Goal: Task Accomplishment & Management: Manage account settings

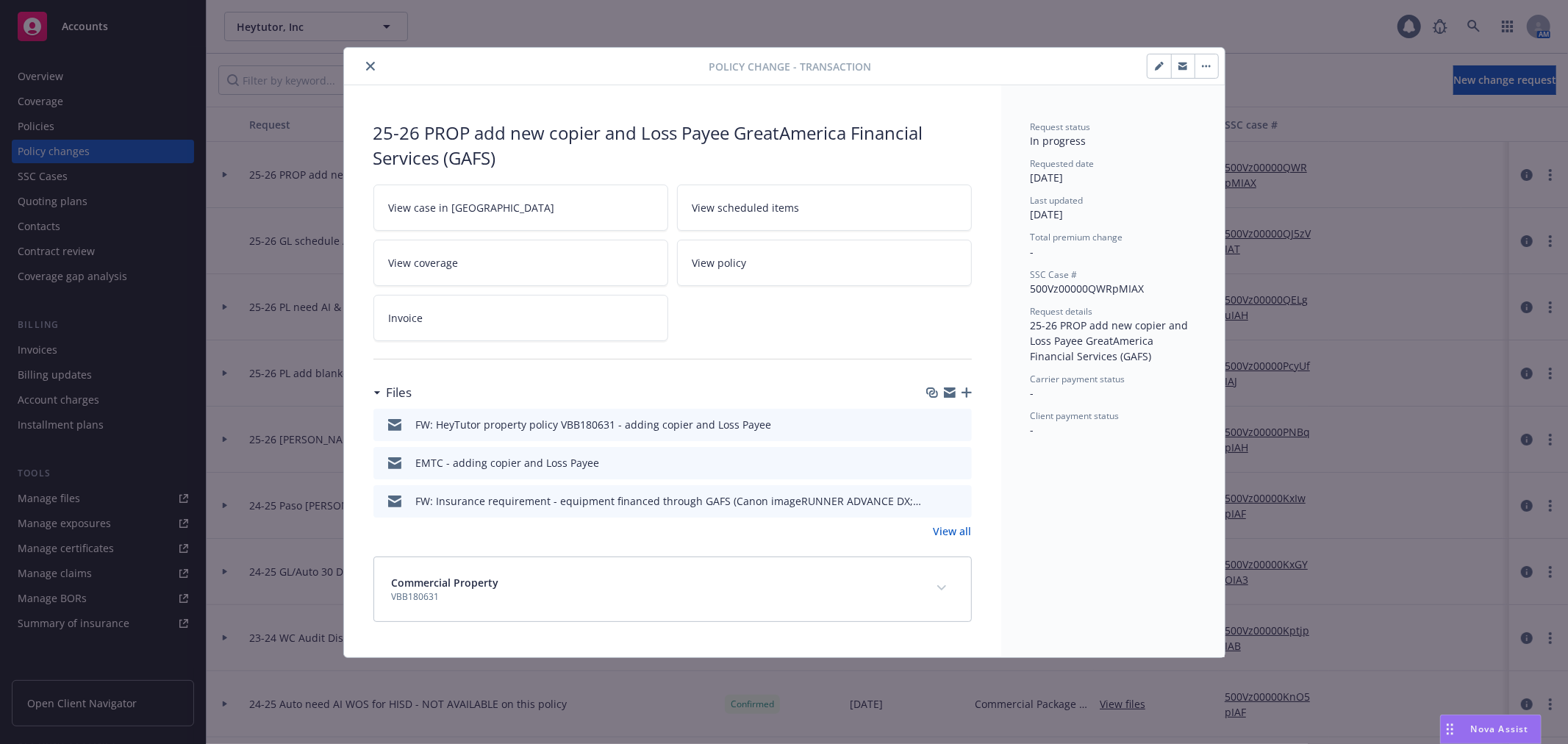
click at [366, 68] on icon "close" at bounding box center [371, 66] width 9 height 9
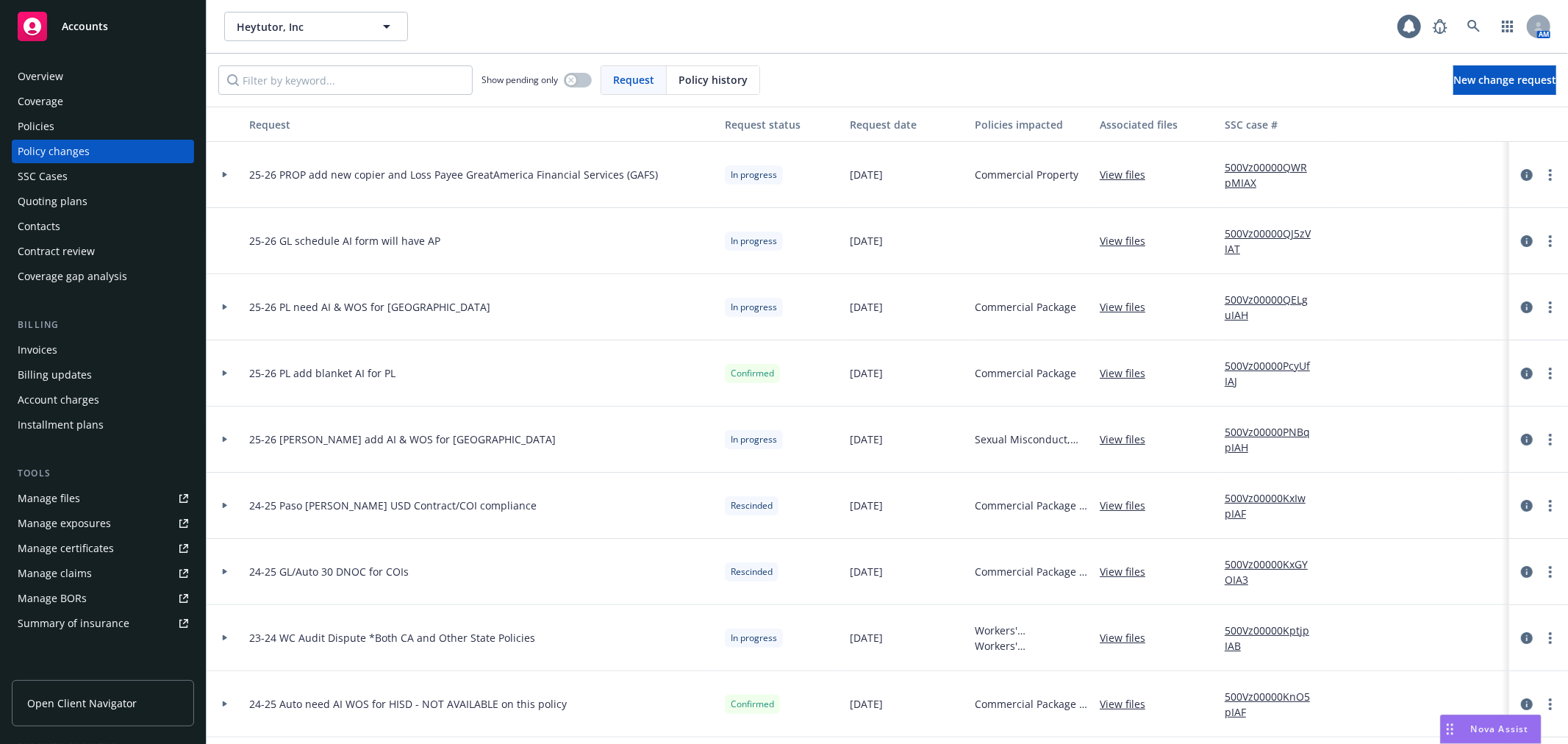
click at [108, 542] on div "Manage certificates" at bounding box center [65, 548] width 96 height 23
click at [88, 490] on link "Manage files" at bounding box center [103, 498] width 183 height 23
click at [114, 542] on link "Manage certificates" at bounding box center [103, 548] width 183 height 23
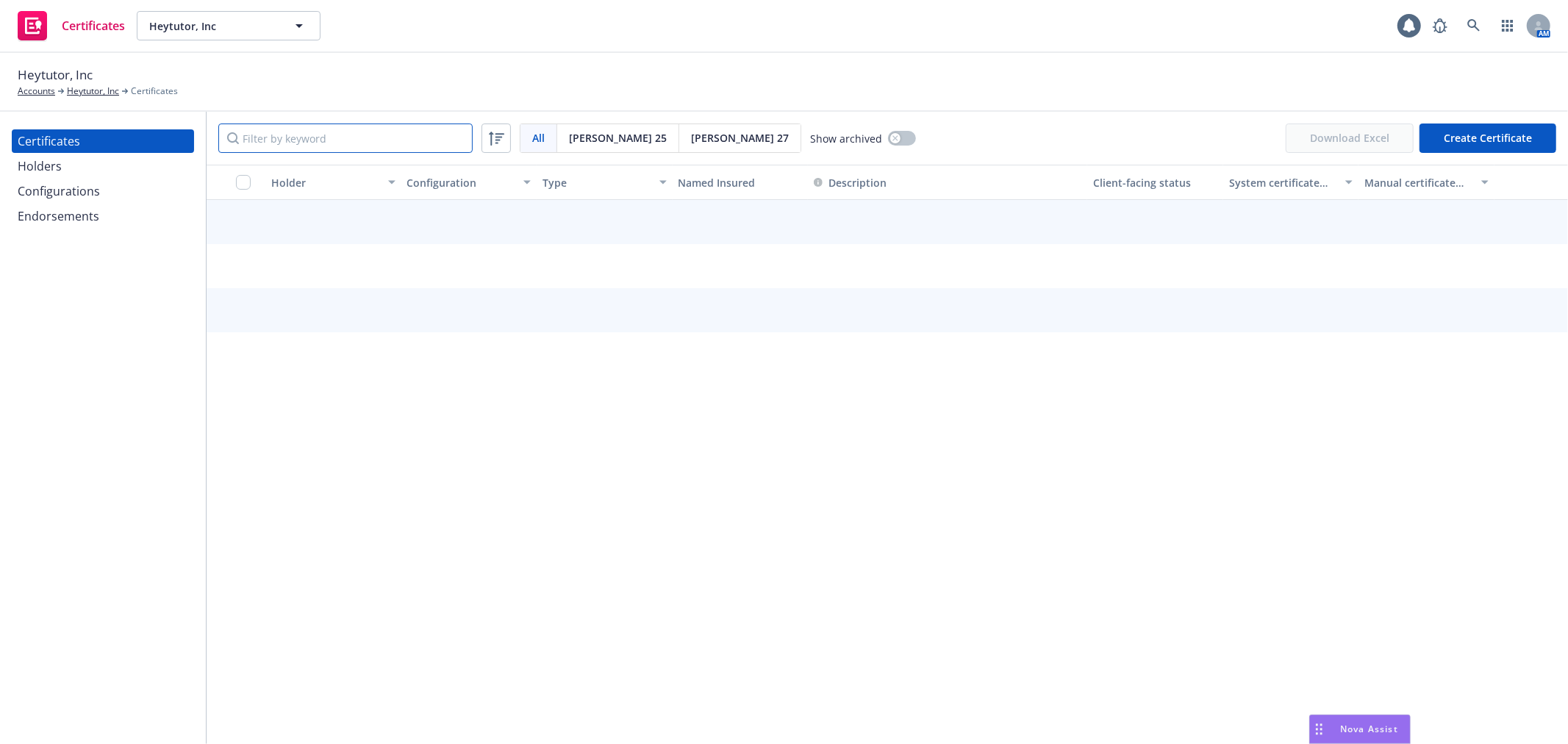
click at [307, 143] on input "Filter by keyword" at bounding box center [345, 138] width 255 height 29
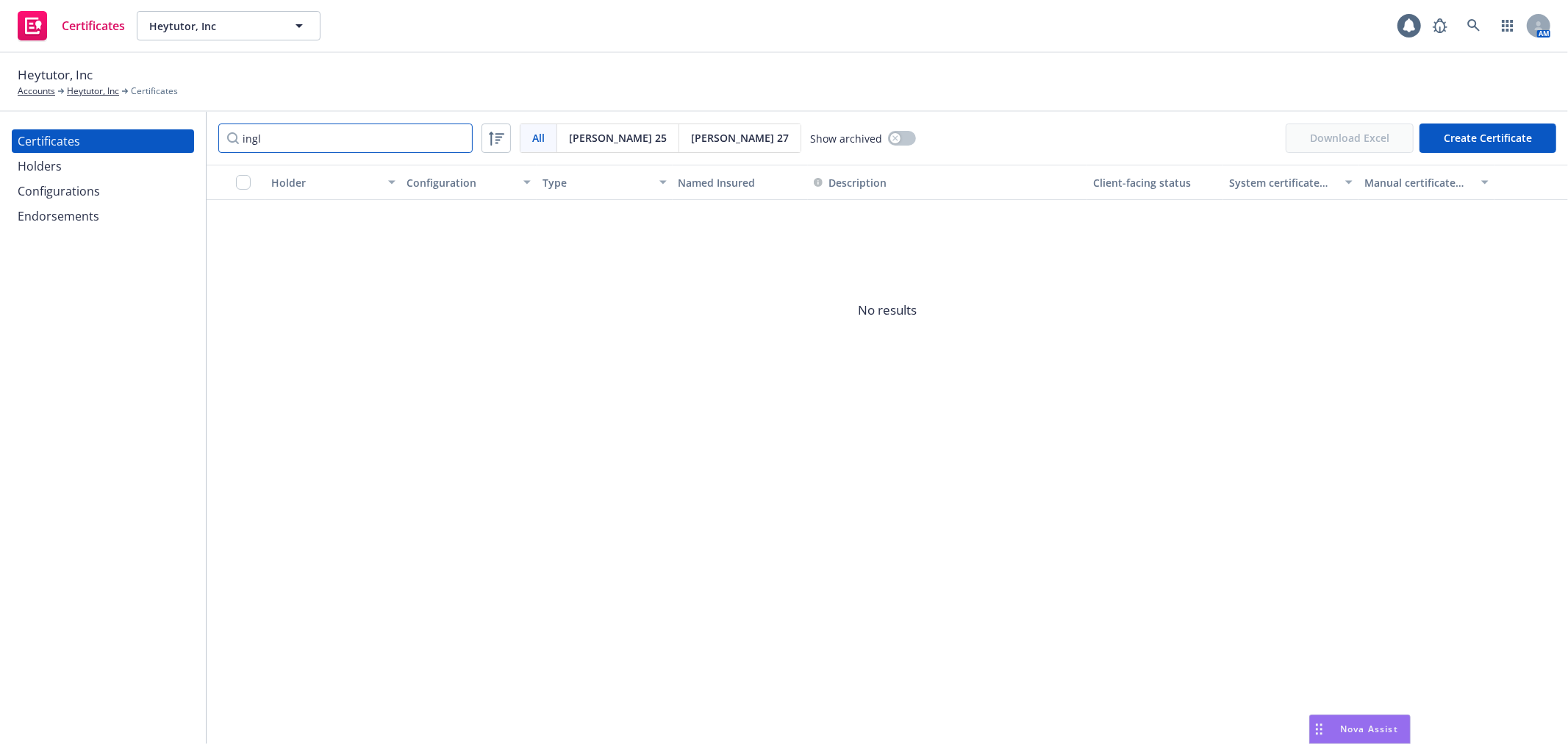
type input "ingl"
click at [691, 134] on span "Acord 27" at bounding box center [739, 138] width 98 height 16
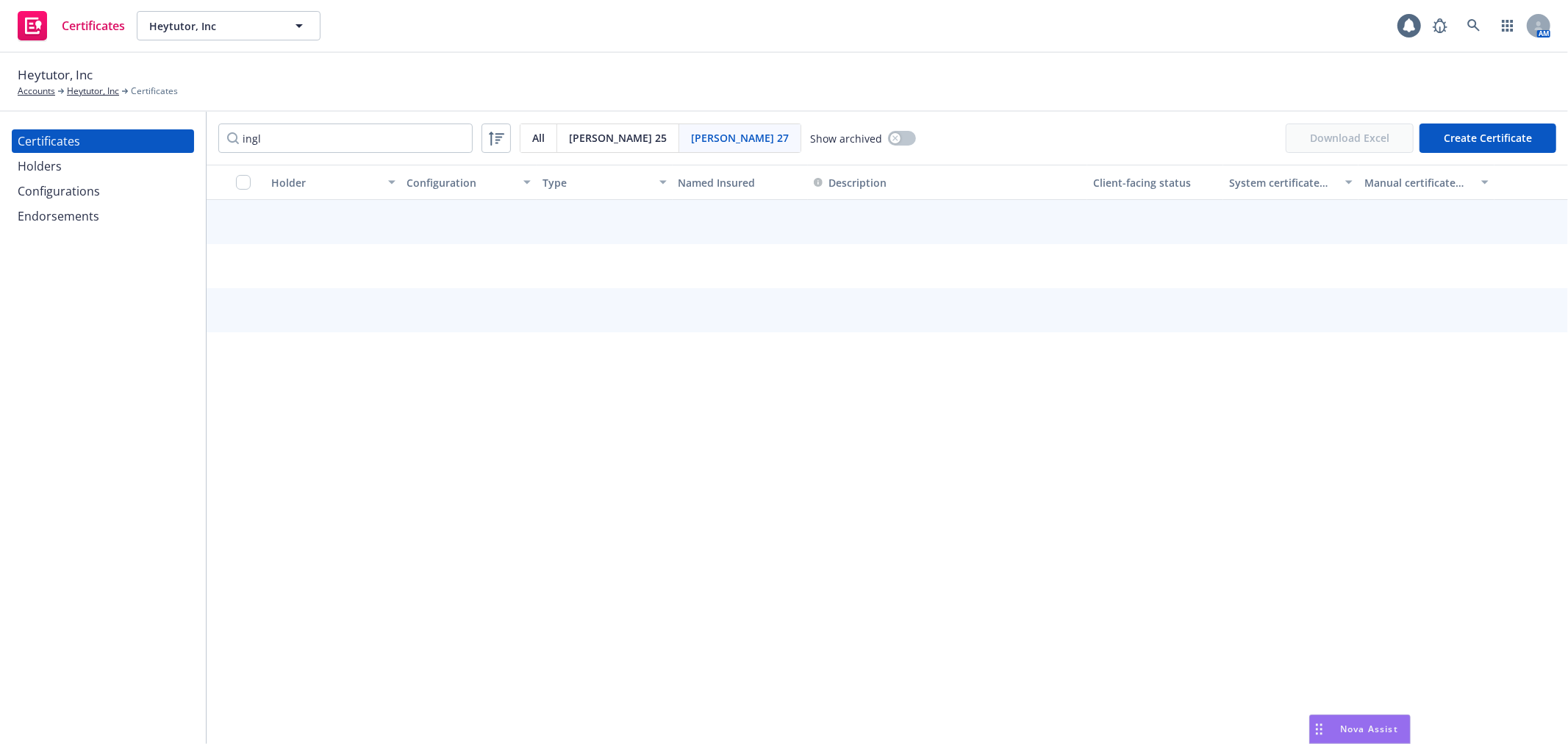
click at [526, 133] on div "All" at bounding box center [539, 138] width 37 height 28
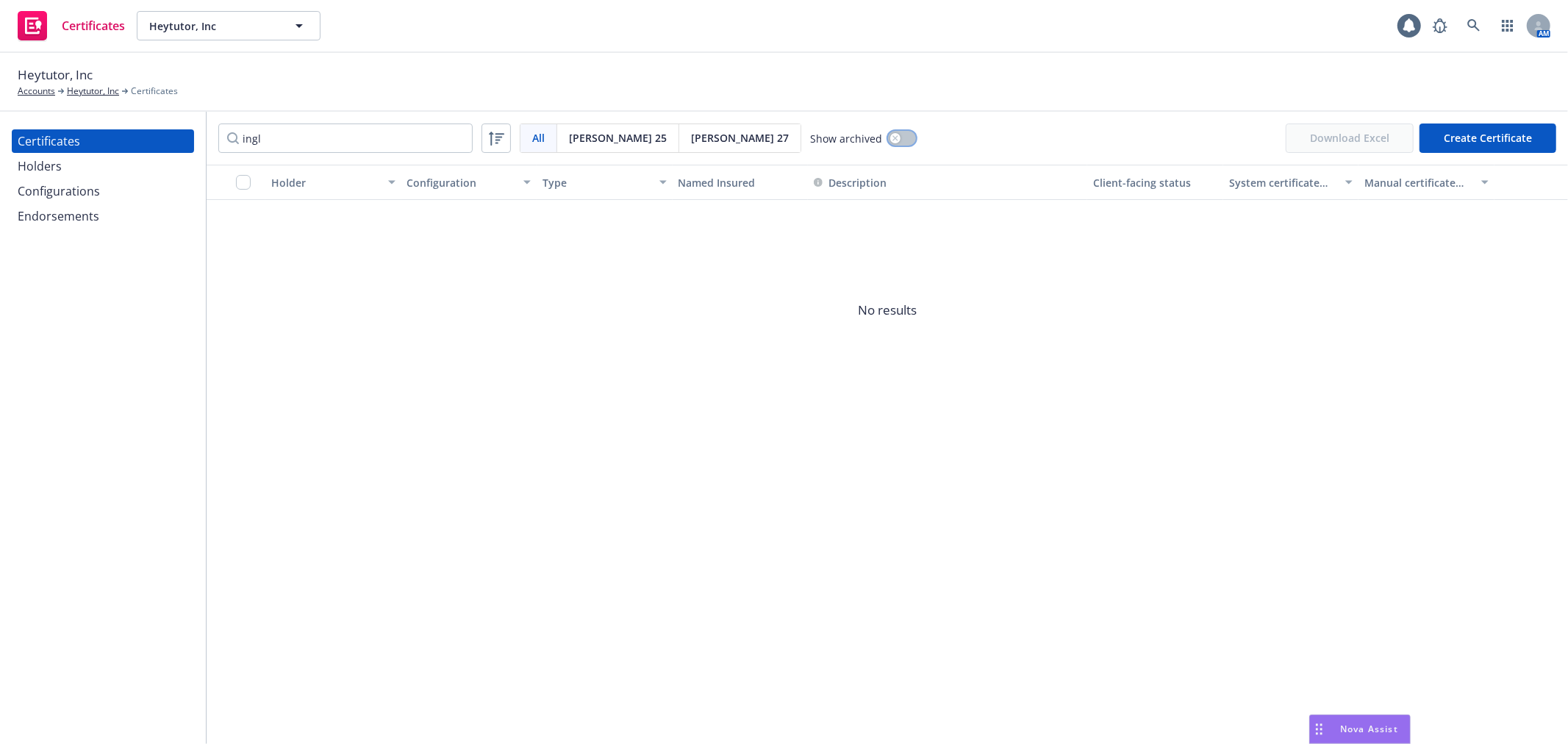
click at [888, 143] on button "button" at bounding box center [901, 138] width 28 height 15
click at [1547, 235] on icon "more" at bounding box center [1548, 233] width 3 height 12
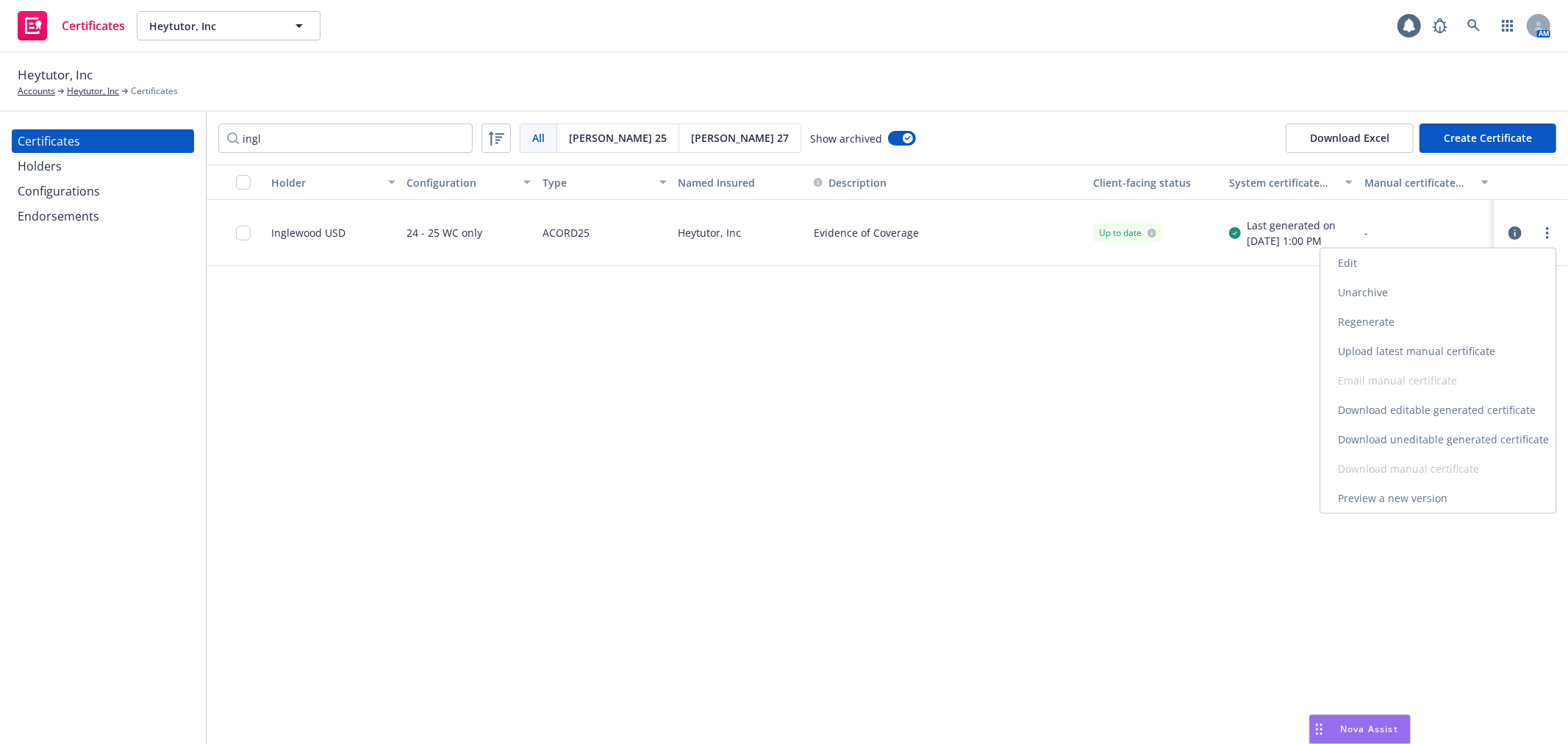
click at [1401, 294] on link "Unarchive" at bounding box center [1439, 292] width 235 height 29
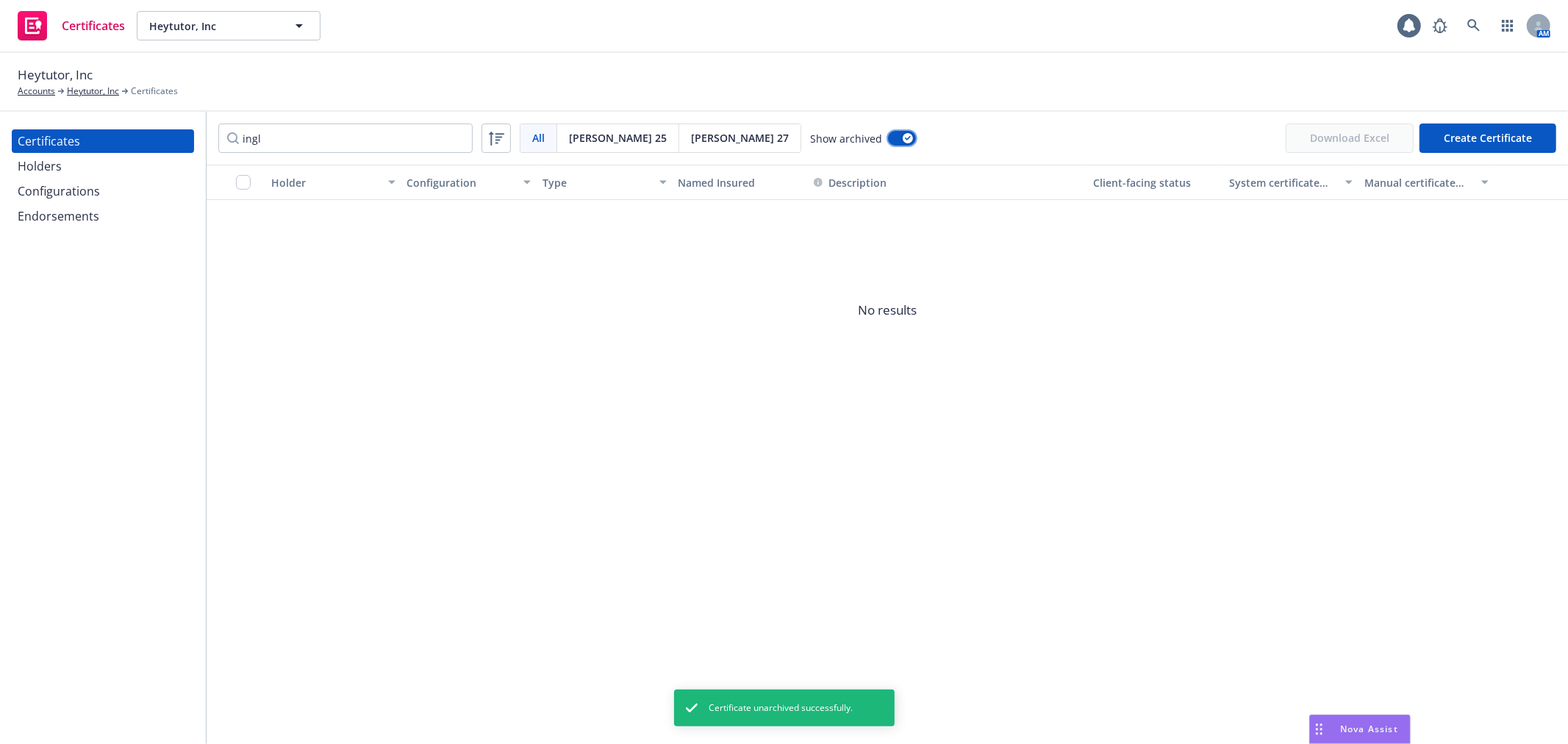
click at [903, 142] on div "button" at bounding box center [908, 138] width 10 height 10
click at [254, 135] on input "ingl" at bounding box center [345, 138] width 255 height 29
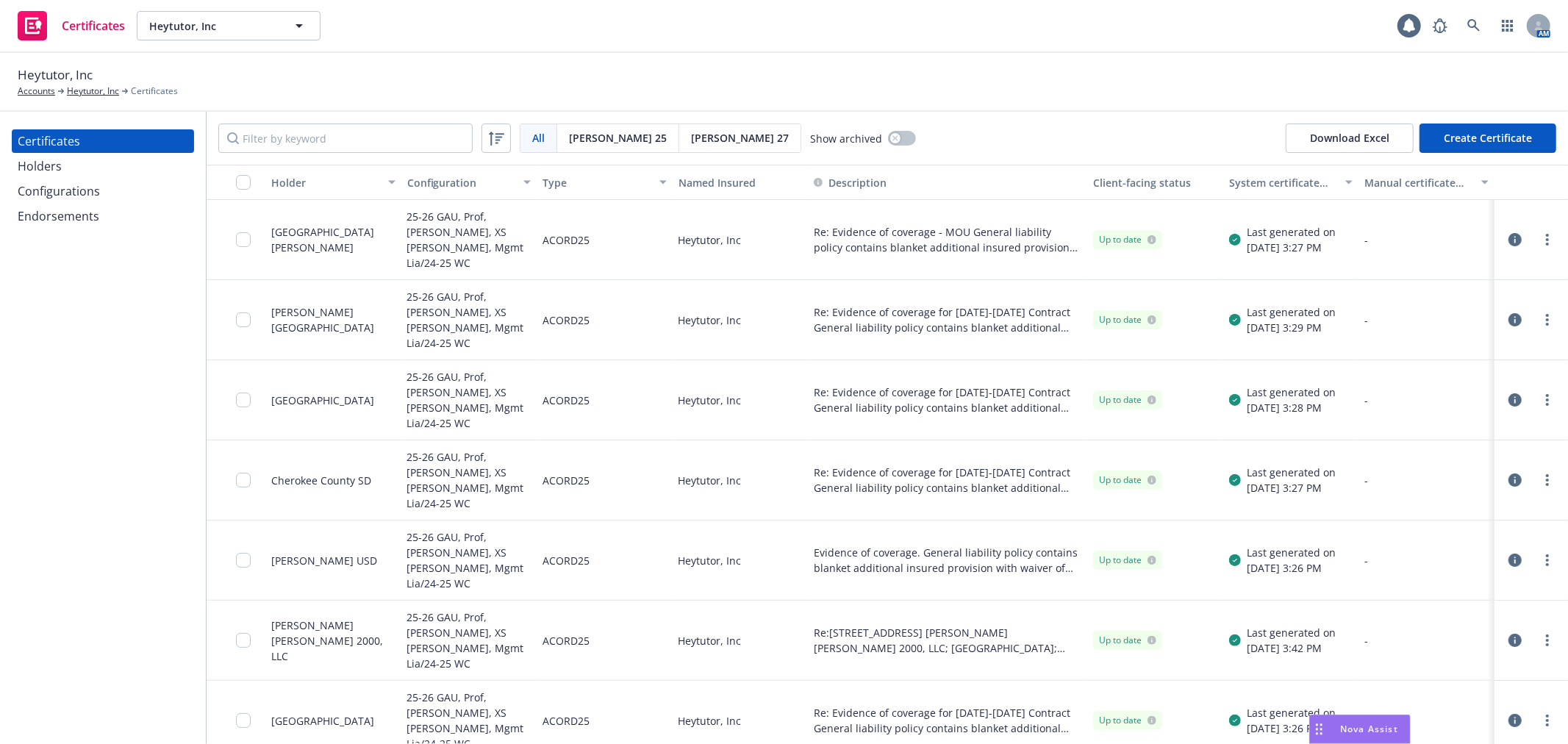
click at [1510, 235] on button "button" at bounding box center [1515, 239] width 18 height 18
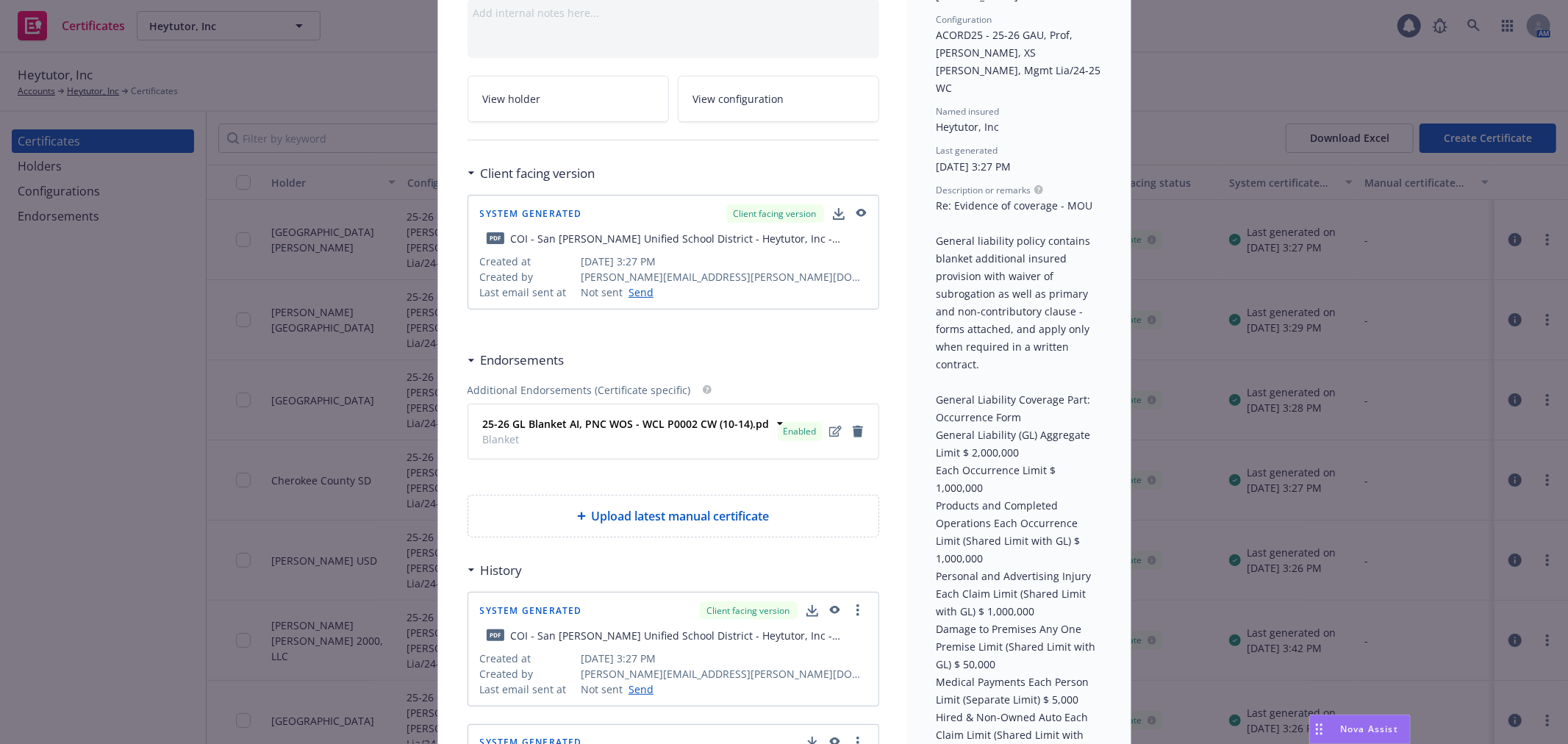
scroll to position [244, 0]
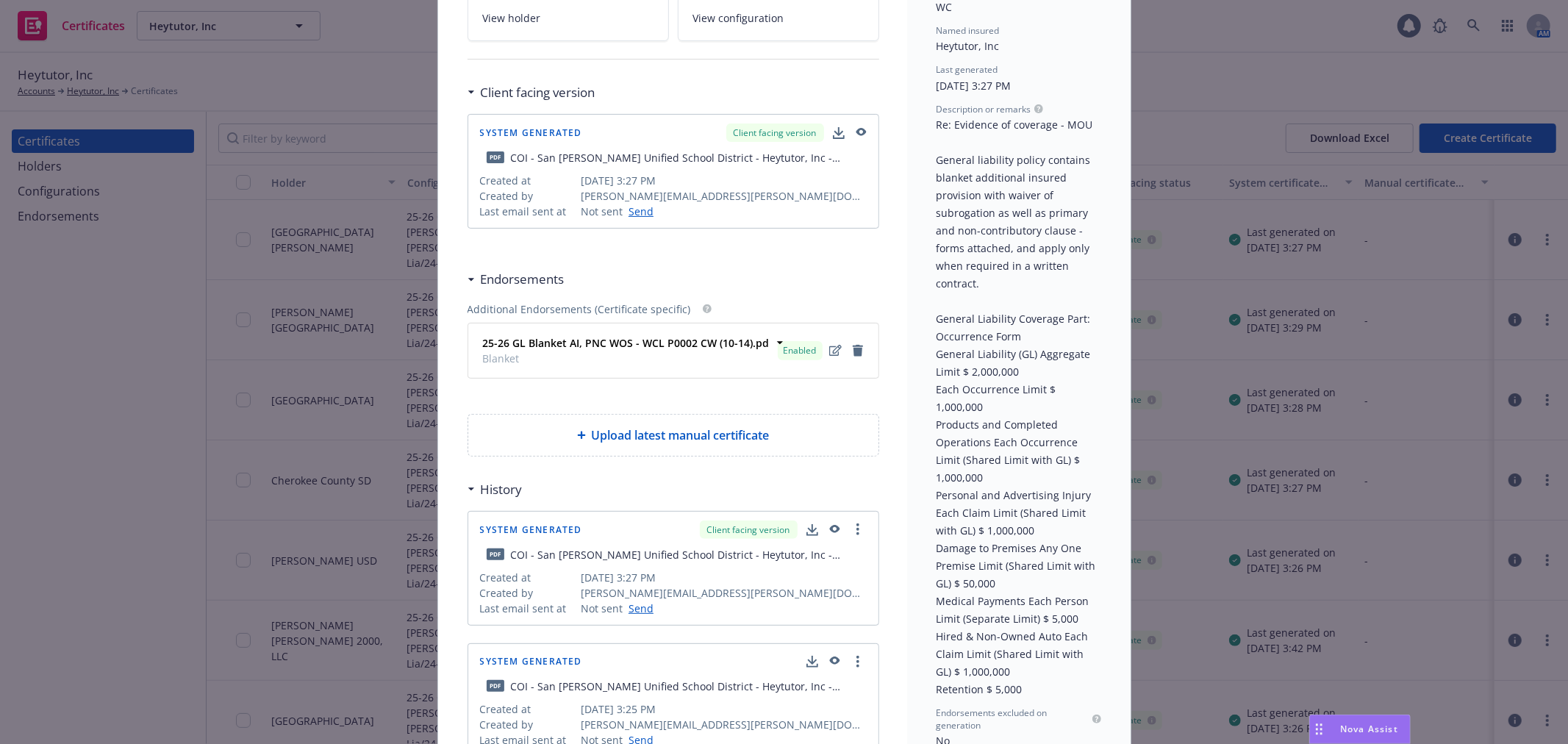
drag, startPoint x: 931, startPoint y: 90, endPoint x: 1012, endPoint y: 638, distance: 554.0
click at [1012, 638] on span "Re: Evidence of coverage - MOU General liability policy contains blanket additi…" at bounding box center [1018, 406] width 163 height 578
copy span "Re: Evidence of coverage - MOU General liability policy contains blanket additi…"
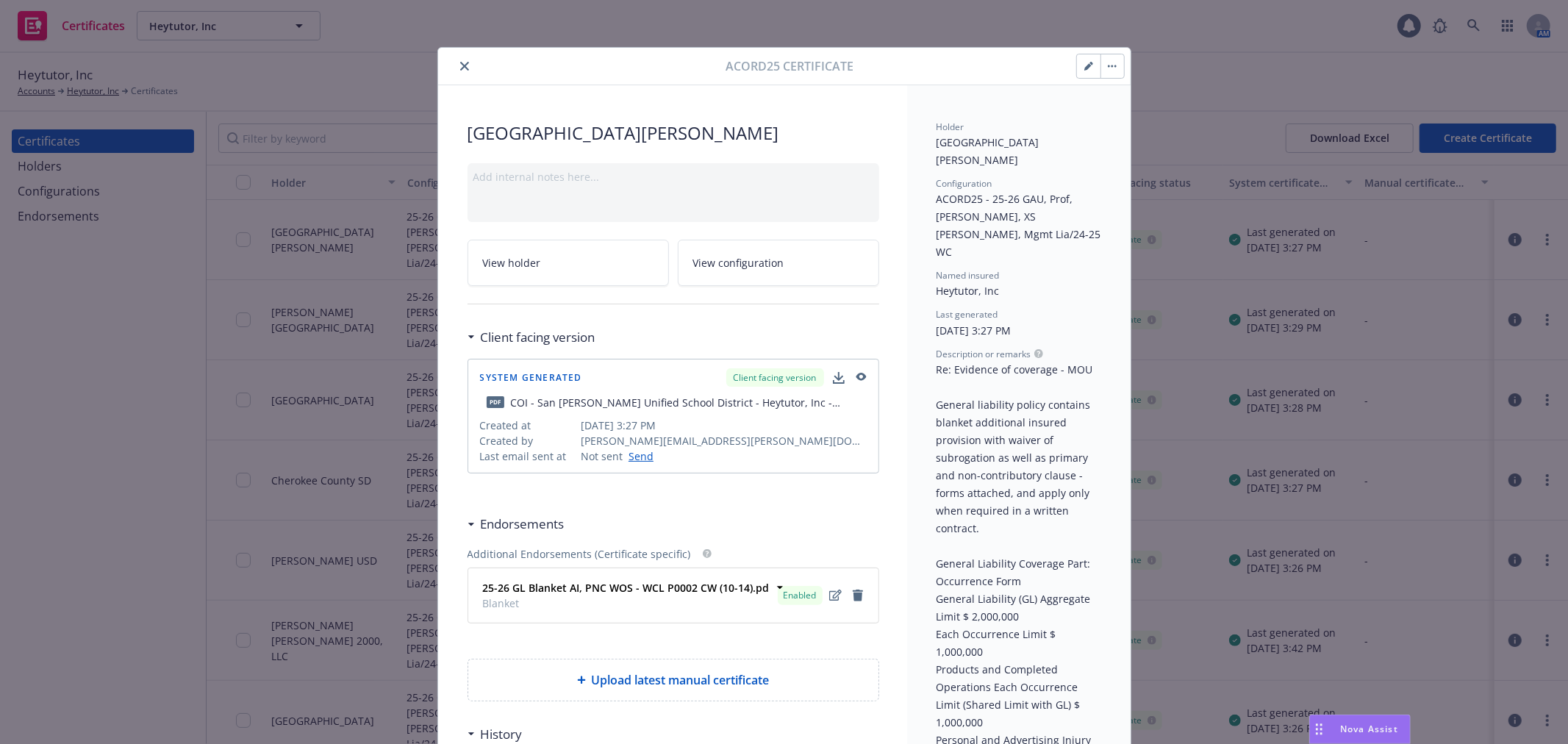
click at [461, 67] on icon "close" at bounding box center [465, 66] width 9 height 9
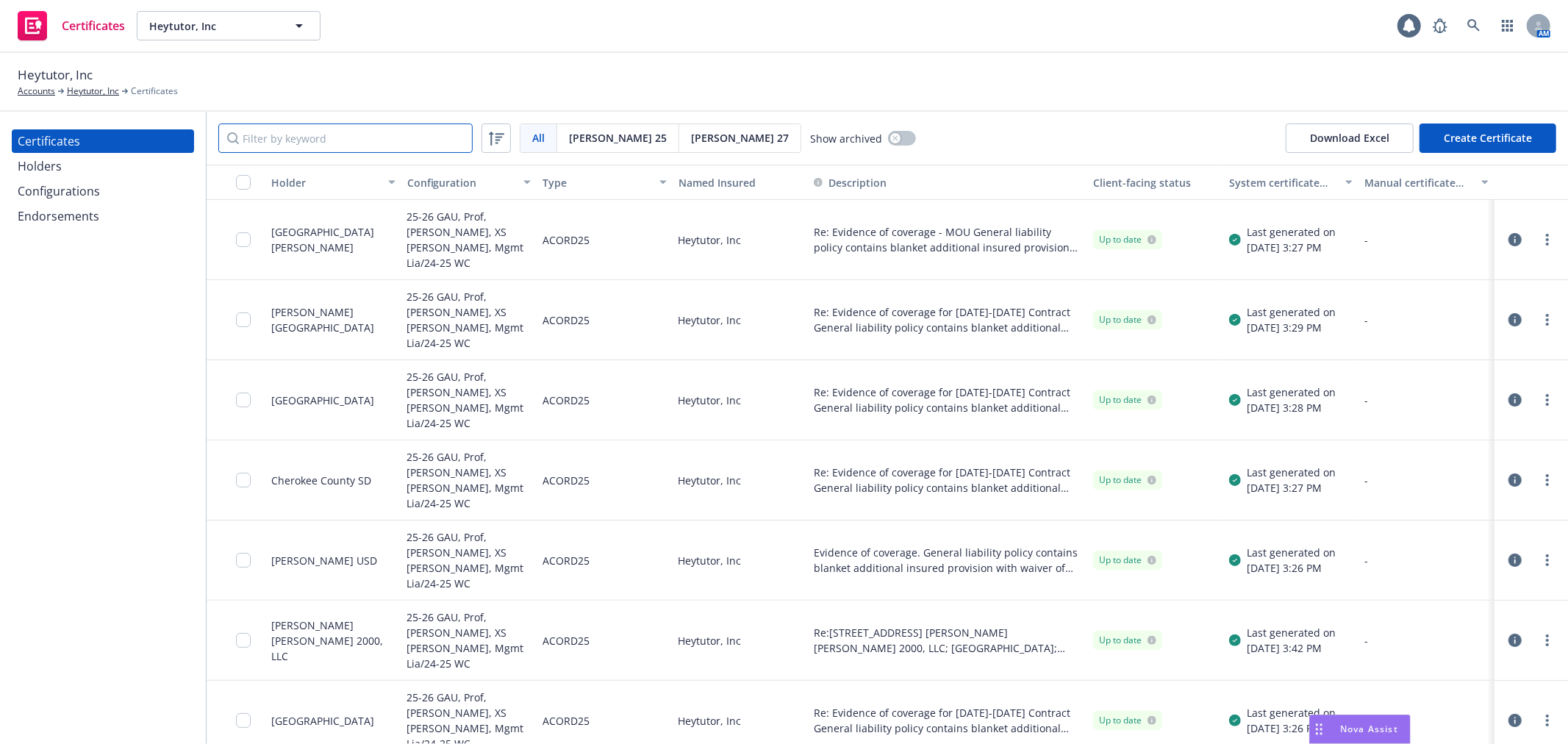
click at [339, 129] on input "Filter by keyword" at bounding box center [345, 138] width 255 height 29
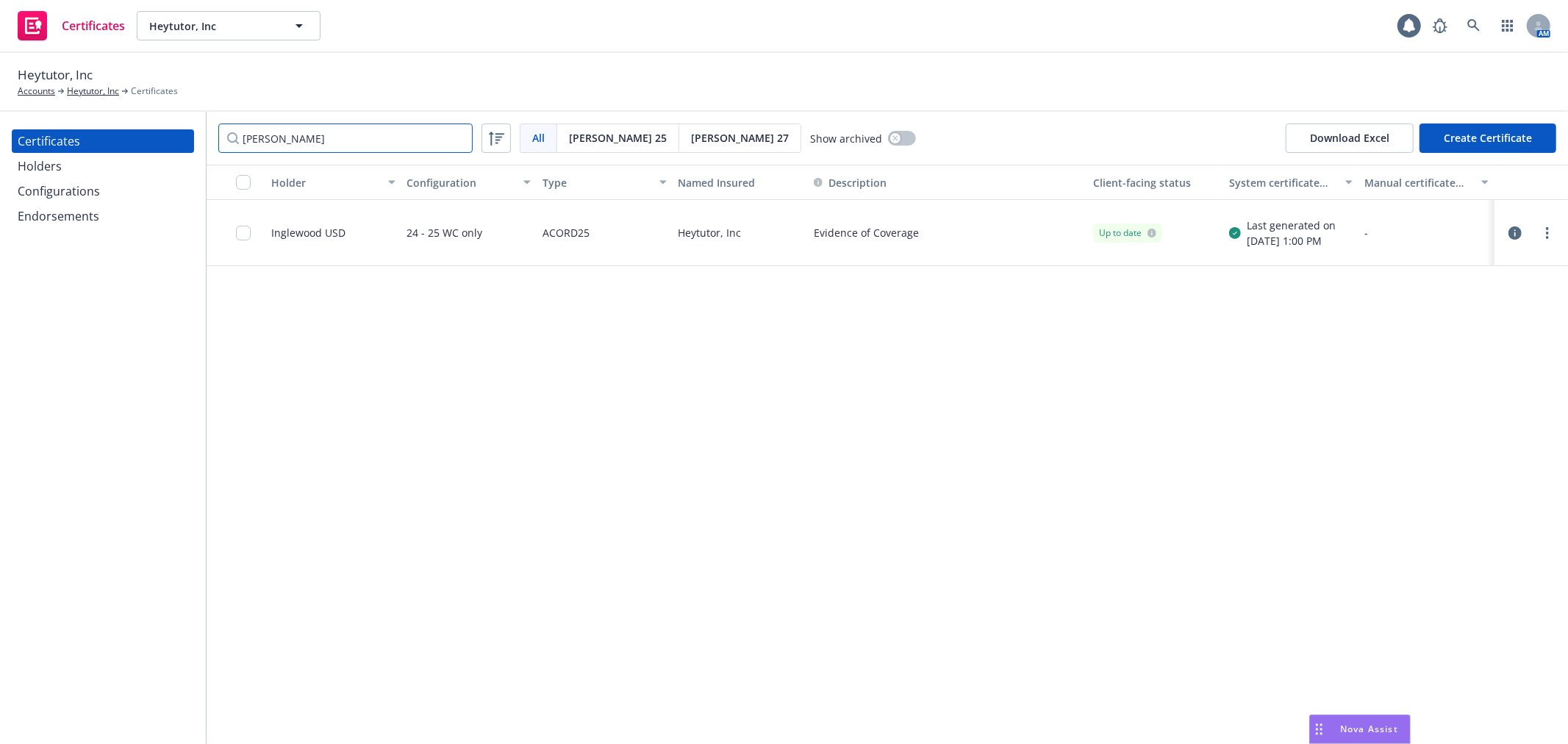
type input "ingle"
click at [1517, 232] on icon "button" at bounding box center [1515, 233] width 13 height 13
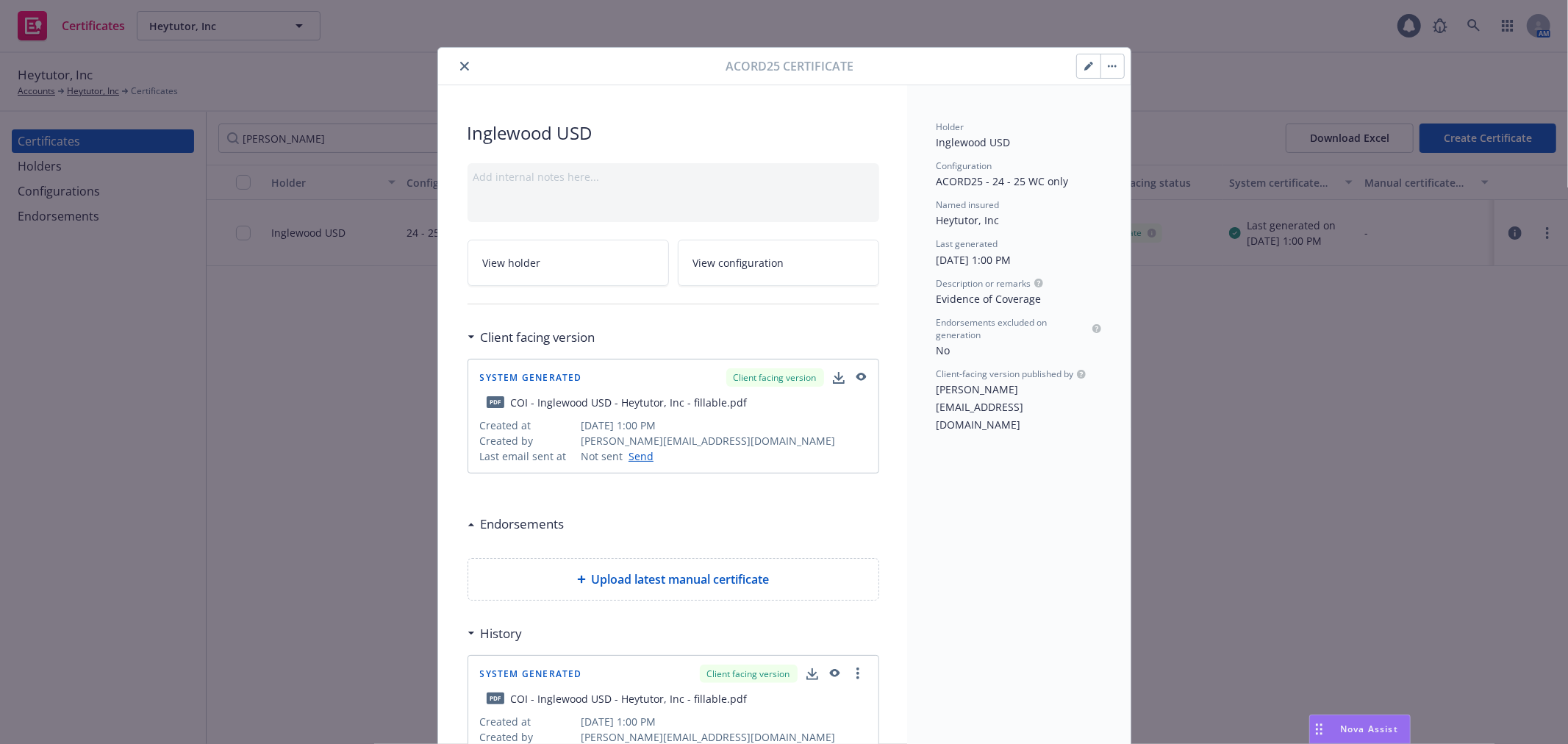
click at [1085, 68] on icon "button" at bounding box center [1089, 66] width 9 height 9
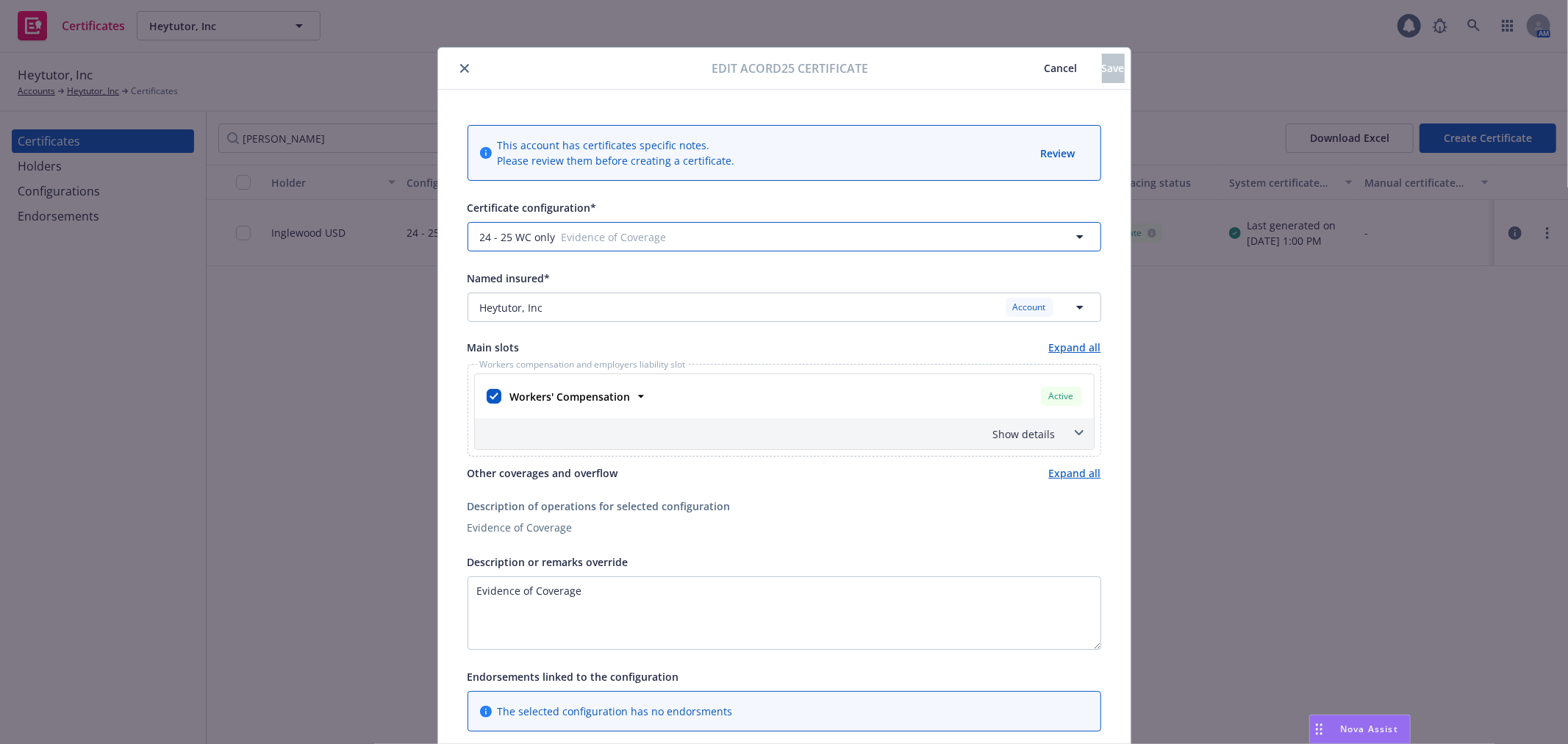
click at [591, 237] on span "Evidence of Coverage" at bounding box center [759, 237] width 396 height 16
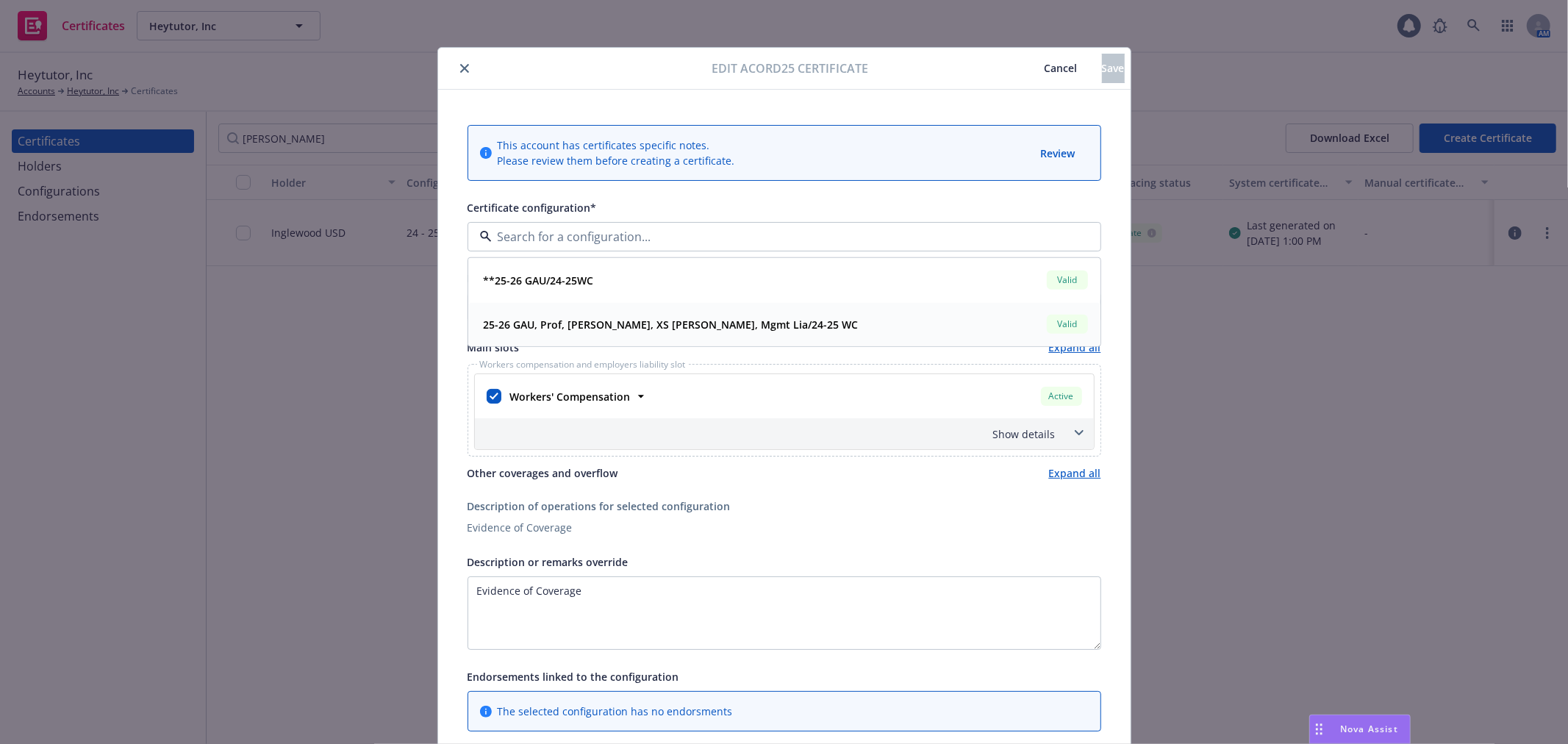
click at [597, 324] on strong "25-26 GAU, Prof, SAM, XS SAM, Mgmt Lia/24-25 WC" at bounding box center [671, 324] width 375 height 14
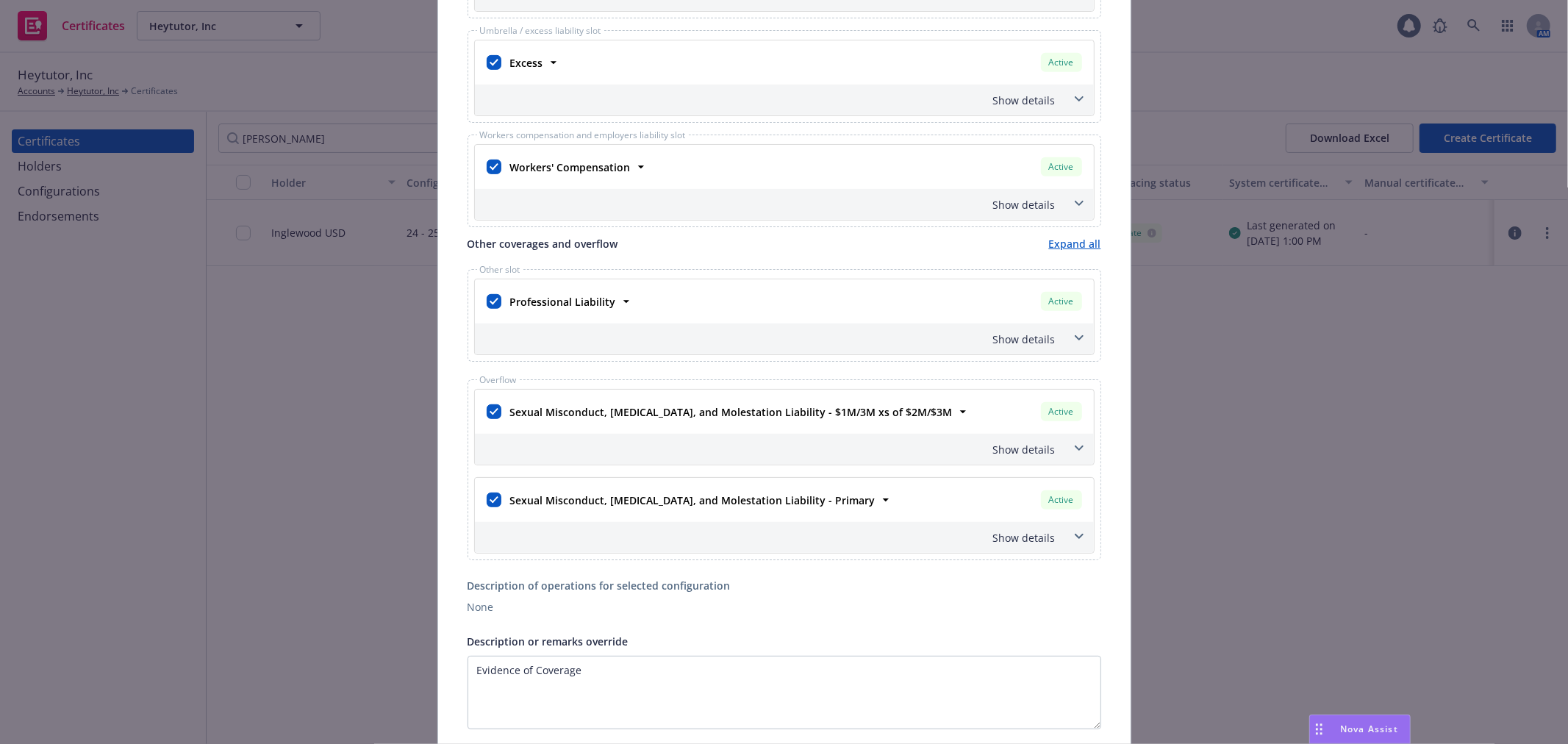
scroll to position [571, 0]
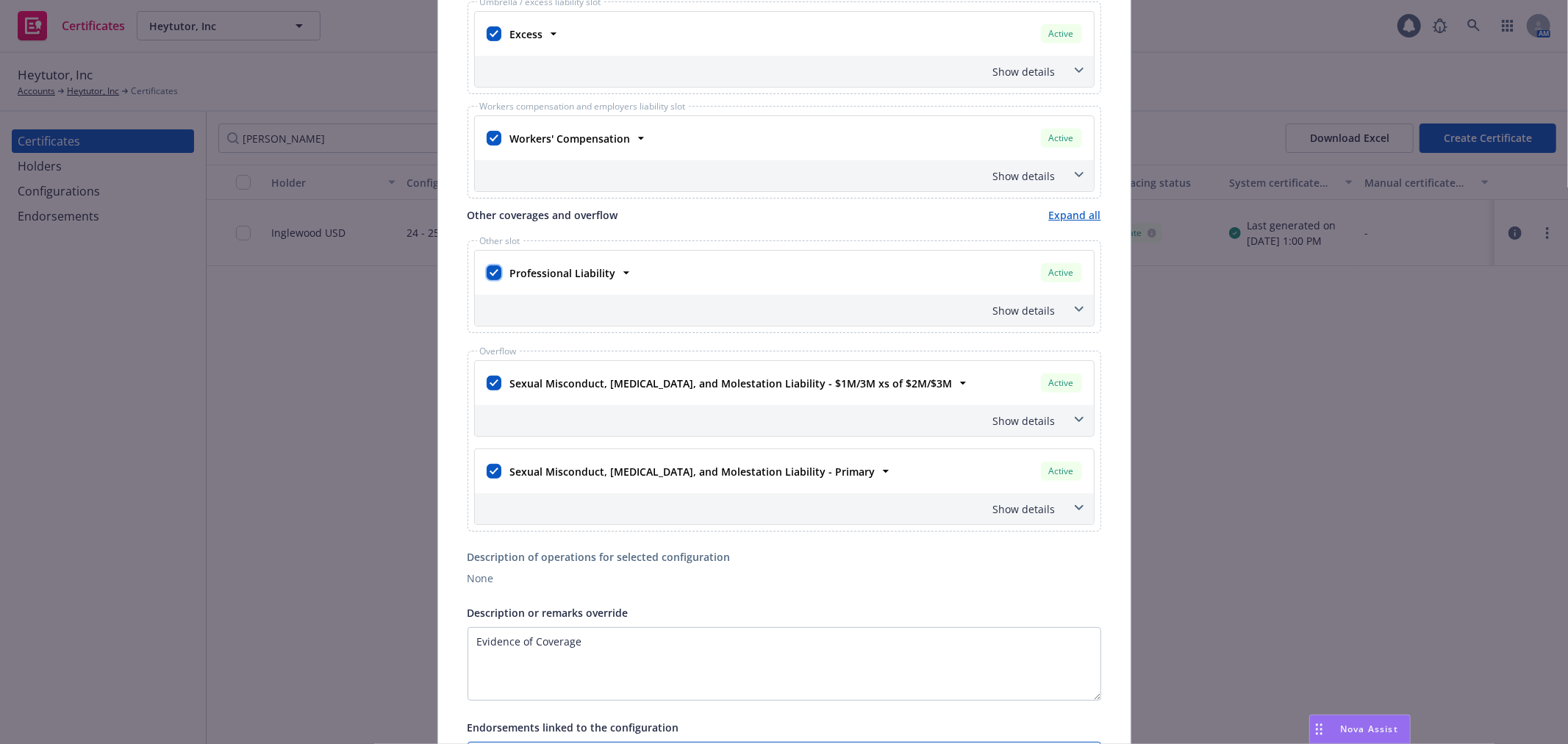
click at [494, 274] on input "checkbox" at bounding box center [494, 273] width 15 height 15
checkbox input "false"
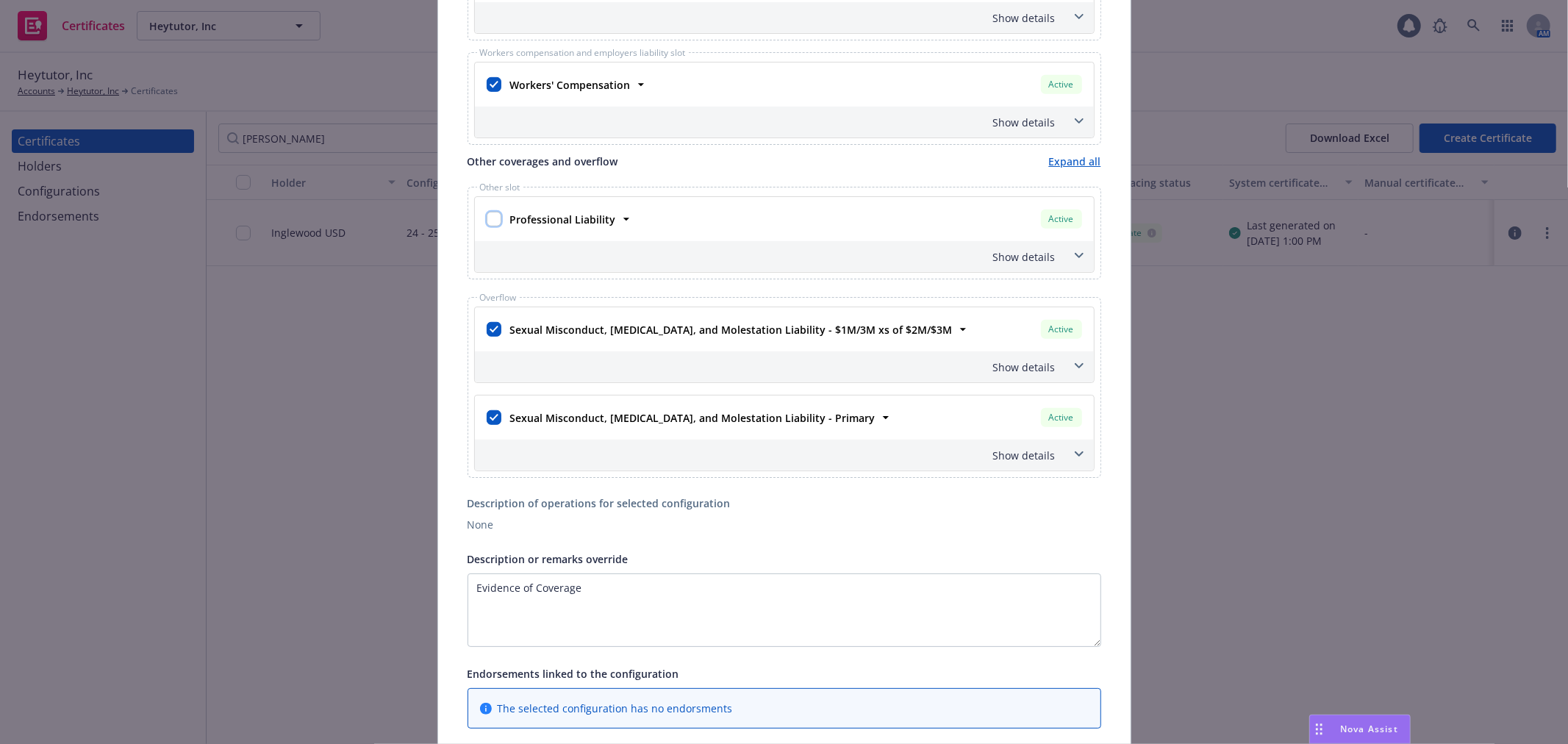
scroll to position [652, 0]
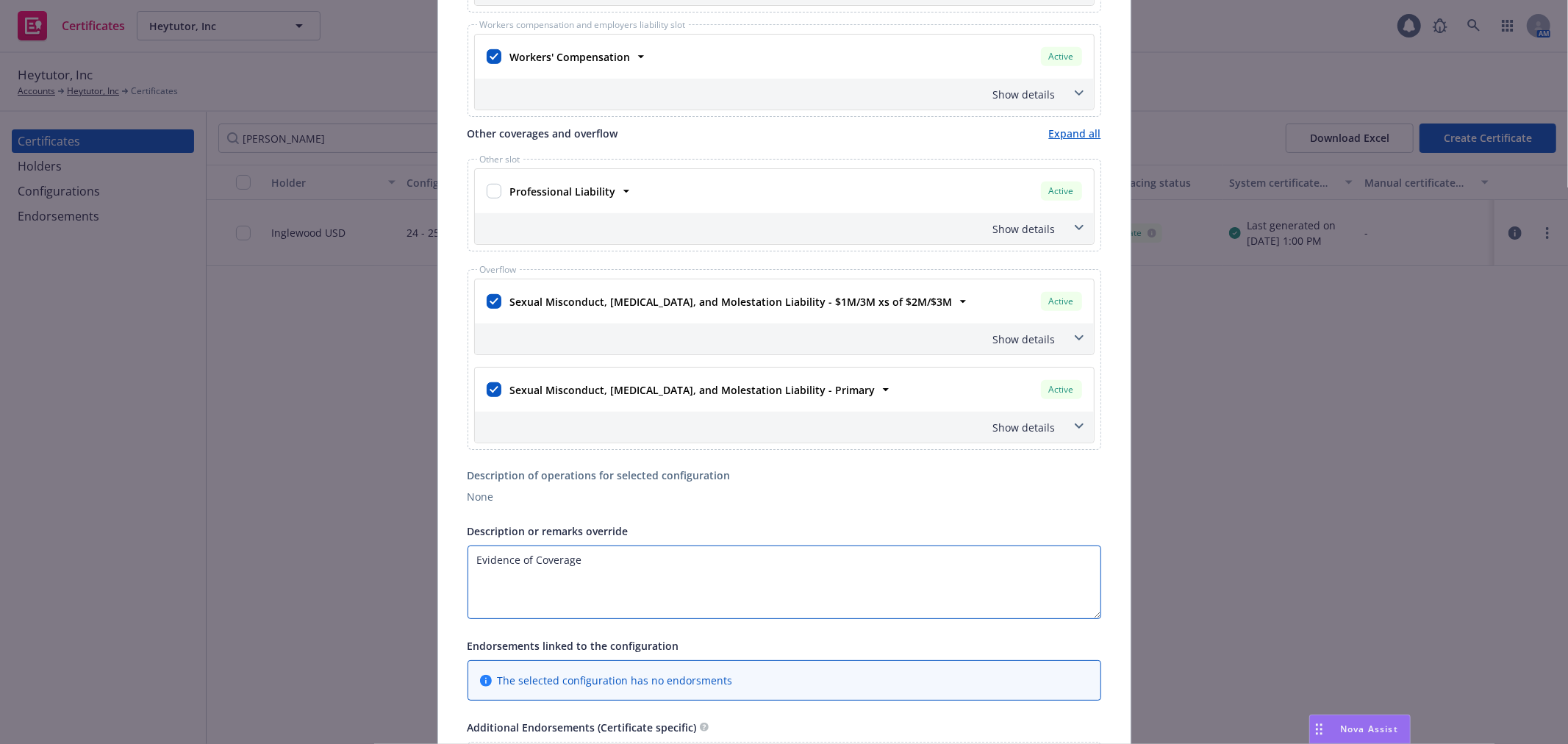
drag, startPoint x: 596, startPoint y: 557, endPoint x: 376, endPoint y: 563, distance: 220.1
click at [376, 563] on div "Edit Acord25 certificate Cancel Save This account has certificates specific not…" at bounding box center [784, 372] width 1568 height 744
paste textarea "Re: Evidence of coverage - MOU General liability policy contains blanket additi…"
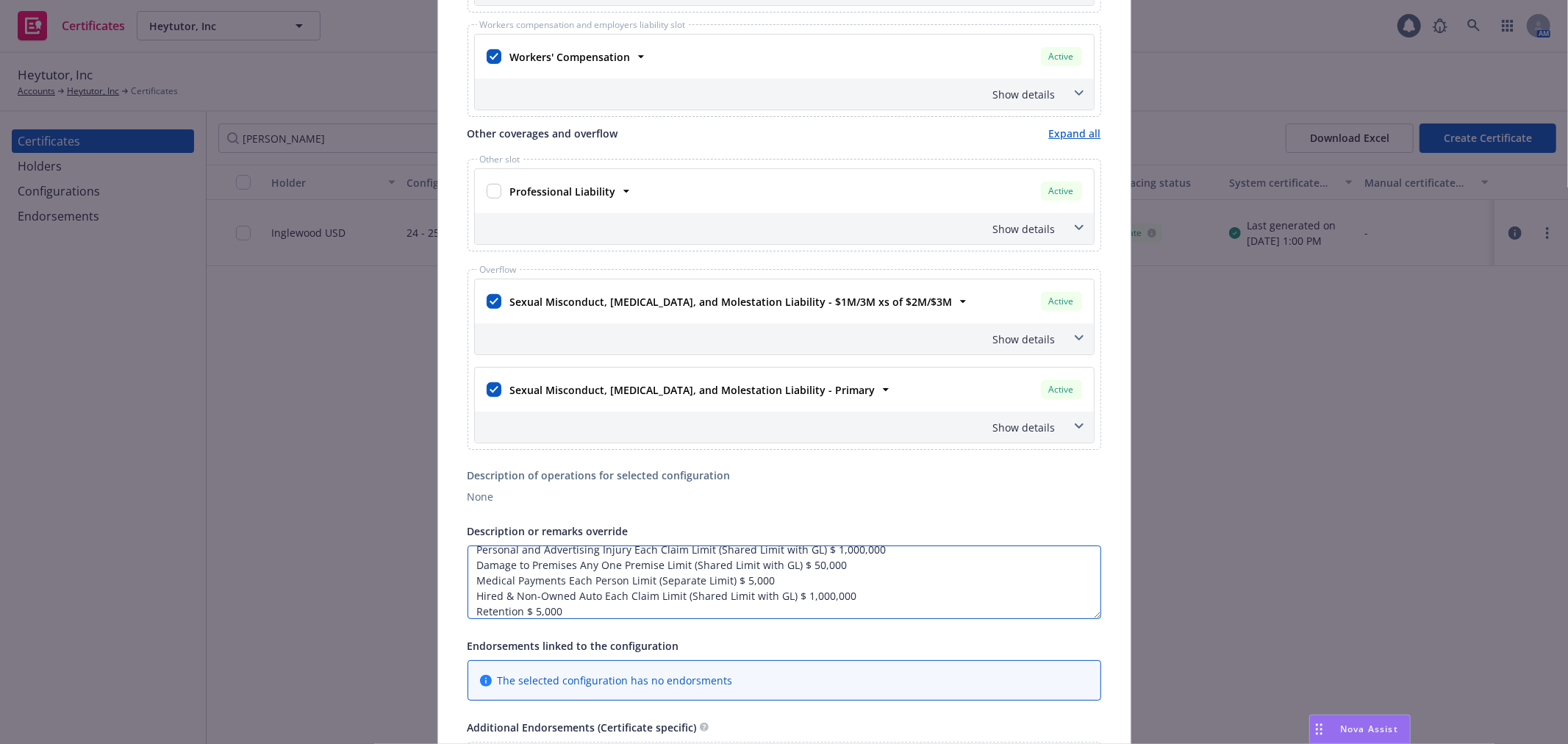
scroll to position [0, 0]
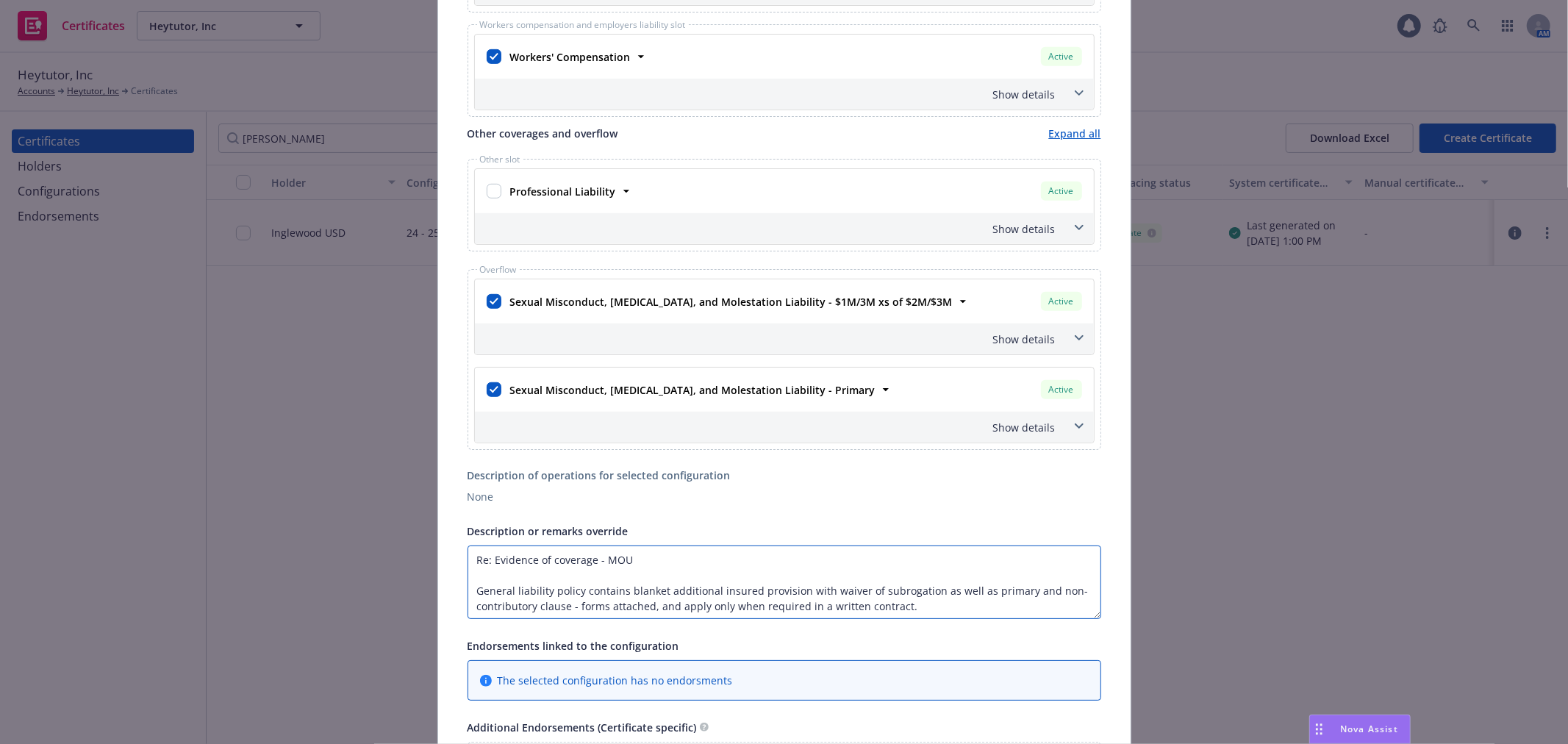
click at [743, 570] on textarea "Re: Evidence of coverage - MOU General liability policy contains blanket additi…" at bounding box center [784, 582] width 634 height 73
click at [650, 540] on div "Description or remarks override" at bounding box center [784, 530] width 634 height 18
click at [637, 556] on textarea "Re: Evidence of coverage - MOU General liability policy contains blanket additi…" at bounding box center [784, 582] width 634 height 73
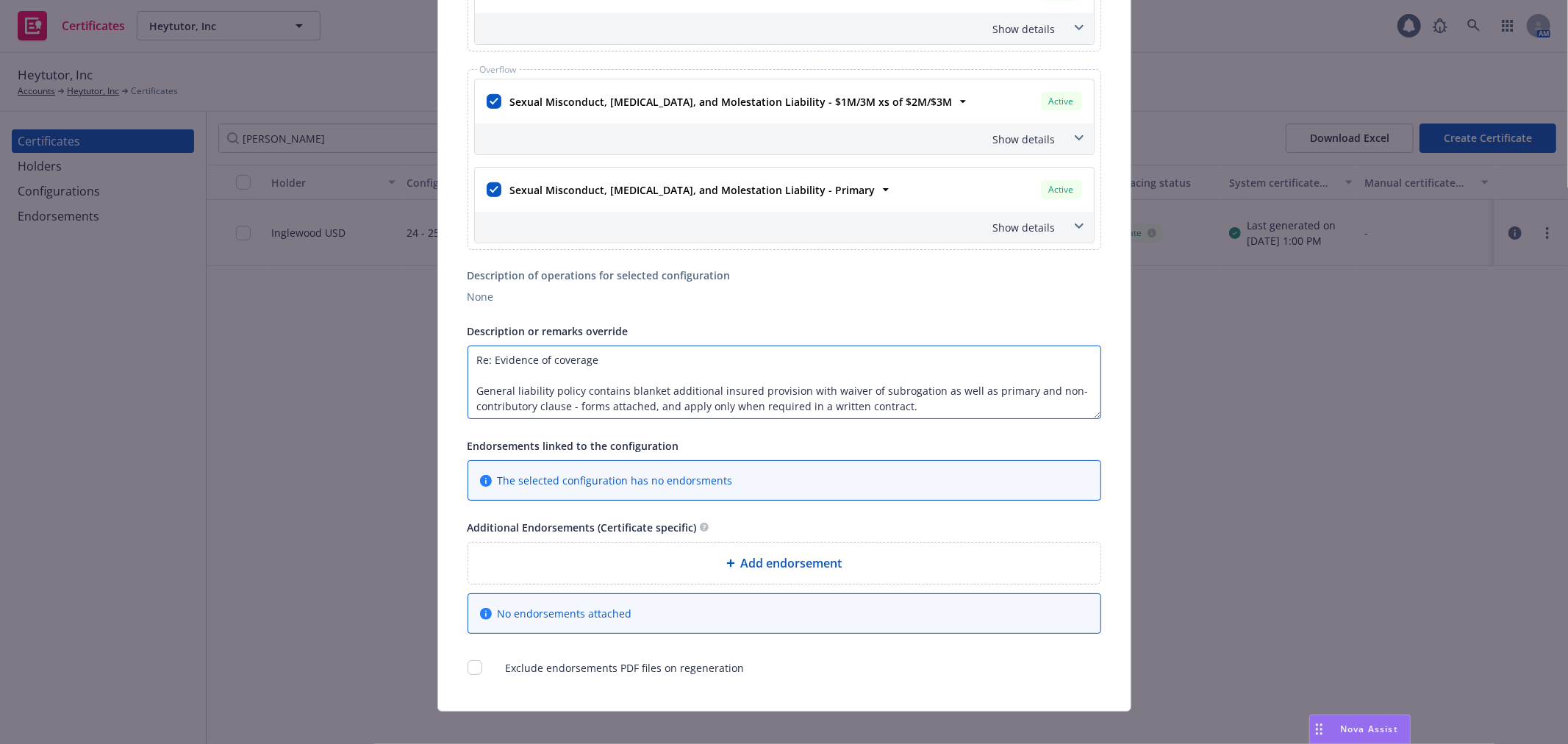
scroll to position [870, 0]
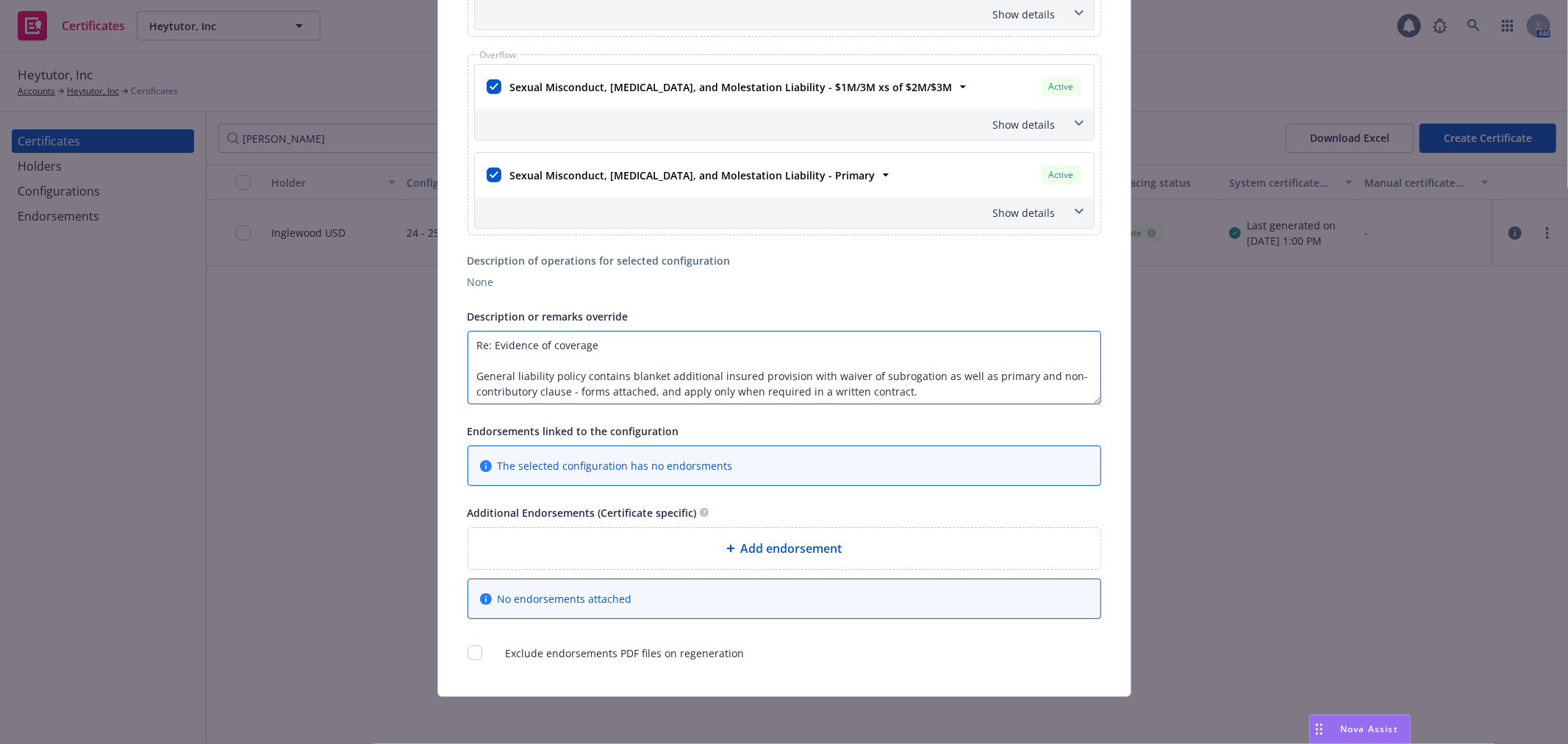
type textarea "Re: Evidence of coverage General liability policy contains blanket additional i…"
click at [869, 553] on div "Add endorsement" at bounding box center [784, 548] width 609 height 18
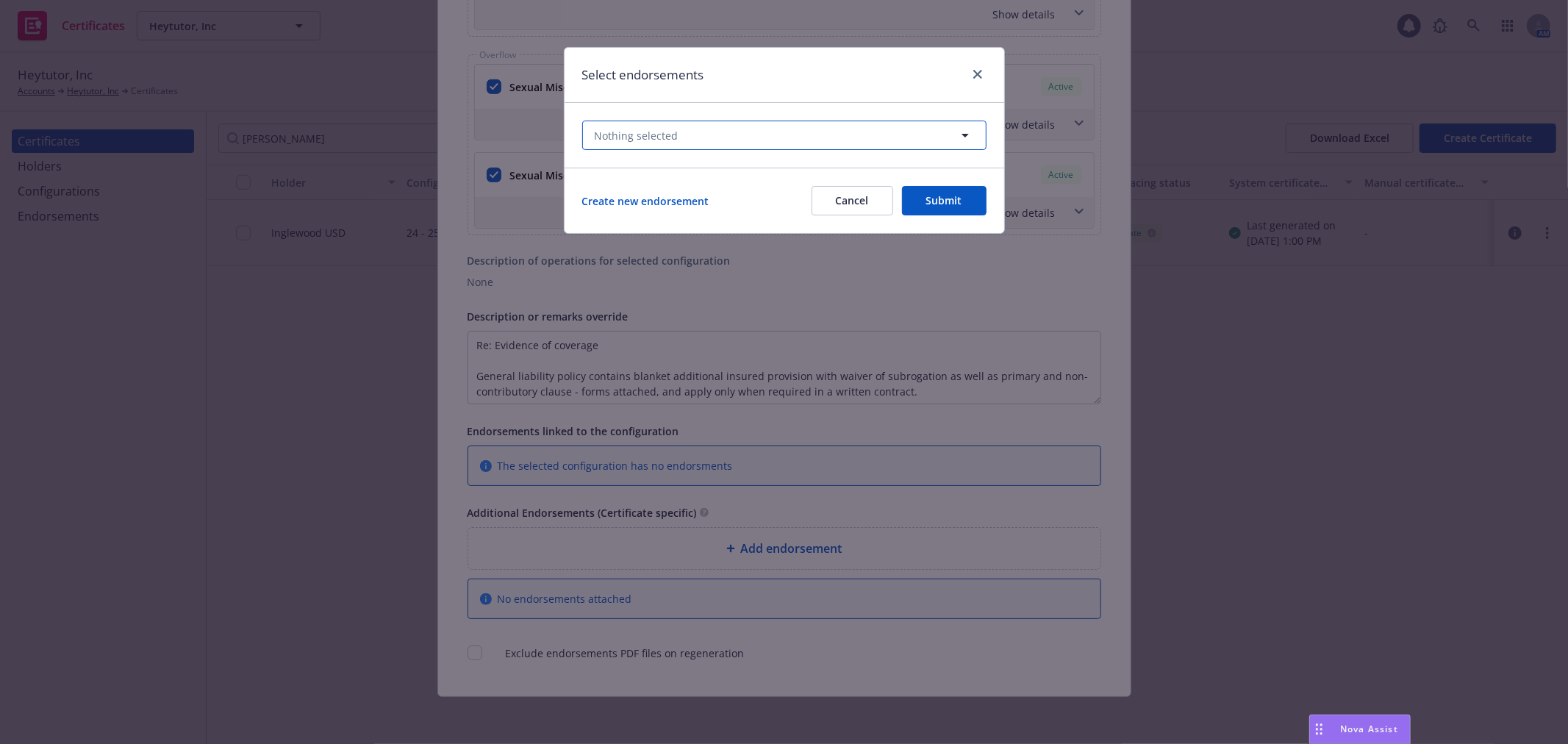
click at [675, 125] on button "Nothing selected" at bounding box center [784, 135] width 405 height 29
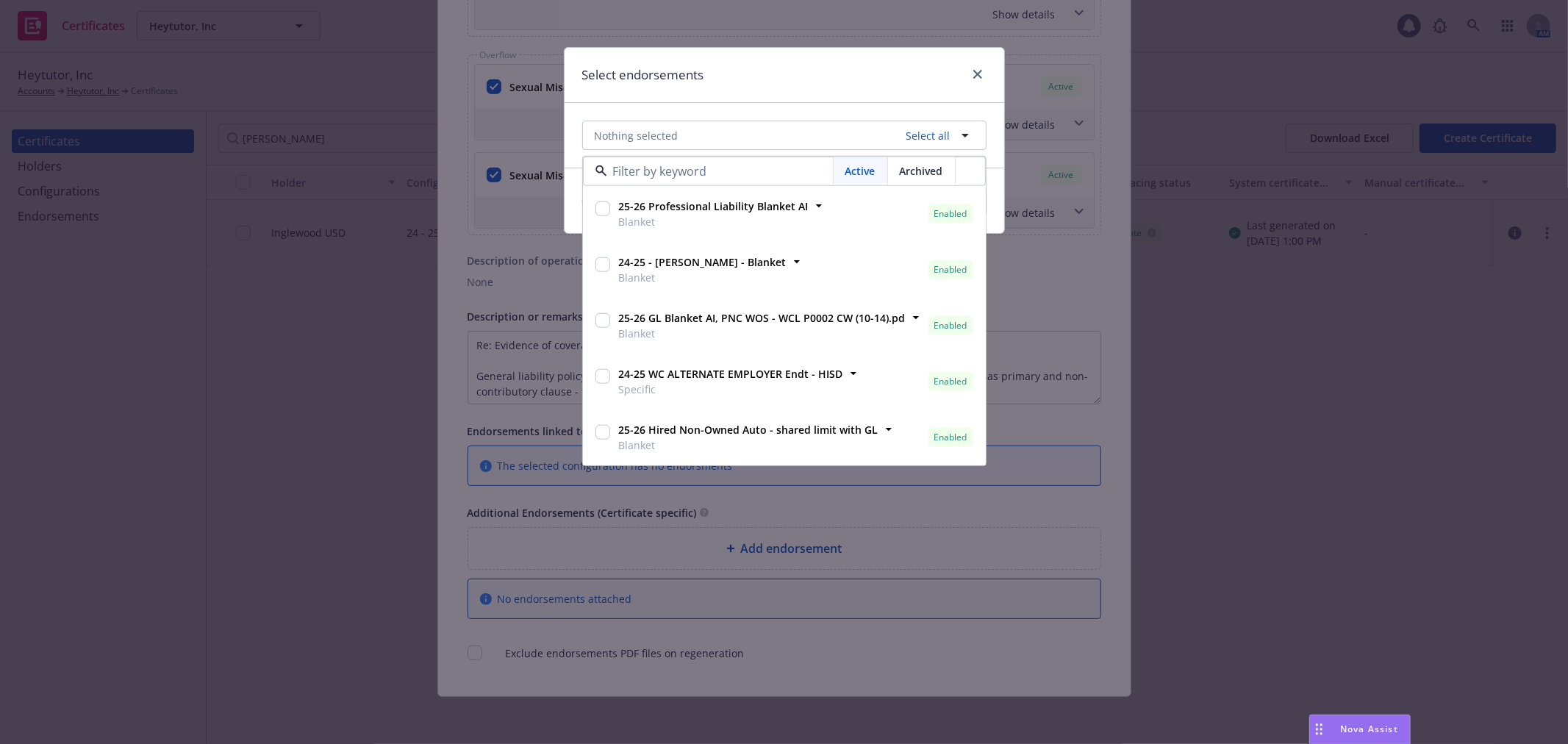
click at [605, 321] on input "checkbox" at bounding box center [603, 320] width 15 height 15
checkbox input "true"
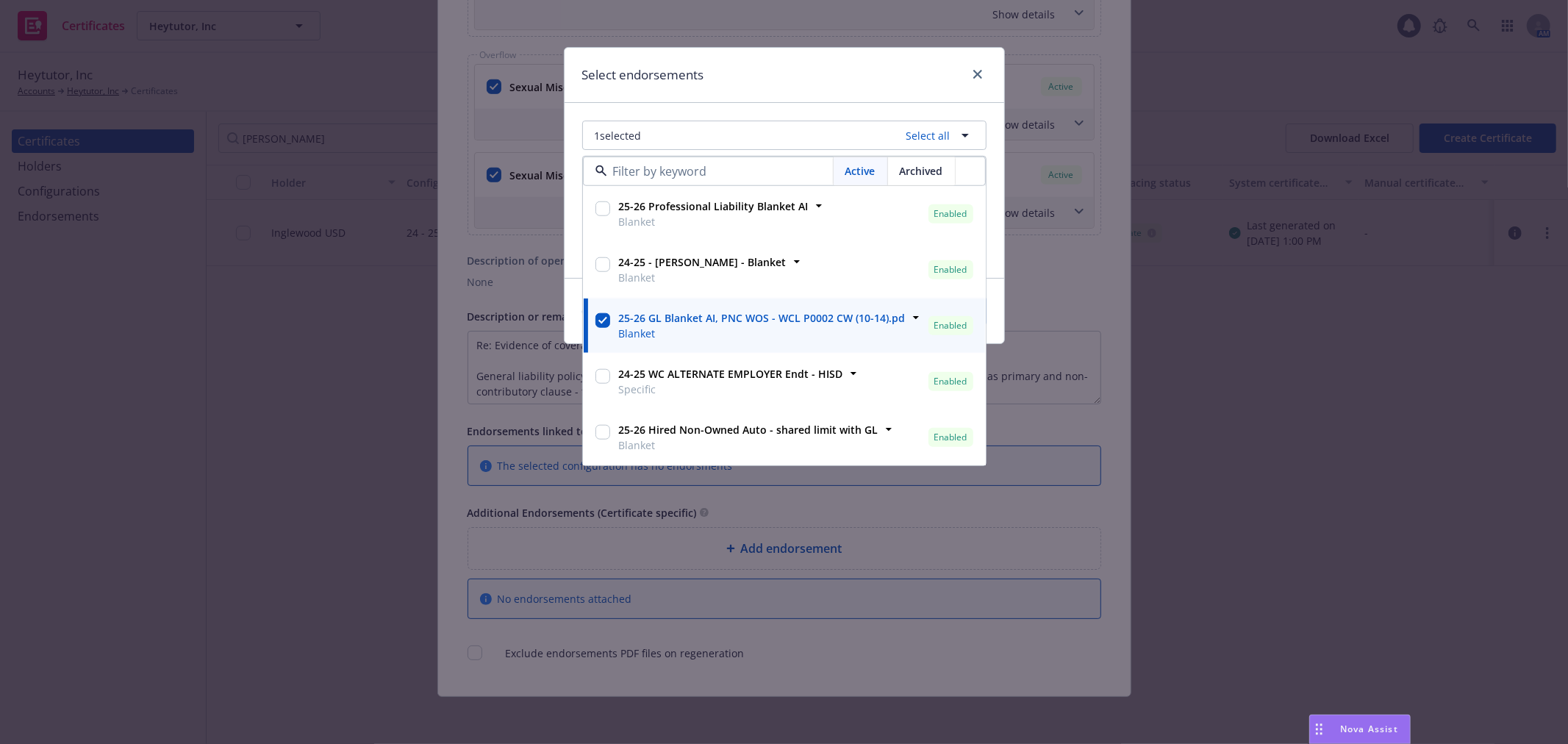
click at [829, 83] on div "Select endorsements" at bounding box center [784, 75] width 440 height 55
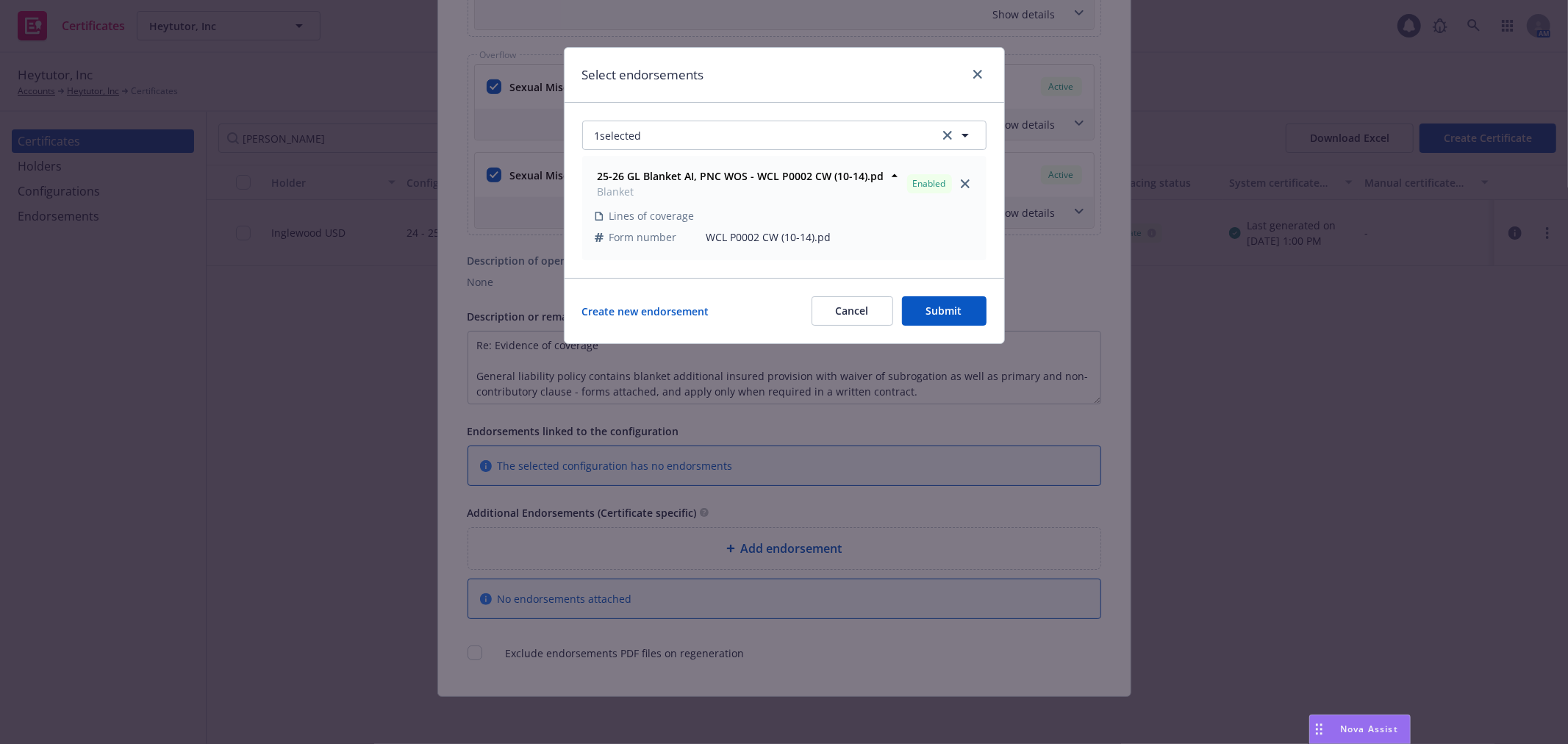
click at [943, 312] on button "Submit" at bounding box center [944, 310] width 84 height 29
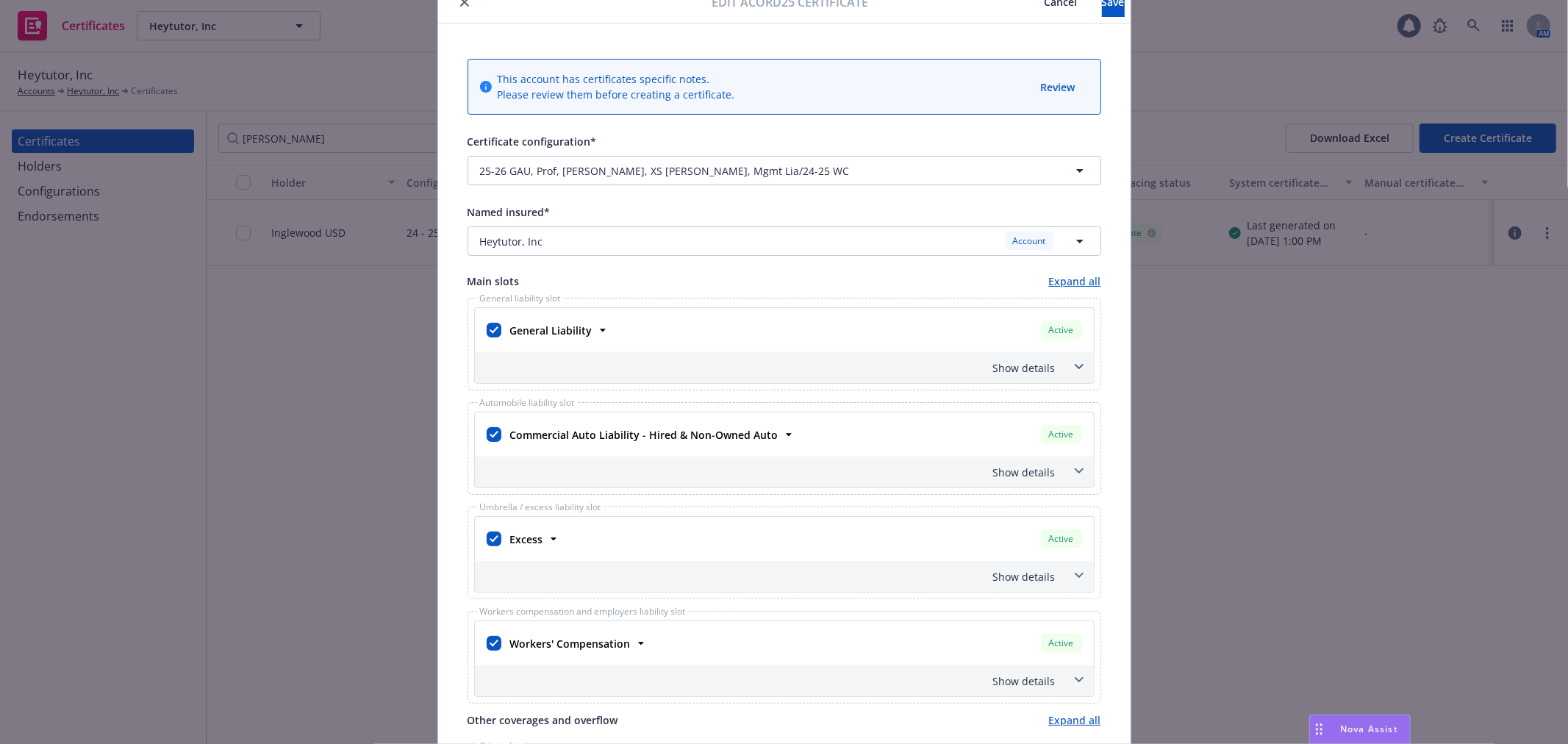
scroll to position [0, 0]
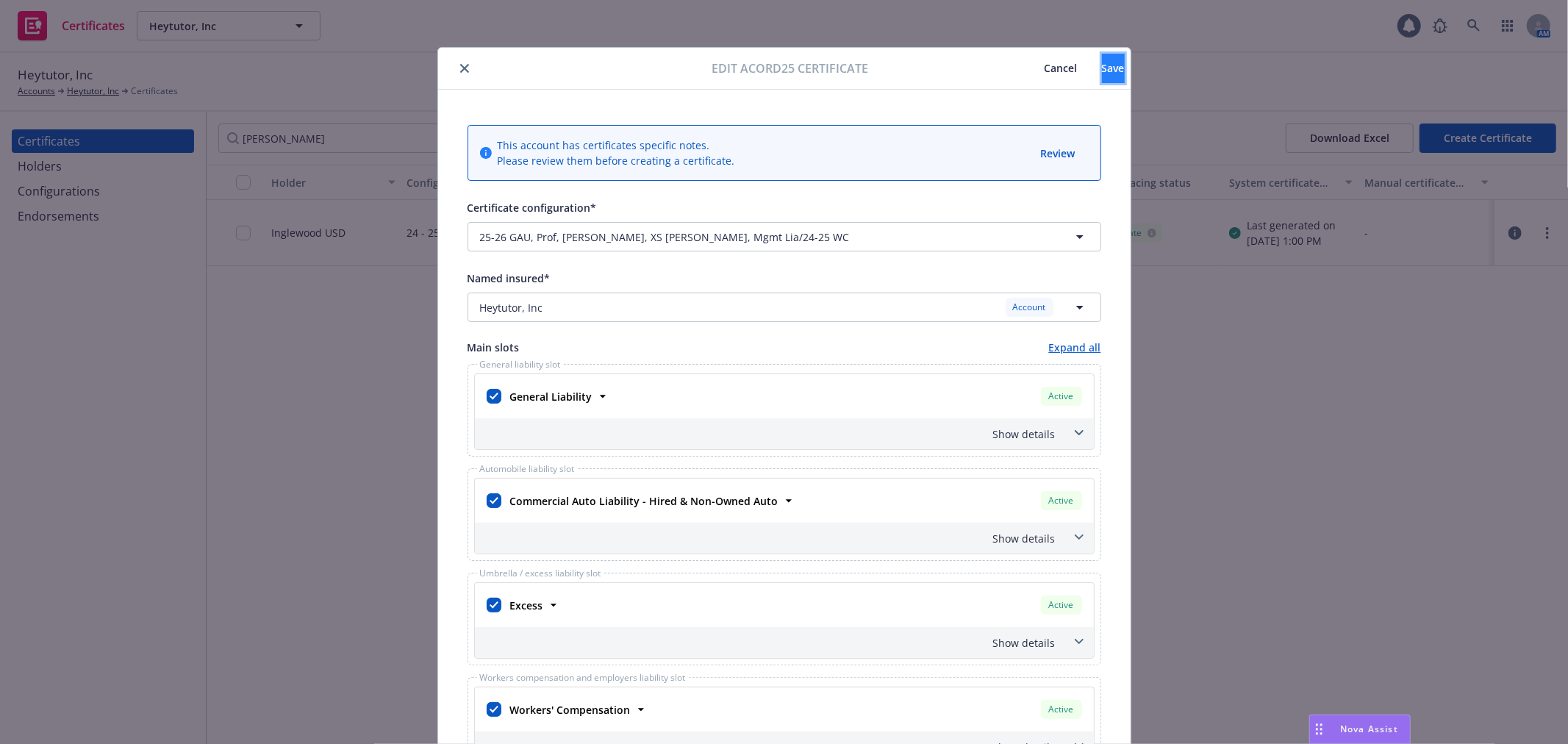
click at [1102, 78] on button "Save" at bounding box center [1113, 68] width 23 height 29
type textarea "Evidence of Coverage"
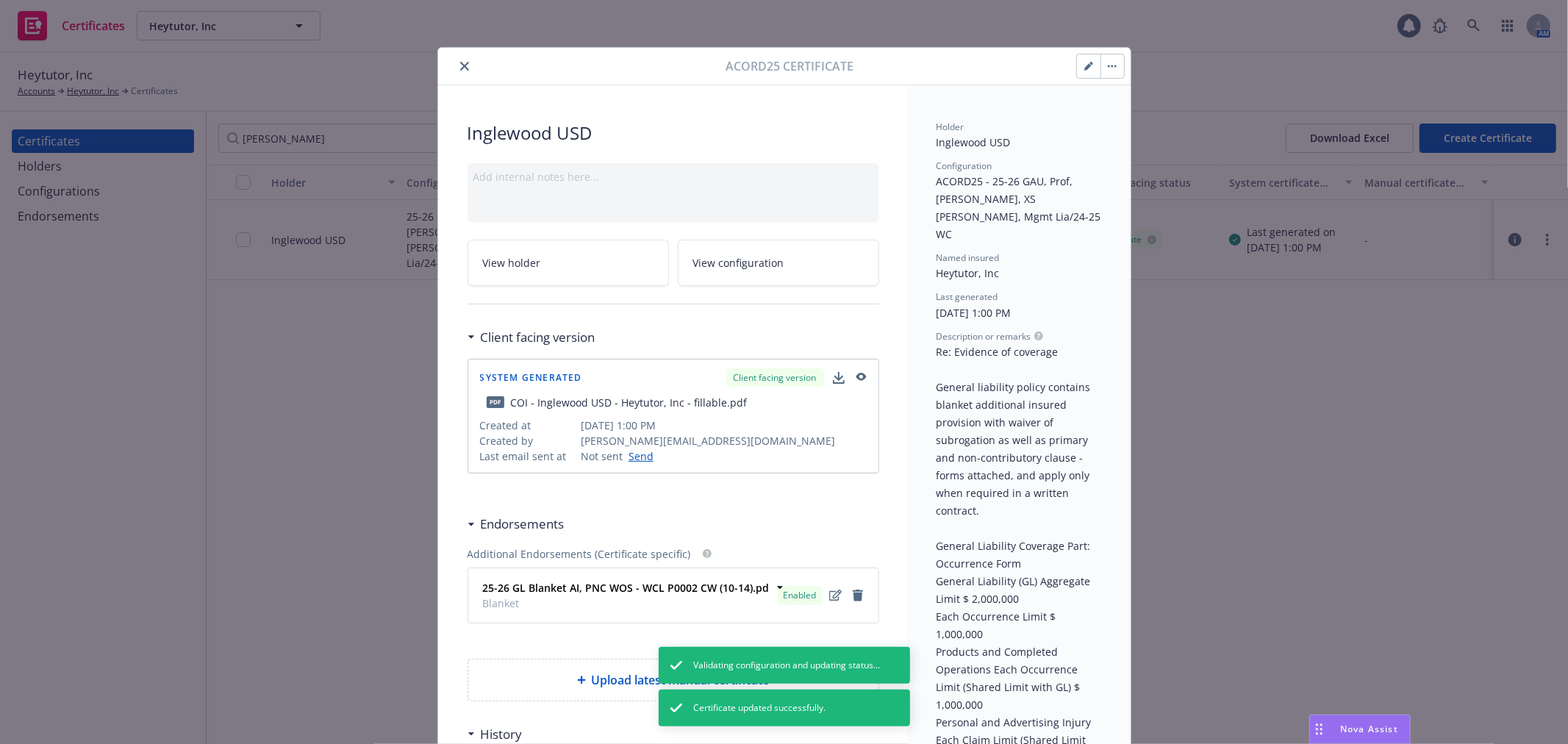
click at [1103, 71] on button "button" at bounding box center [1112, 66] width 23 height 23
click at [1131, 134] on link "Regenerate" at bounding box center [1223, 135] width 258 height 29
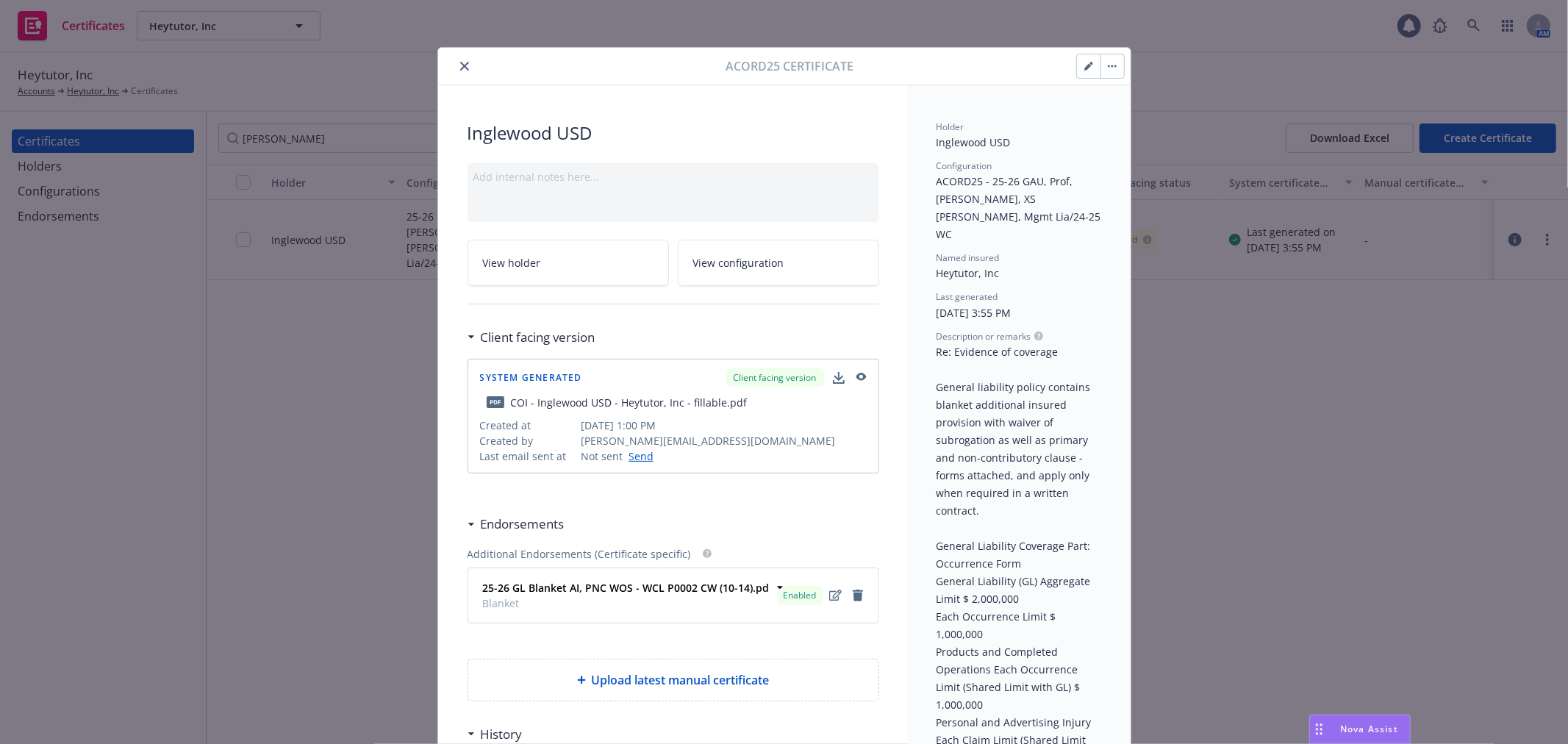
click at [461, 65] on icon "close" at bounding box center [465, 66] width 9 height 9
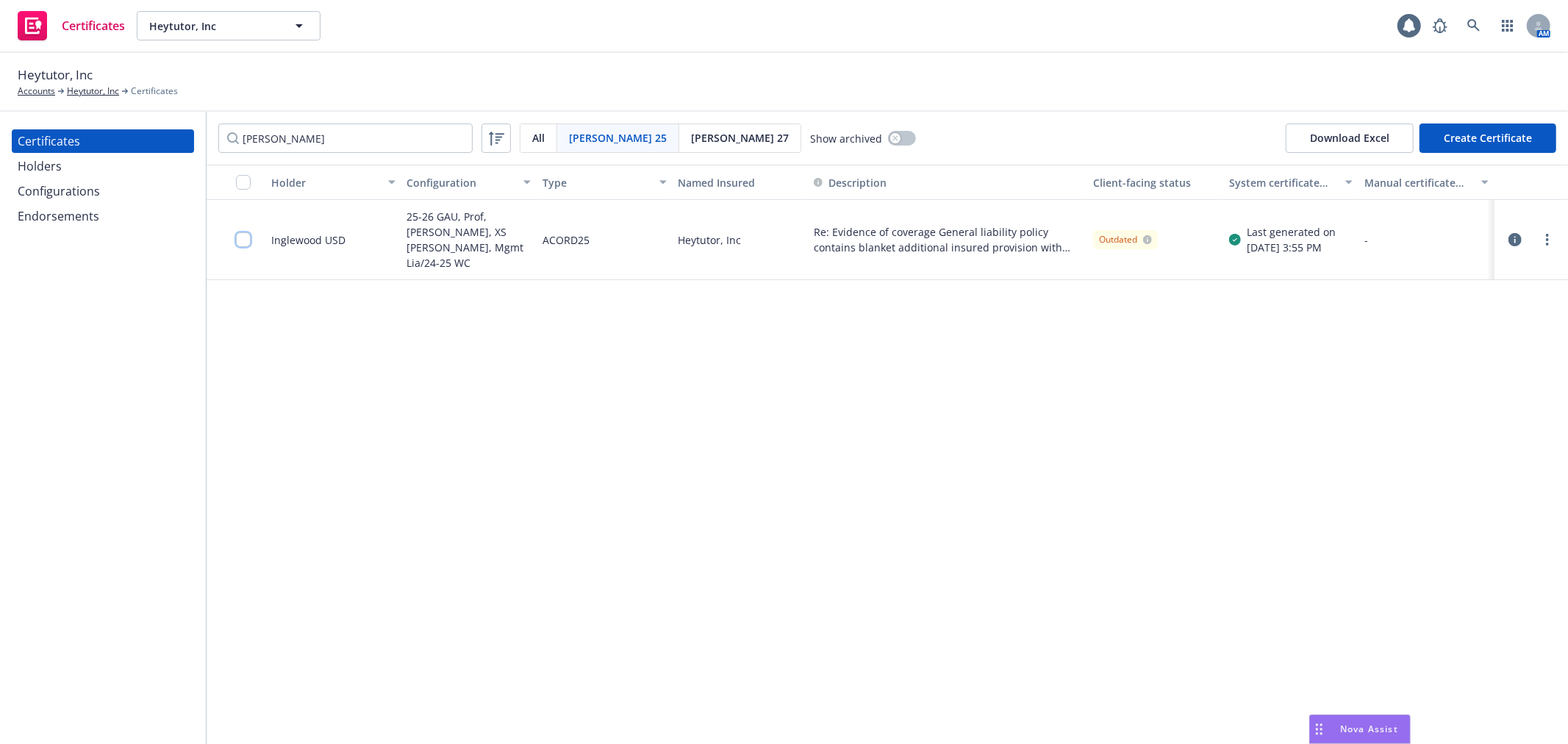
click at [241, 232] on input "checkbox" at bounding box center [244, 239] width 15 height 15
click at [644, 708] on div "Download certificate" at bounding box center [699, 710] width 111 height 28
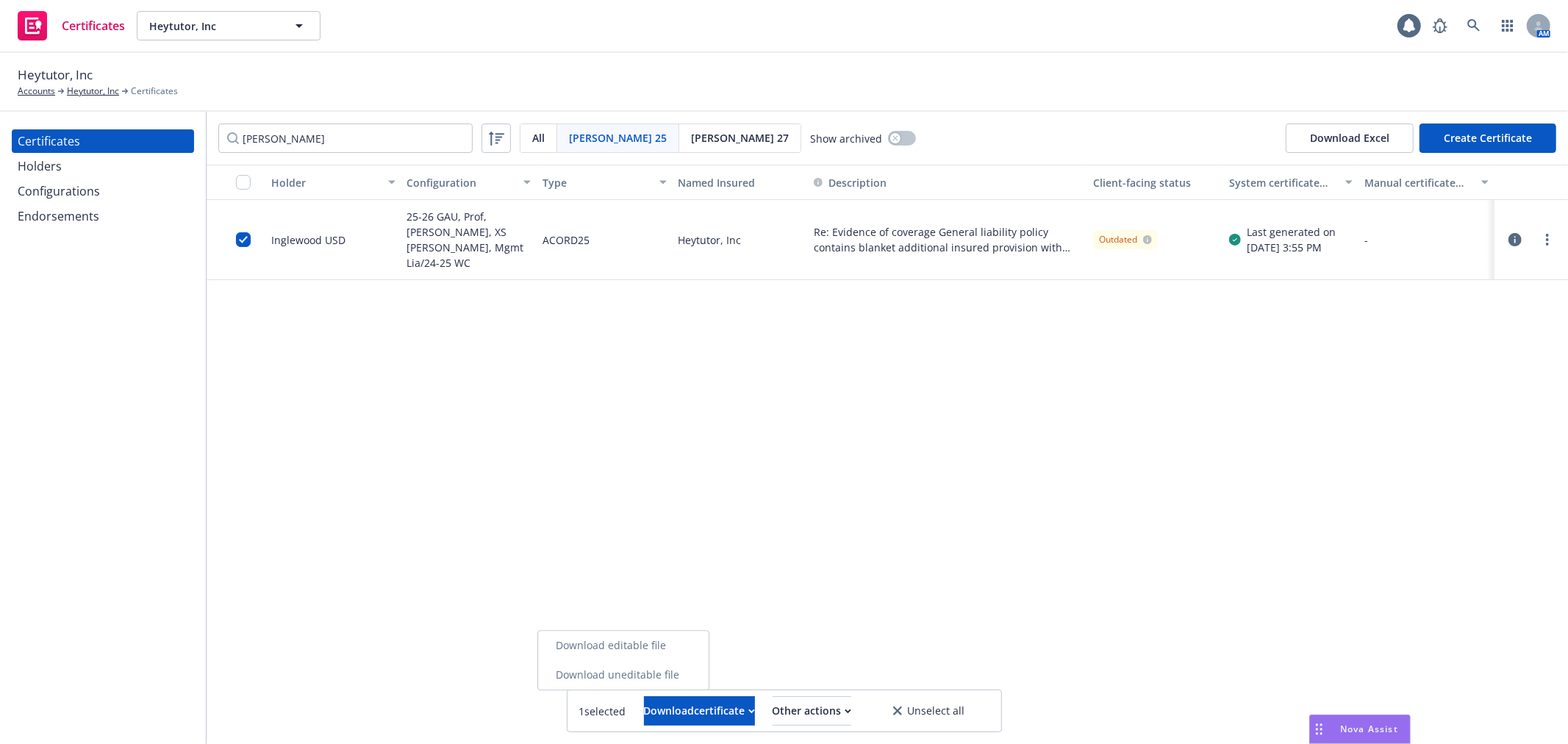
click at [648, 667] on link "Download uneditable file" at bounding box center [623, 674] width 170 height 29
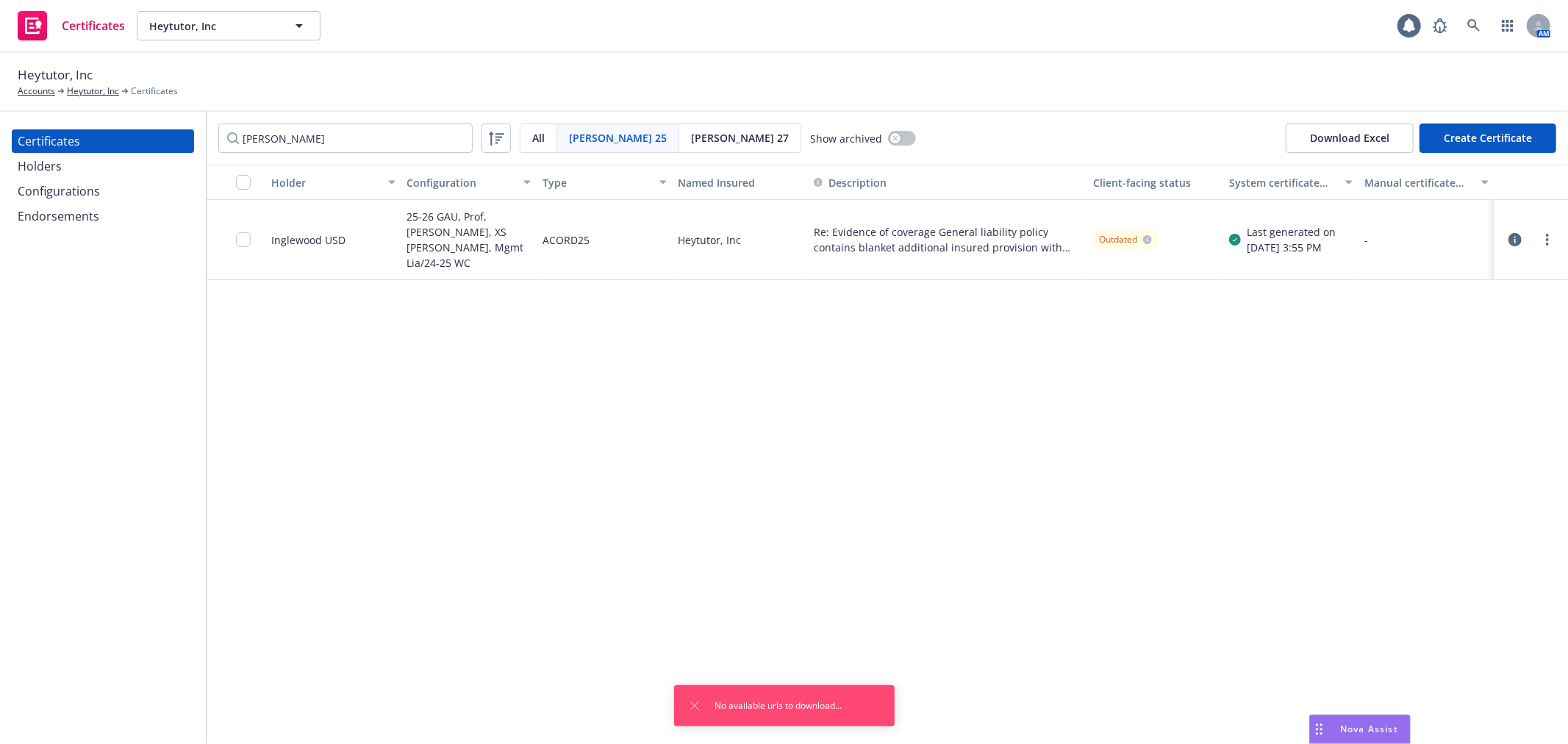
click at [678, 550] on div "Holder Configuration Type Named Insured Description Client-facing status System…" at bounding box center [888, 454] width 1362 height 579
click at [244, 232] on input "checkbox" at bounding box center [244, 239] width 15 height 15
click at [644, 704] on div "Download certificate" at bounding box center [699, 710] width 111 height 28
click at [628, 681] on link "Download uneditable file" at bounding box center [623, 674] width 170 height 29
click at [714, 511] on div "Holder Configuration Type Named Insured Description Client-facing status System…" at bounding box center [888, 454] width 1362 height 579
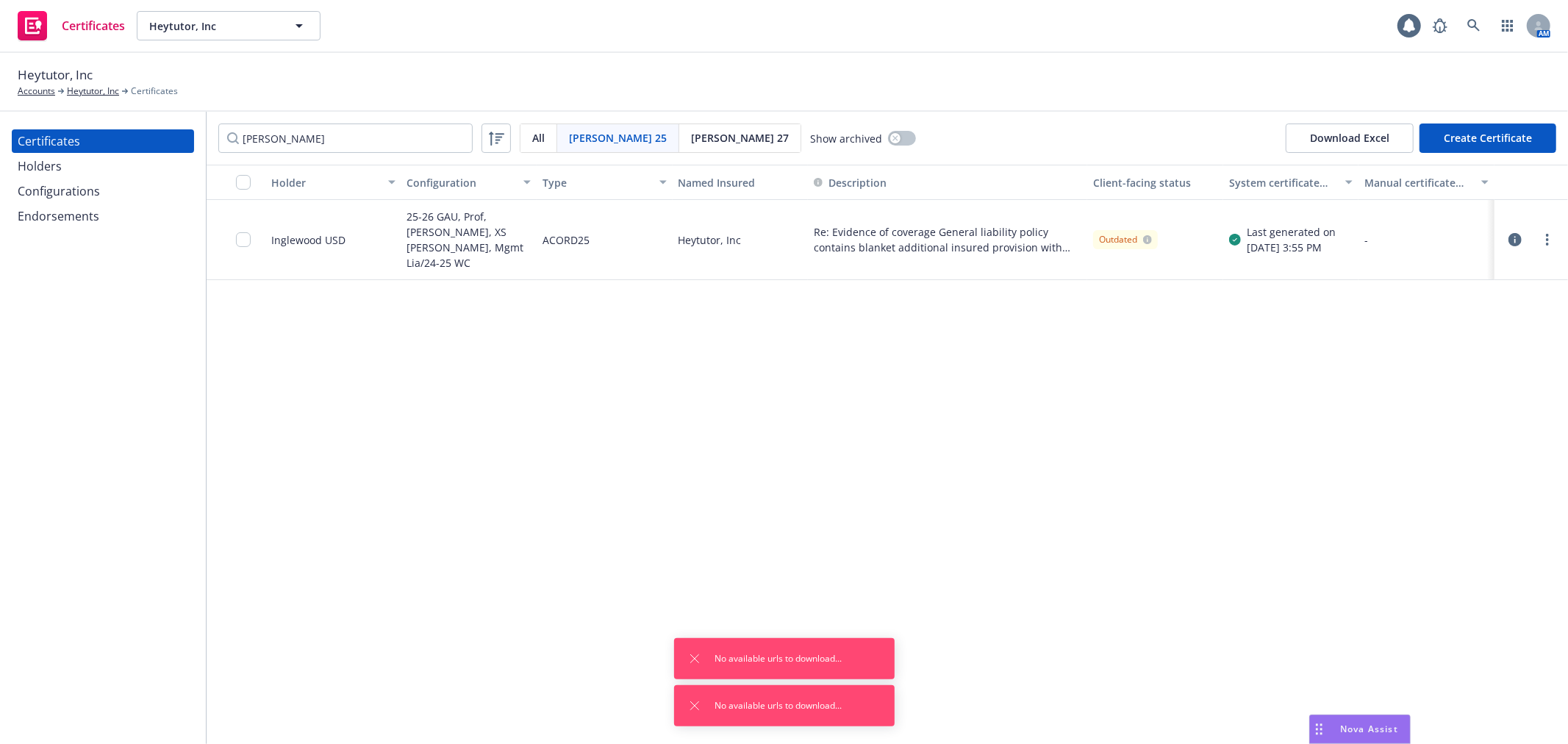
click at [1541, 243] on div at bounding box center [1531, 239] width 62 height 29
click at [1550, 237] on link "more" at bounding box center [1547, 239] width 18 height 18
click at [1500, 320] on link "Regenerate" at bounding box center [1439, 321] width 235 height 29
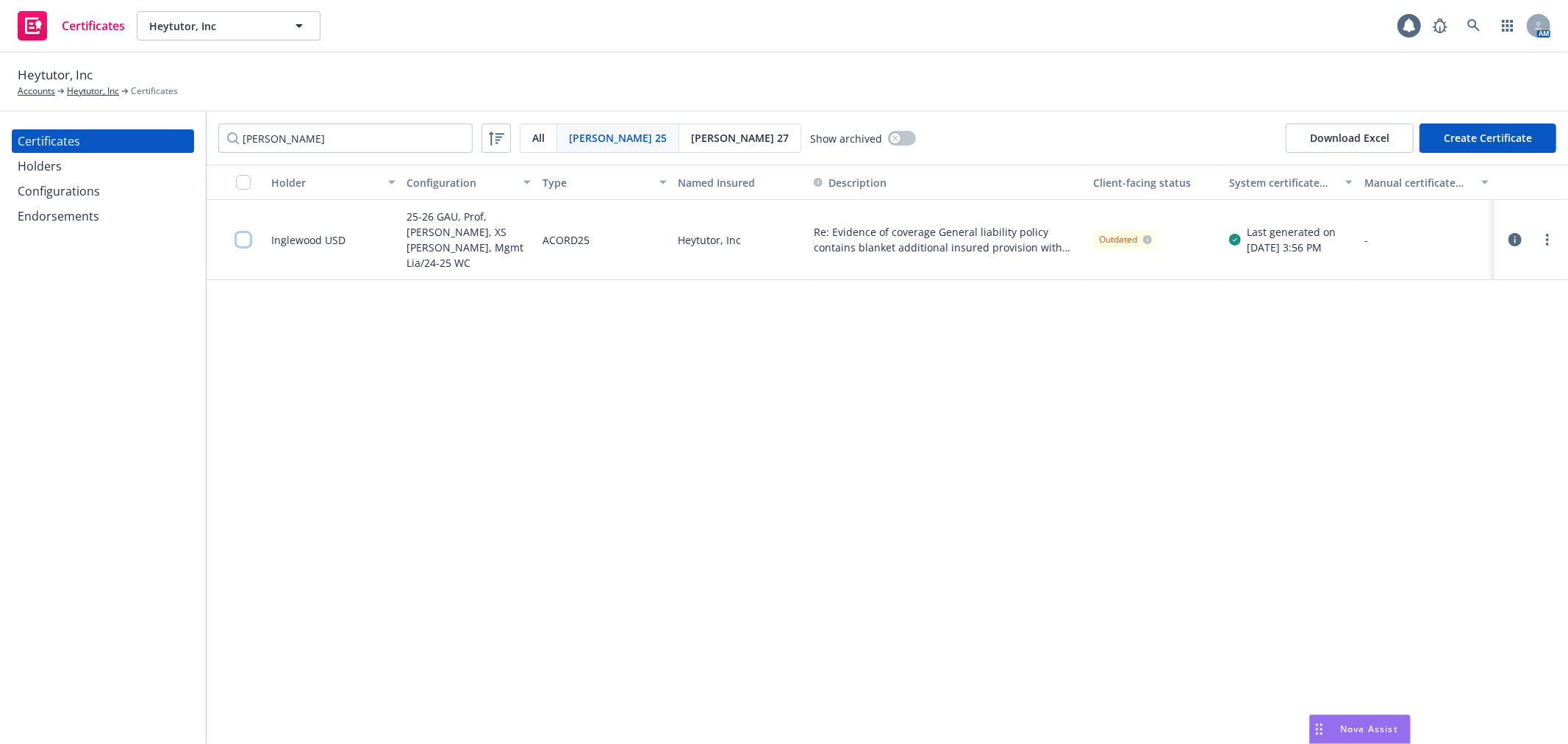
click at [245, 232] on input "checkbox" at bounding box center [244, 239] width 15 height 15
click at [644, 699] on div "Download certificate" at bounding box center [699, 710] width 111 height 28
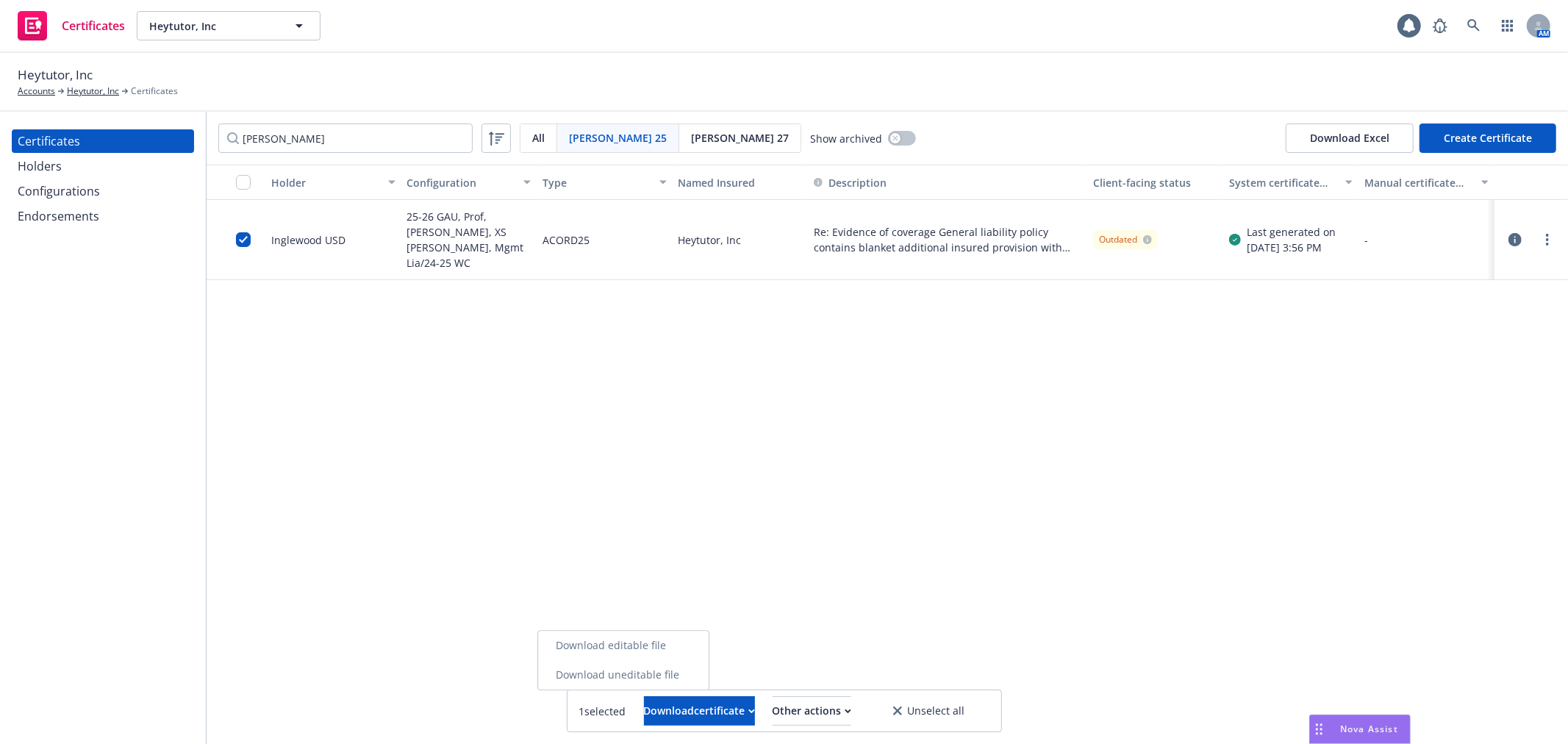
click at [645, 671] on link "Download uneditable file" at bounding box center [623, 674] width 170 height 29
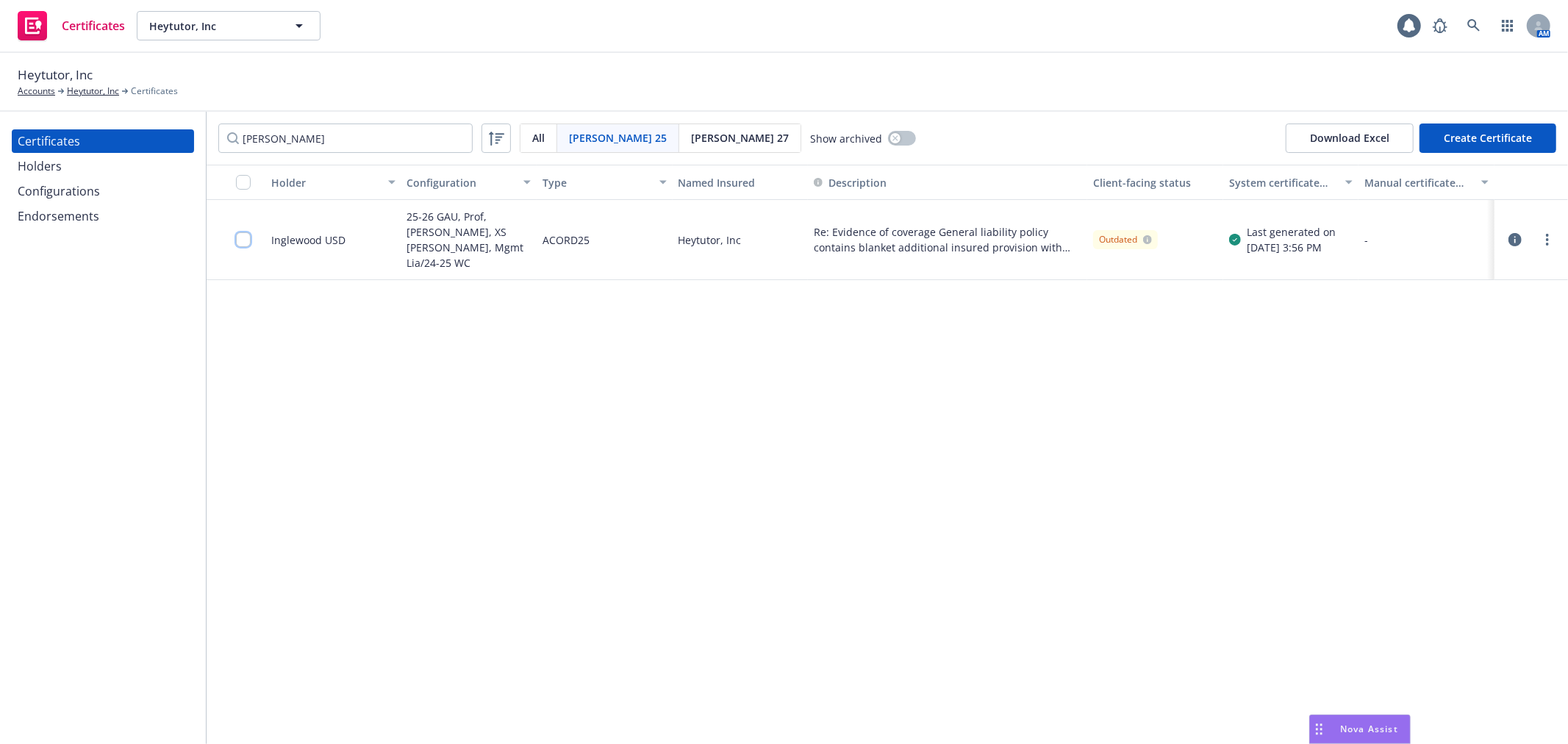
click at [247, 238] on input "checkbox" at bounding box center [244, 239] width 15 height 15
click at [644, 698] on div "Download certificate" at bounding box center [699, 710] width 111 height 28
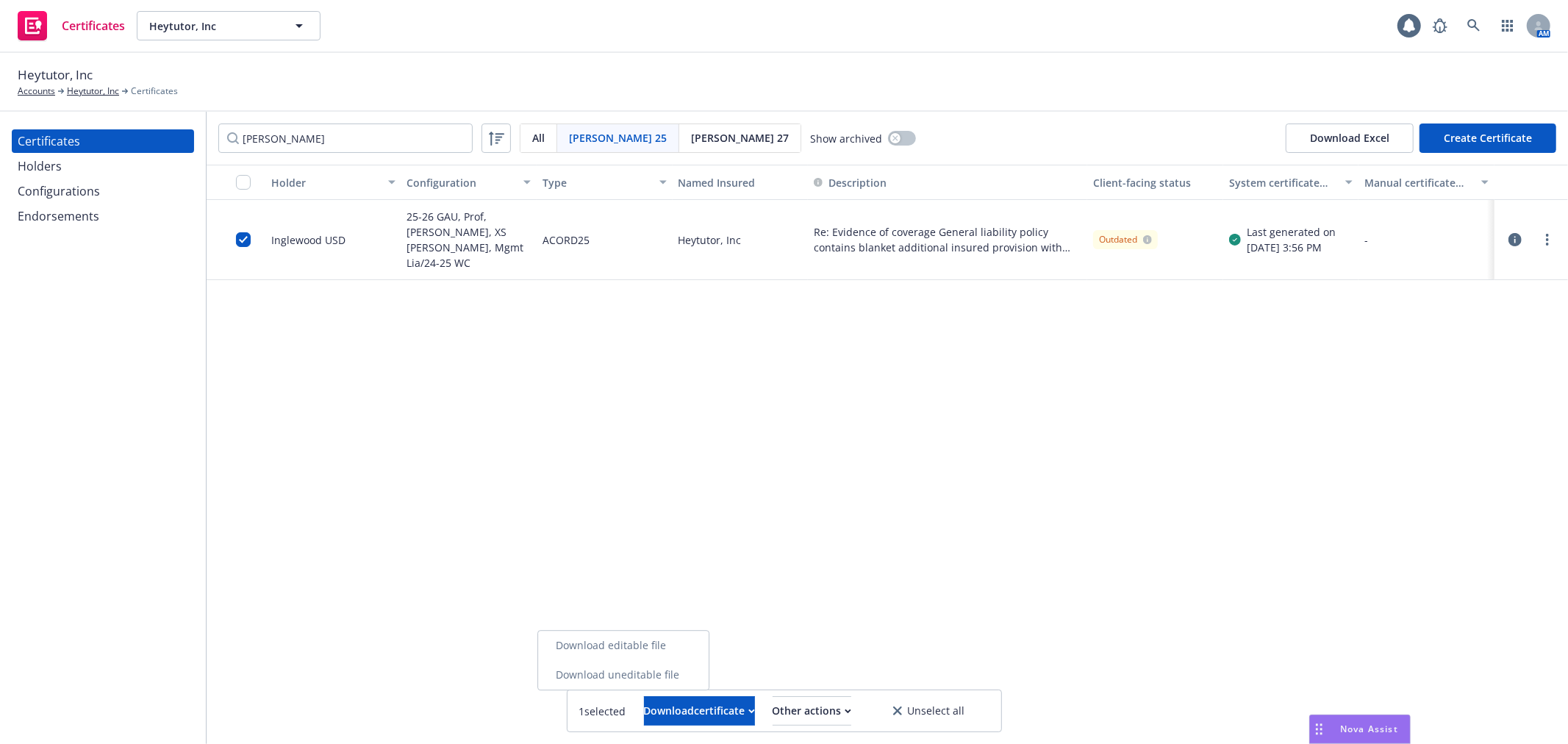
click at [625, 681] on link "Download uneditable file" at bounding box center [623, 674] width 170 height 29
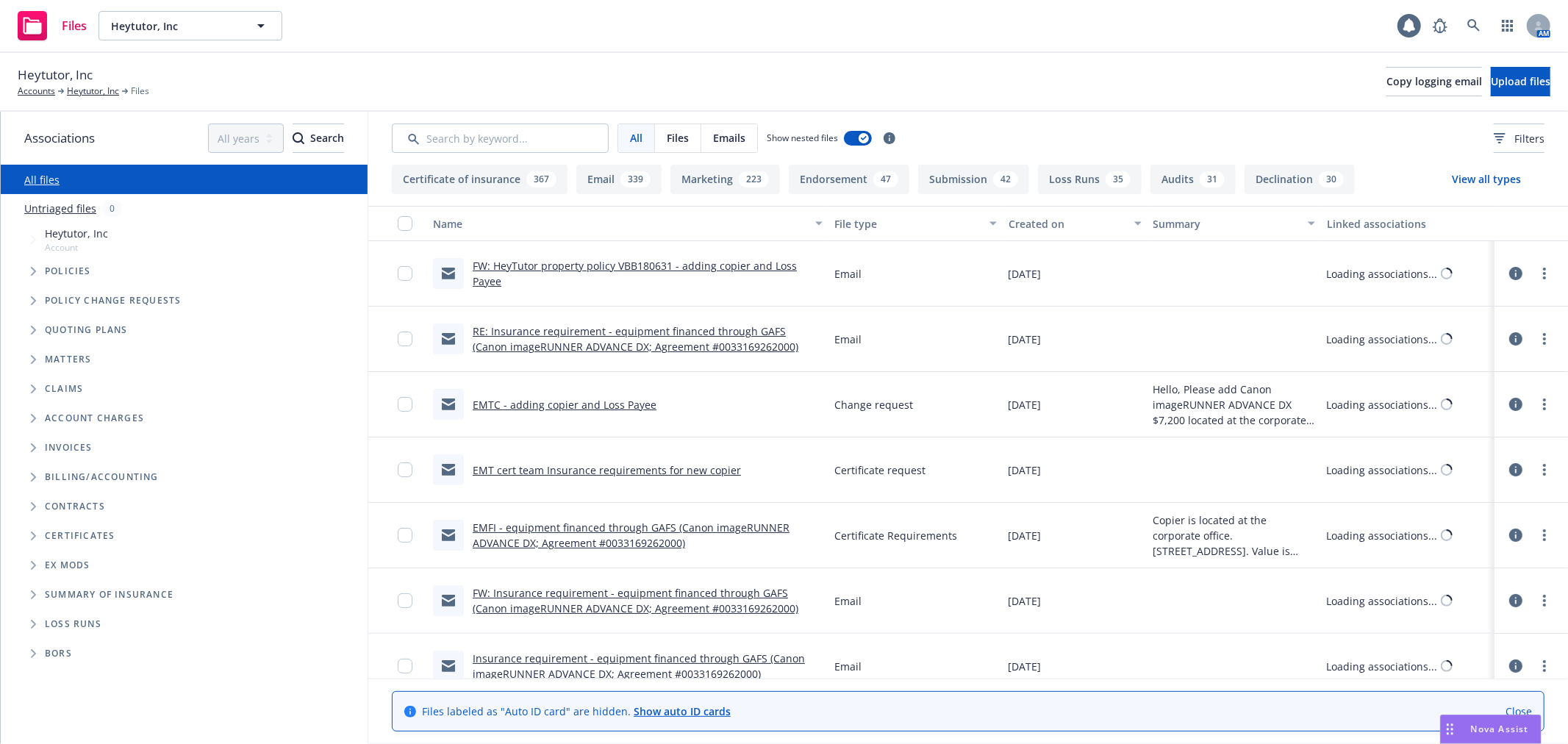
click at [33, 535] on icon "Folder Tree Example" at bounding box center [33, 535] width 6 height 9
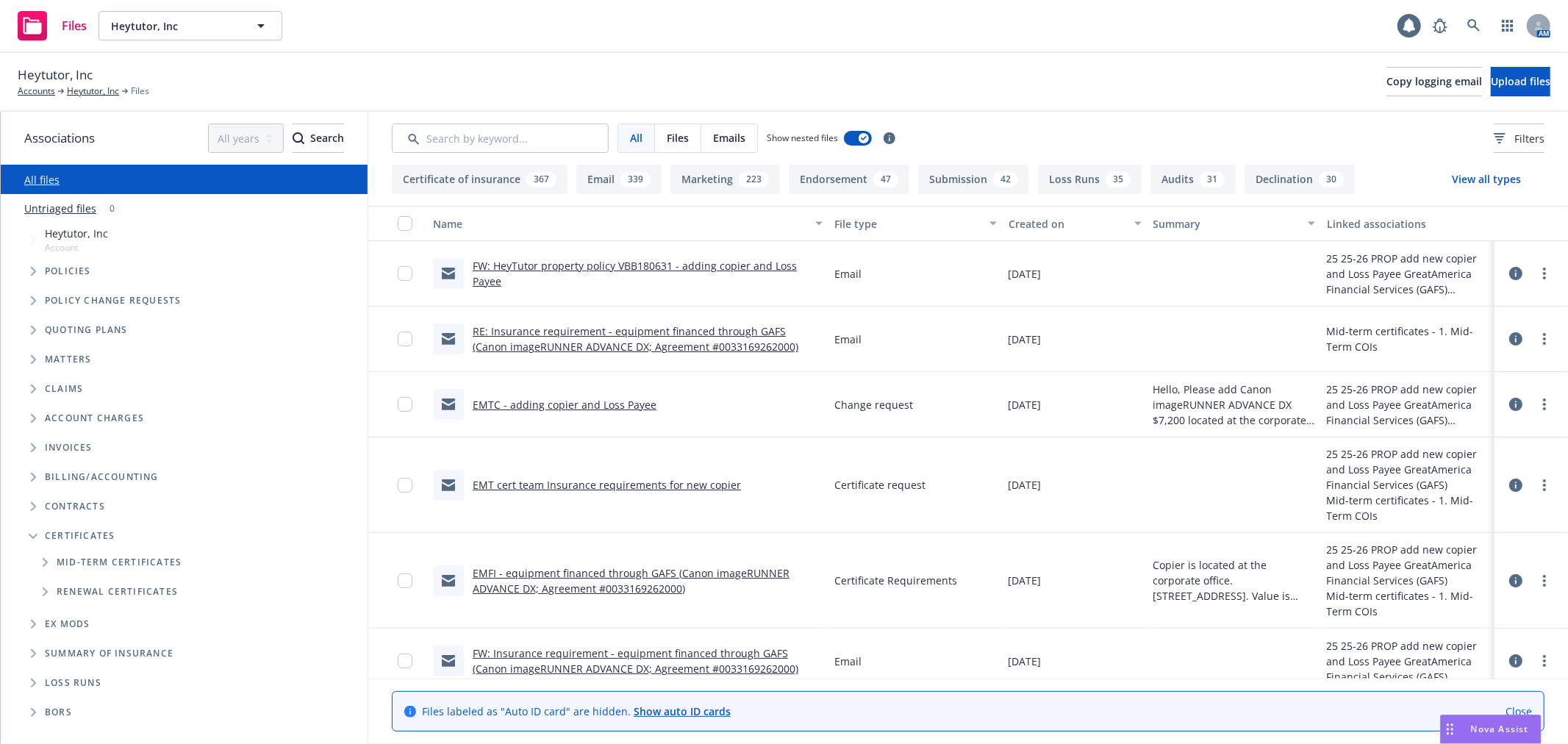
click at [46, 558] on icon "Folder Tree Example" at bounding box center [45, 562] width 6 height 9
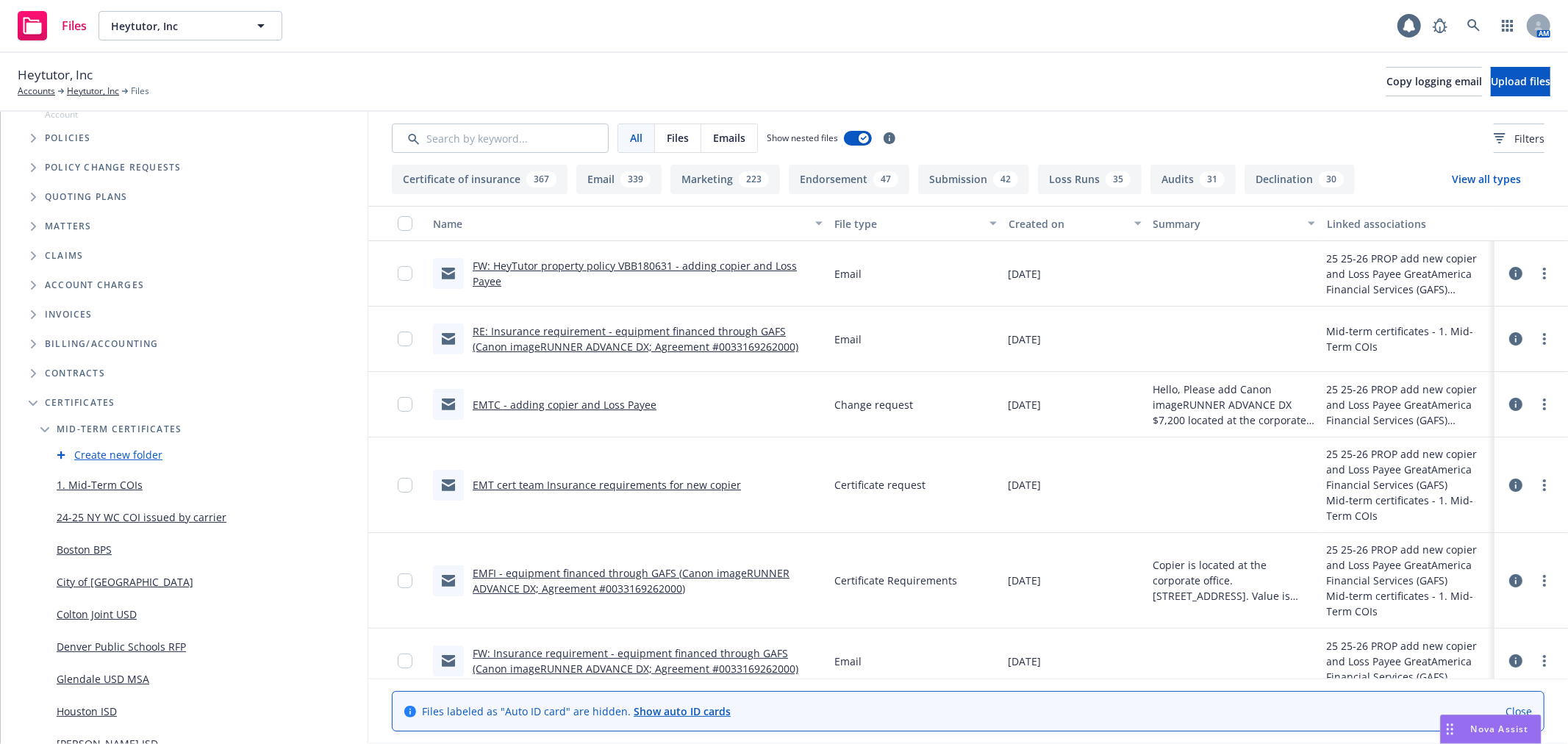
scroll to position [163, 0]
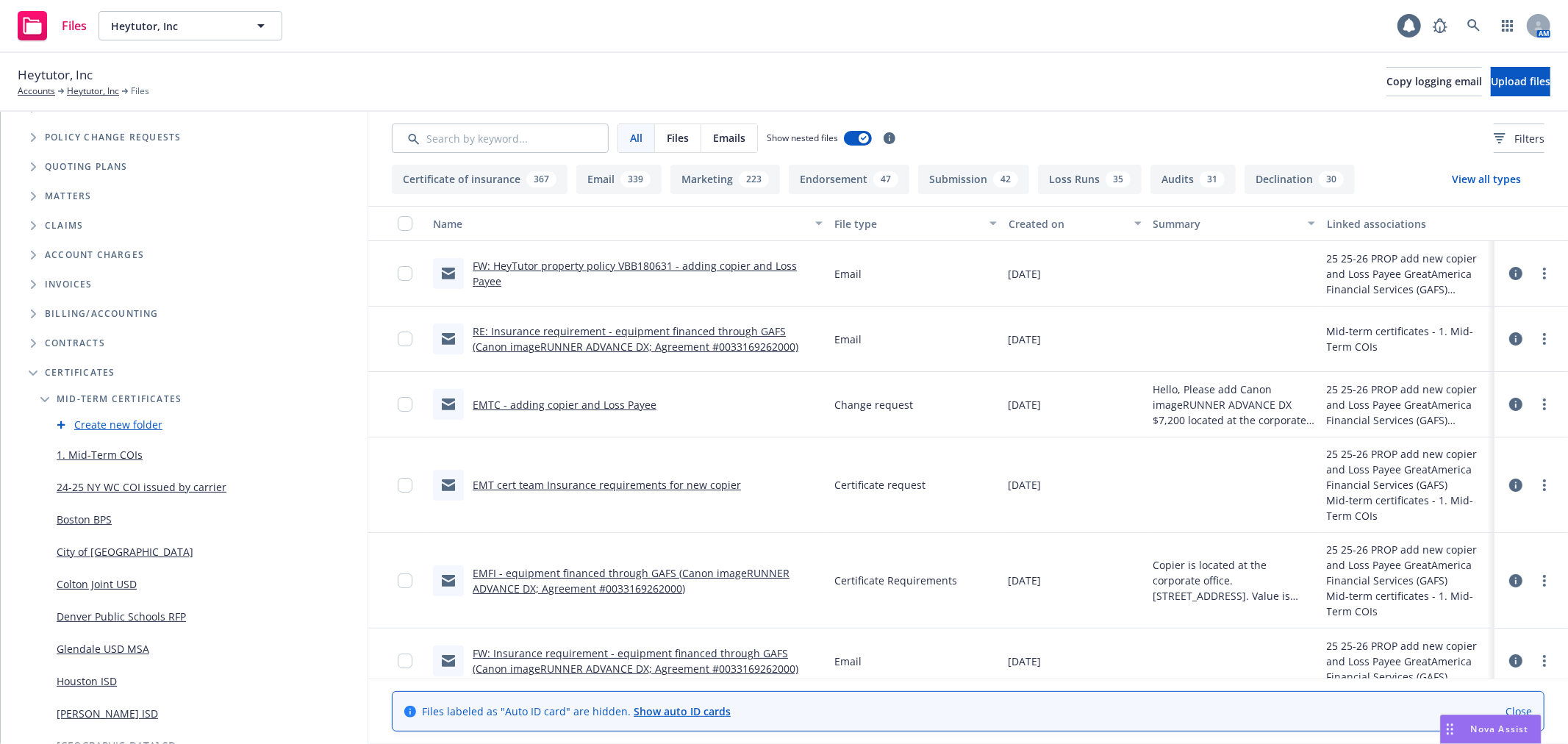
click at [143, 429] on link "Create new folder" at bounding box center [118, 425] width 88 height 16
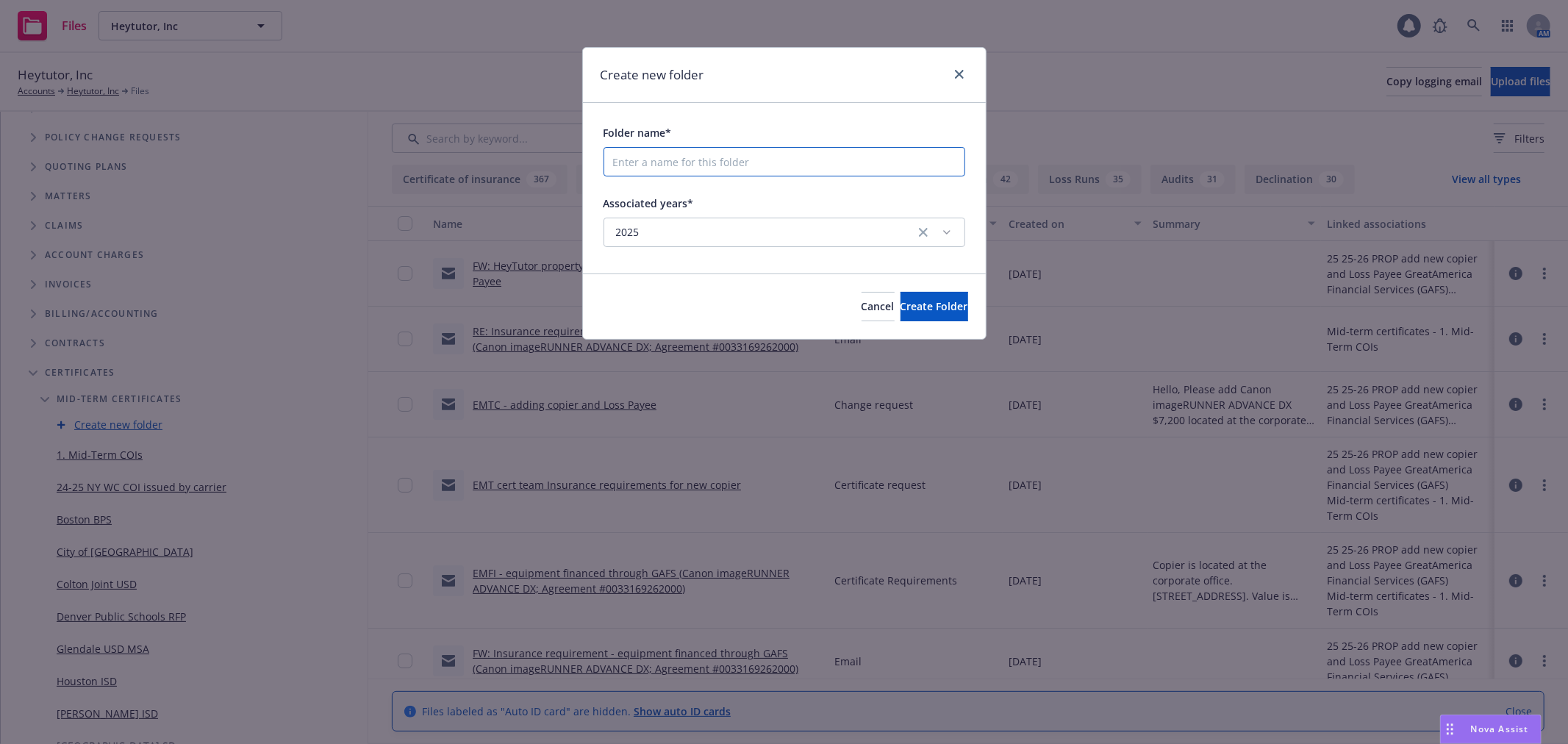
click at [734, 171] on input "Folder name*" at bounding box center [784, 161] width 362 height 29
type input "Inglewood"
click at [906, 299] on span "Create Folder" at bounding box center [934, 306] width 68 height 14
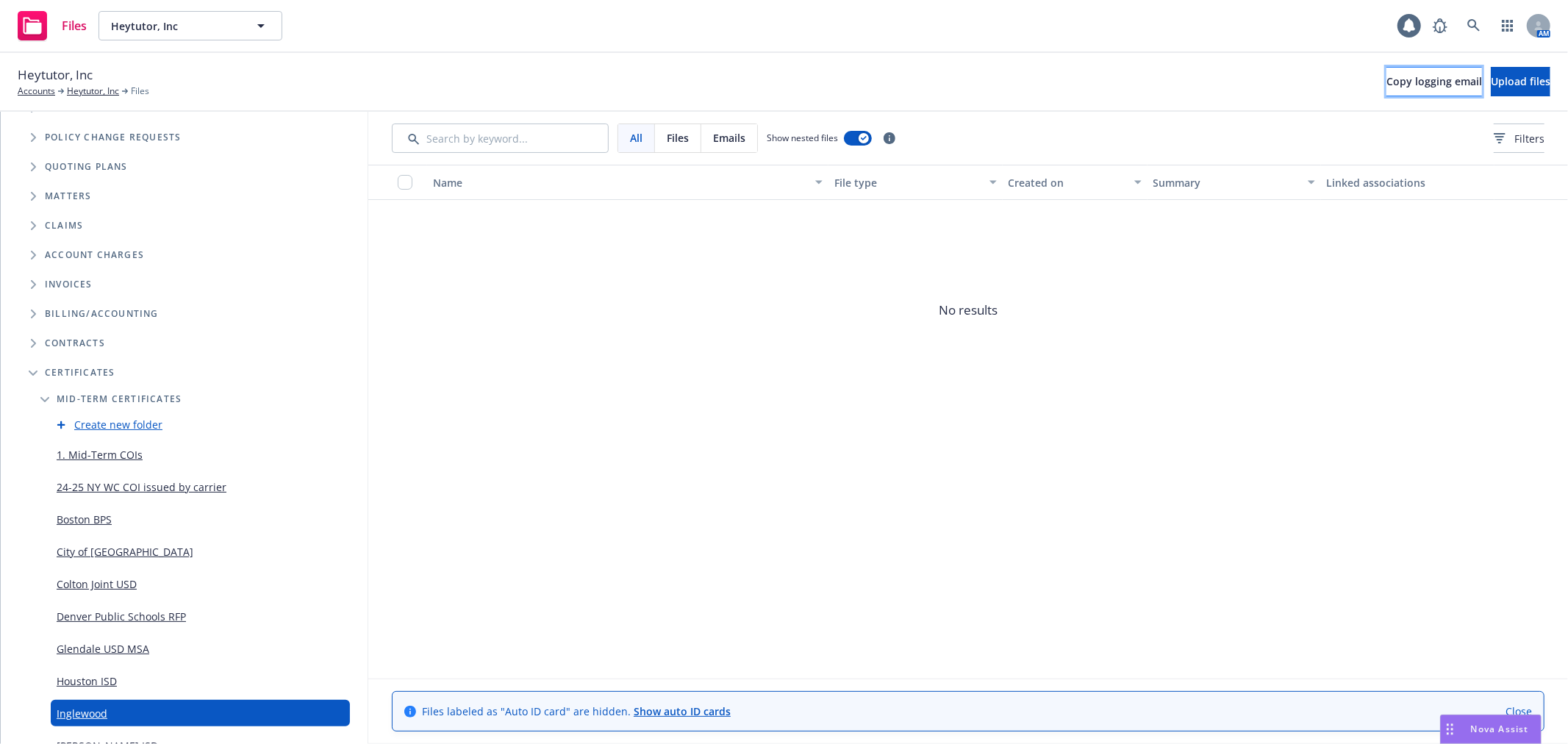
click at [1394, 74] on span "Copy logging email" at bounding box center [1434, 81] width 96 height 14
click at [90, 90] on link "Heytutor, Inc" at bounding box center [93, 91] width 53 height 13
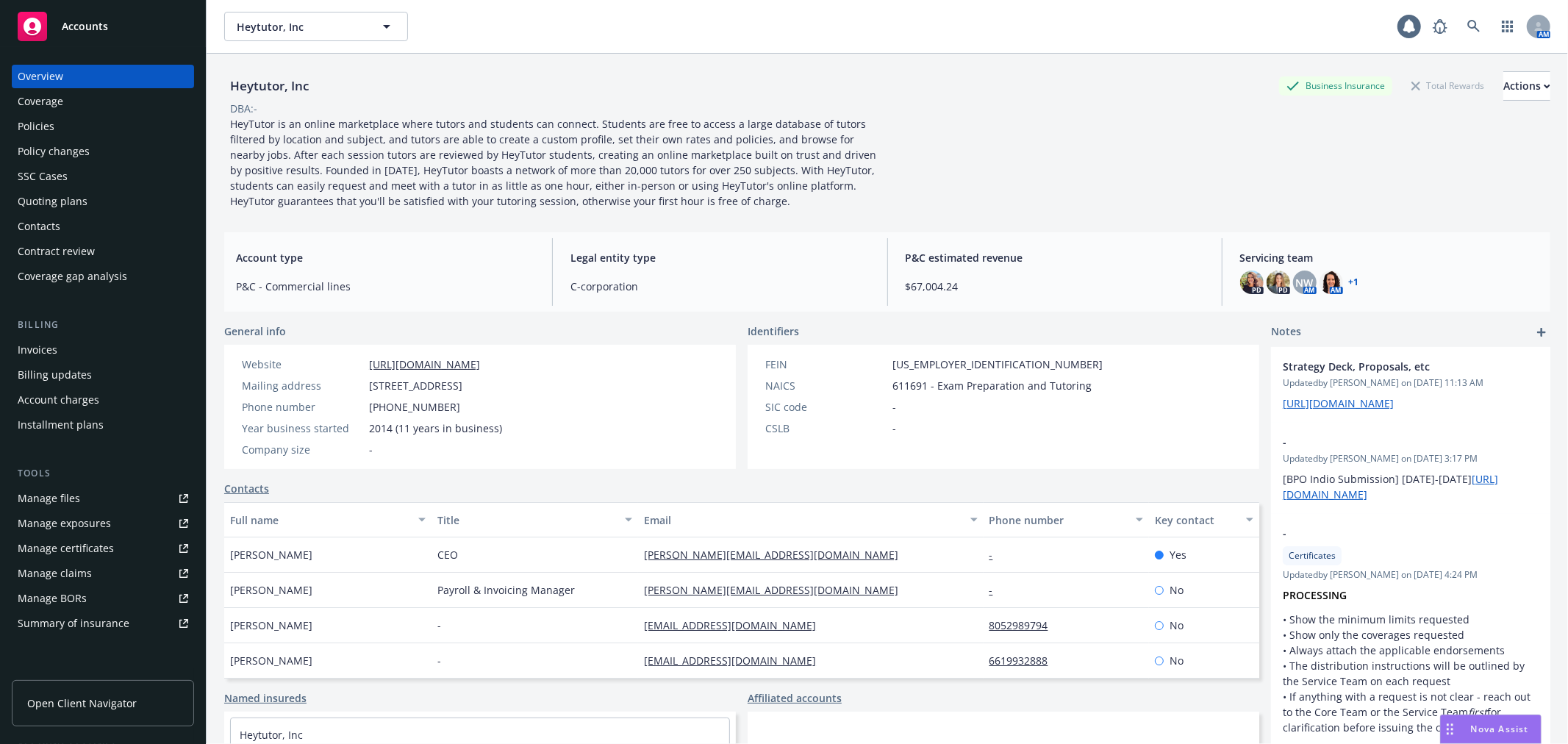
click at [115, 546] on link "Manage certificates" at bounding box center [103, 548] width 183 height 23
click at [1468, 25] on icon at bounding box center [1474, 26] width 13 height 13
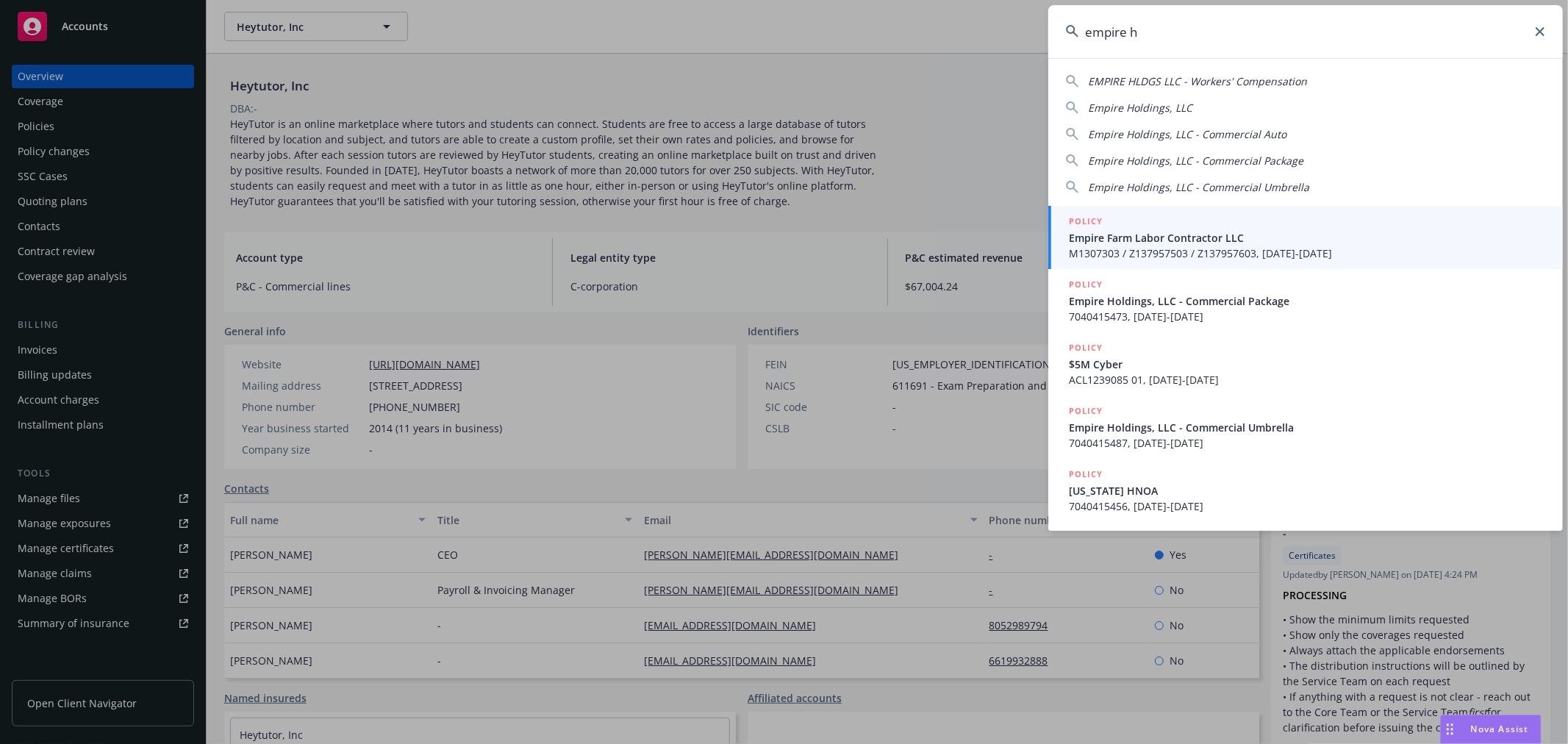
click at [1147, 78] on span "EMPIRE HLDGS LLC - Workers' Compensation" at bounding box center [1197, 81] width 219 height 14
type input "EMPIRE HLDGS LLC - Workers' Compensation"
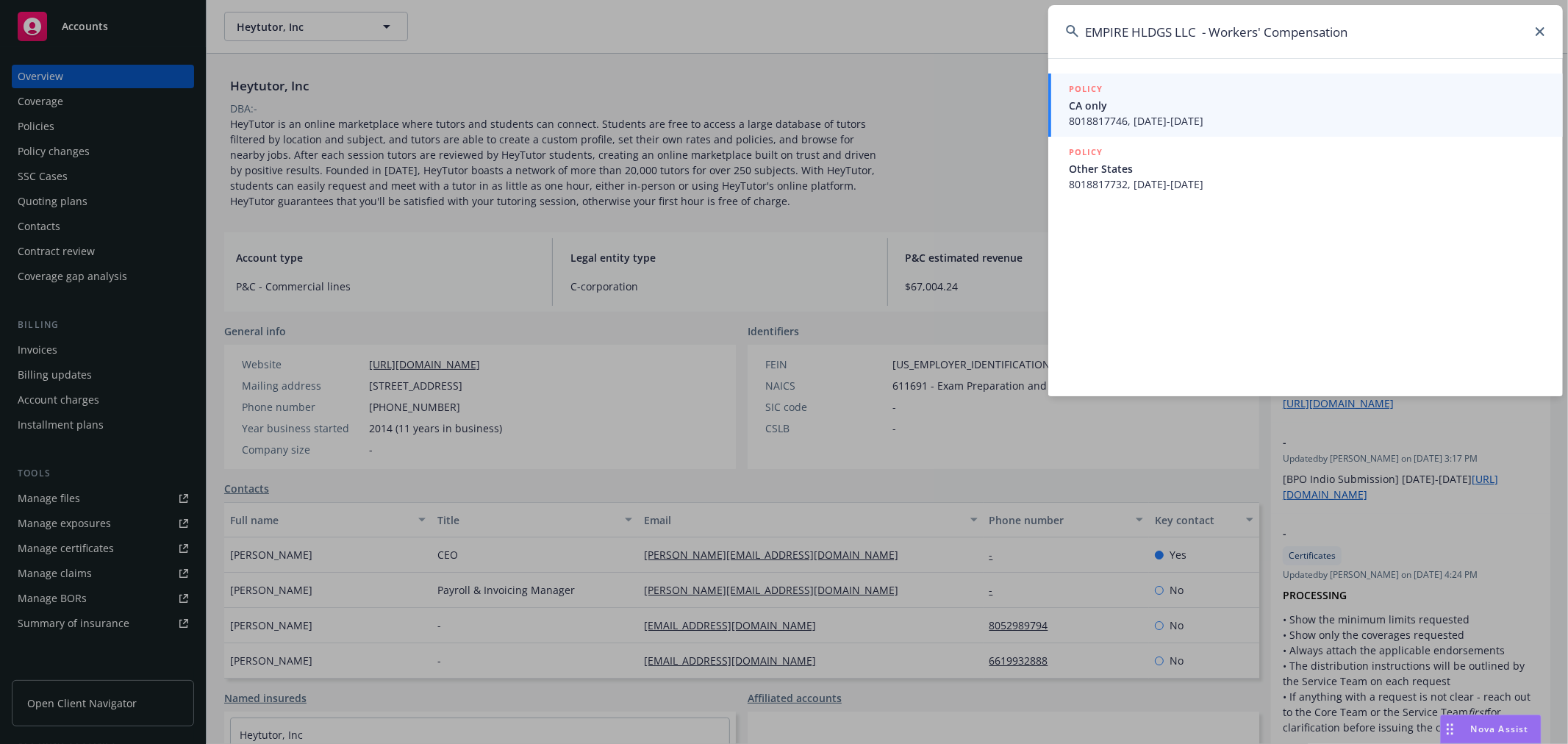
click at [1117, 96] on div "POLICY" at bounding box center [1307, 89] width 476 height 16
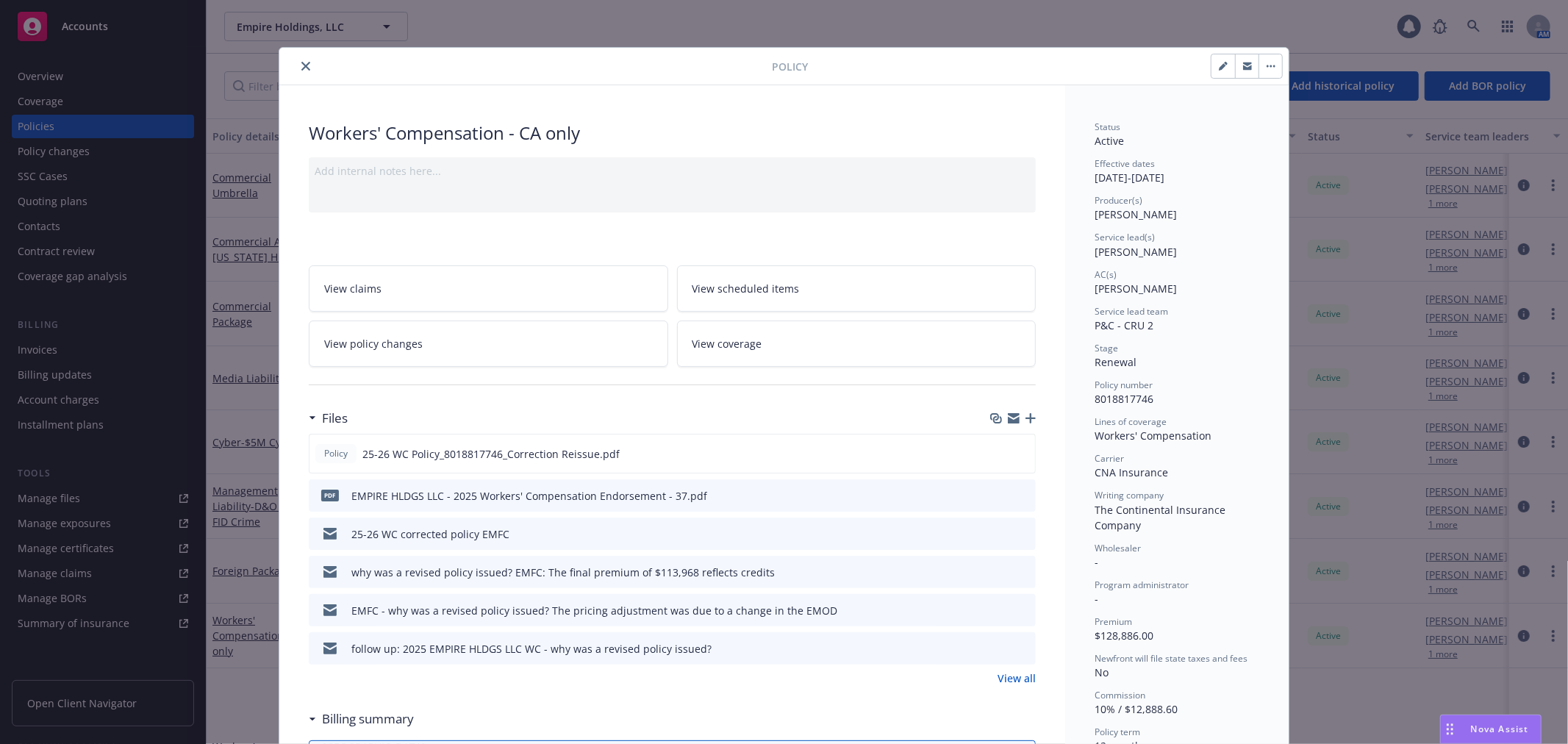
click at [301, 67] on icon "close" at bounding box center [305, 66] width 9 height 9
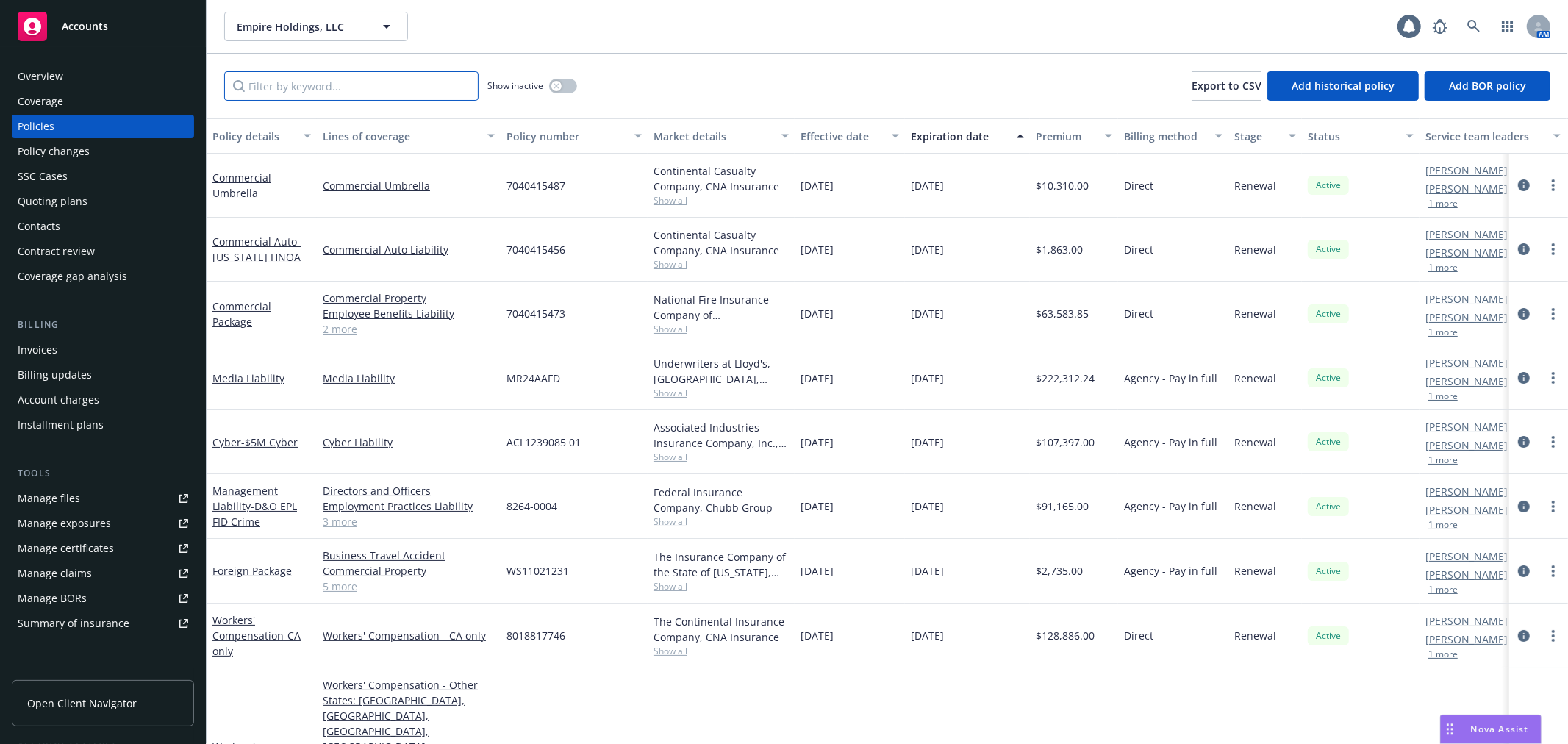
click at [302, 78] on input "Filter by keyword..." at bounding box center [351, 85] width 255 height 29
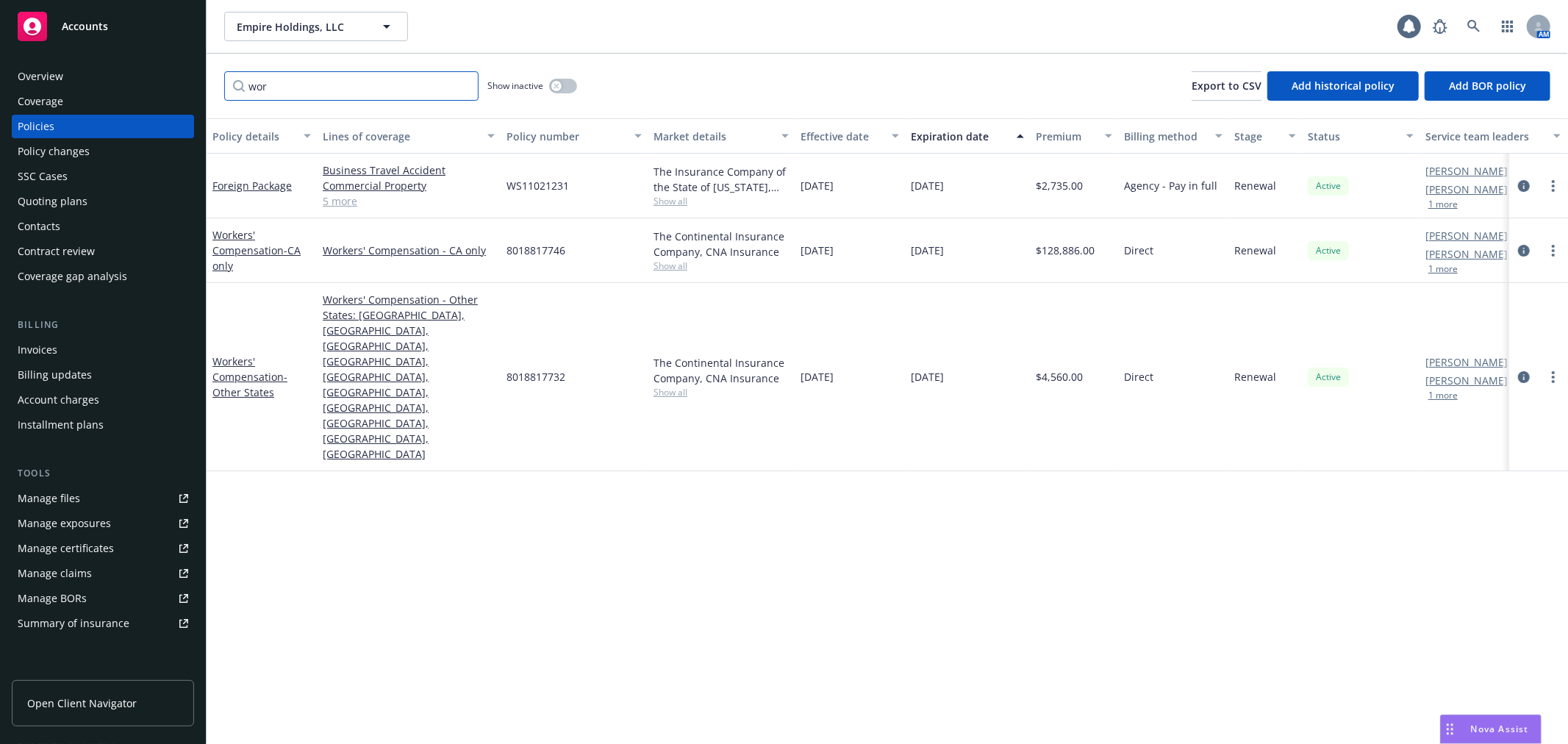
type input "wor"
click at [88, 144] on div "Policy changes" at bounding box center [103, 151] width 170 height 23
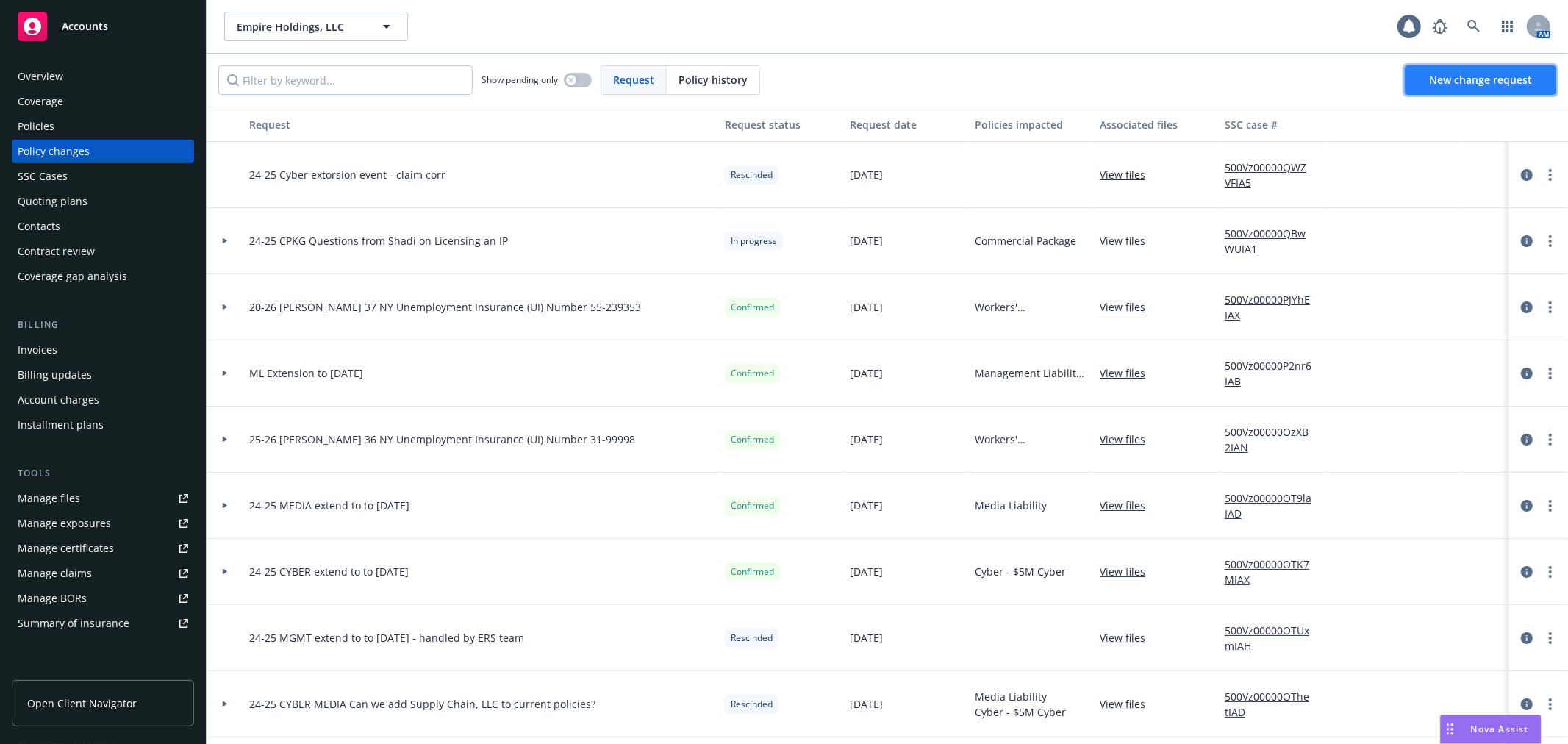
click at [1480, 77] on span "New change request" at bounding box center [1480, 79] width 103 height 14
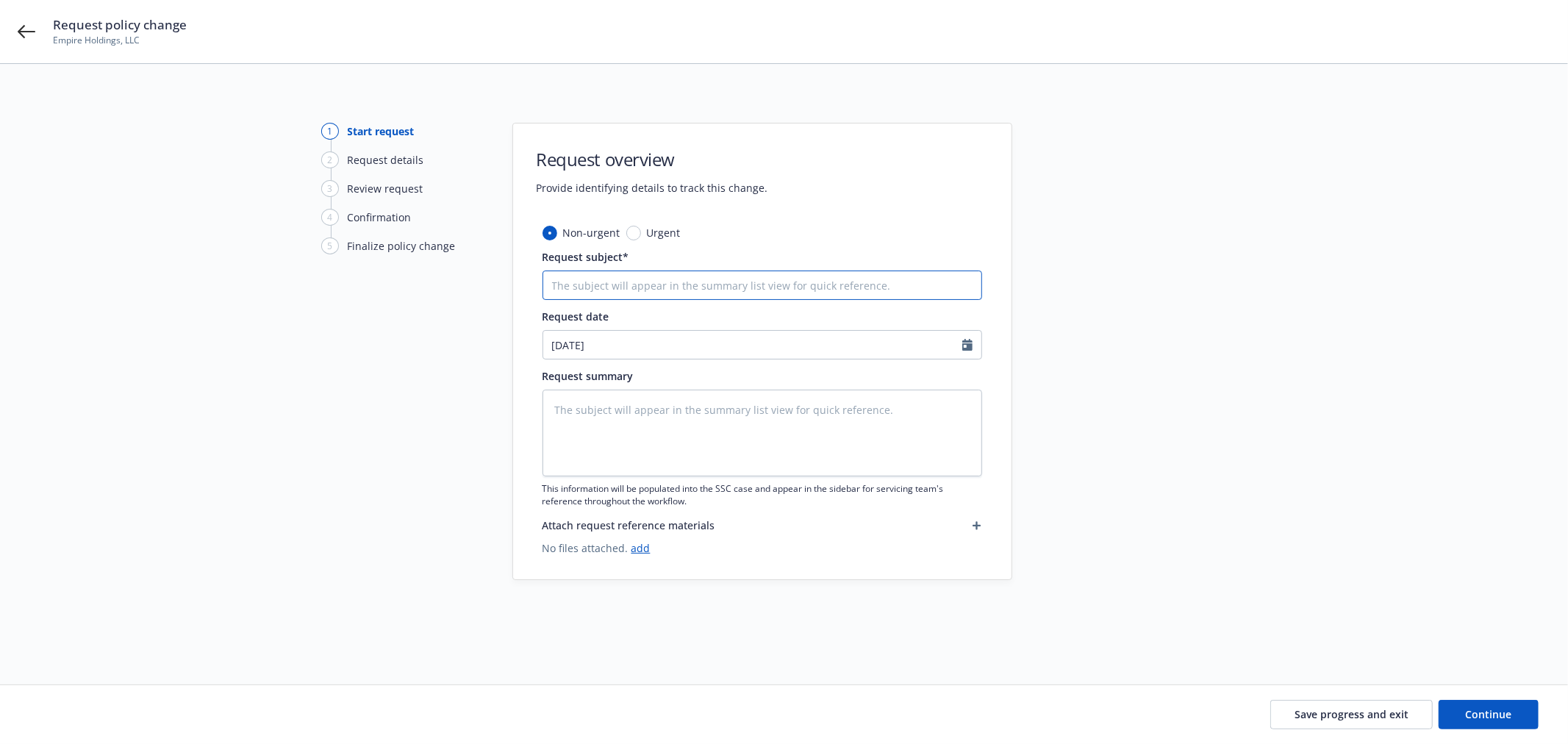
click at [723, 281] on input "Request subject*" at bounding box center [762, 284] width 440 height 29
type textarea "x"
type input "2"
type textarea "x"
type input "24"
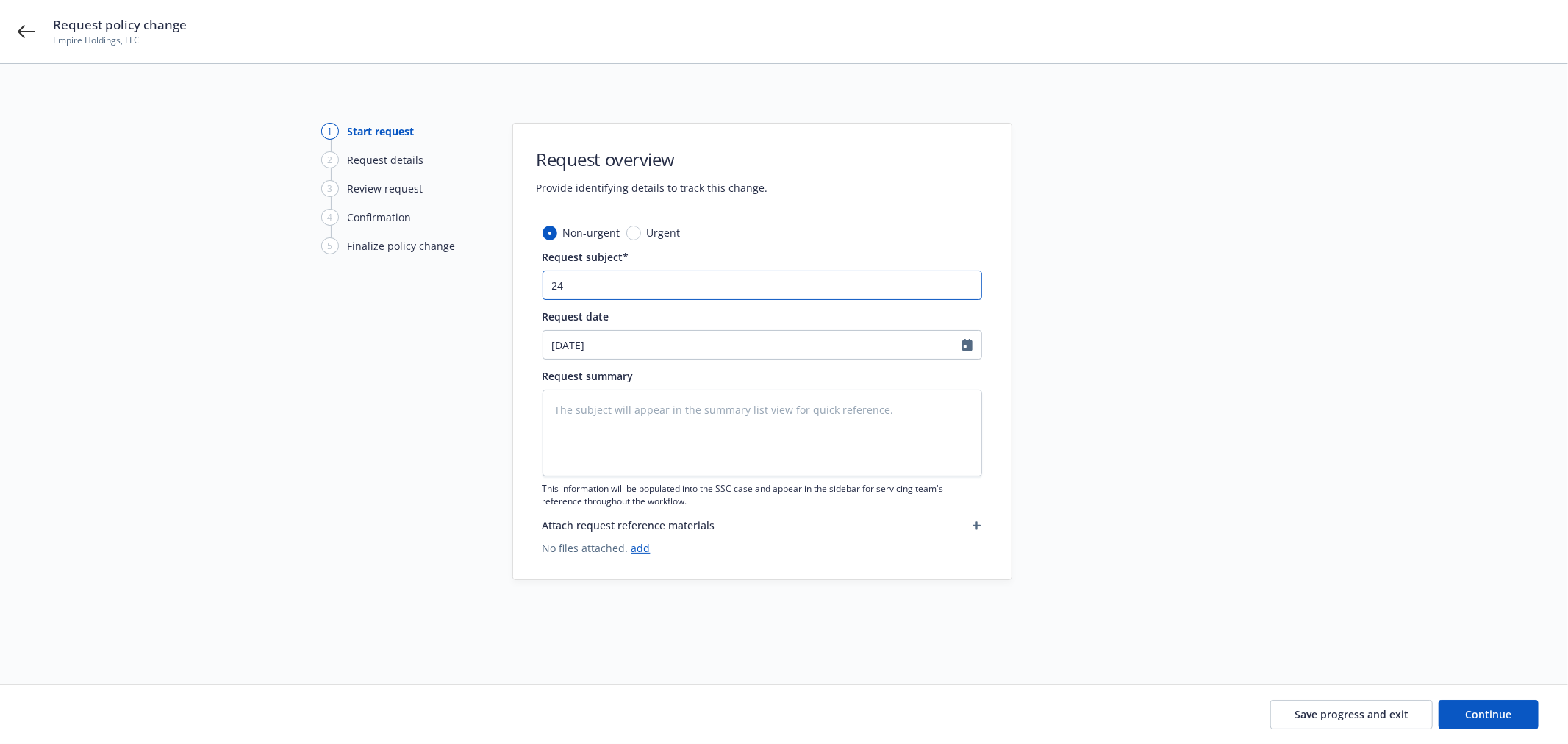
type textarea "x"
type input "24-2"
type textarea "x"
type input "24-25"
type textarea "x"
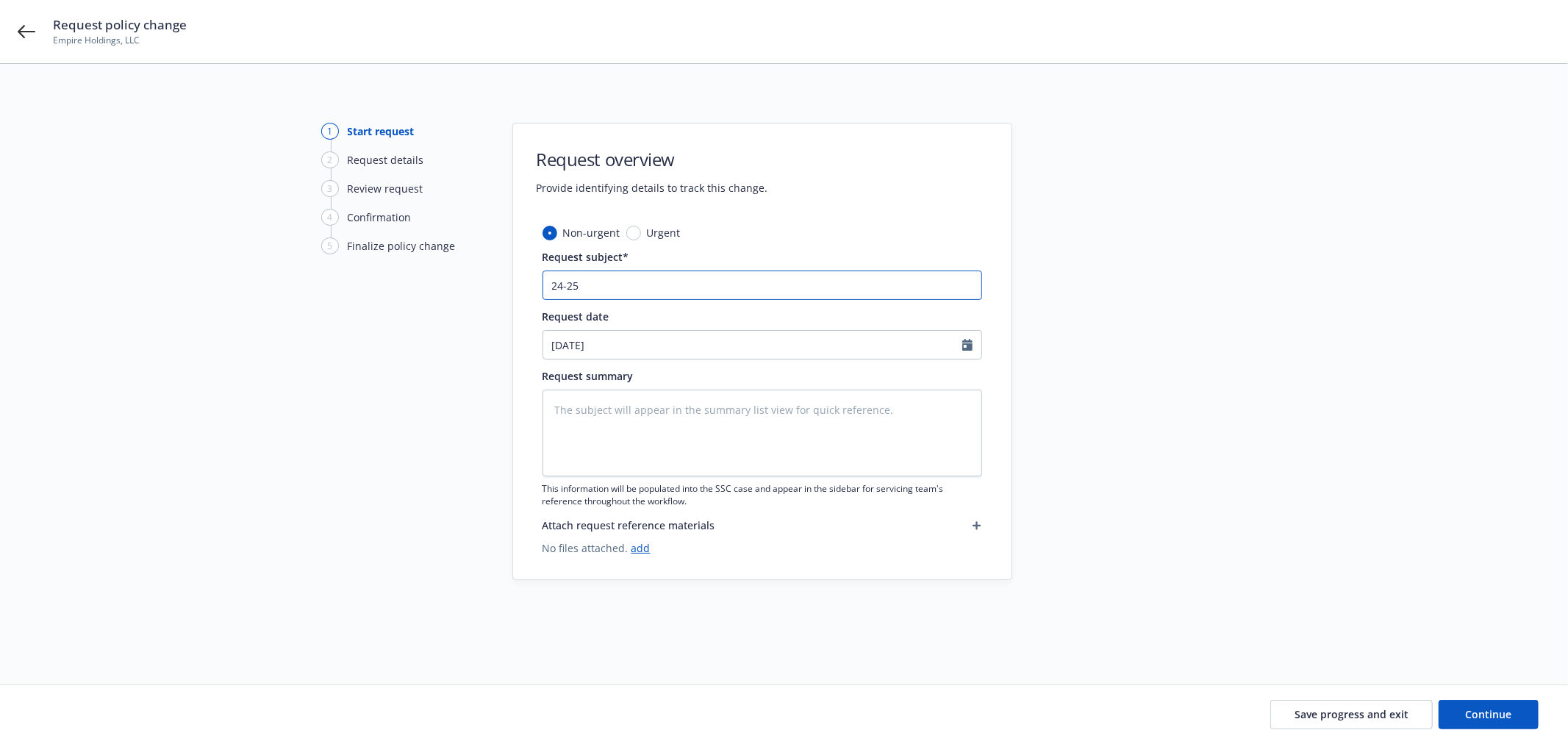
type input "24-25"
paste input "CONFIDENTIAL: New Entity - 3 remote employees in New York, Georgia and Virginia"
type textarea "x"
type input "24-25 CONFIDENTIAL: New Entity - 3 remote employees in New York, Georgia and Vi…"
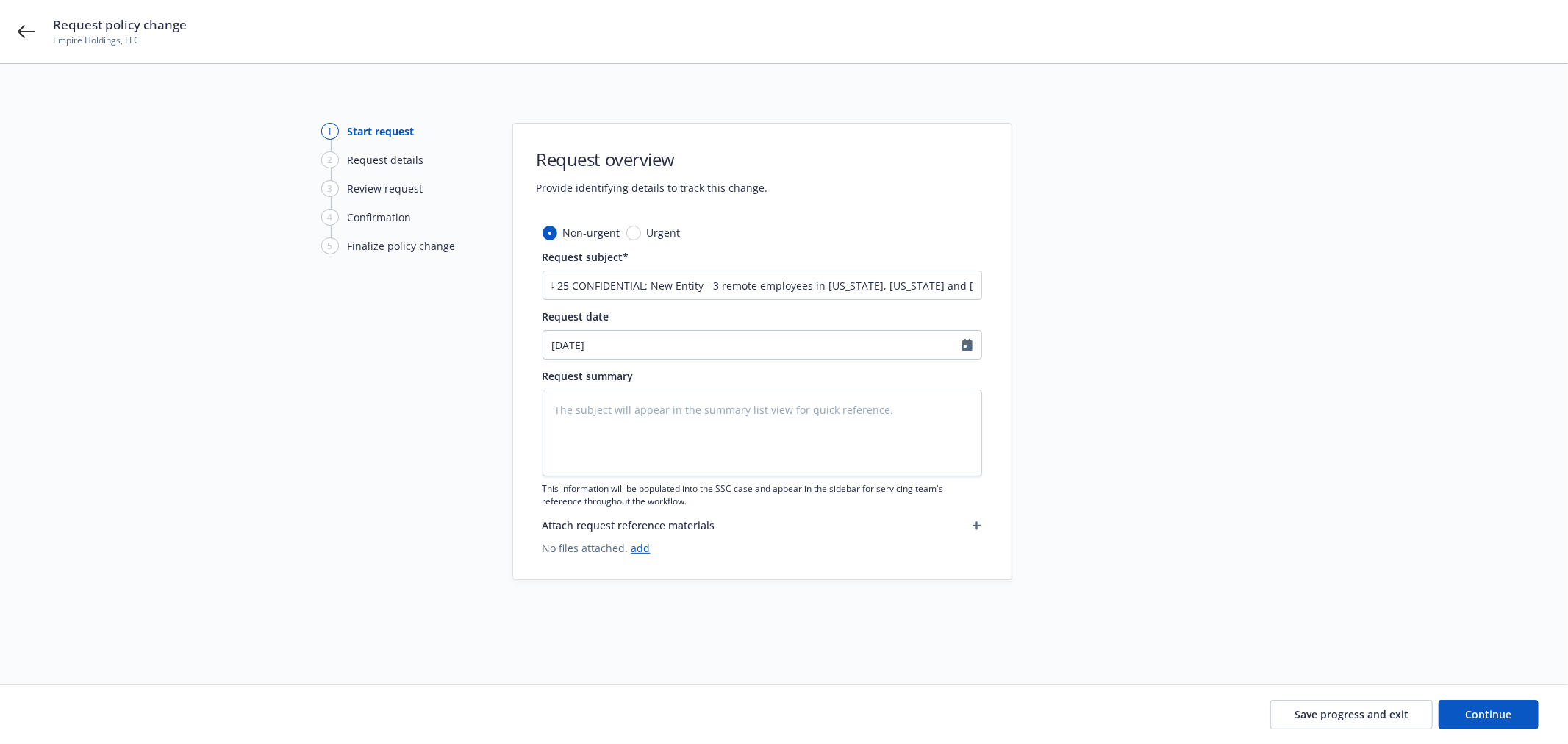
scroll to position [0, 0]
click at [703, 429] on textarea at bounding box center [762, 433] width 440 height 87
paste textarea "From: Marissa Phlipot <marissa@empi.re> Sent: Monday, August 11, 2025 3:30 PM T…"
type textarea "x"
type textarea "From: Marissa Phlipot <marissa@empi.re> Sent: Monday, August 11, 2025 3:30 PM T…"
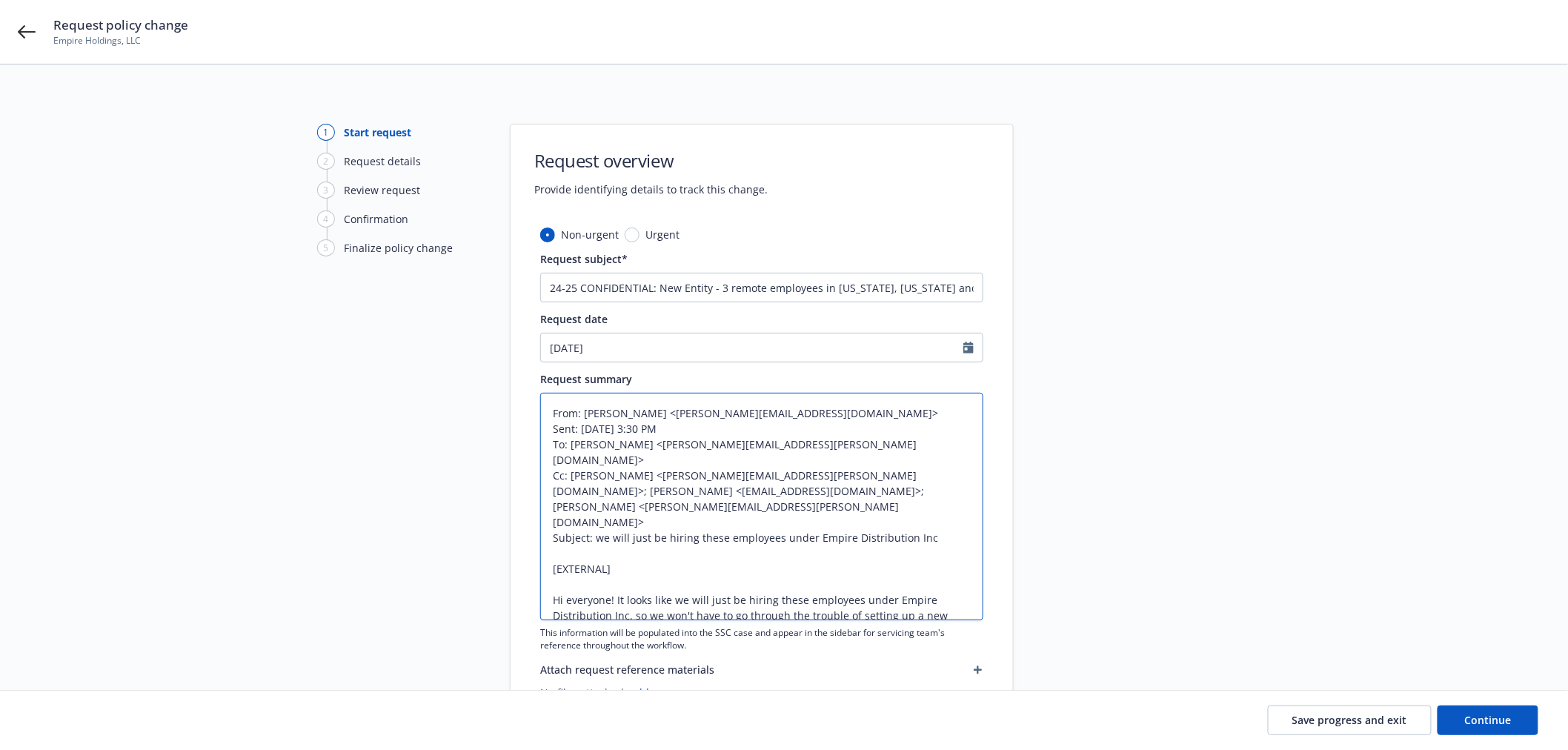
click at [476, 508] on div "1 Start request 2 Request details 3 Review request 4 Confirmation 5 Finalize po…" at bounding box center [784, 424] width 1533 height 601
type textarea "x"
type textarea "From: Marissa Phlipot <marissa@empi.re> Sent: Monday, August 11, 2025 3:30 PM T…"
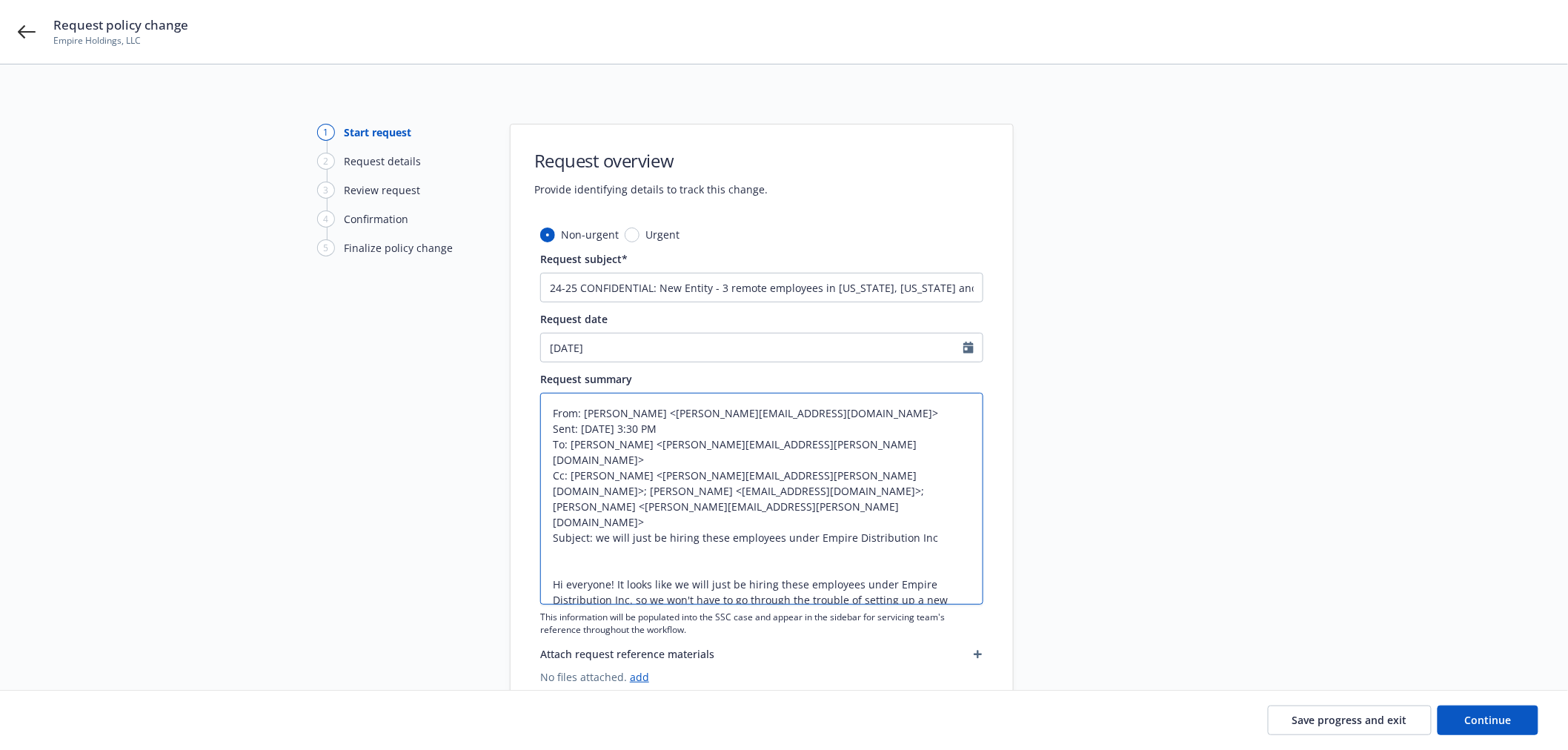
drag, startPoint x: 597, startPoint y: 517, endPoint x: 505, endPoint y: 399, distance: 149.6
click at [505, 399] on div "1 Start request 2 Request details 3 Review request 4 Confirmation 5 Finalize po…" at bounding box center [784, 416] width 1533 height 585
type textarea "x"
type textarea "E Hi everyone! It looks like we will just be hiring these employees under Empir…"
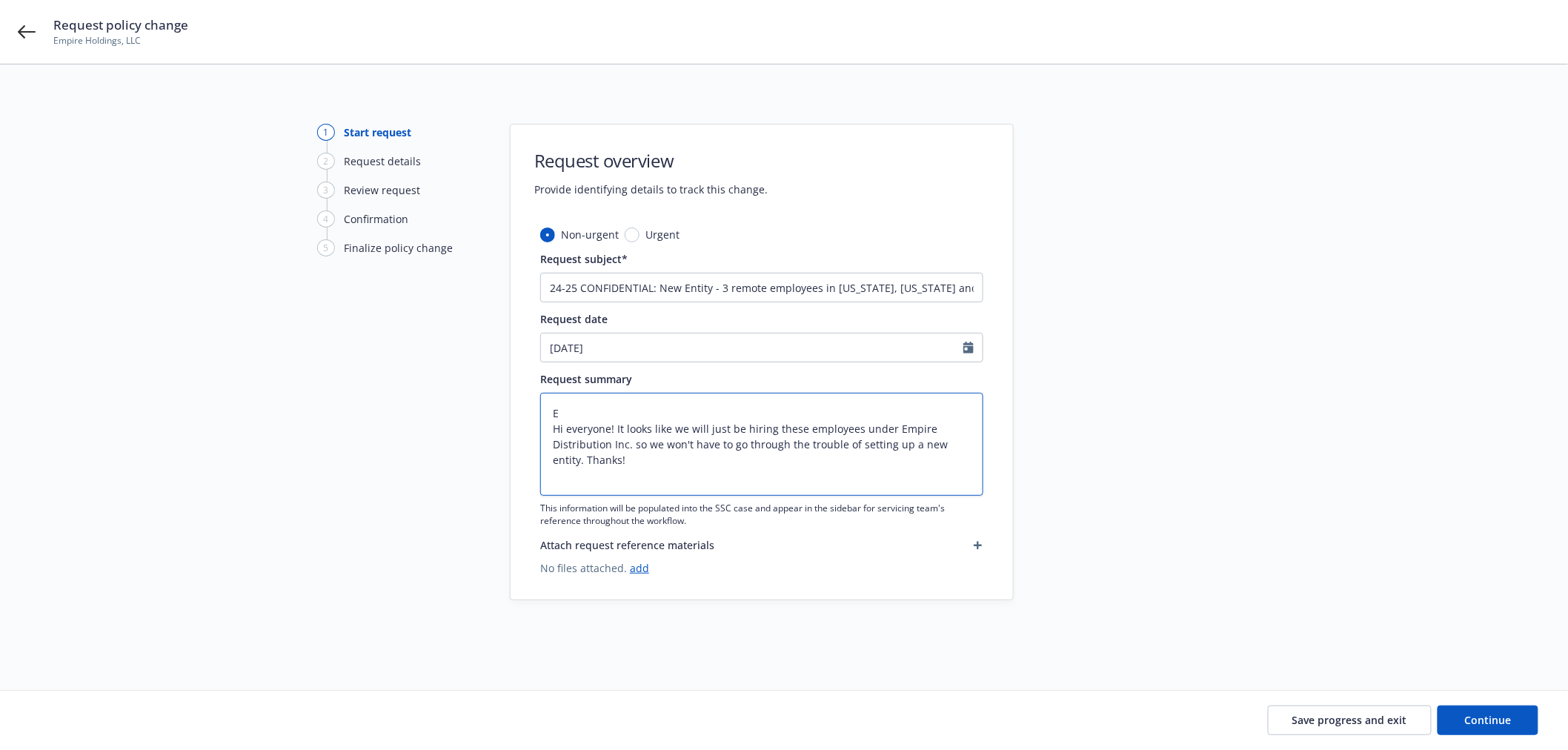
type textarea "x"
type textarea "EM Hi everyone! It looks like we will just be hiring these employees under Empi…"
type textarea "x"
type textarea "EMF Hi everyone! It looks like we will just be hiring these employees under Emp…"
type textarea "x"
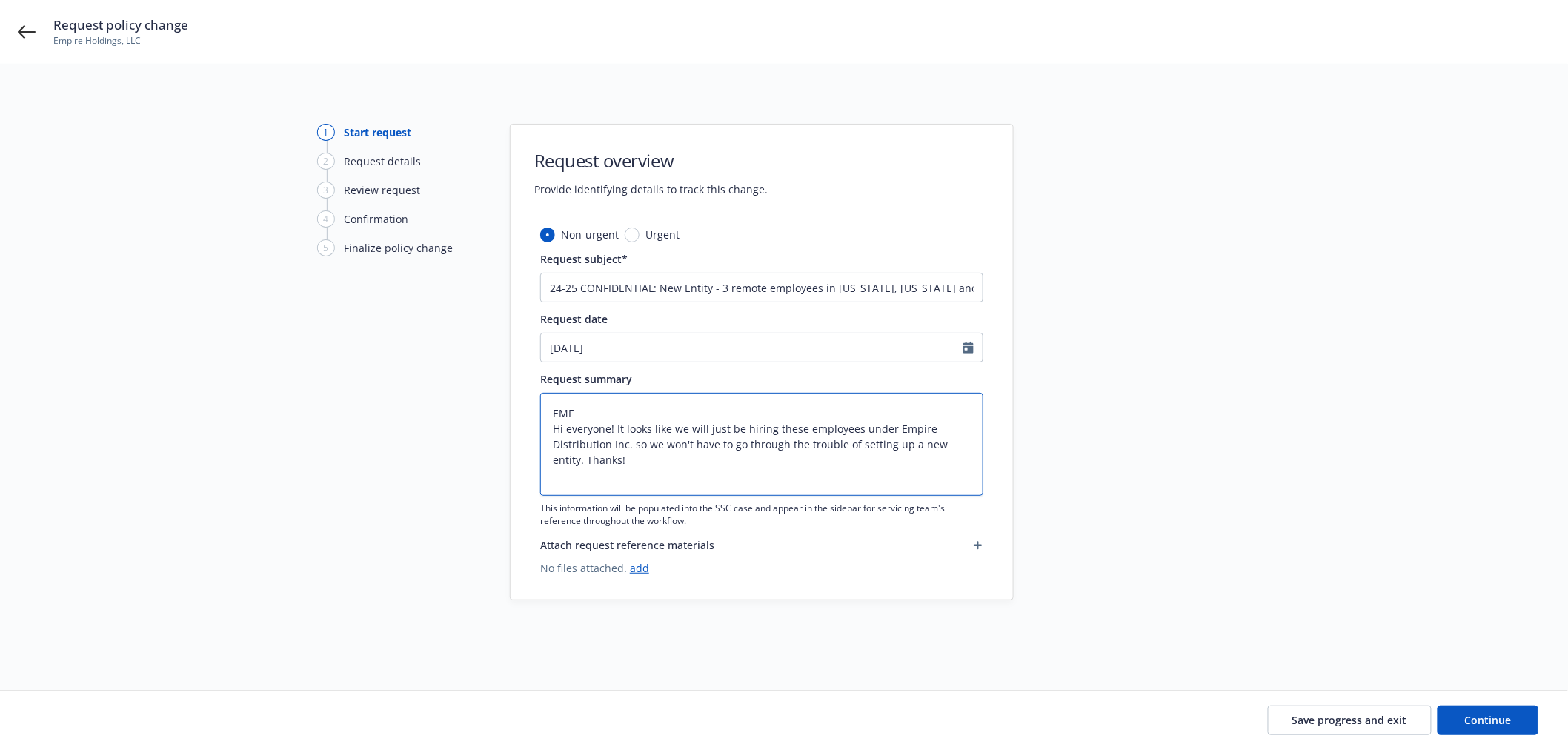
type textarea "EMFI Hi everyone! It looks like we will just be hiring these employees under Em…"
type textarea "x"
type textarea "EMFI: Hi everyone! It looks like we will just be hiring these employees under E…"
click at [1512, 716] on button "Continue" at bounding box center [1488, 720] width 101 height 29
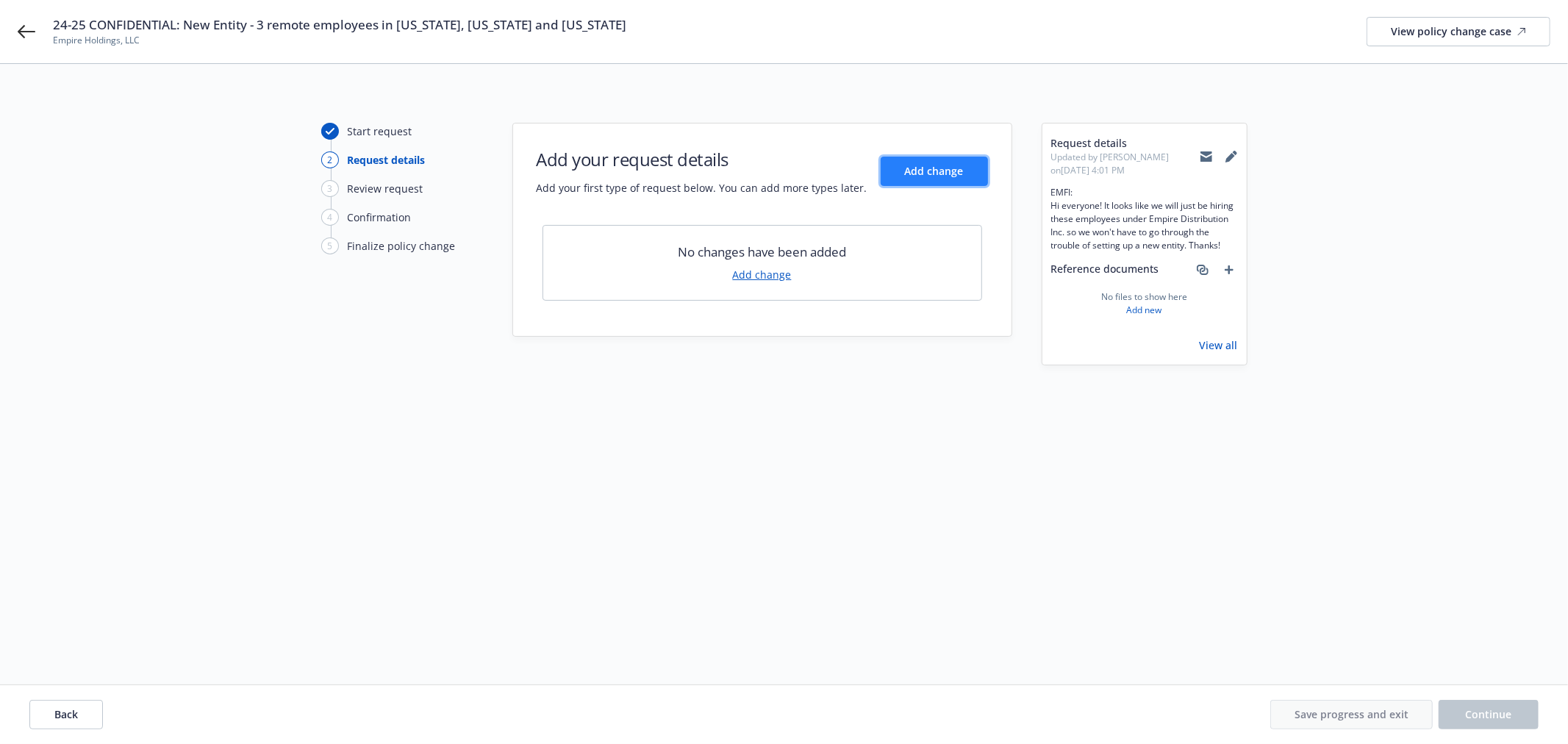
click at [976, 180] on button "Add change" at bounding box center [935, 171] width 108 height 29
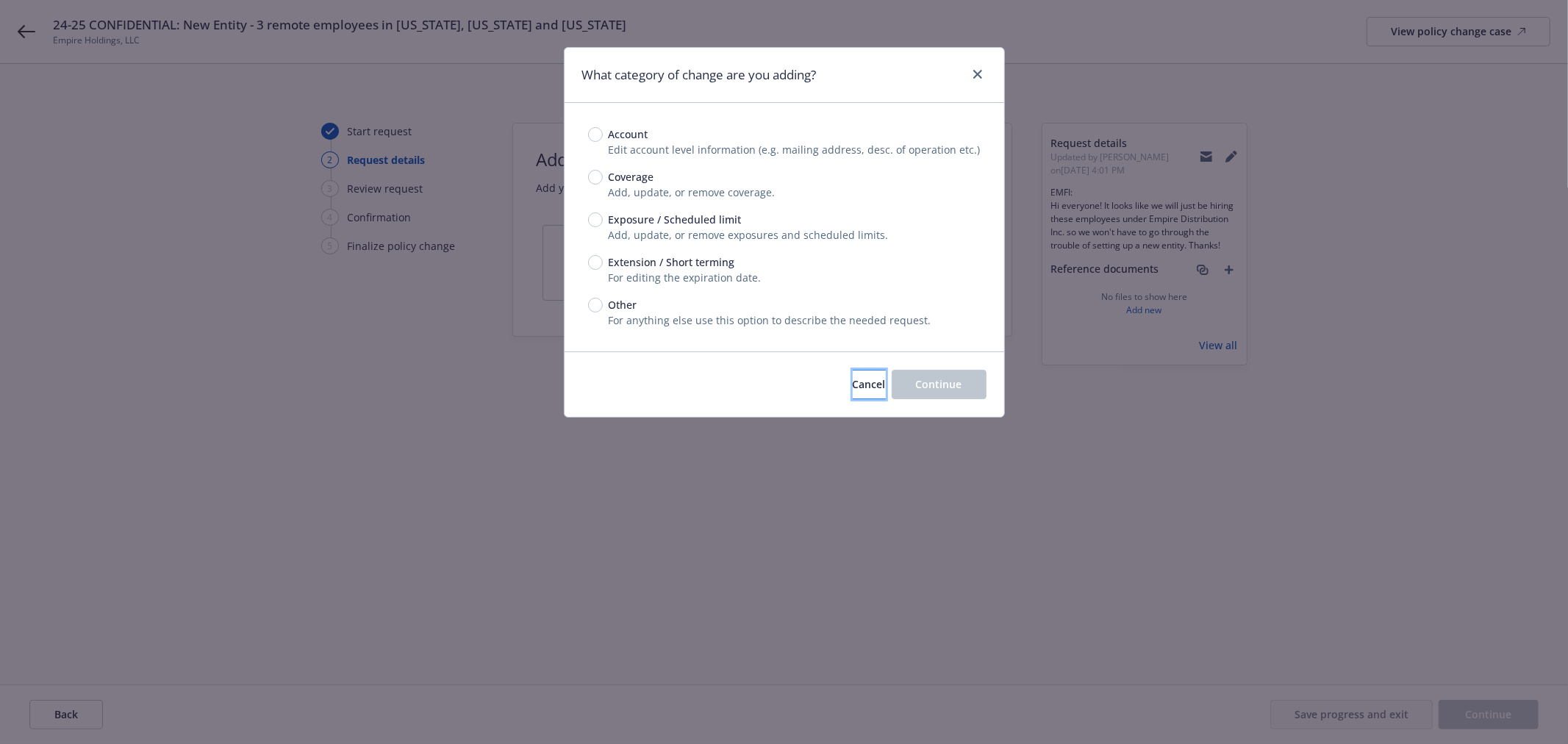
click at [853, 383] on span "Cancel" at bounding box center [870, 384] width 33 height 14
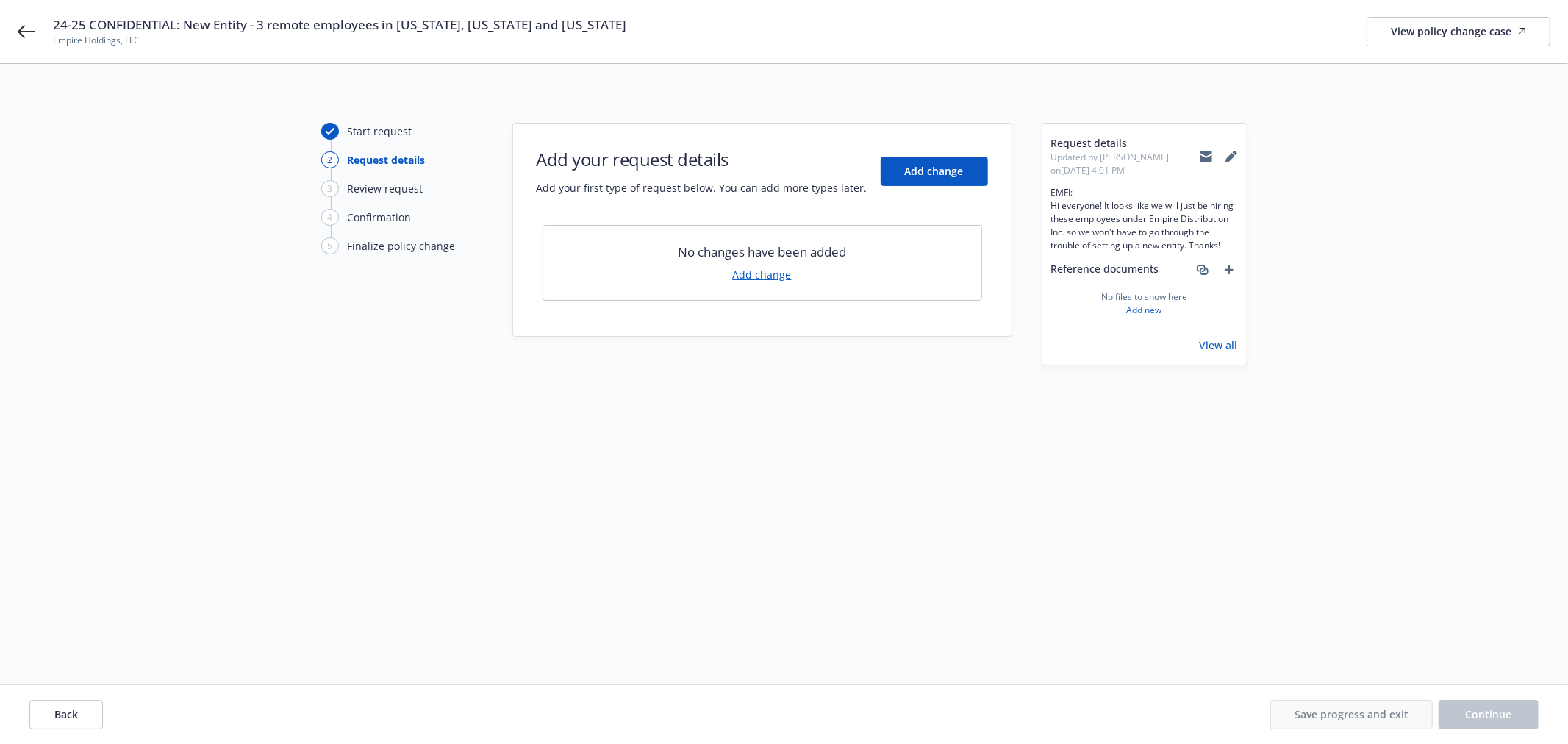
click at [1228, 149] on button at bounding box center [1232, 156] width 13 height 29
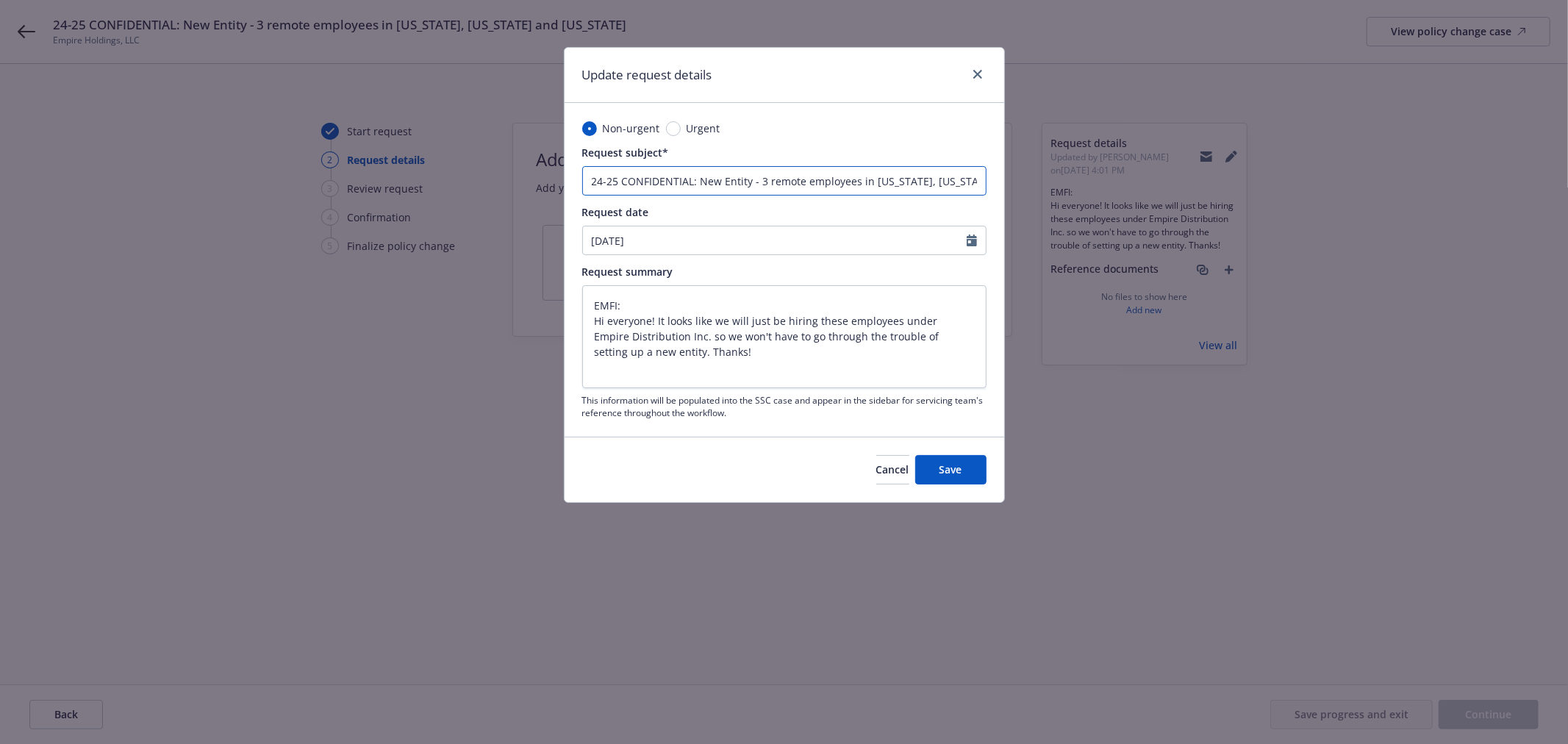
scroll to position [0, 45]
drag, startPoint x: 870, startPoint y: 182, endPoint x: 996, endPoint y: 181, distance: 126.0
click at [996, 181] on div "Non-urgent Urgent Request subject* 24-25 CONFIDENTIAL: New Entity - 3 remote em…" at bounding box center [784, 269] width 440 height 334
type textarea "x"
type input "24-25 CONFIDENTIAL: New Entity - 3 remote employees in N"
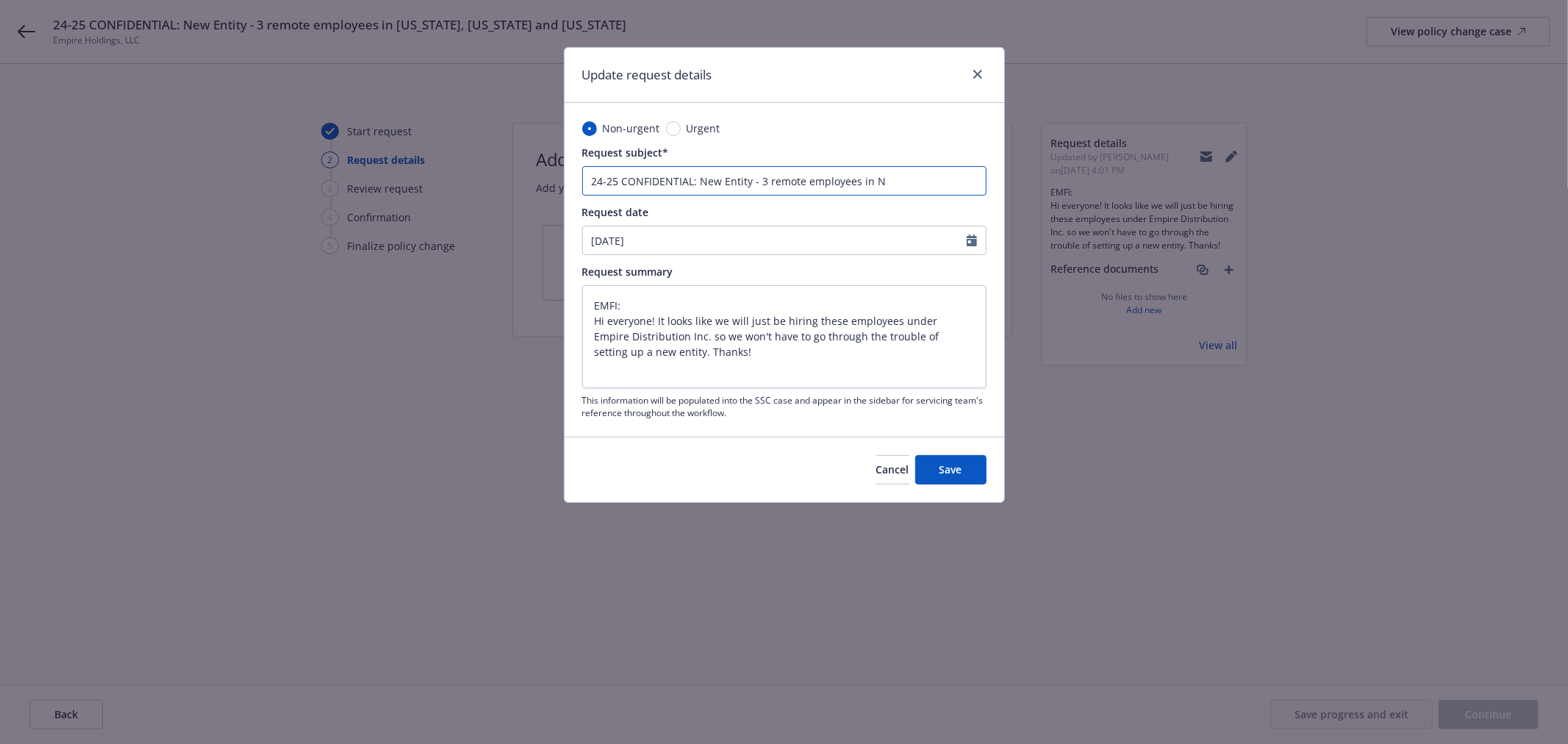
scroll to position [0, 0]
type textarea "x"
type input "24-25 CONFIDENTIAL: New Entity - 3 remote employees in NY"
type textarea "x"
type input "24-25 CONFIDENTIAL: New Entity - 3 remote employees in NY"
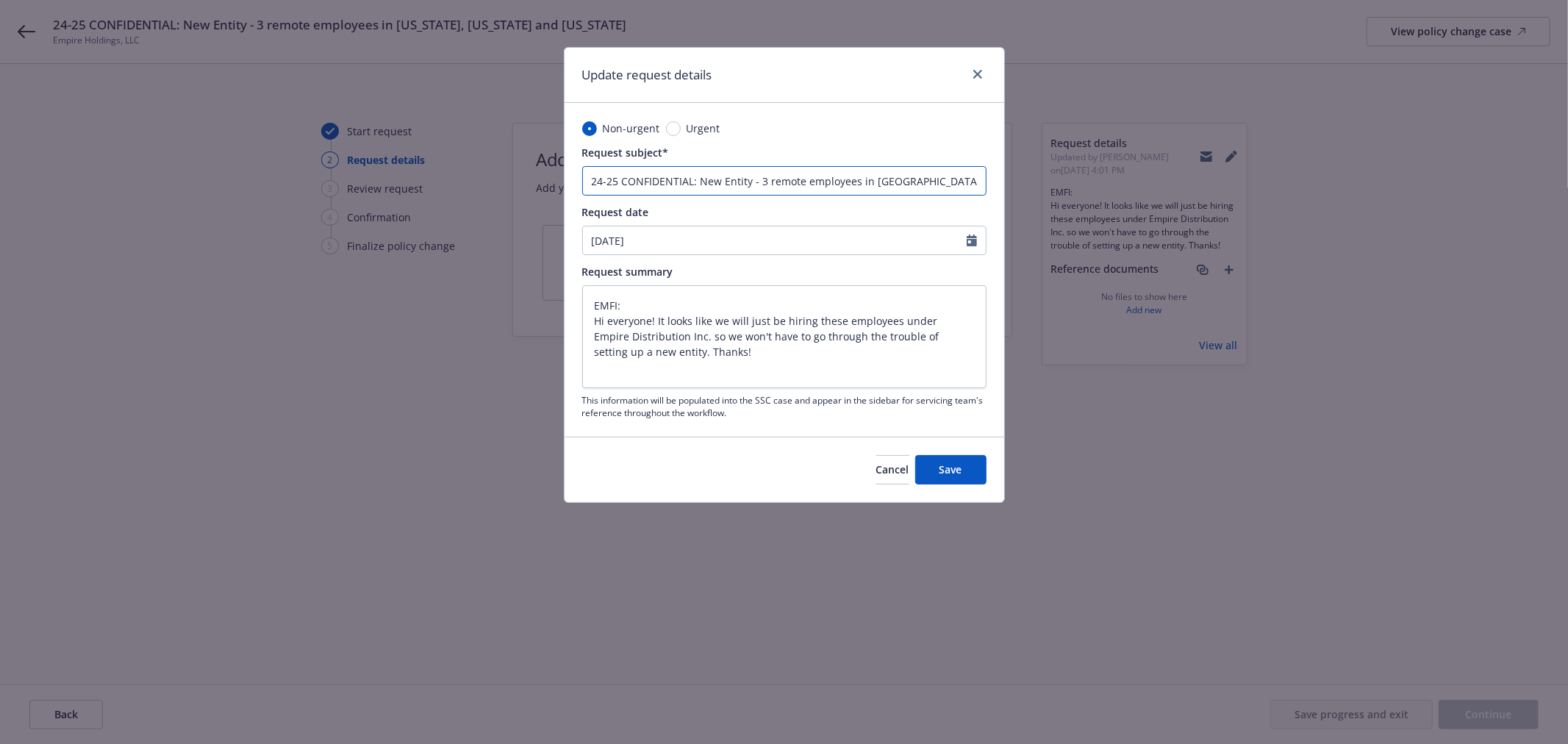
type textarea "x"
type input "24-25 CONFIDENTIAL: New Entity - 3 remote employees in NY G"
type textarea "x"
type input "24-25 CONFIDENTIAL: New Entity - 3 remote employees in NY GA"
type textarea "x"
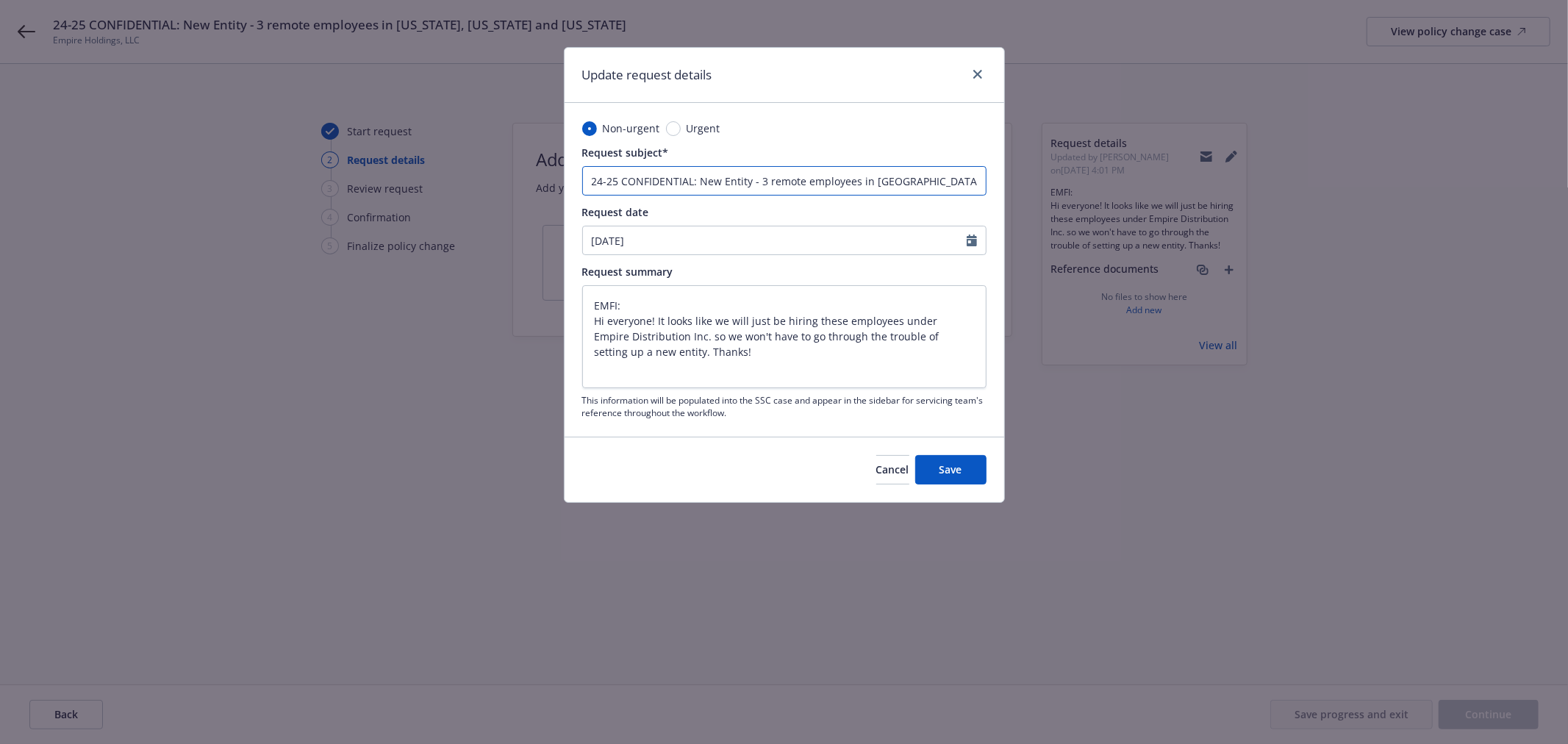
type input "24-25 CONFIDENTIAL: New Entity - 3 remote employees in NY GA"
type textarea "x"
type input "24-25 CONFIDENTIAL: New Entity - 3 remote employees in NY GA V"
type textarea "x"
type input "24-25 CONFIDENTIAL: New Entity - 3 remote employees in NY GA VA"
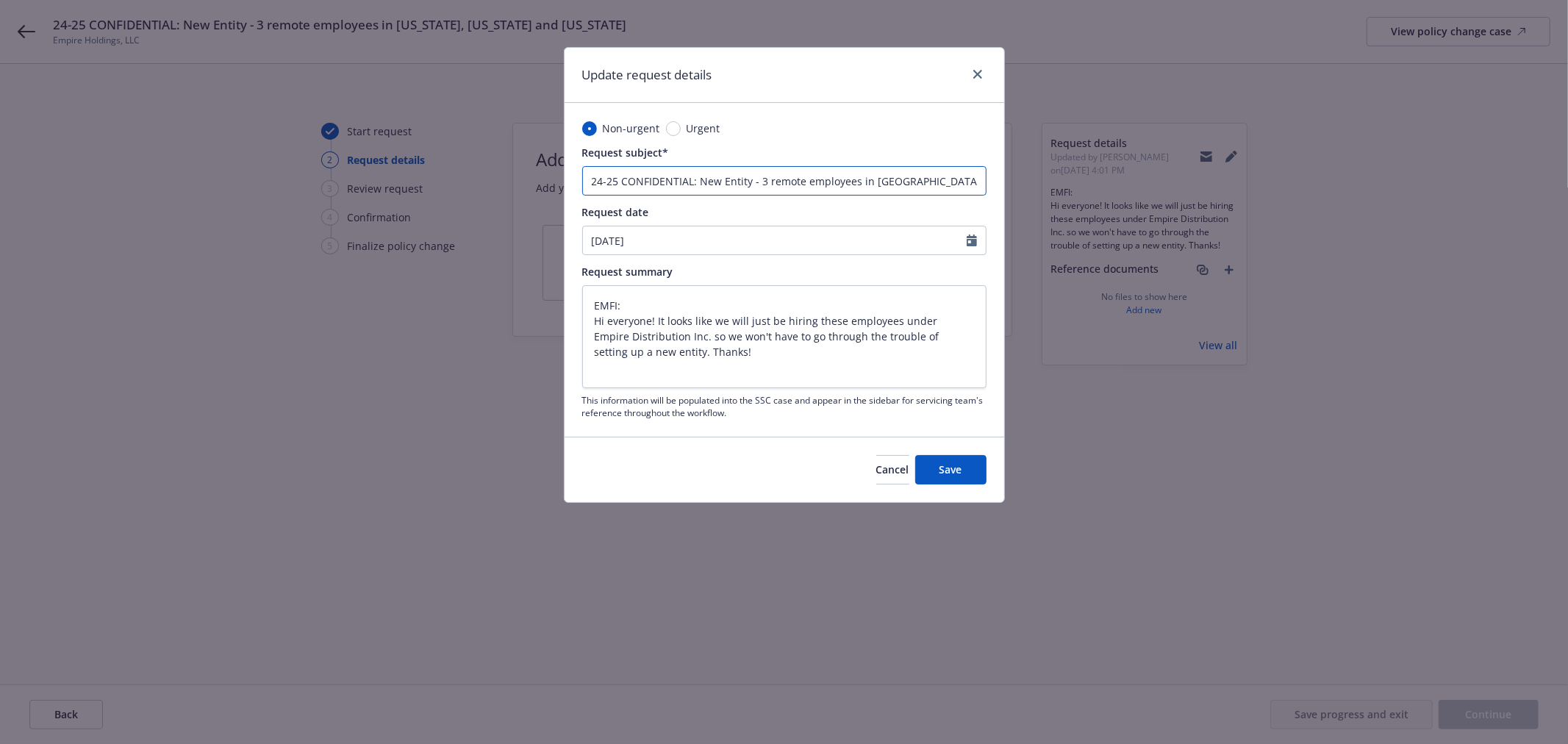
click at [811, 179] on input "24-25 CONFIDENTIAL: New Entity - 3 remote employees in NY GA VA" at bounding box center [784, 180] width 405 height 29
type textarea "x"
type input "24-25 CONFIDENTIAL: New Entity - 3 remote Ein NY GA VA"
type textarea "x"
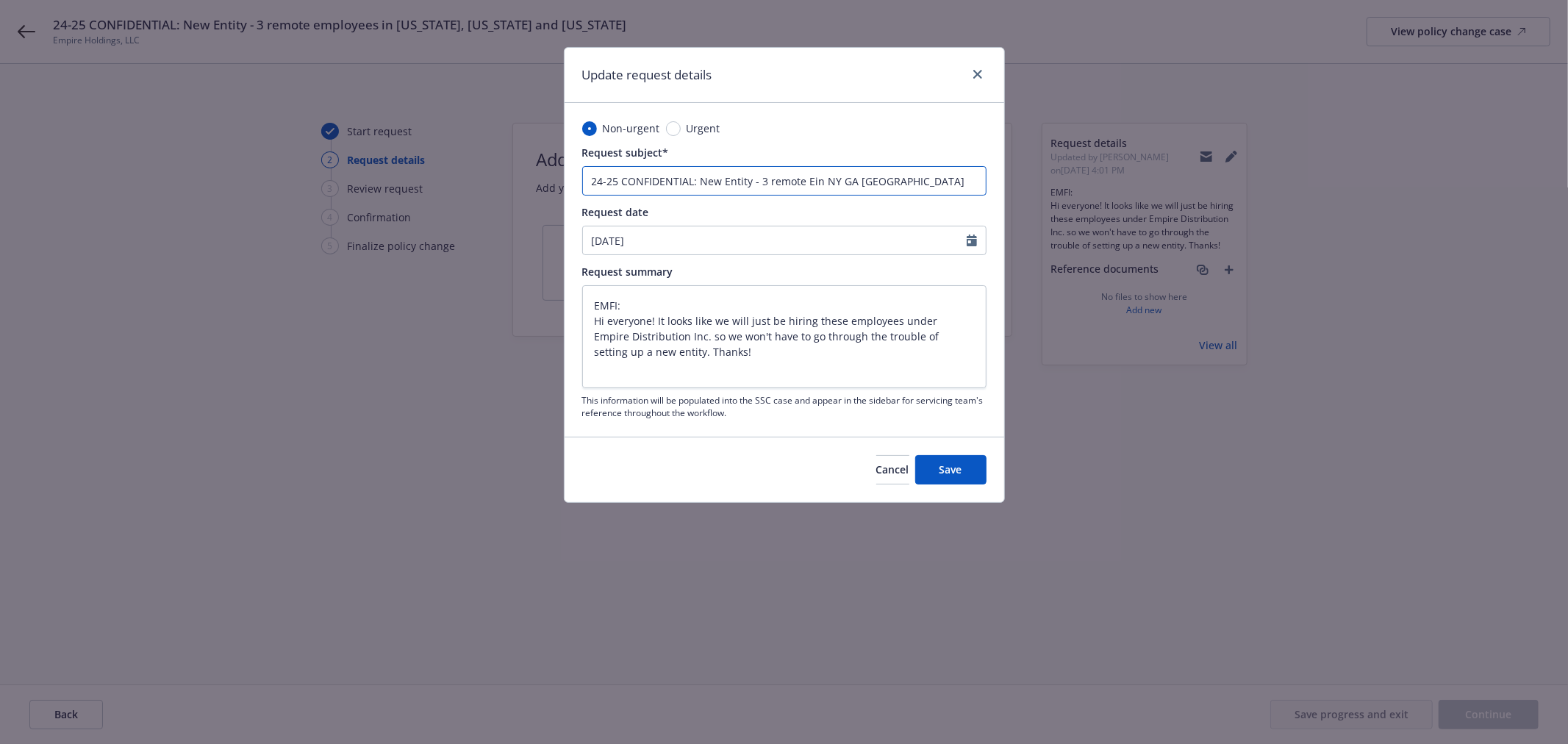
type input "24-25 CONFIDENTIAL: New Entity - 3 remote EEin NY GA VA"
type textarea "x"
type input "24-25 CONFIDENTIAL: New Entity - 3 remote EEsin NY GA VA"
type textarea "x"
type input "24-25 CONFIDENTIAL: New Entity - 3 remote EEs in NY GA VA"
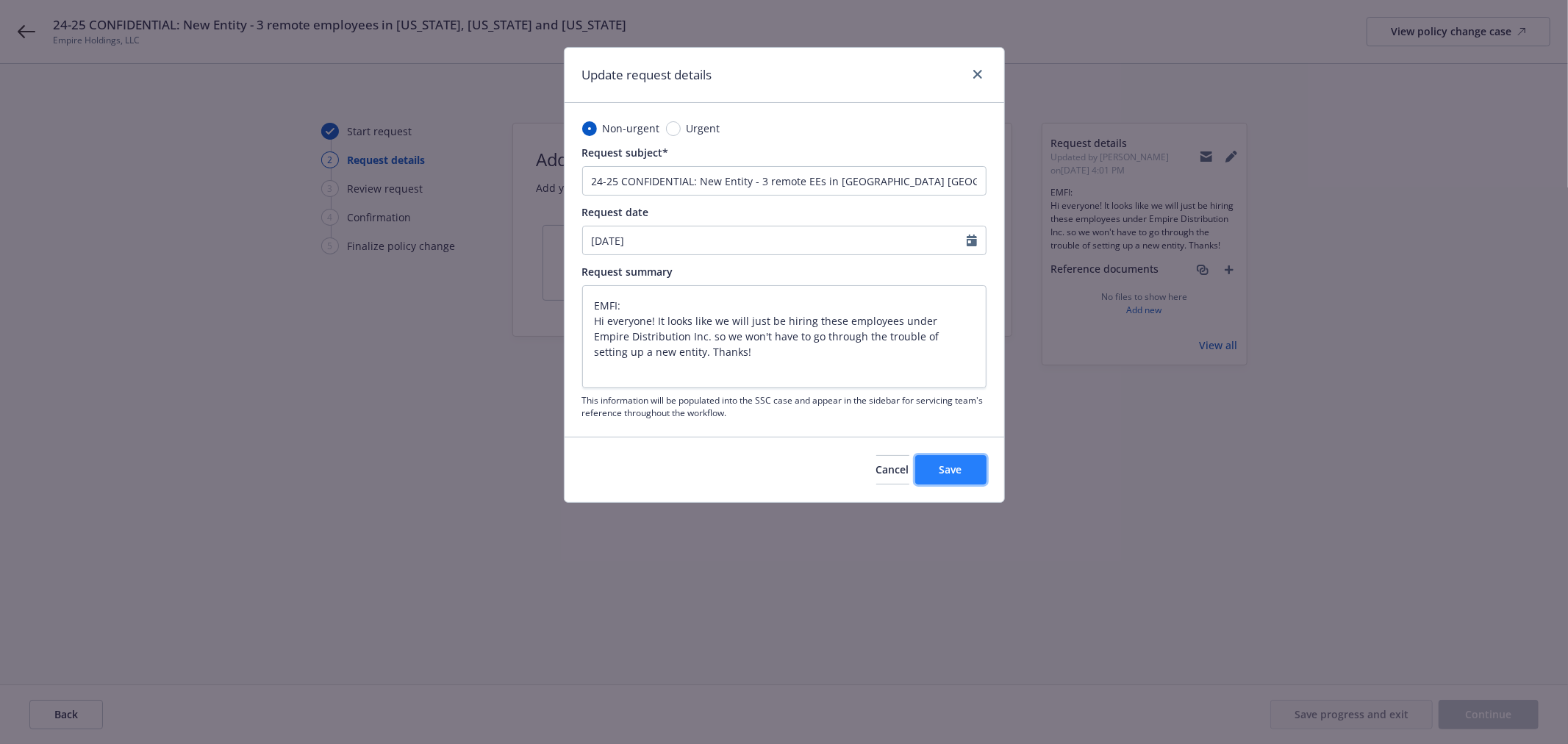
click at [960, 457] on button "Save" at bounding box center [950, 469] width 71 height 29
type textarea "x"
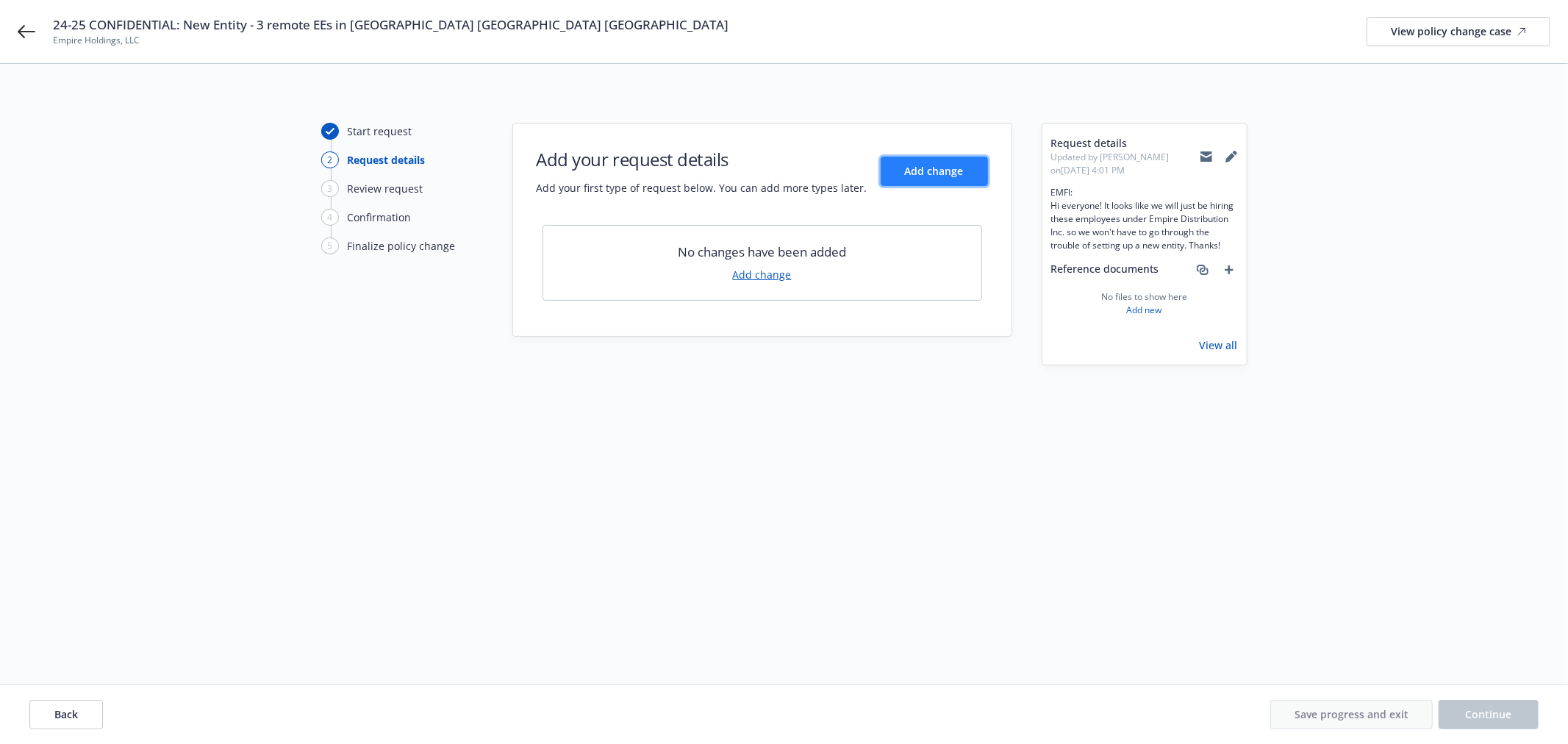
click at [960, 158] on button "Add change" at bounding box center [935, 171] width 108 height 29
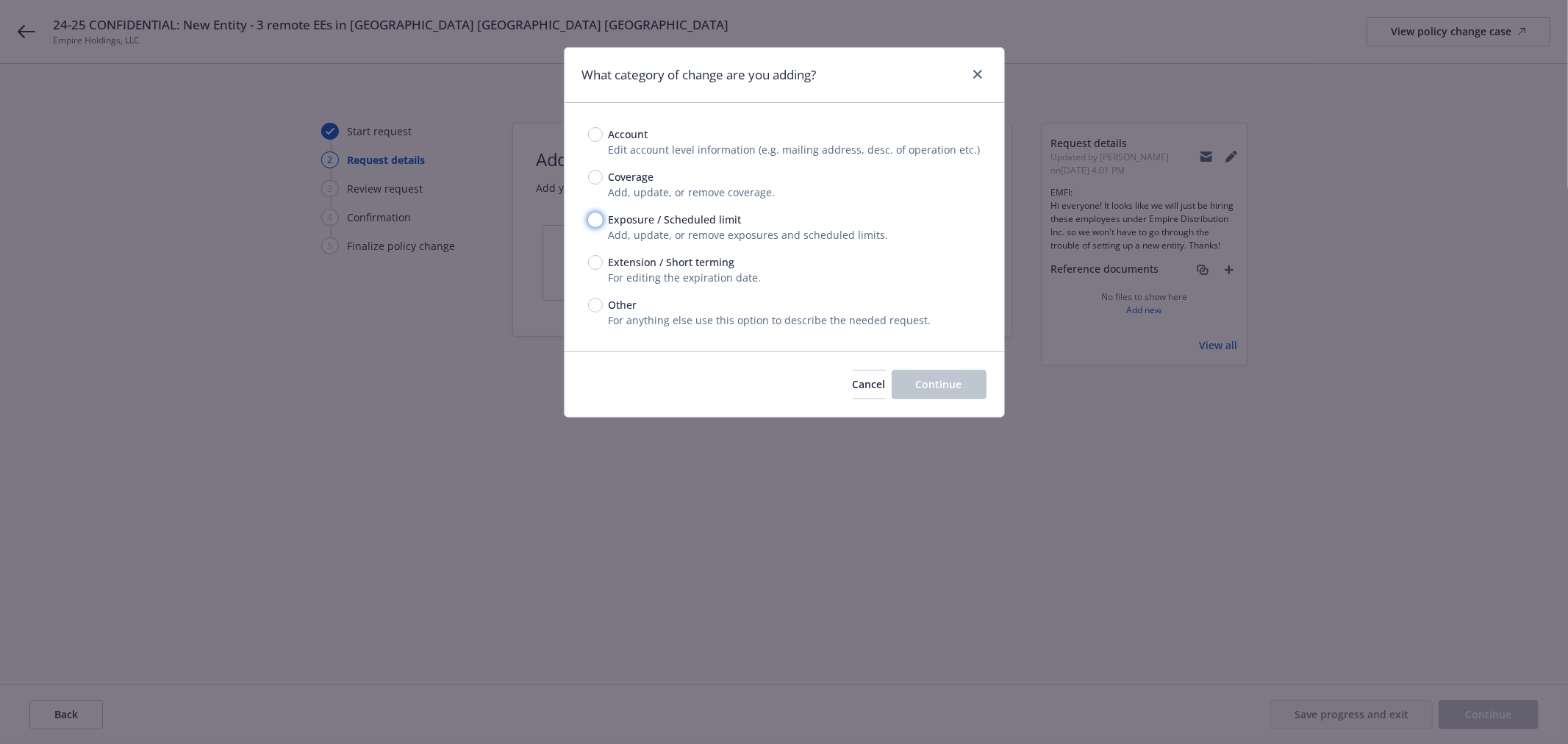
click at [597, 223] on input "Exposure / Scheduled limit" at bounding box center [596, 220] width 15 height 15
radio input "true"
click at [953, 379] on span "Continue" at bounding box center [940, 384] width 47 height 14
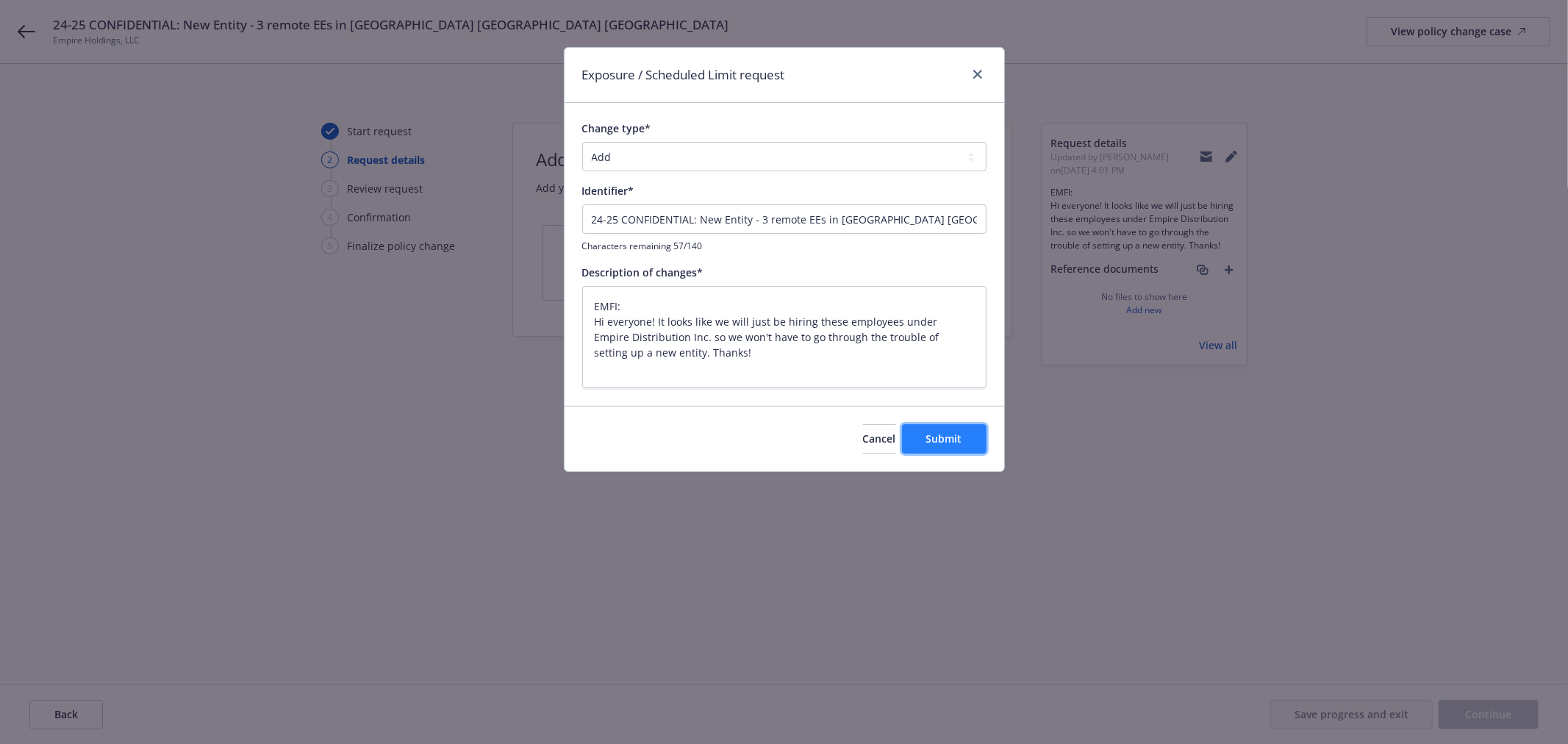
click at [949, 435] on span "Submit" at bounding box center [944, 438] width 36 height 14
type textarea "x"
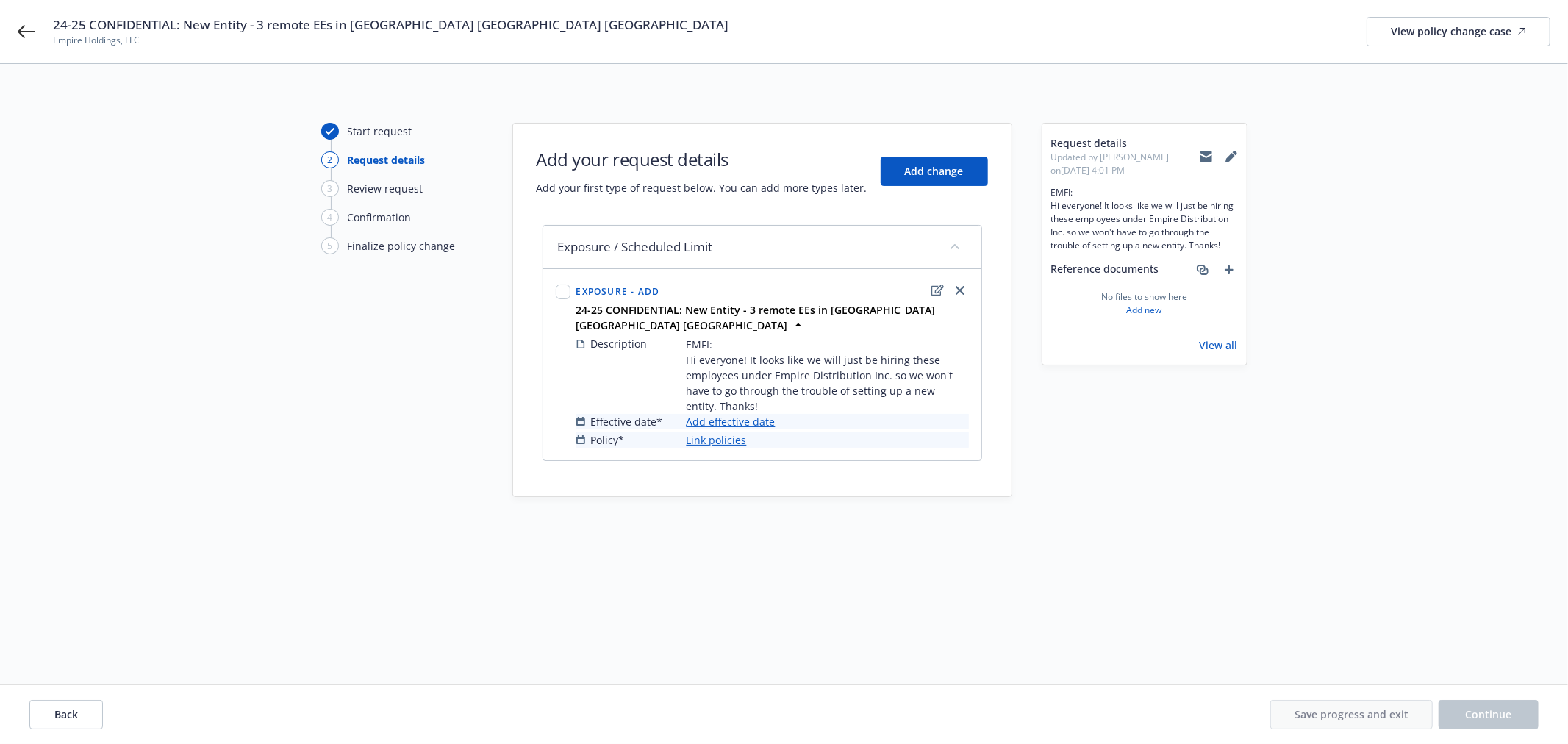
click at [737, 414] on link "Add effective date" at bounding box center [731, 421] width 89 height 16
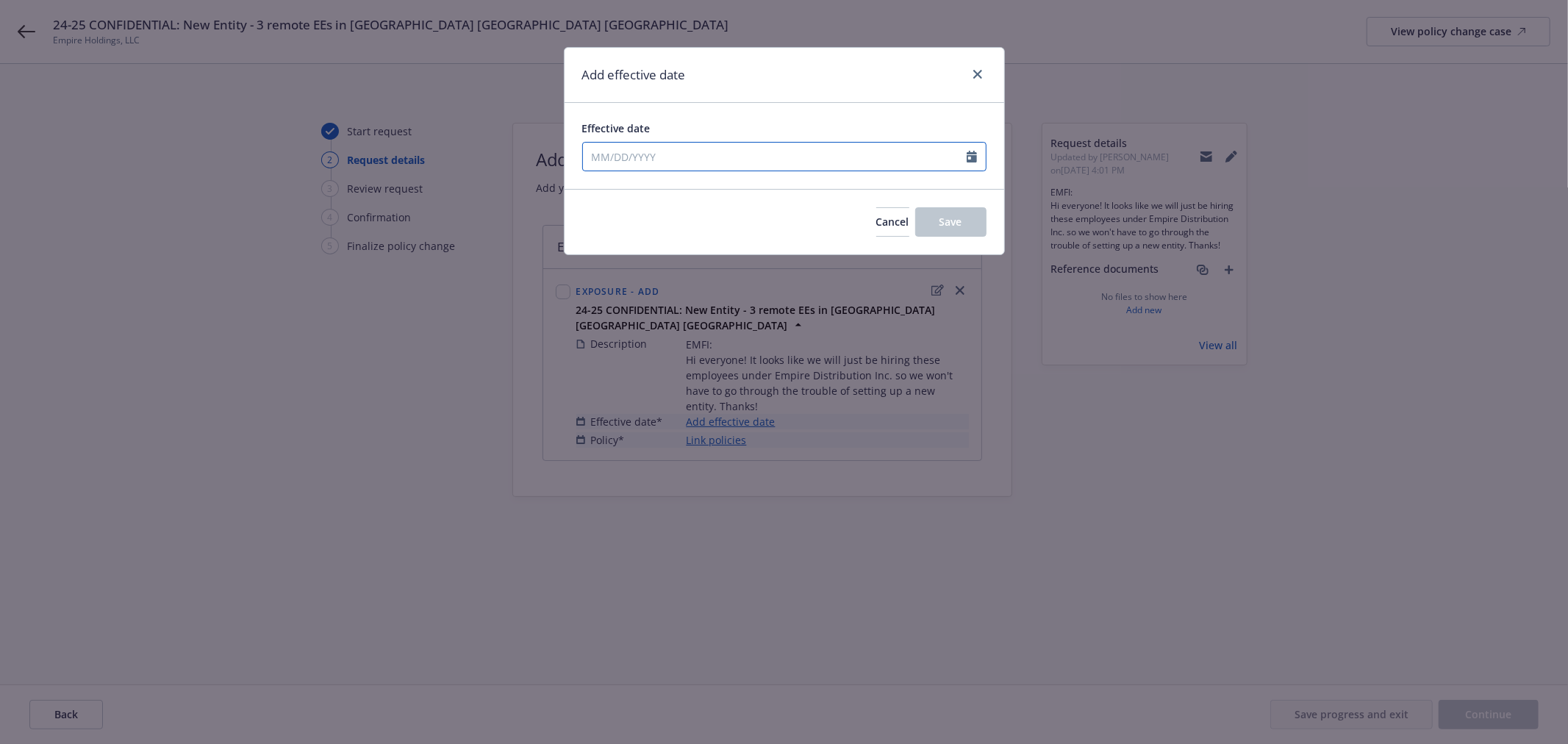
select select "8"
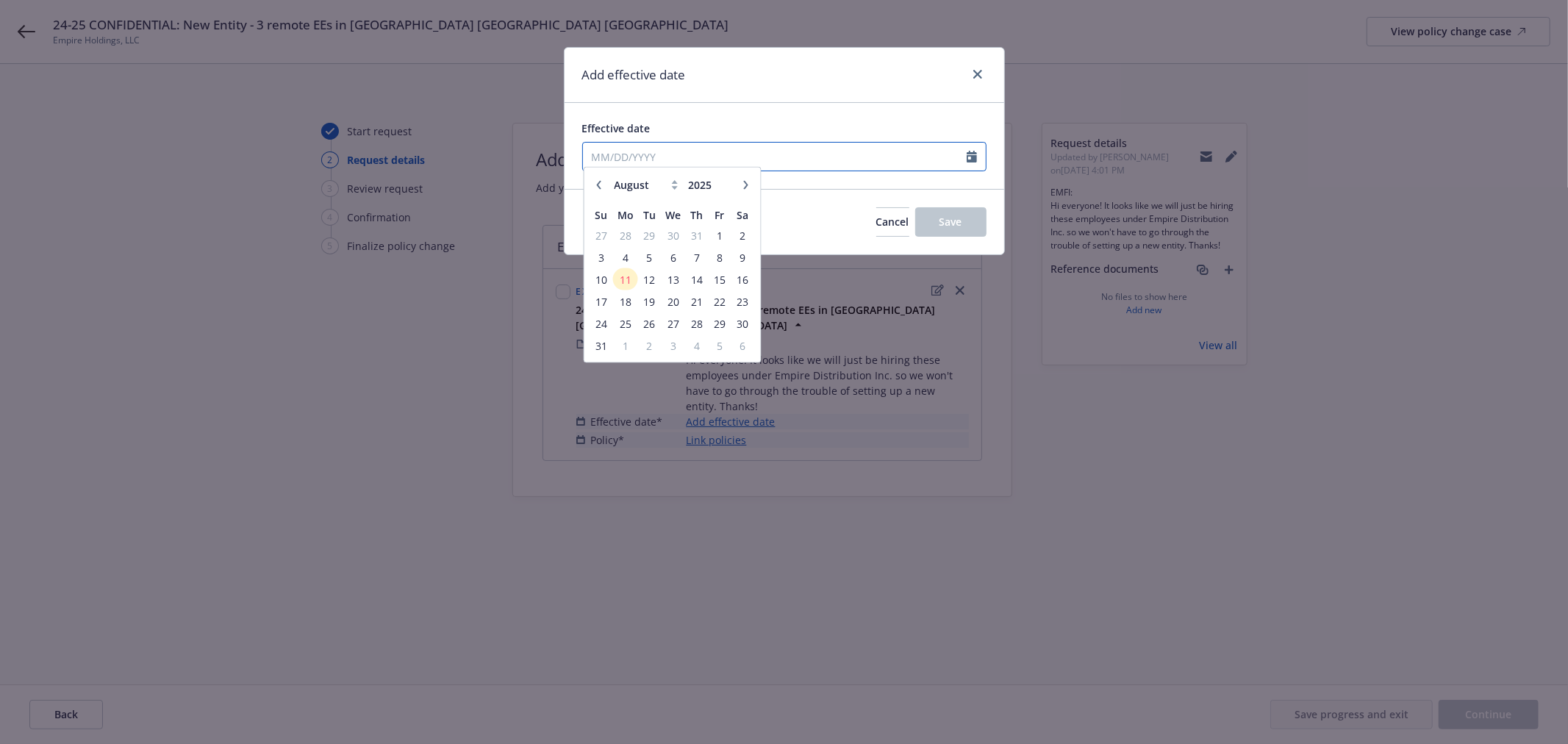
click at [722, 159] on input "Effective date" at bounding box center [775, 156] width 384 height 28
click at [631, 284] on span "11" at bounding box center [625, 286] width 22 height 18
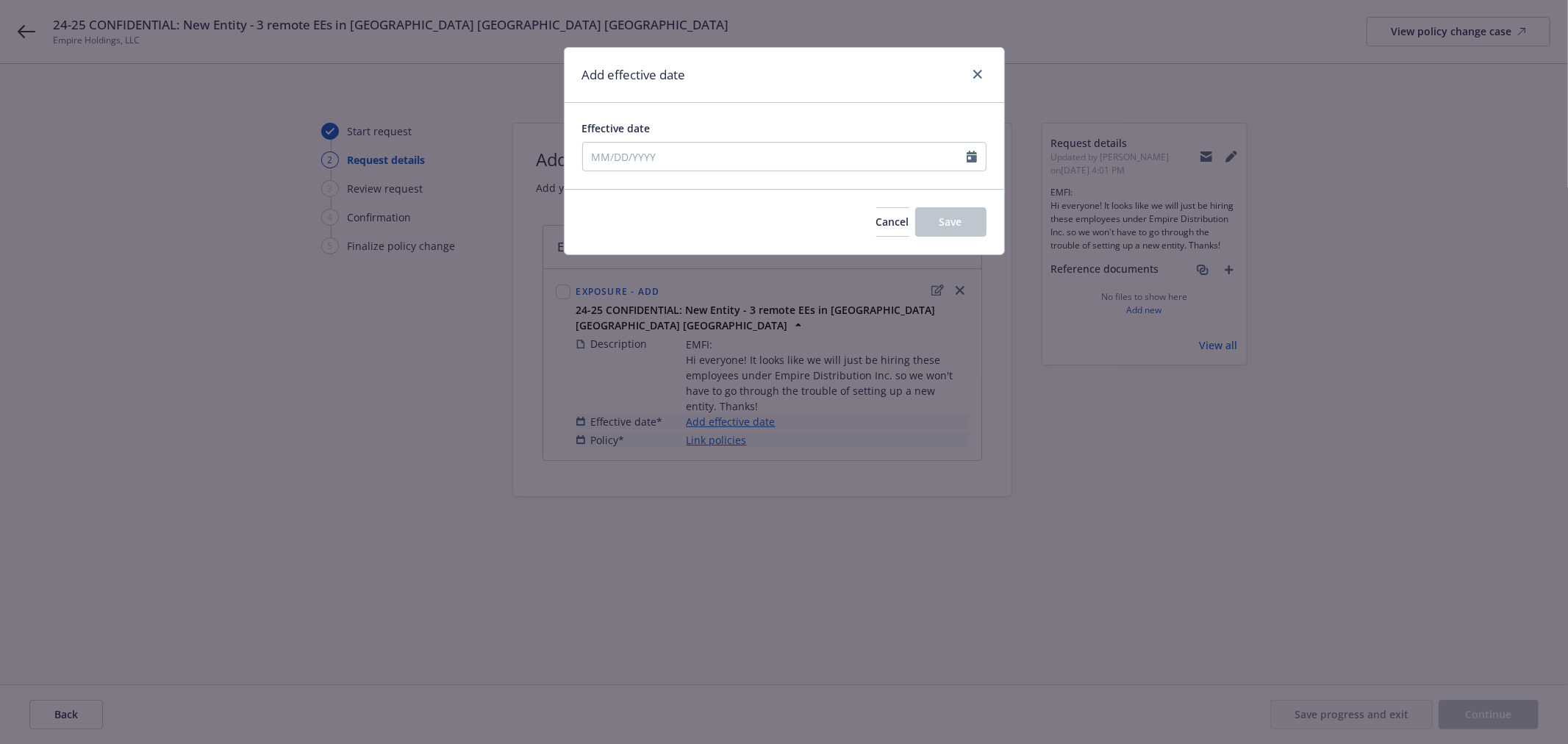
type input "[DATE]"
click at [949, 210] on button "Save" at bounding box center [950, 221] width 71 height 29
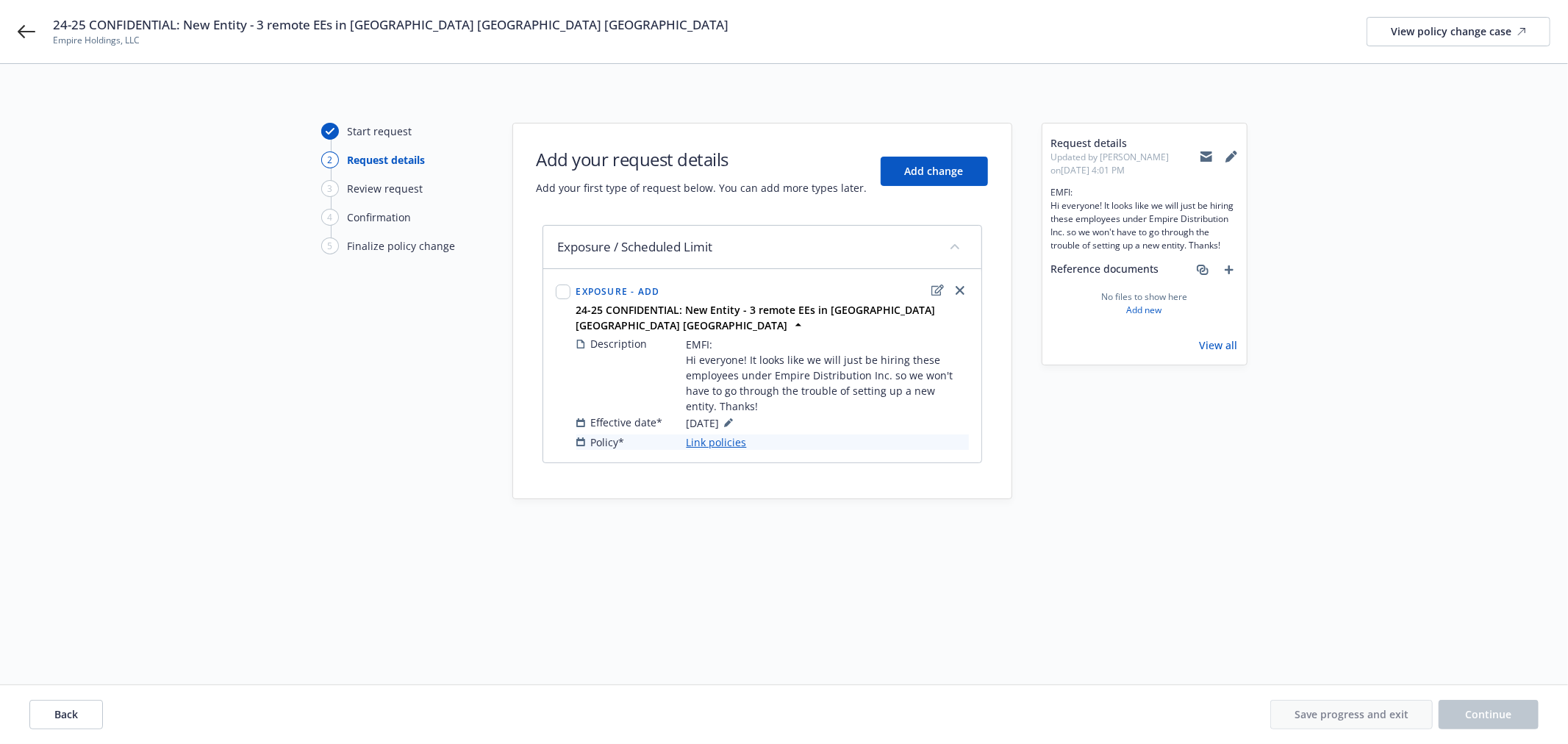
click at [729, 435] on link "Link policies" at bounding box center [717, 442] width 60 height 16
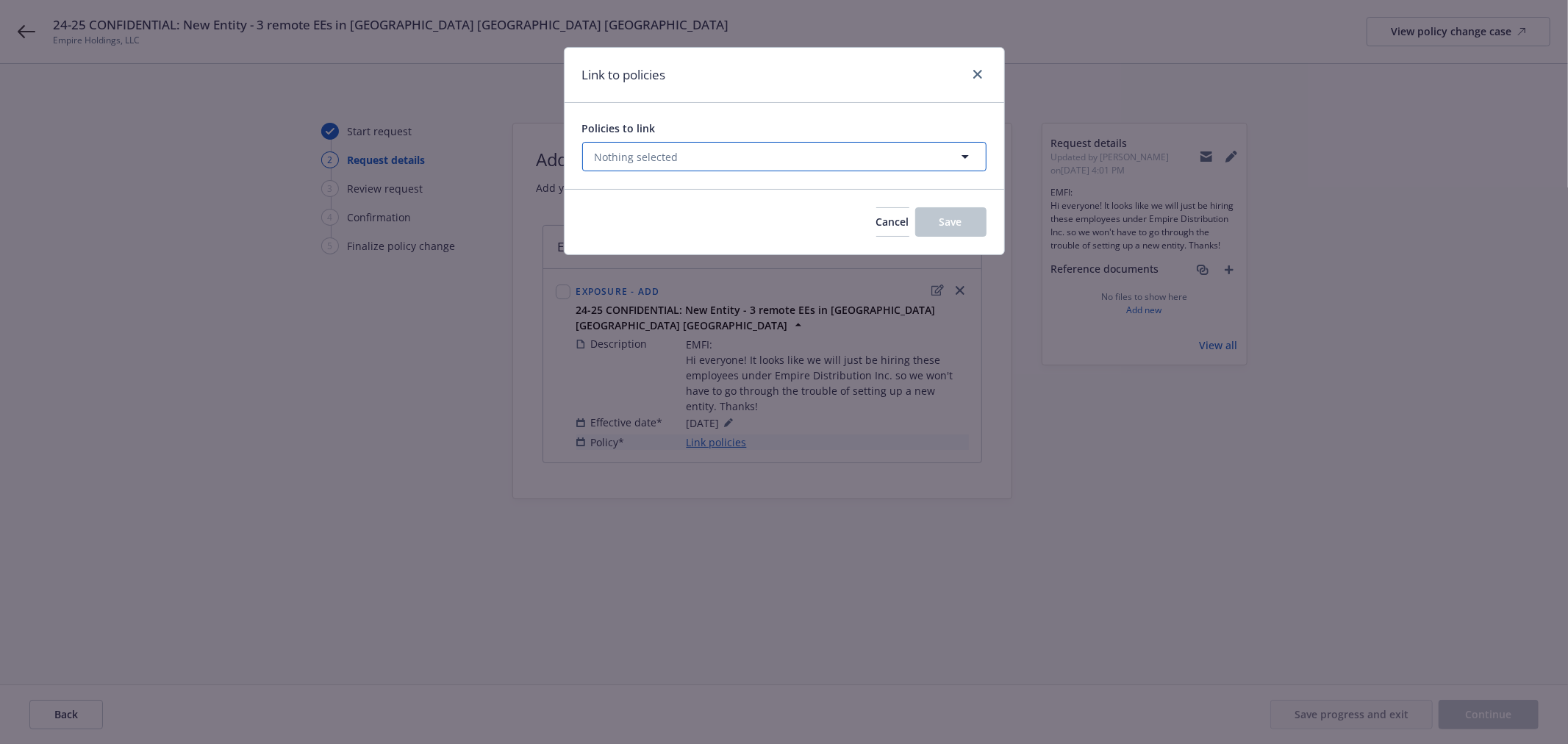
click at [762, 158] on button "Nothing selected" at bounding box center [784, 156] width 405 height 29
select select "ACTIVE"
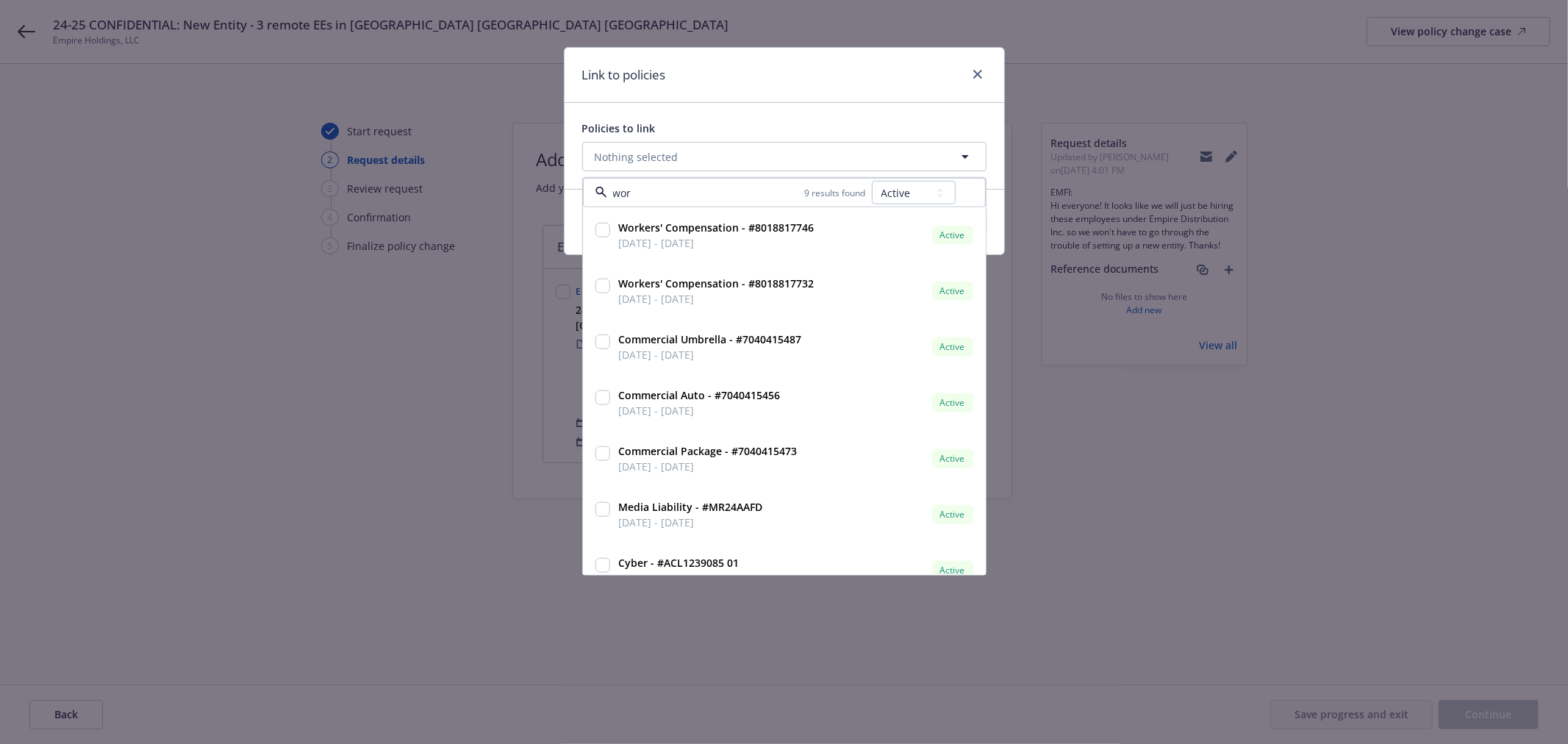
type input "work"
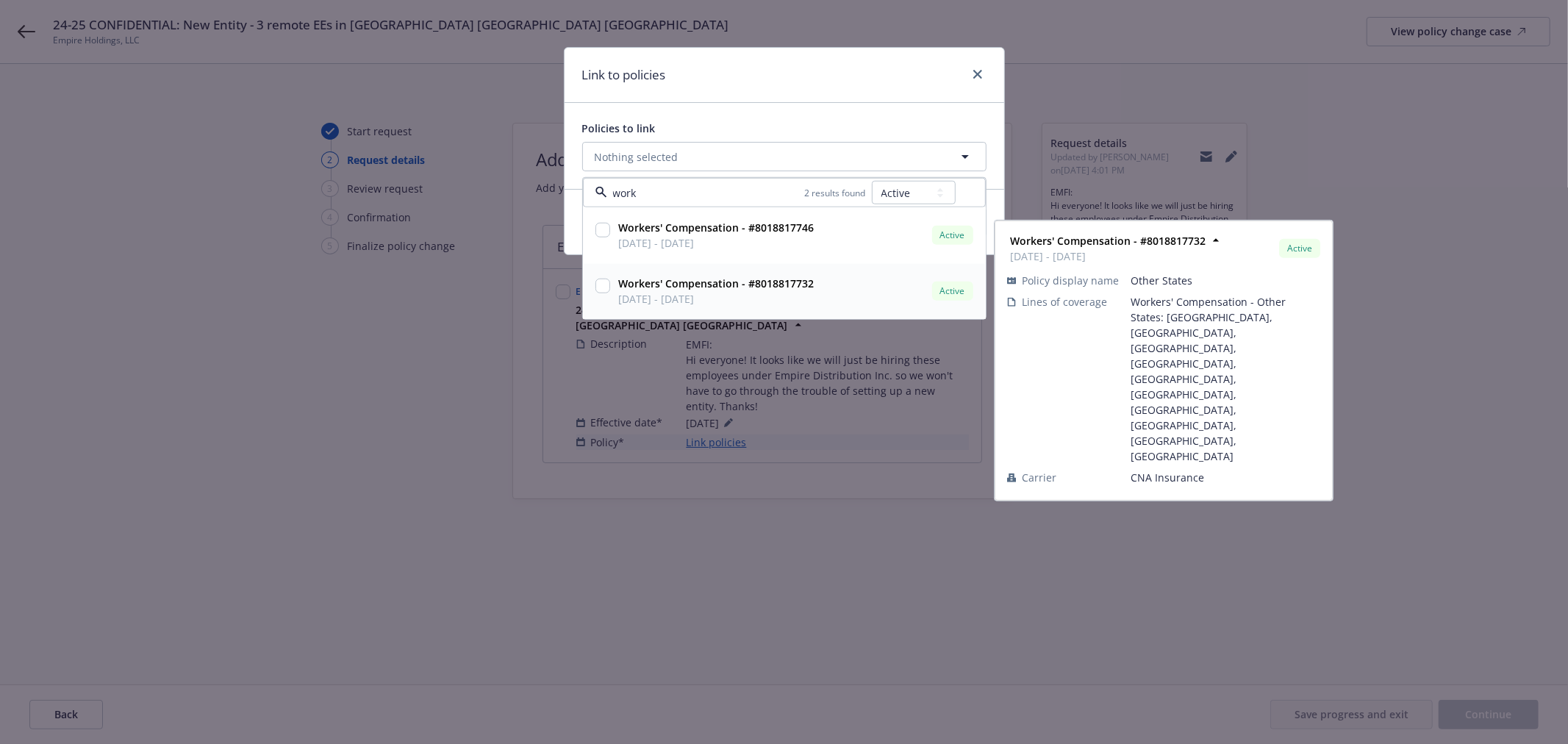
click at [602, 288] on input "checkbox" at bounding box center [603, 286] width 15 height 15
checkbox input "true"
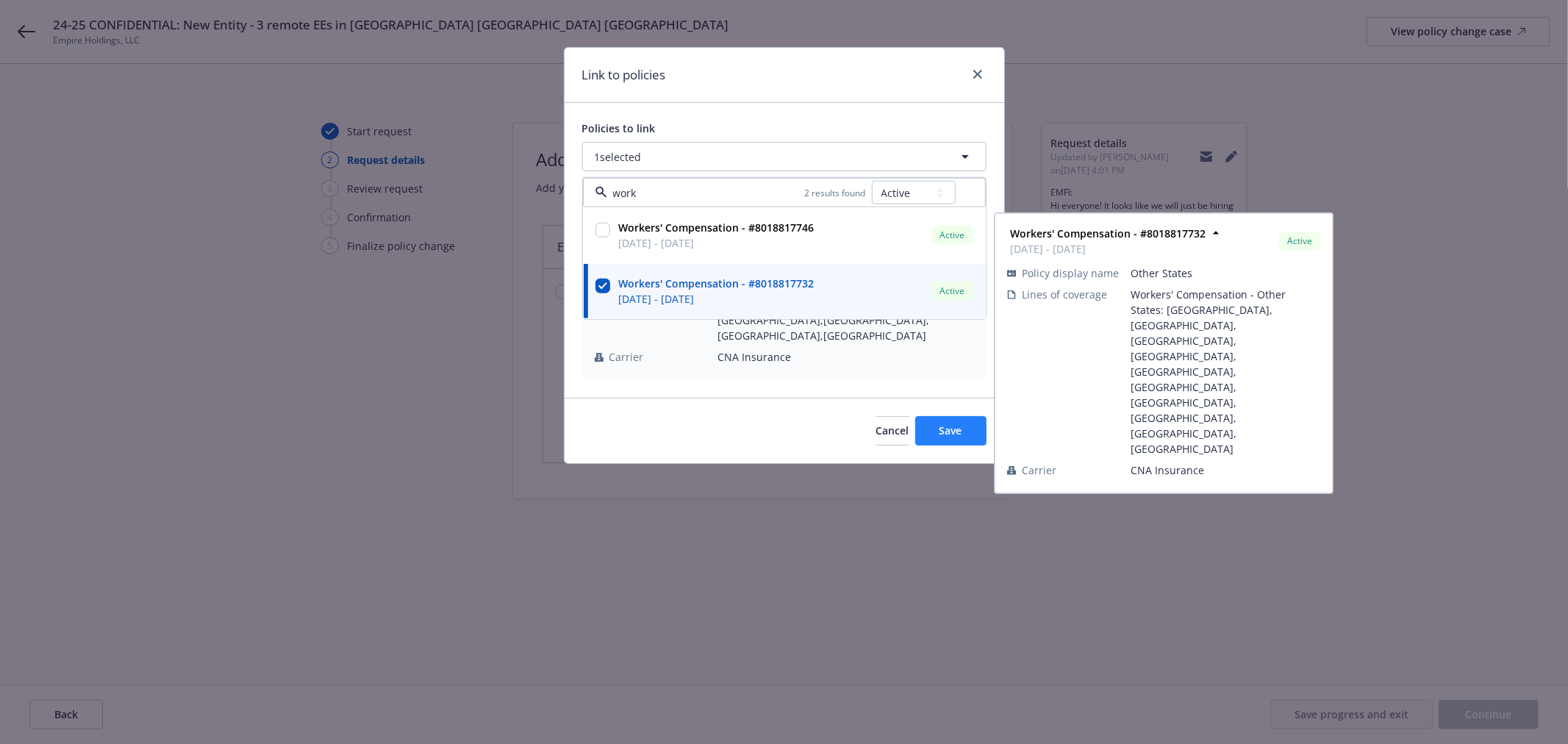
type input "work"
click at [966, 416] on button "Save" at bounding box center [950, 430] width 71 height 29
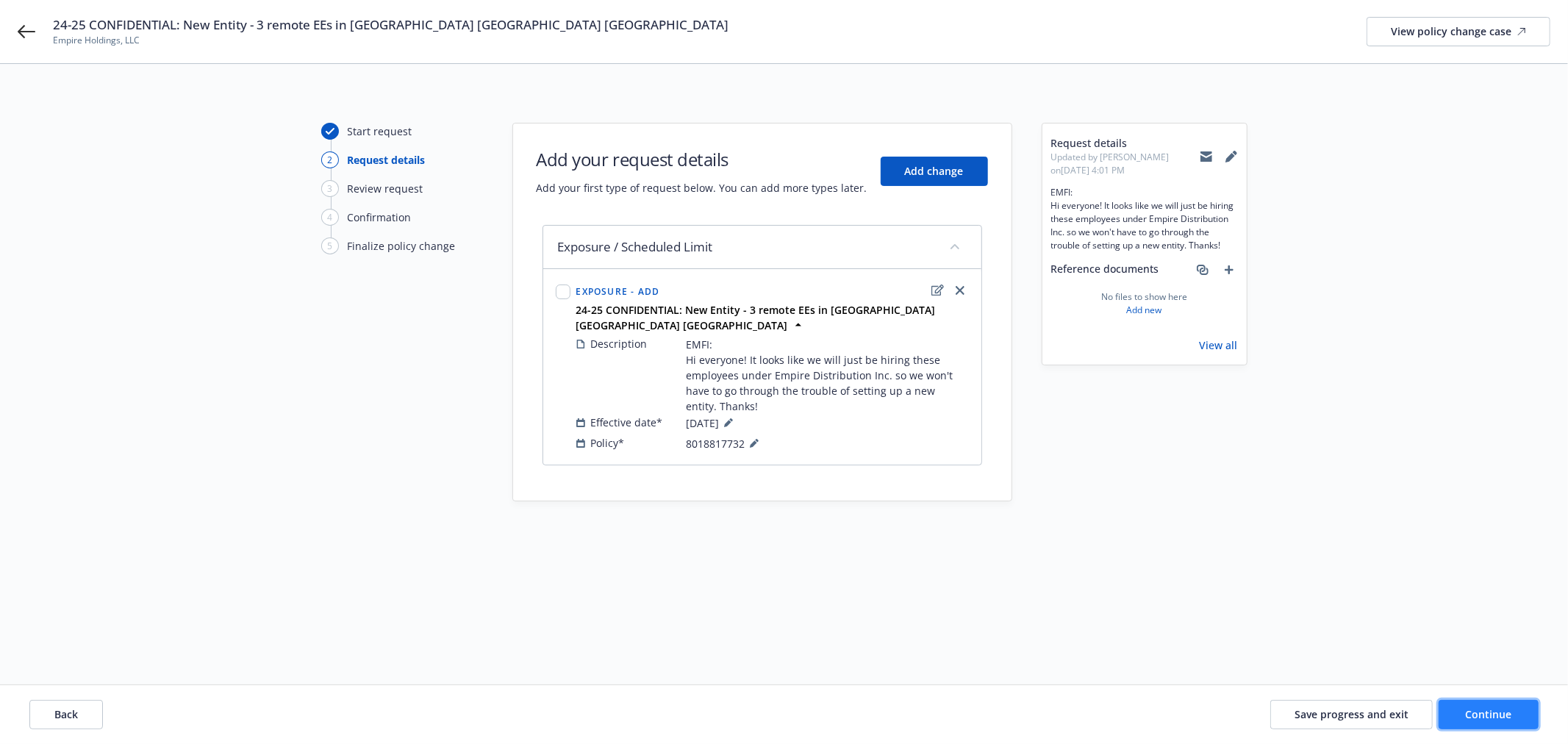
click at [1525, 709] on button "Continue" at bounding box center [1489, 714] width 100 height 29
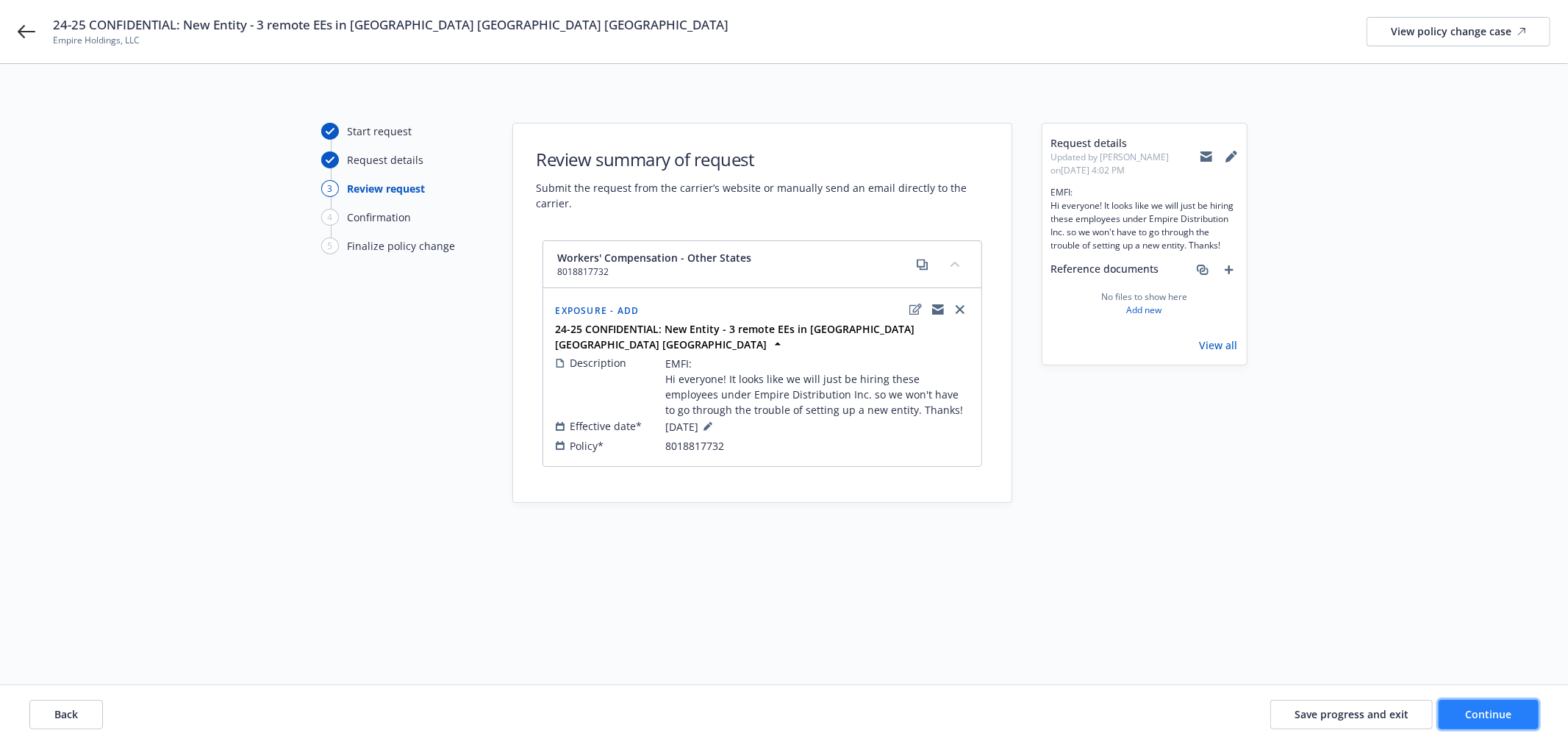
click at [1525, 709] on button "Continue" at bounding box center [1489, 714] width 100 height 29
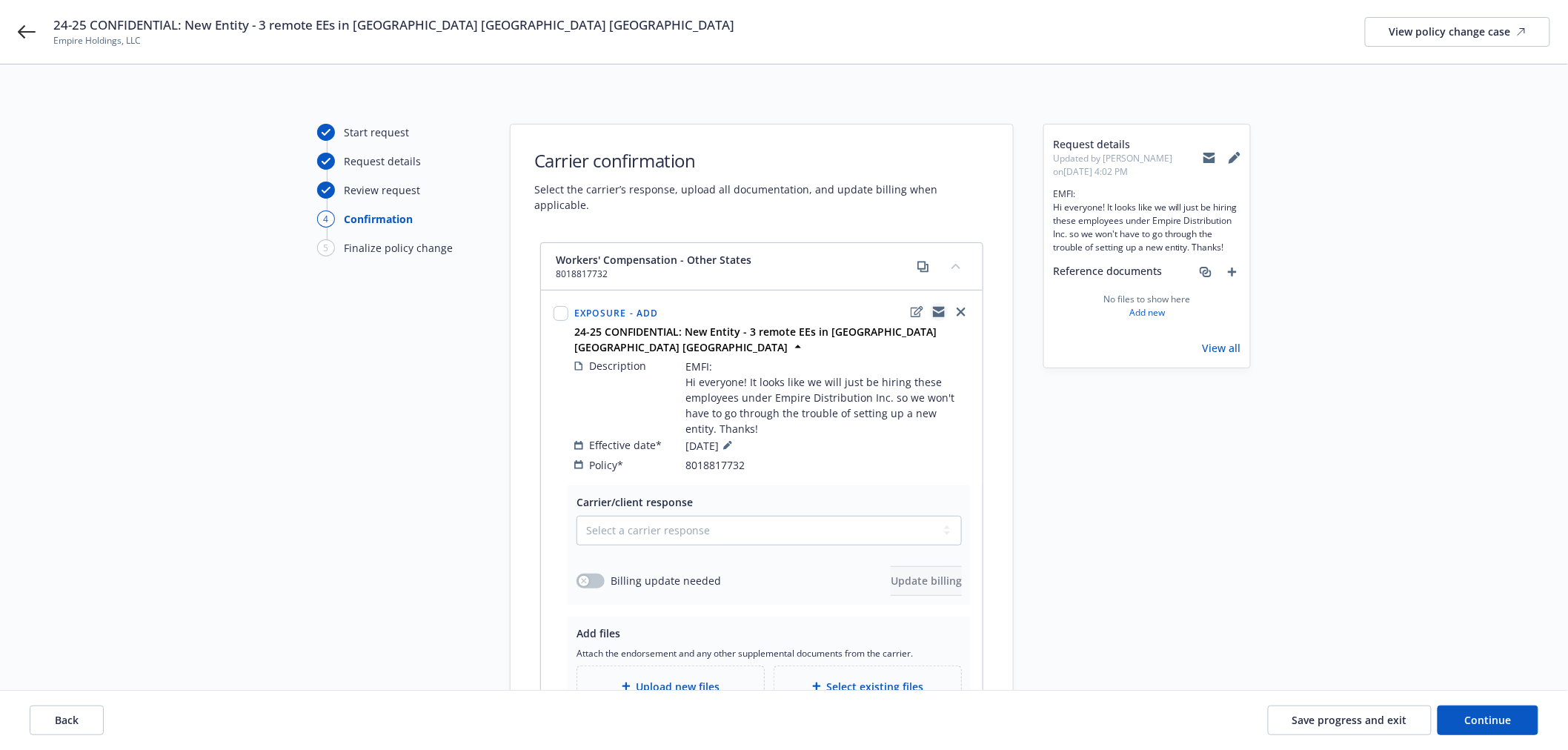
click at [936, 306] on icon "copyLogging" at bounding box center [939, 312] width 12 height 12
click at [944, 310] on icon "copyLogging" at bounding box center [939, 314] width 12 height 7
click at [938, 307] on icon "copyLogging" at bounding box center [939, 309] width 12 height 5
click at [1358, 720] on span "Save progress and exit" at bounding box center [1350, 720] width 115 height 14
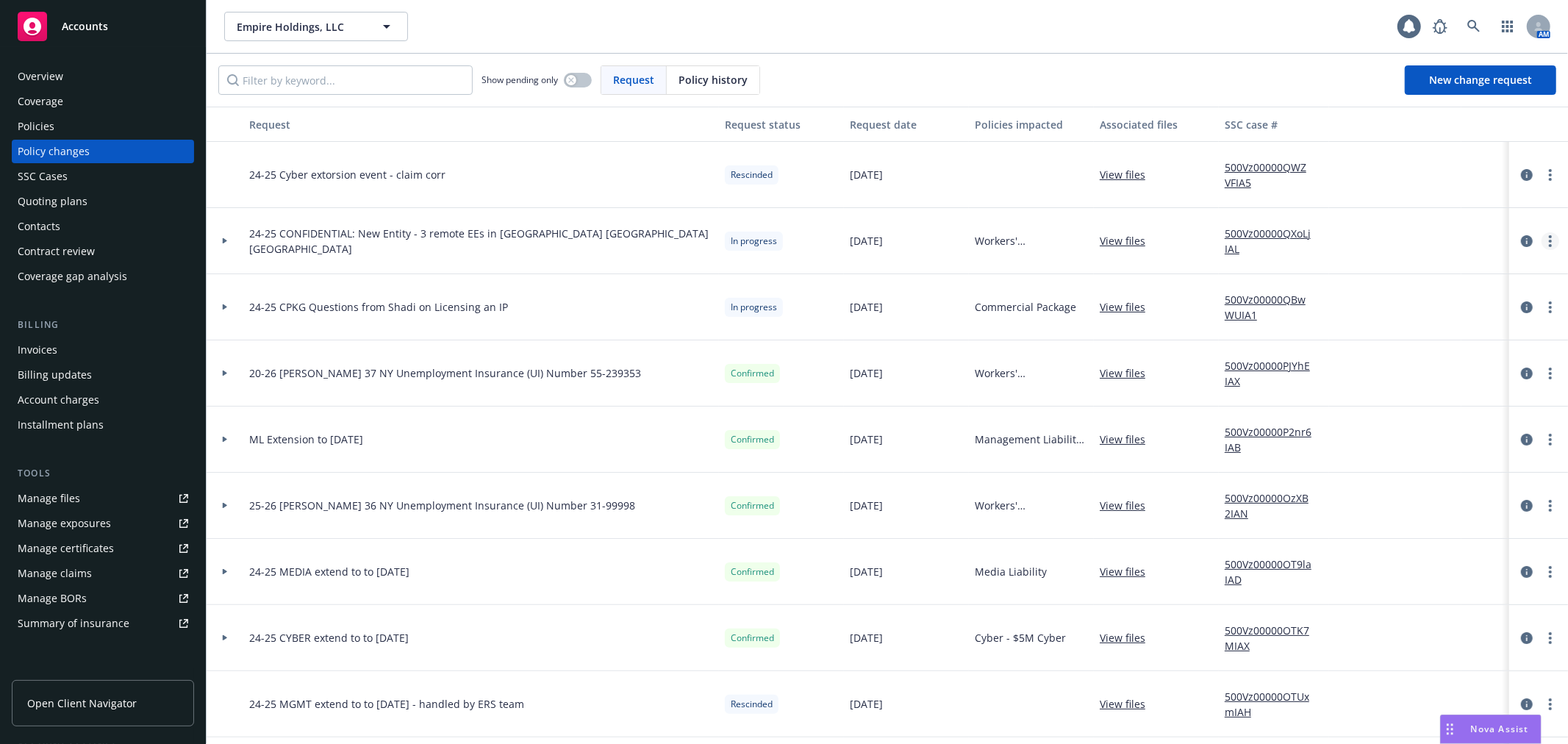
click at [1550, 246] on circle "more" at bounding box center [1551, 246] width 3 height 3
click at [1528, 293] on link "Edit request summary" at bounding box center [1420, 300] width 252 height 29
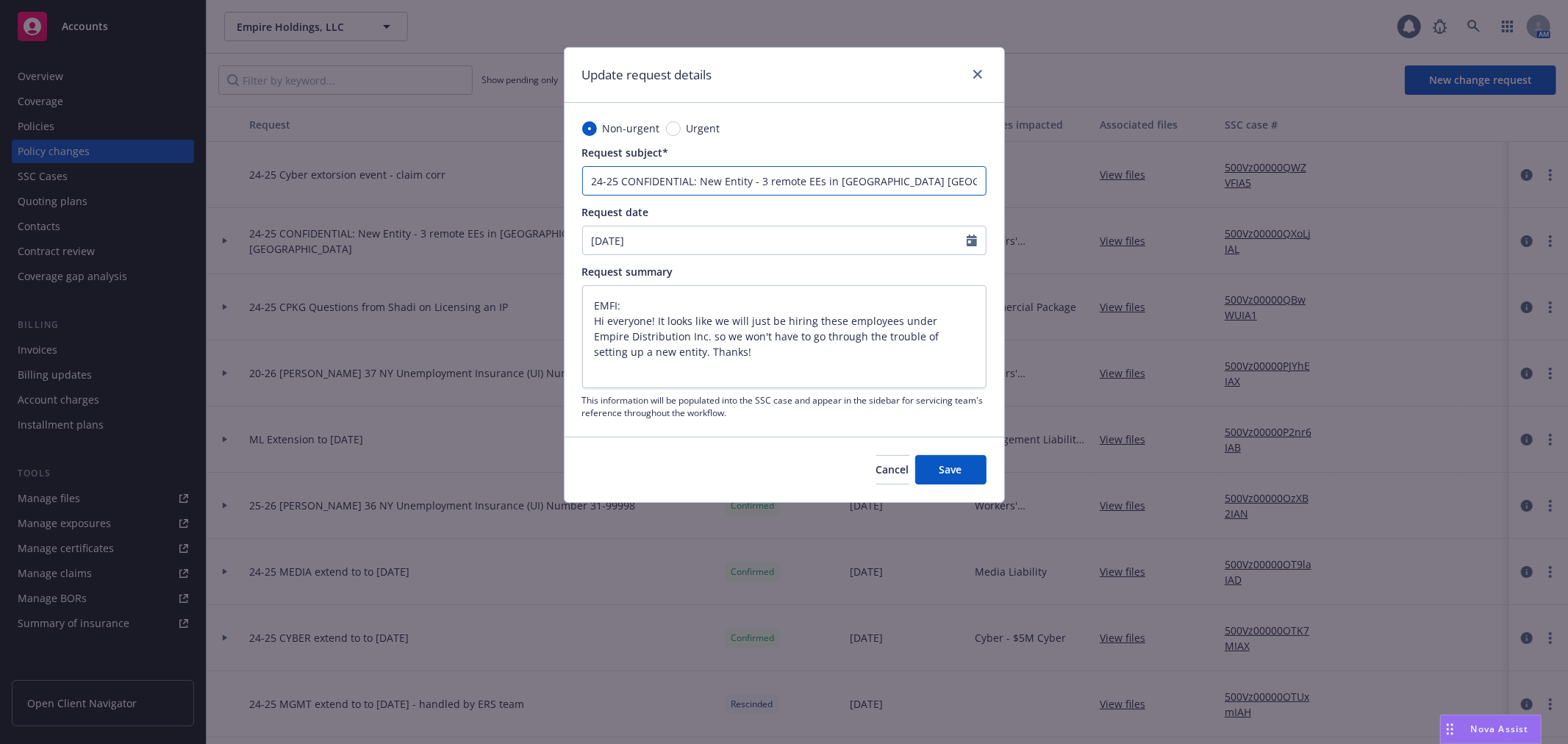
drag, startPoint x: 621, startPoint y: 180, endPoint x: 756, endPoint y: 182, distance: 135.0
click at [756, 182] on input "24-25 CONFIDENTIAL: New Entity - 3 remote EEs in NY GA VA" at bounding box center [784, 180] width 405 height 29
type textarea "x"
type input "24-25 W 3 remote EEs in NY GA VA"
type textarea "x"
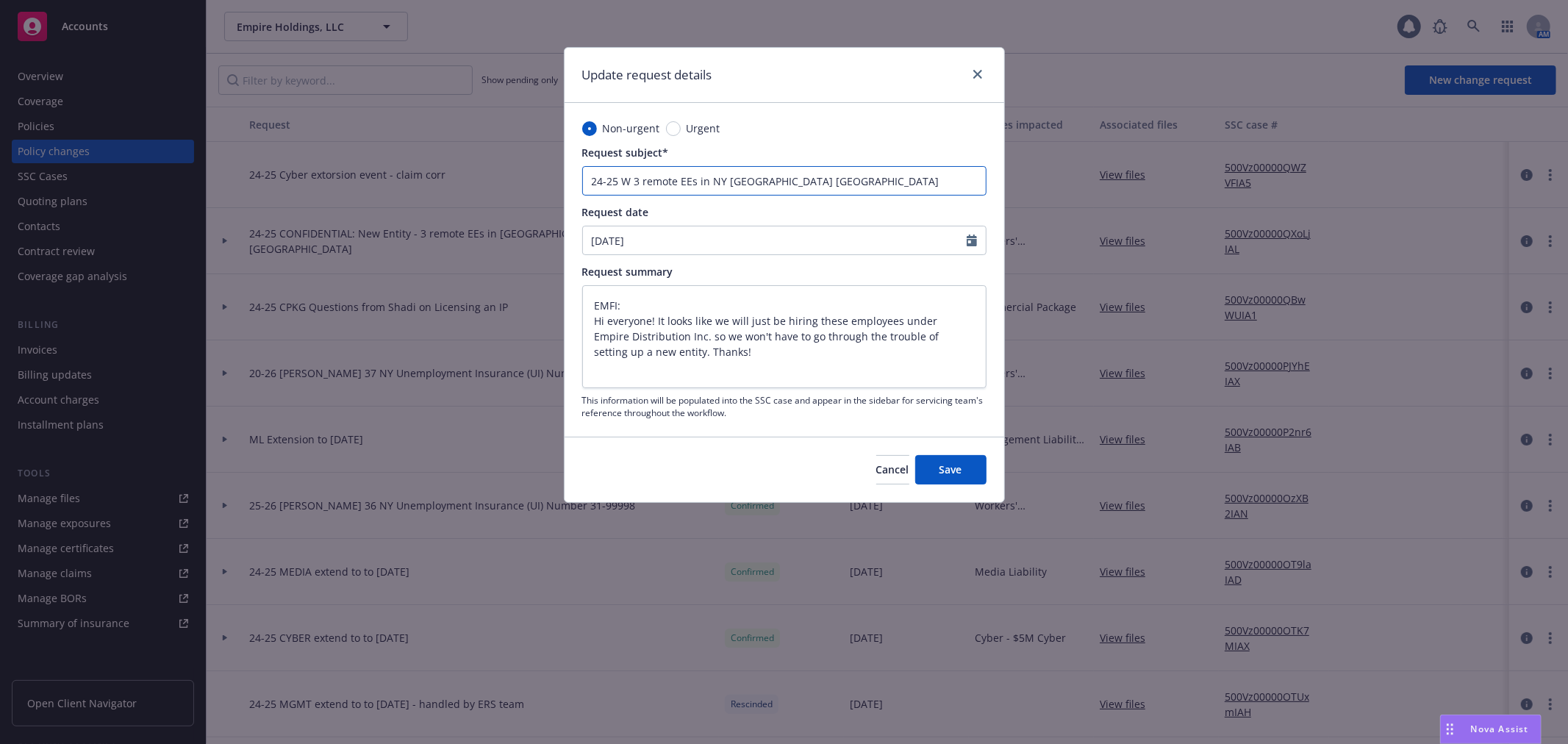
type input "24-25 WC 3 remote EEs in NY GA VA"
click at [817, 179] on input "24-25 WC 3 remote EEs in NY GA VA" at bounding box center [784, 180] width 405 height 29
type textarea "x"
type input "24-25 WC 3 remote EEs in NY GA VA"
type textarea "x"
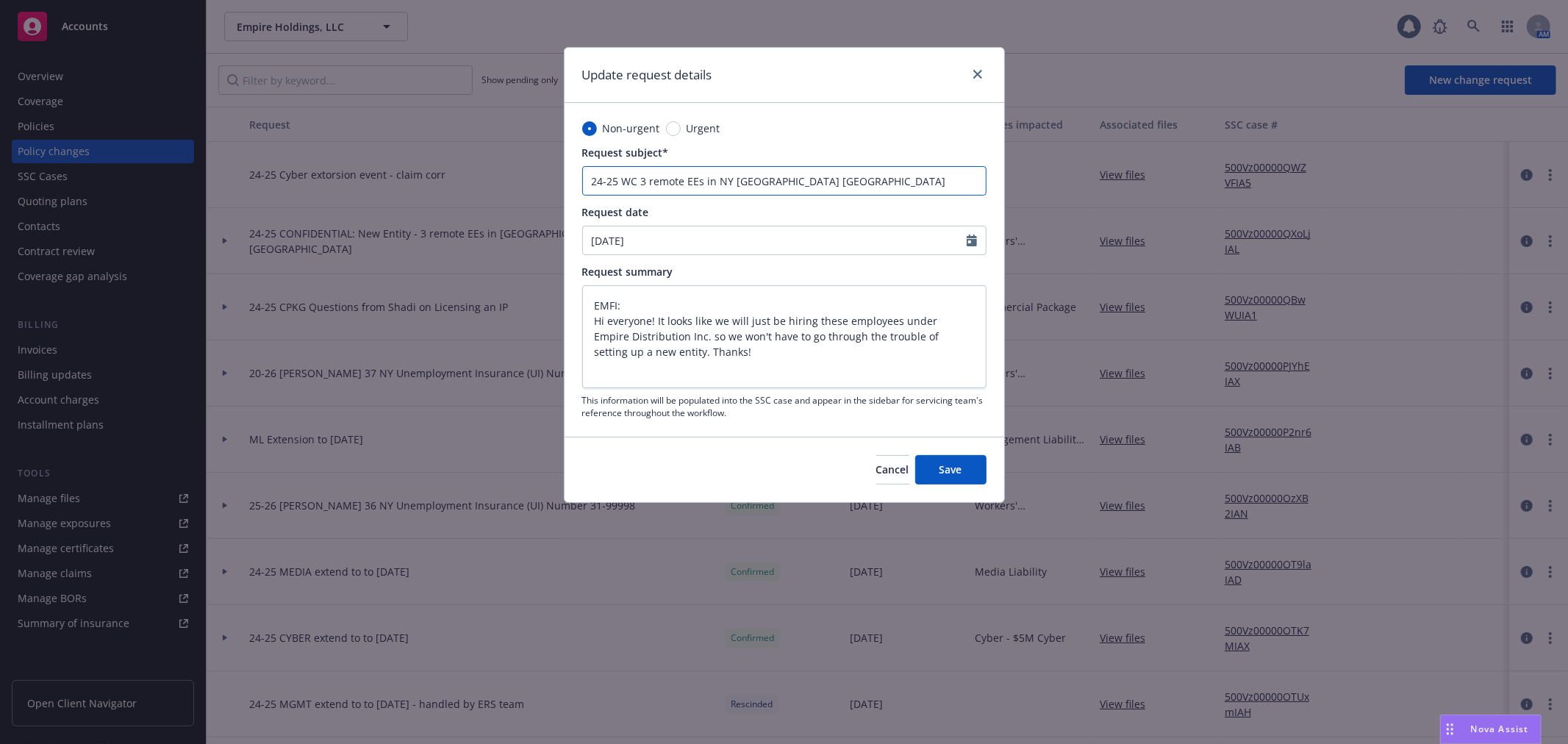
type input "24-25 WC 3 remote EEs in NY GA VA -"
type textarea "x"
type input "24-25 WC 3 remote EEs in NY GA VA -"
type textarea "x"
type input "24-25 WC 3 remote EEs in NY GA VA - E"
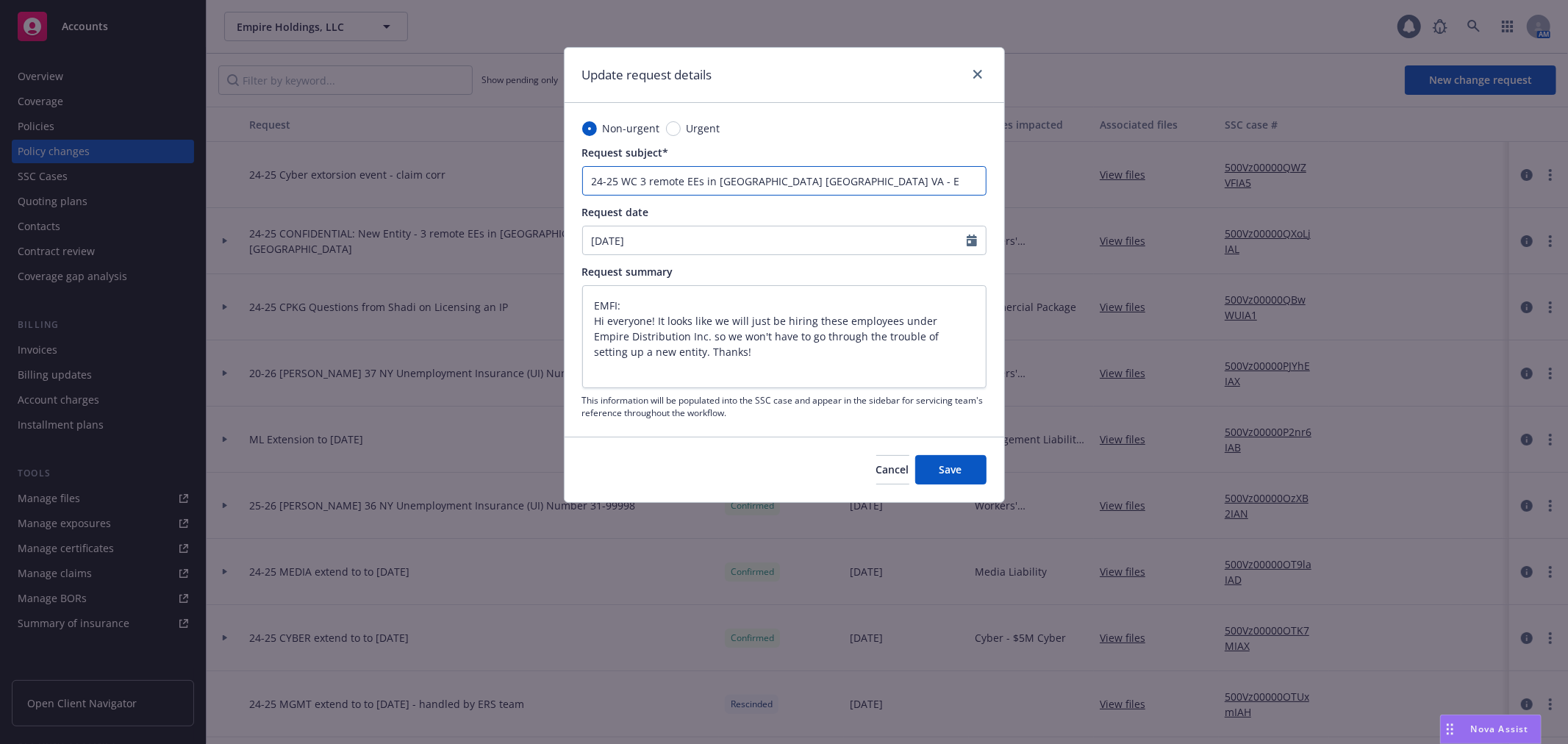
type textarea "x"
type input "24-25 WC 3 remote EEs in NY GA VA - Em"
type textarea "x"
type input "24-25 WC 3 remote EEs in NY GA VA - Emp"
type textarea "x"
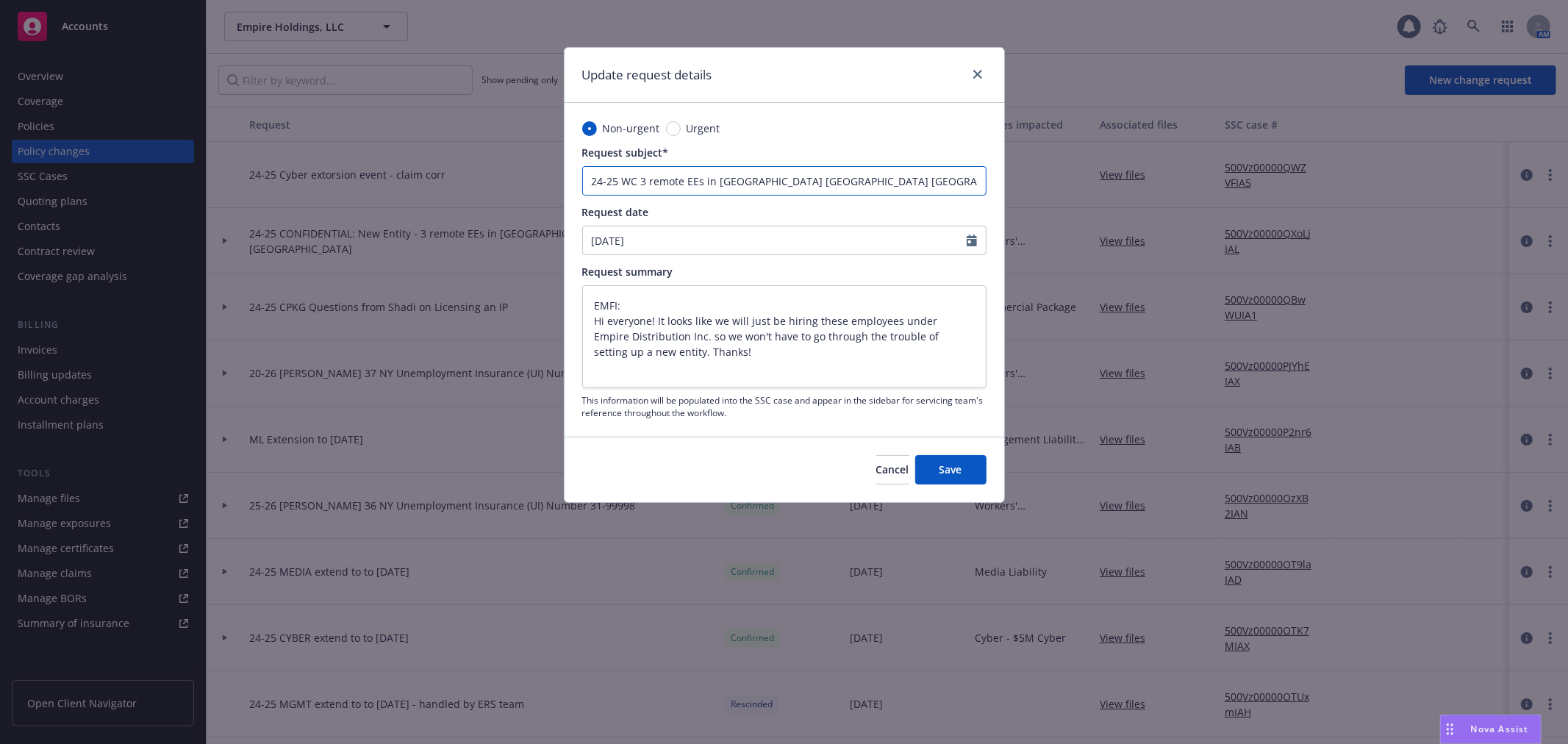
type input "24-25 WC 3 remote EEs in NY GA VA - Empi"
type textarea "x"
type input "24-25 WC 3 remote EEs in NY GA VA - Empir"
type textarea "x"
type input "24-25 WC 3 remote EEs in NY GA VA - Empire"
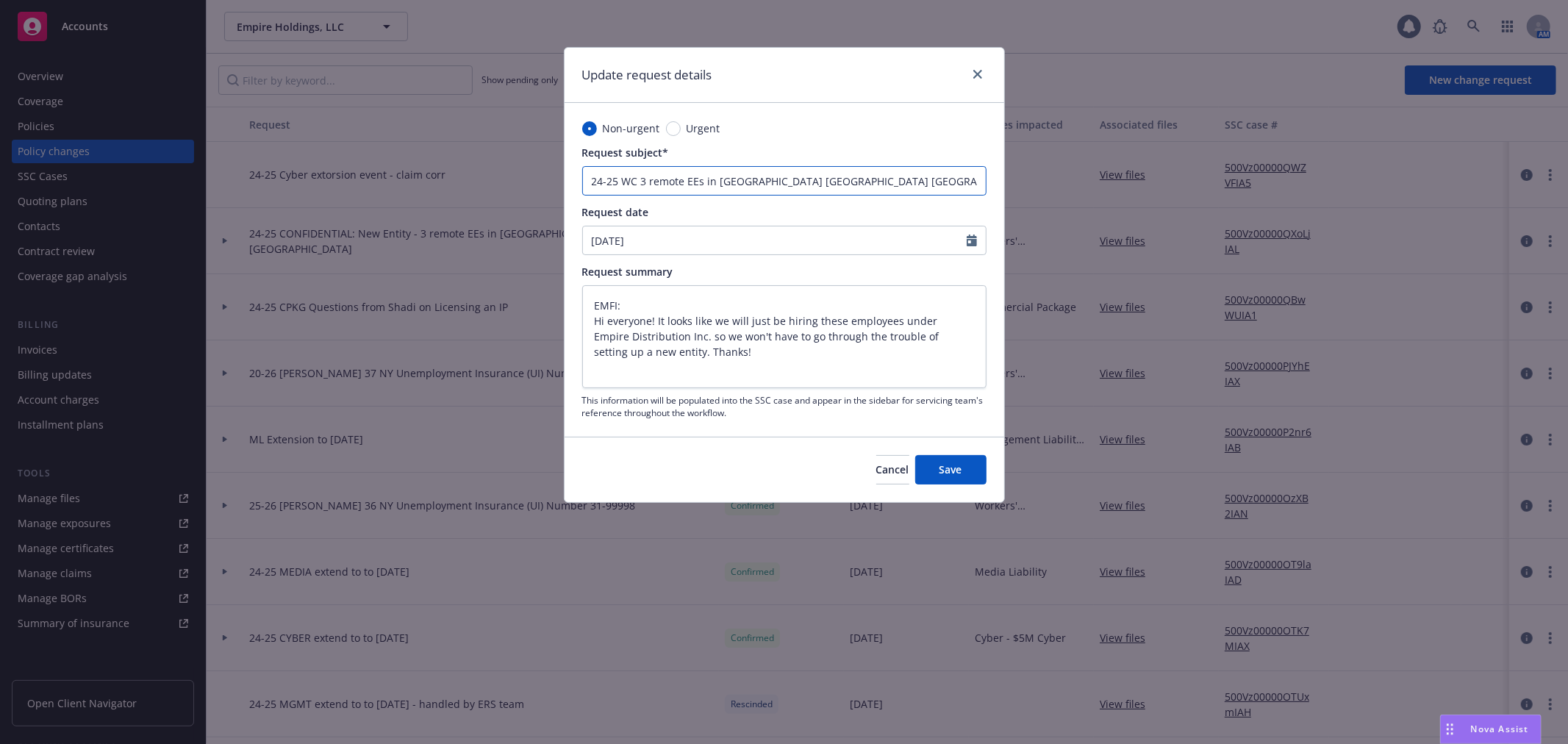
type textarea "x"
type input "24-25 WC 3 remote EEs in NY GA VA - Empire"
type textarea "x"
type input "24-25 WC 3 remote EEs in NY GA VA - Empire D"
type textarea "x"
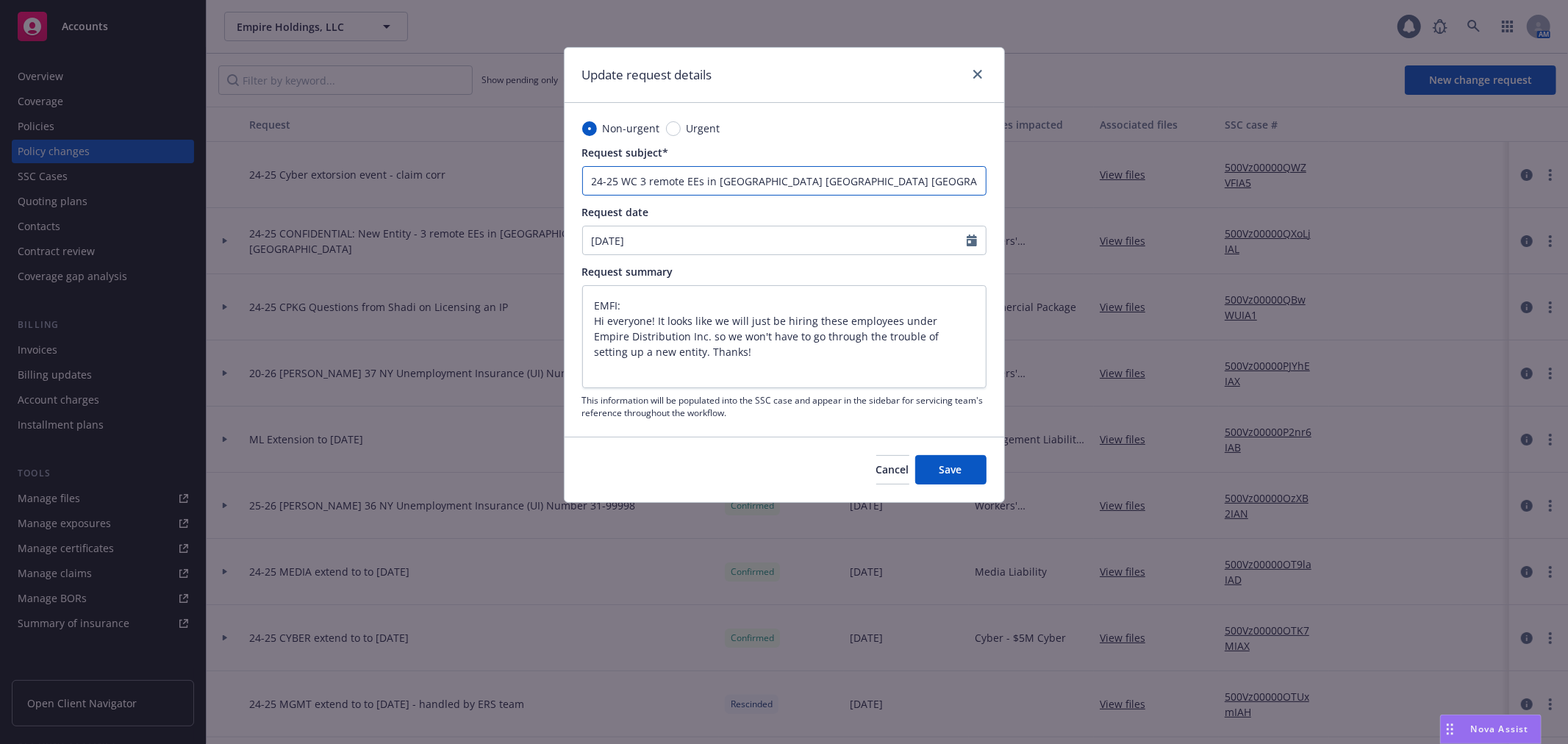
type input "24-25 WC 3 remote EEs in NY GA VA - Empire Di"
type textarea "x"
type input "24-25 WC 3 remote EEs in NY GA VA - Empire Dis"
type textarea "x"
type input "24-25 WC 3 remote EEs in NY GA VA - Empire Dist"
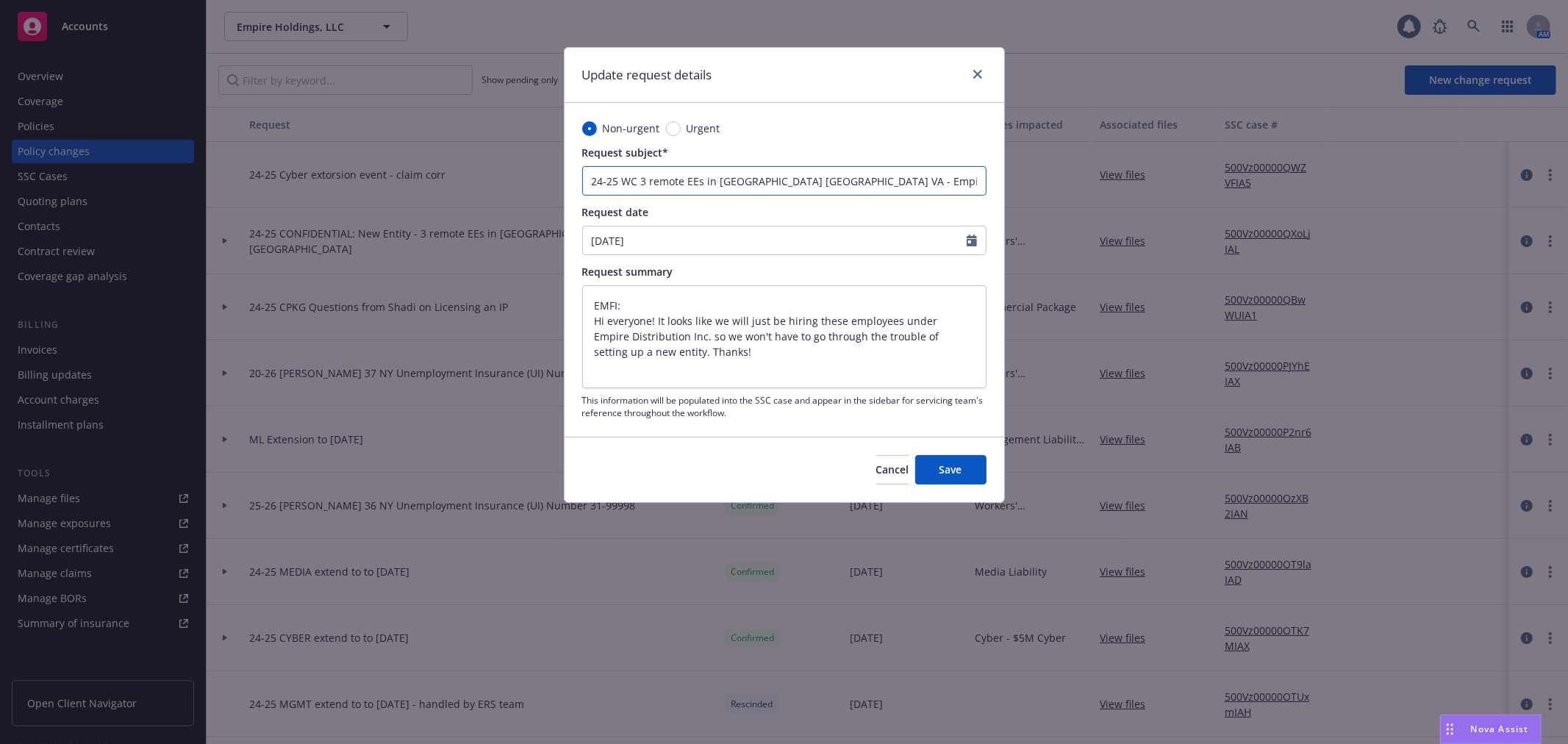
type textarea "x"
type input "24-25 WC 3 remote EEs in NY GA VA - Empire Distr"
type textarea "x"
type input "24-25 WC 3 remote EEs in NY GA VA - Empire Distri"
type textarea "x"
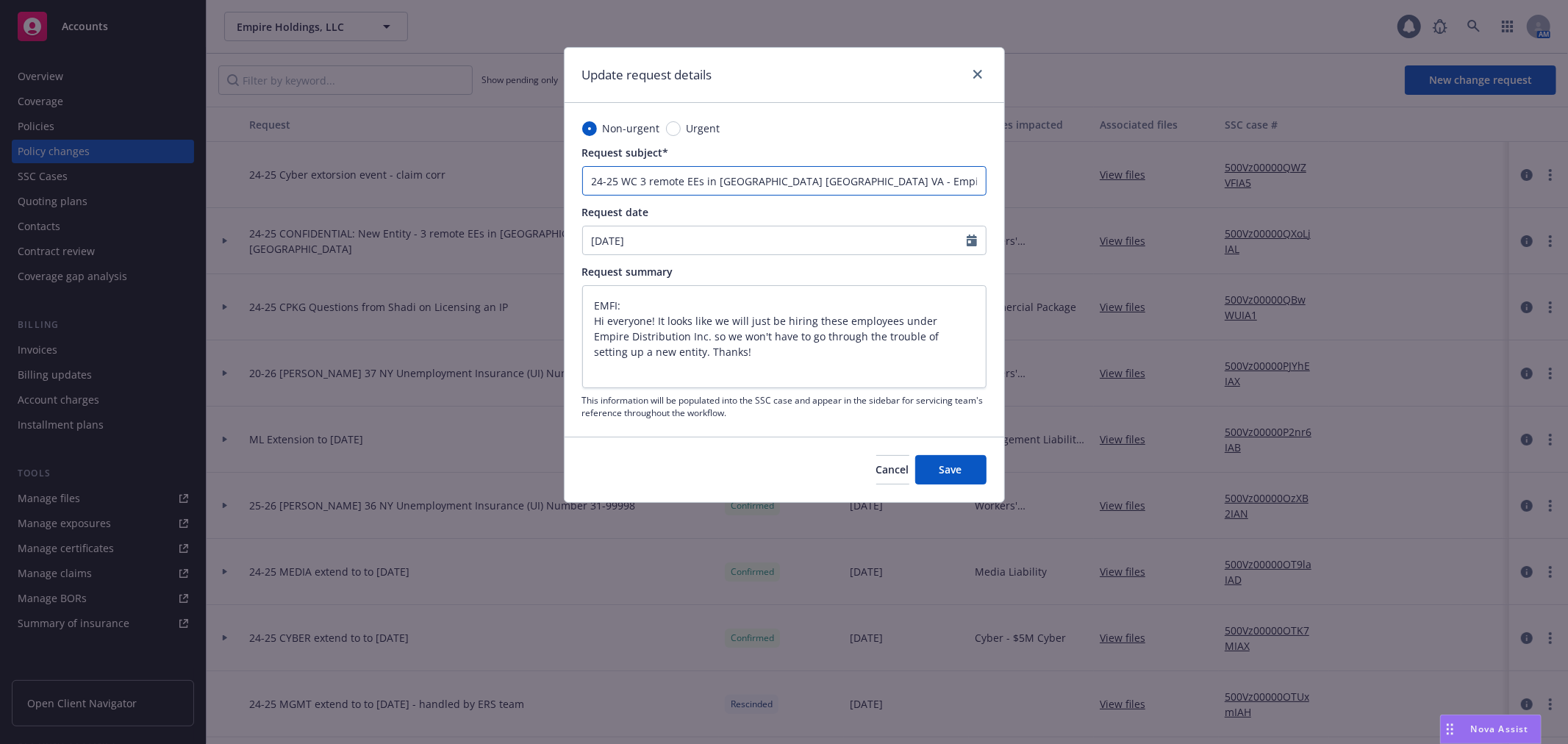
type input "24-25 WC 3 remote EEs in NY GA VA - Empire Distrib"
type textarea "x"
type input "24-25 WC 3 remote EEs in NY GA VA - Empire Distribu"
type textarea "x"
type input "24-25 WC 3 remote EEs in NY GA VA - Empire Distribut"
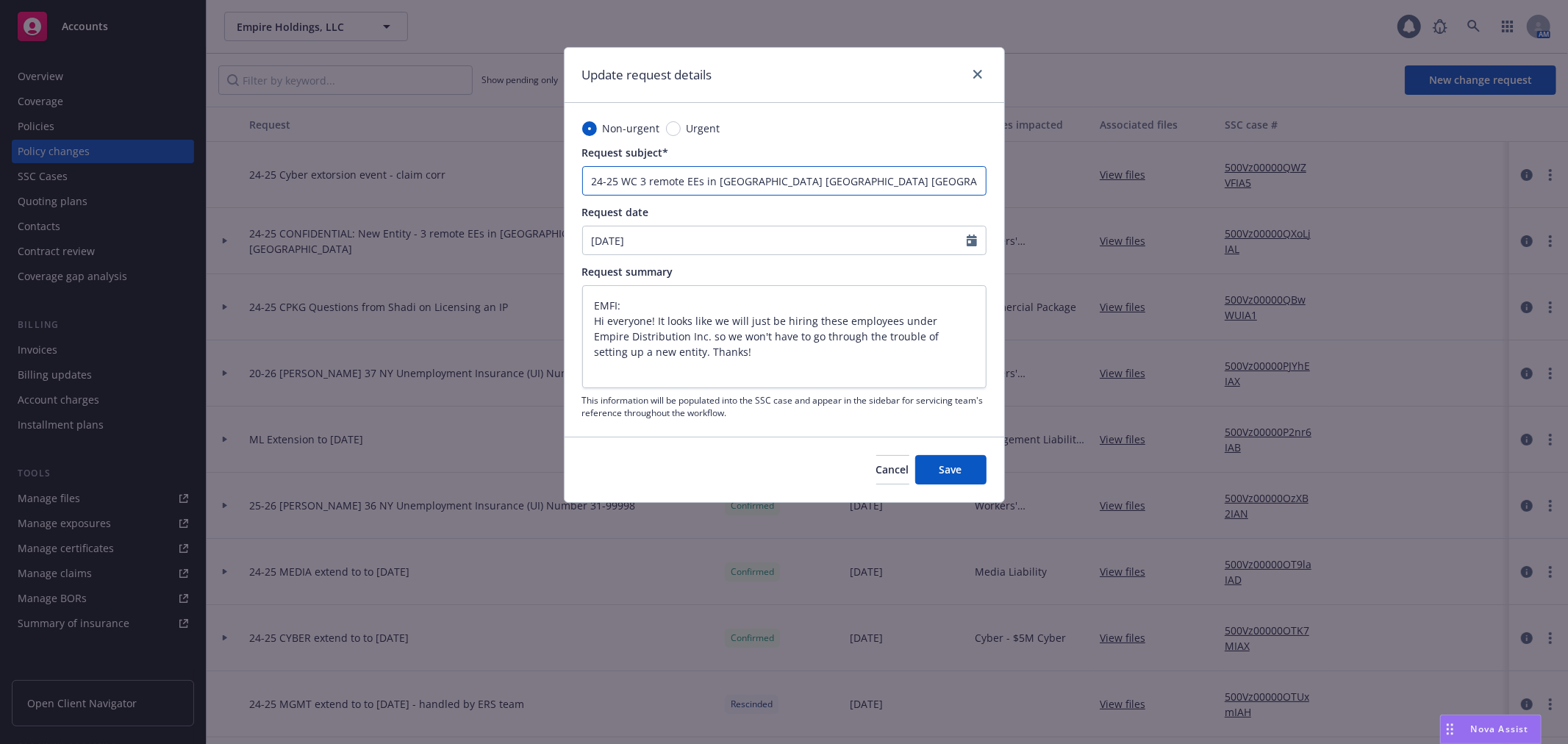
type textarea "x"
type input "24-25 WC 3 remote EEs in NY GA VA - Empire Distributi"
type textarea "x"
type input "24-25 WC 3 remote EEs in NY GA VA - Empire Distributio"
type textarea "x"
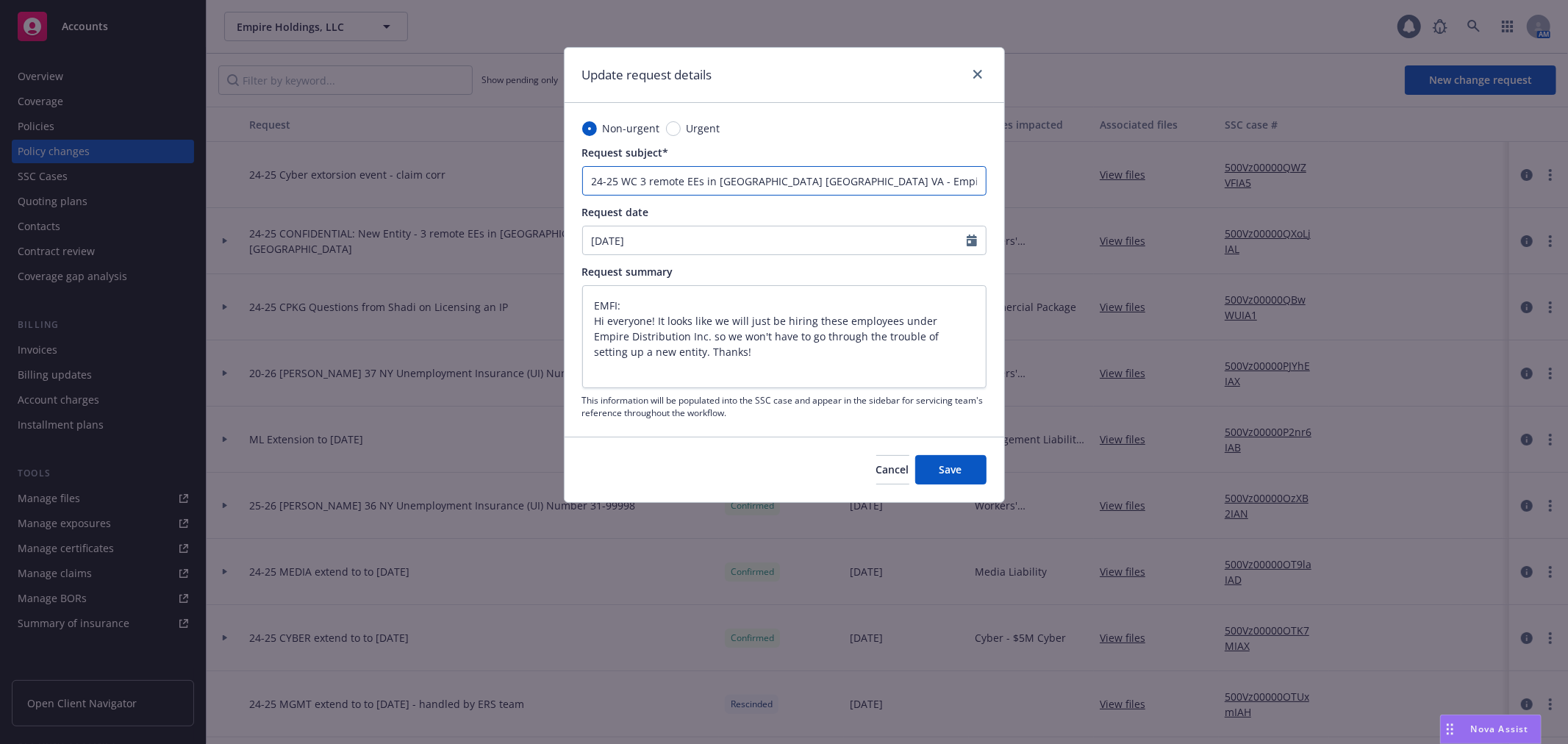
type input "24-25 WC 3 remote EEs in NY GA VA - Empire Distribution"
type textarea "x"
type input "24-25 WC 3 remote EEs in NY GA VA - Empire Distribution"
type textarea "x"
type input "24-25 WC 3 remote EEs in NY GA VA - Empire Distribution I"
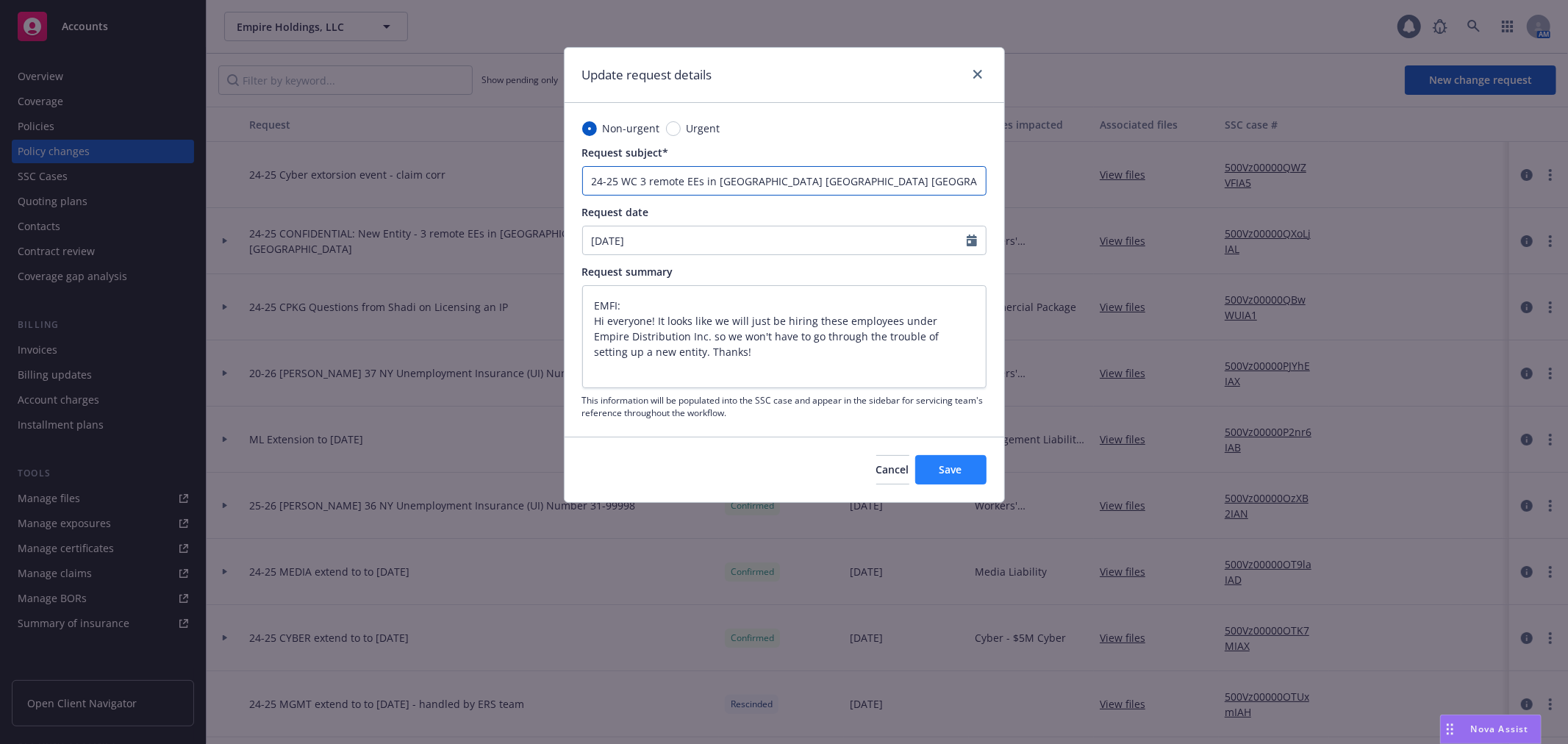
type textarea "x"
type input "24-25 WC 3 remote EEs in NY GA VA - Empire Distribution In"
type textarea "x"
type input "24-25 WC 3 remote EEs in NY GA VA - Empire Distribution Inc"
type textarea "x"
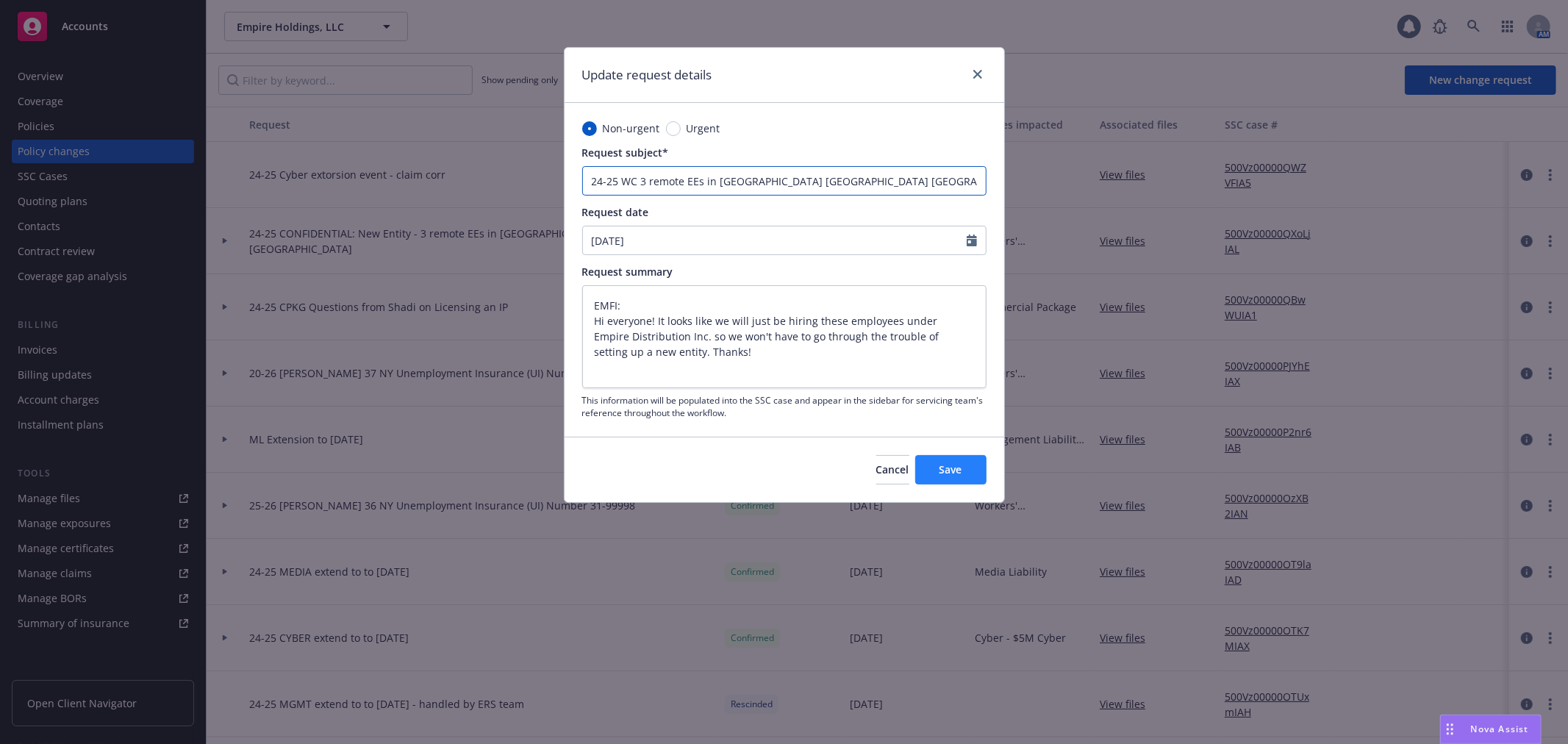
type input "24-25 WC 3 remote EEs in NY GA VA - Empire Distribution Inc,"
click at [957, 467] on span "Save" at bounding box center [950, 469] width 23 height 14
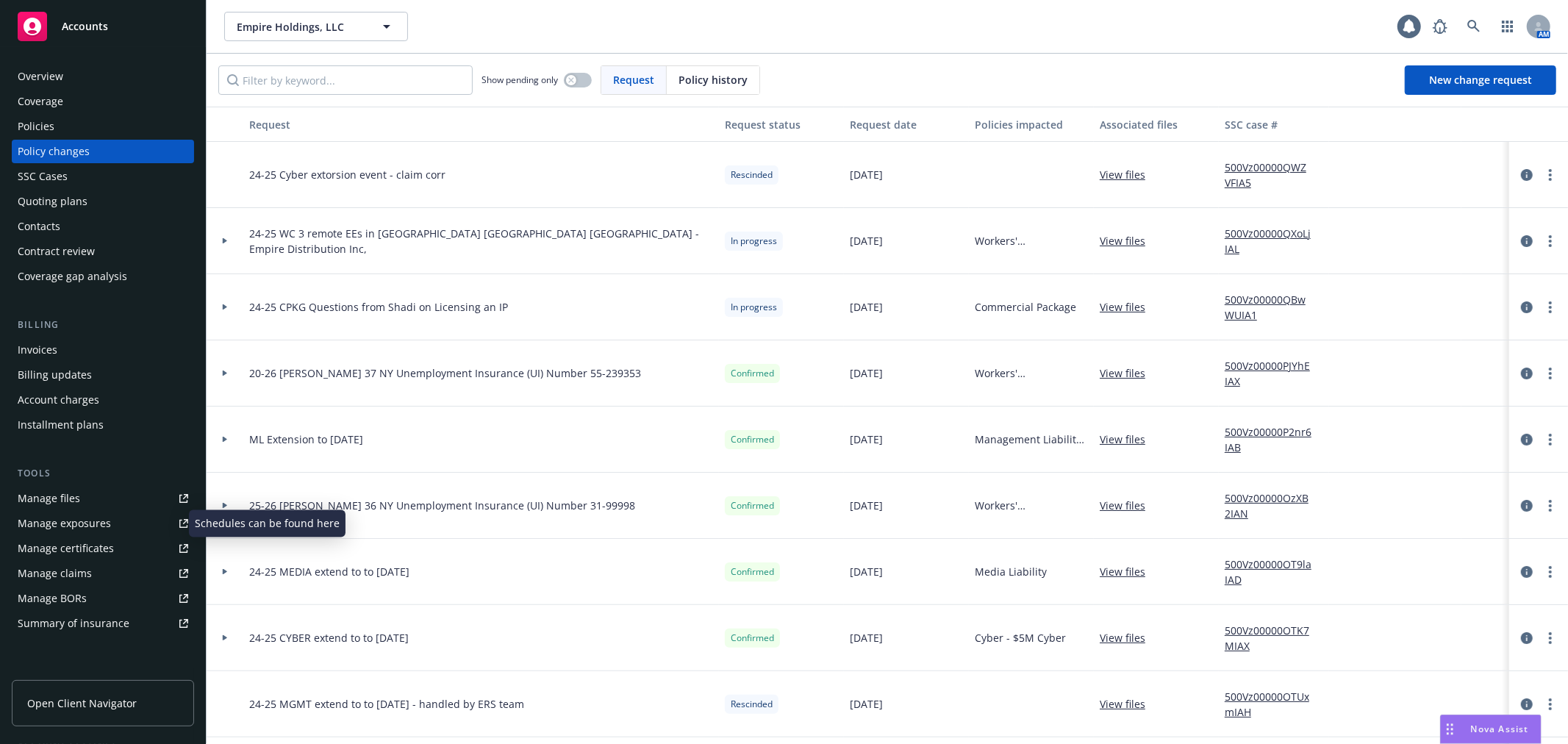
click at [127, 516] on link "Manage exposures" at bounding box center [103, 523] width 183 height 23
click at [1550, 241] on icon "more" at bounding box center [1551, 241] width 3 height 12
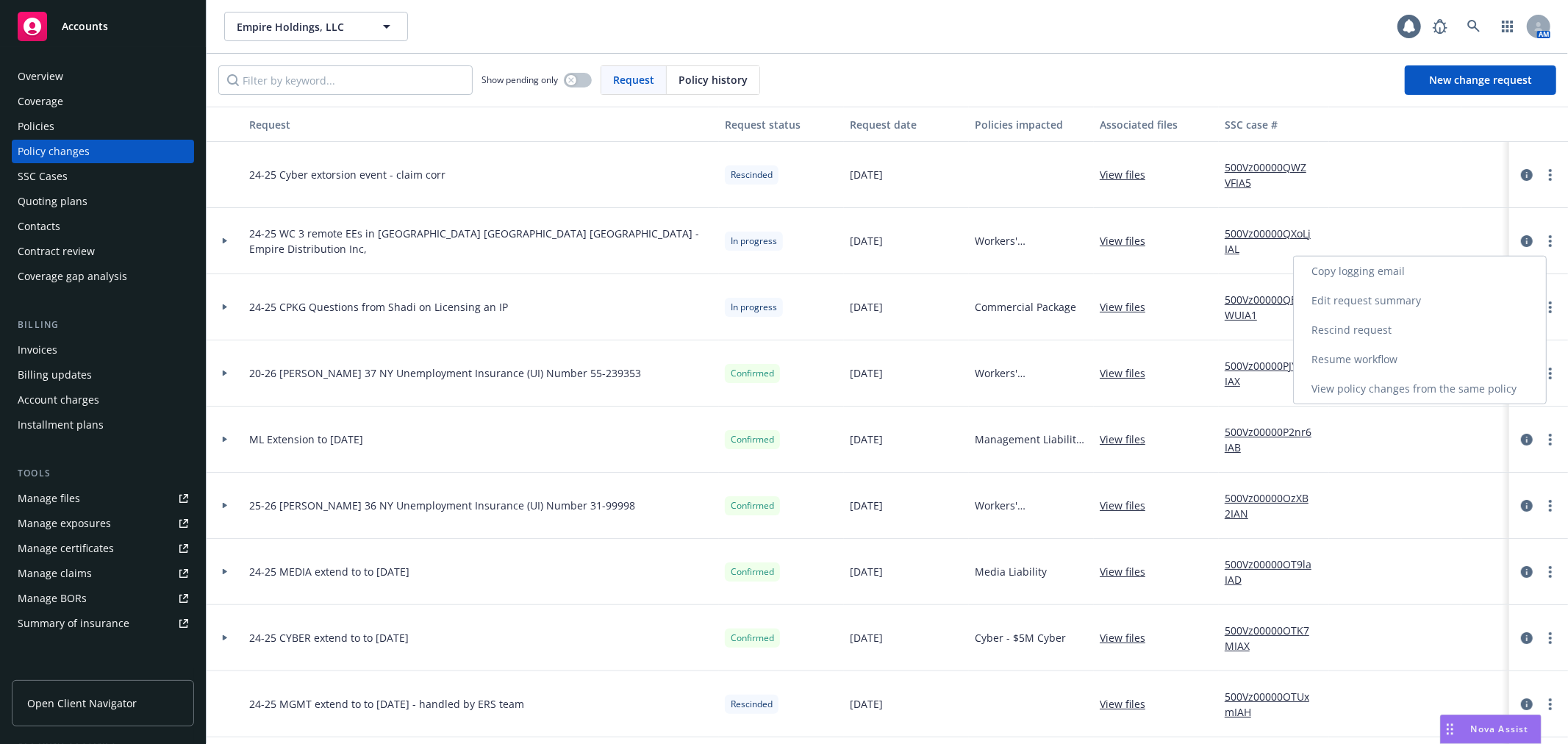
click at [1439, 304] on link "Edit request summary" at bounding box center [1420, 300] width 252 height 29
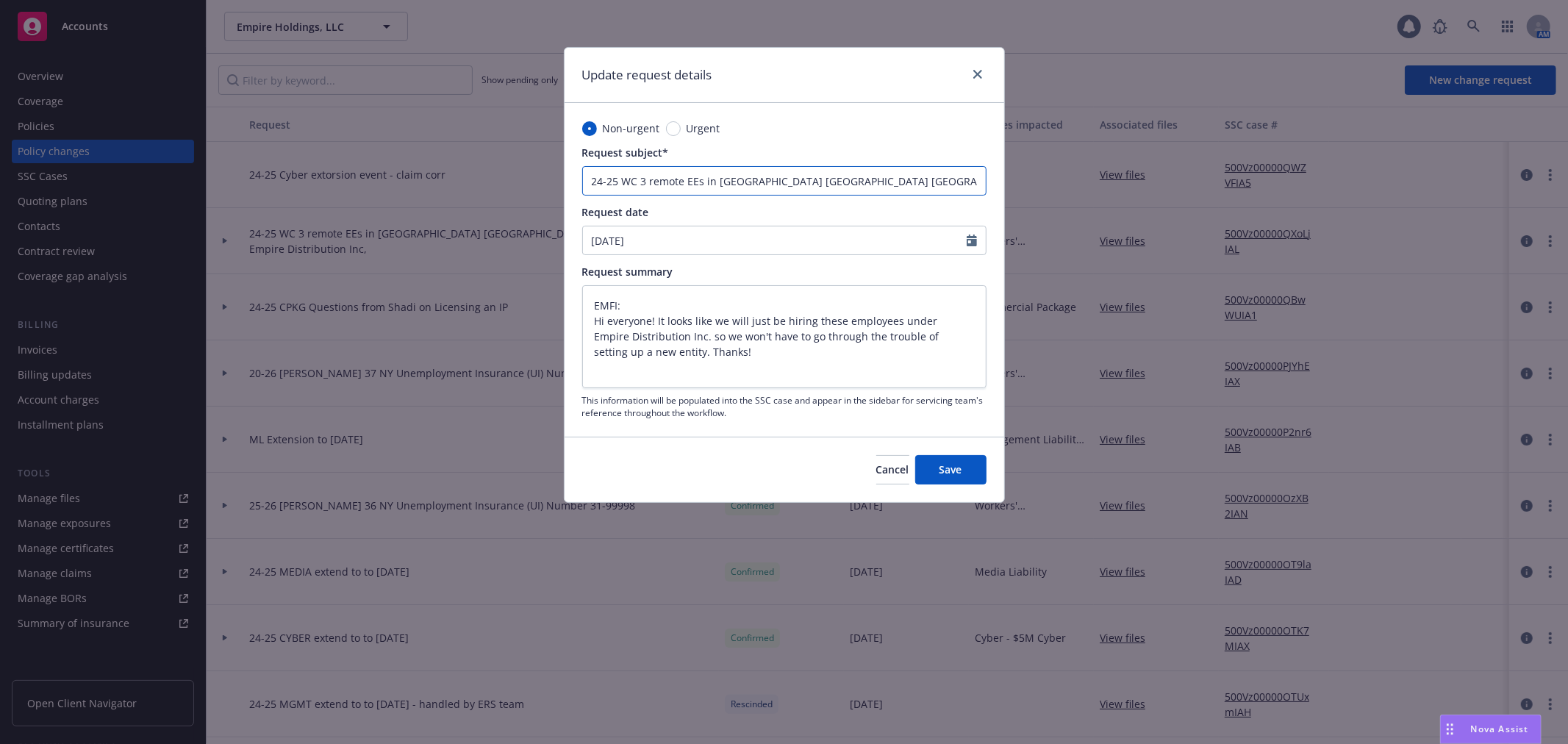
click at [915, 180] on input "24-25 WC 3 remote EEs in NY GA VA - Empire Distribution Inc," at bounding box center [784, 180] width 405 height 29
type textarea "x"
type input "24-25 WC 3 remote EEs in NY GA VA - Empire Distribution Inc,"
type textarea "x"
type input "24-25 WC 3 remote EEs in NY GA VA - Empire Distribution Inc, -"
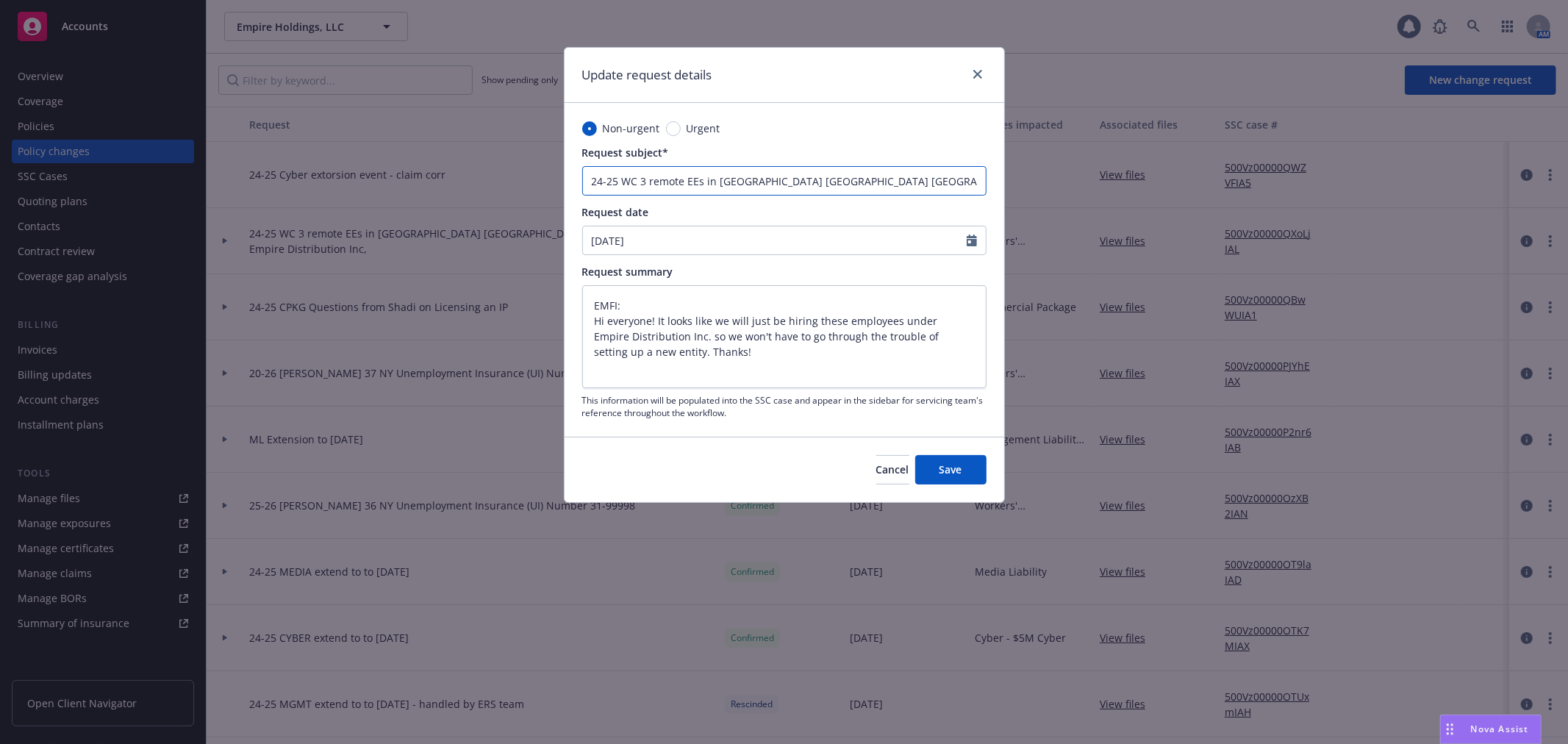
type textarea "x"
type input "24-25 WC 3 remote EEs in NY GA VA - Empire Distribution Inc, -"
type textarea "x"
type input "24-25 WC 3 remote EEs in NY GA VA - Empire Distribution Inc, - P"
type textarea "x"
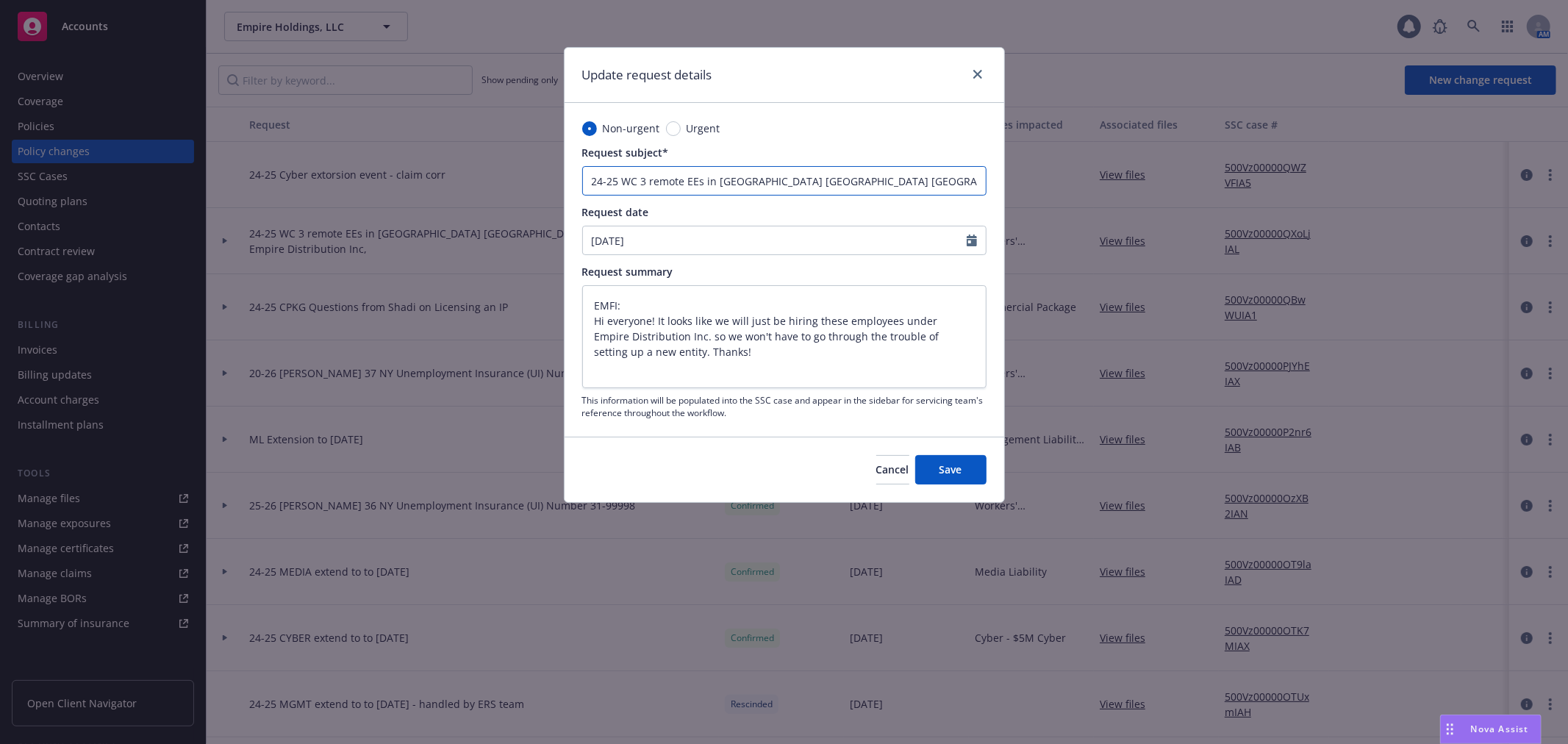
type input "24-25 WC 3 remote EEs in NY GA VA - Empire Distribution Inc, - PE"
type textarea "x"
type input "24-25 WC 3 remote EEs in NY GA VA - Empire Distribution Inc, - PED"
type textarea "x"
type input "24-25 WC 3 remote EEs in NY GA VA - Empire Distribution Inc, - PEDI"
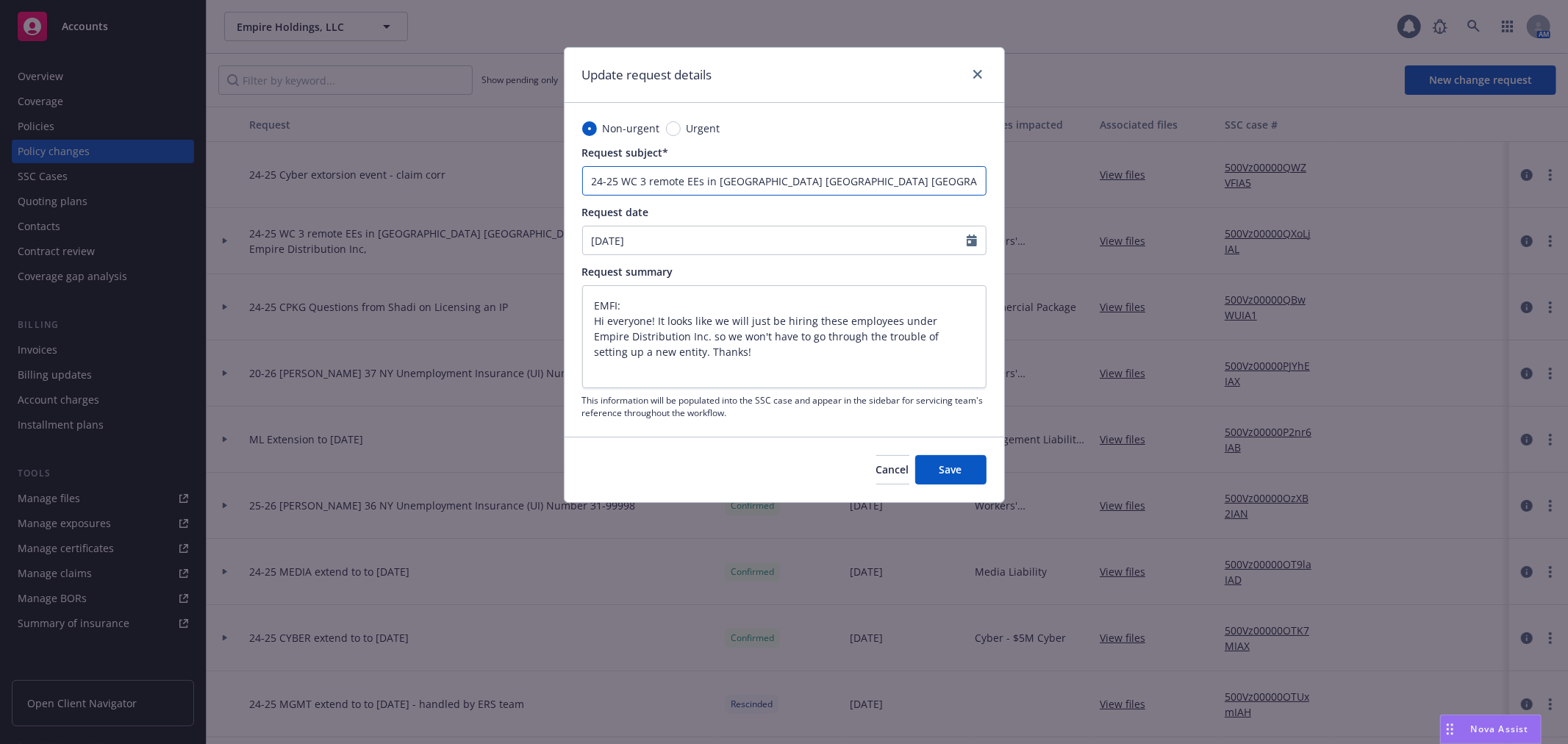
type textarea "x"
type input "24-25 WC 3 remote EEs in NY GA VA - Empire Distribution Inc, - PEDIB"
type textarea "x"
type input "24-25 WC 3 remote EEs in NY GA VA - Empire Distribution Inc, - PEDIBG"
type textarea "x"
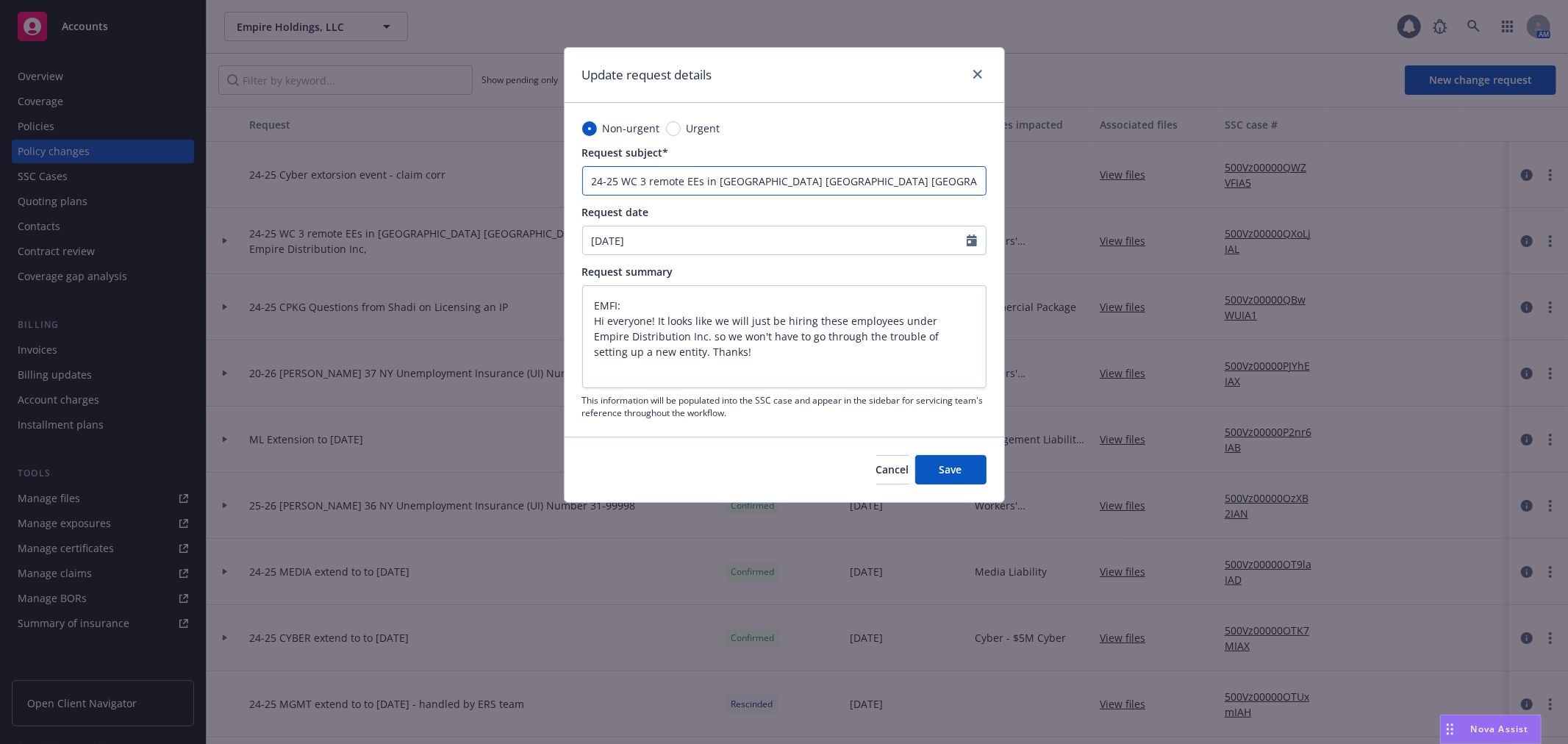
type input "24-25 WC 3 remote EEs in NY GA VA - Empire Distribution Inc, - PEDIBG"
type textarea "x"
type input "24-25 WC 3 remote EEs in NY GA VA - Empire Distribution Inc, - PEDIBG"
type textarea "x"
type input "24-25 WC 3 remote EEs in NY GA VA - Empire Distribution Inc, - PEDIB"
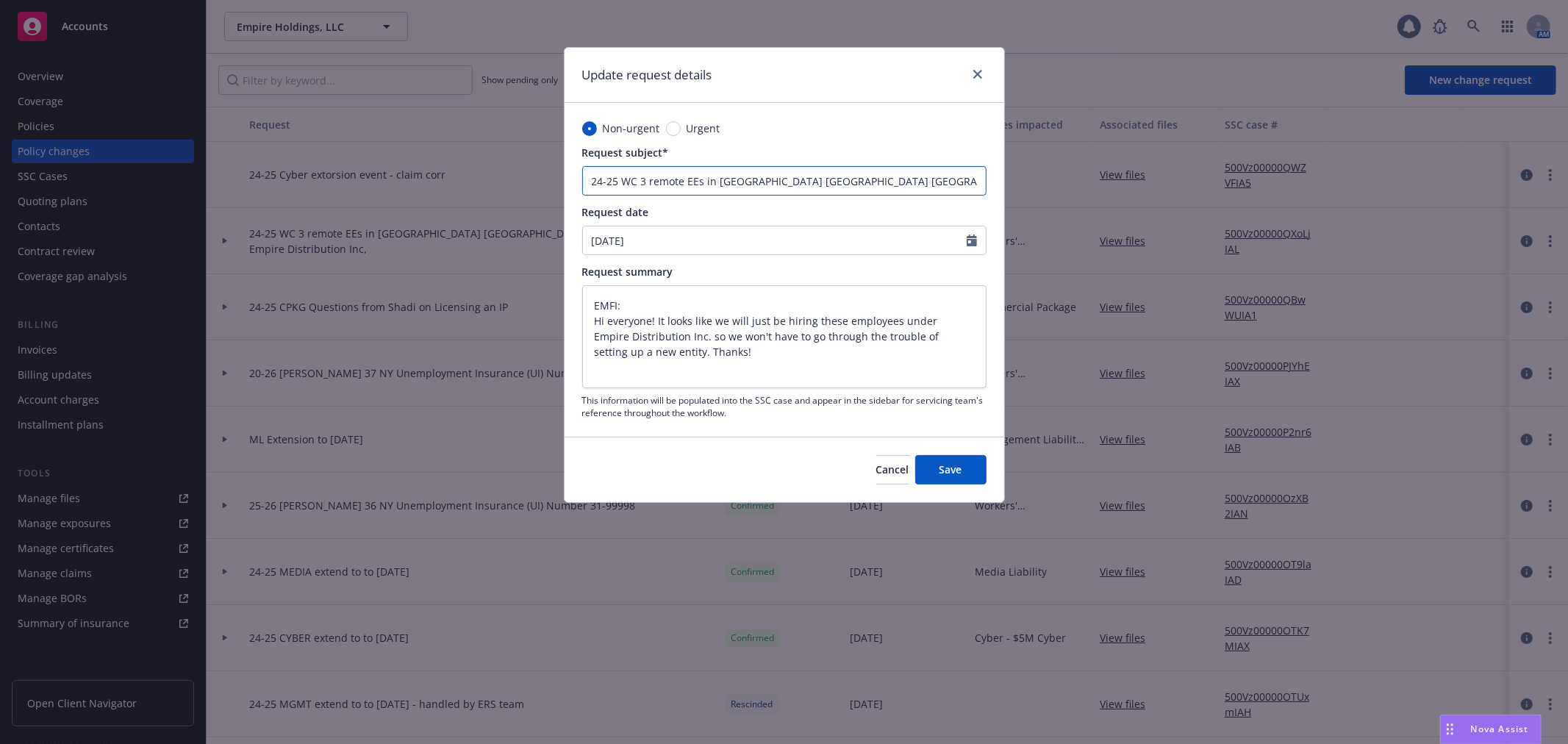
type textarea "x"
type input "24-25 WC 3 remote EEs in NY GA VA - Empire Distribution Inc, - PEDI"
type textarea "x"
type input "24-25 WC 3 remote EEs in NY GA VA - Empire Distribution Inc, - PED"
type textarea "x"
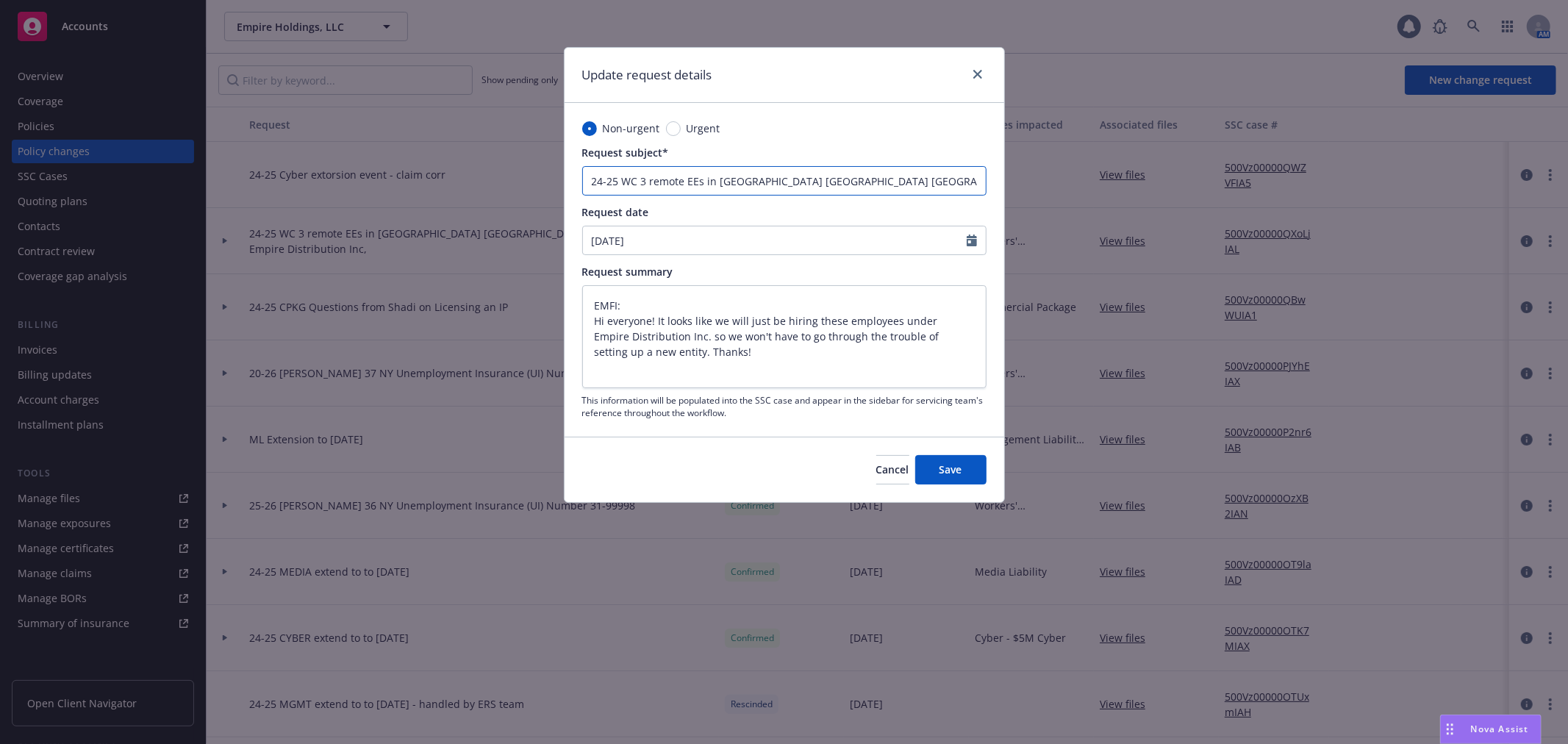
type input "24-25 WC 3 remote EEs in NY GA VA - Empire Distribution Inc, - PE"
type textarea "x"
type input "24-25 WC 3 remote EEs in NY GA VA - Empire Distribution Inc, - PEN"
type textarea "x"
type input "24-25 WC 3 remote EEs in NY GA VA - Empire Distribution Inc, - PEND"
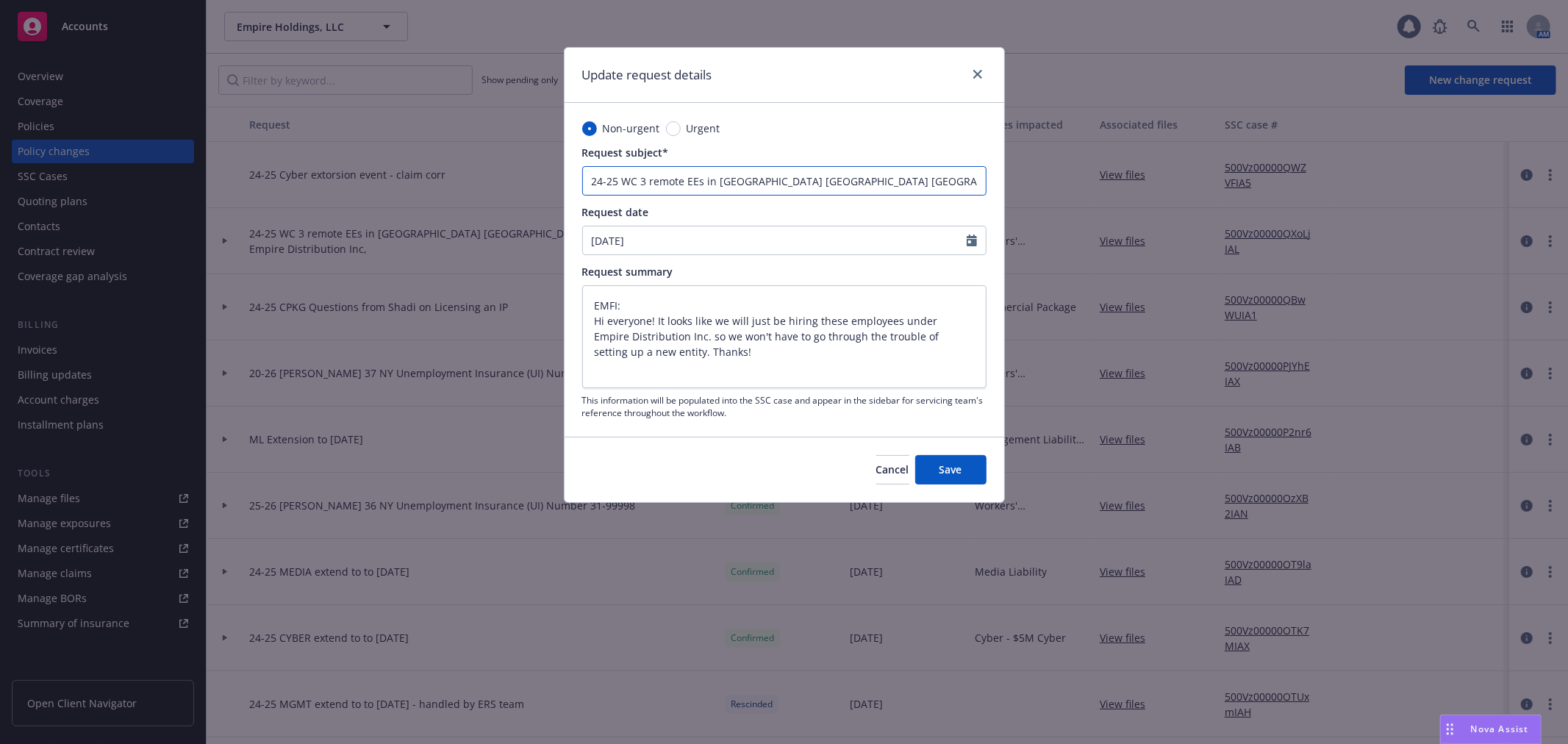
type textarea "x"
type input "24-25 WC 3 remote EEs in NY GA VA - Empire Distribution Inc, - PENDI"
type textarea "x"
type input "24-25 WC 3 remote EEs in NY GA VA - Empire Distribution Inc, - PENDIN"
type textarea "x"
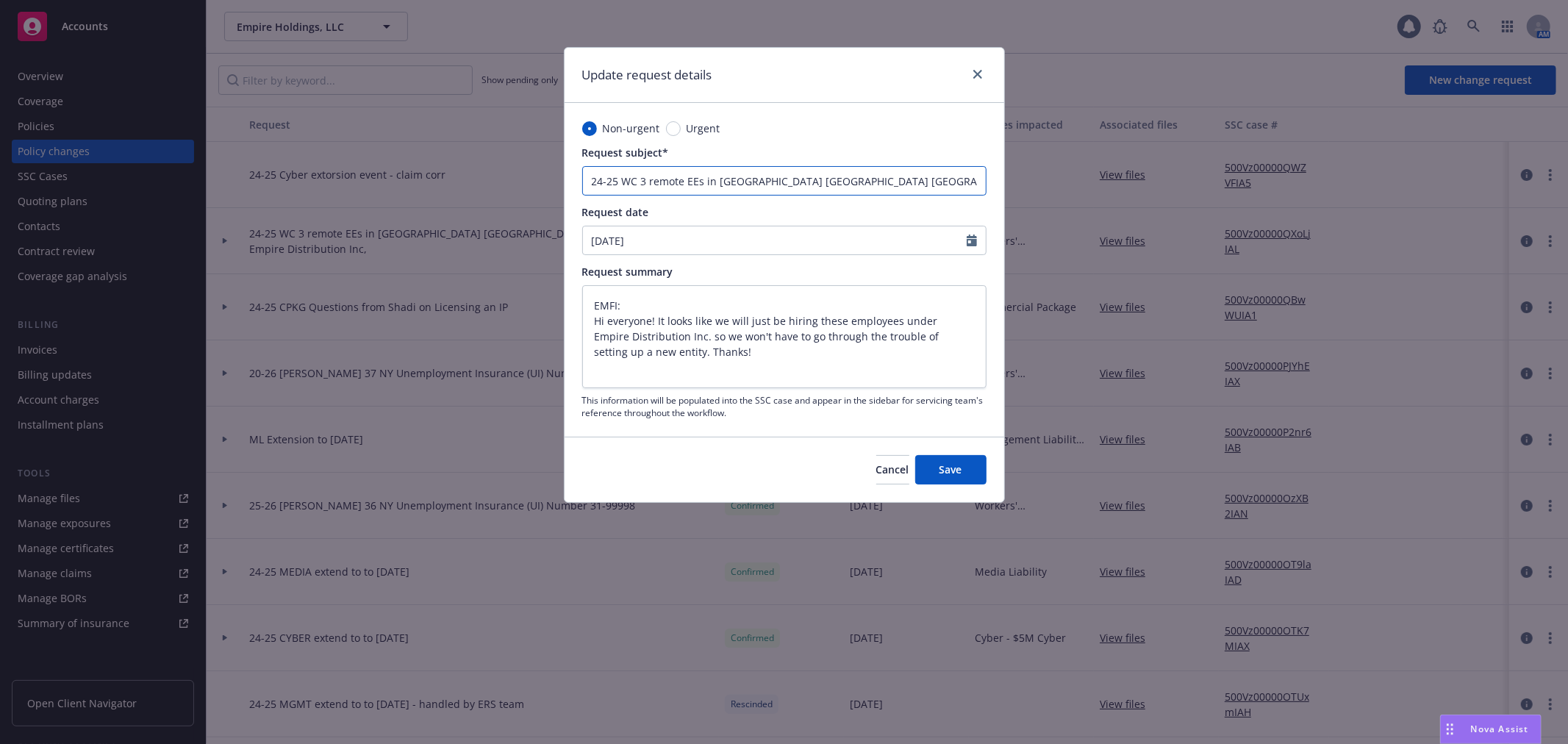
type input "24-25 WC 3 remote EEs in NY GA VA - Empire Distribution Inc, - PENDING"
type textarea "x"
type input "24-25 WC 3 remote EEs in NY GA VA - Empire Distribution Inc, - PENDING"
type textarea "x"
type input "24-25 WC 3 remote EEs in NY GA VA - Empire Distribution Inc, - PENDING I"
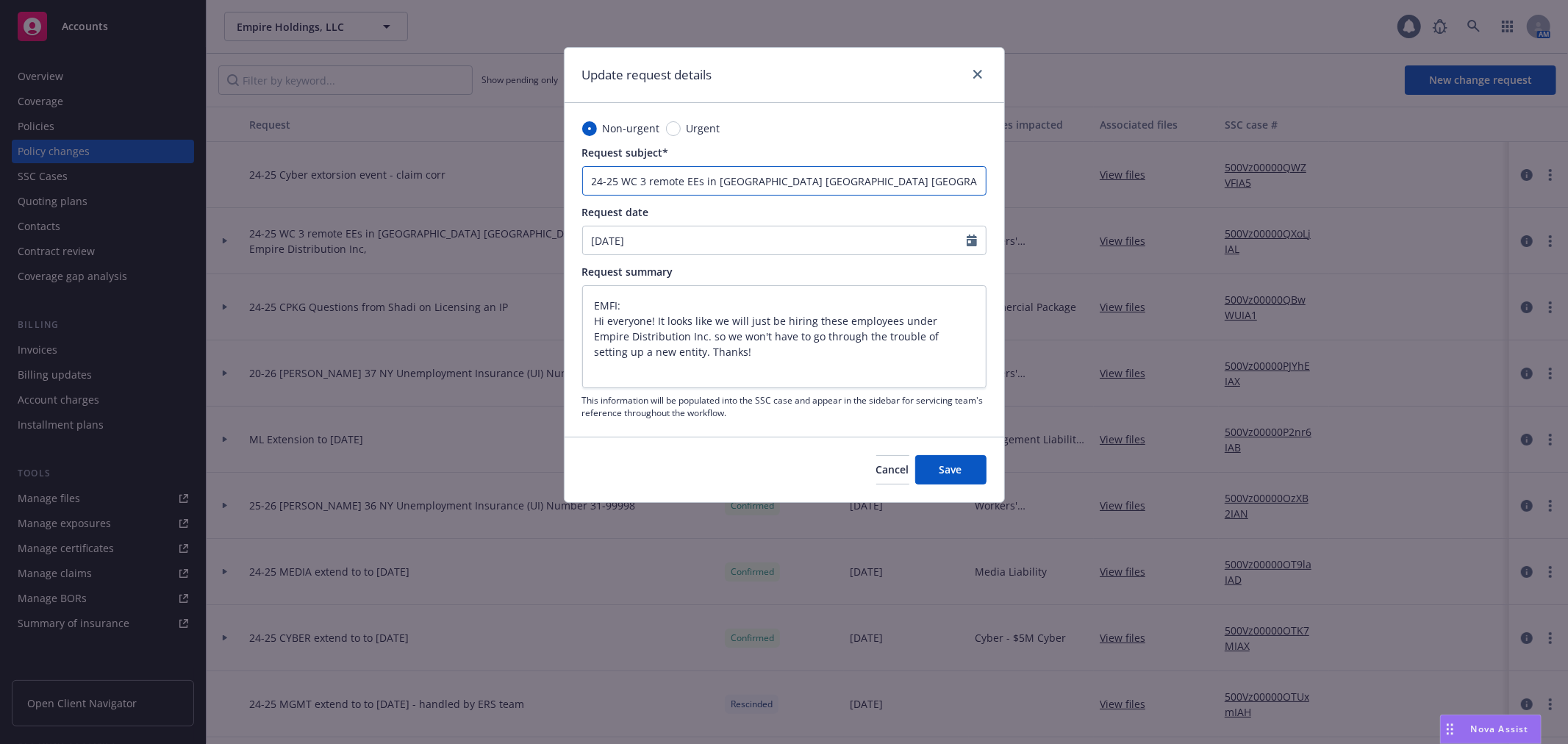
type textarea "x"
type input "24-25 WC 3 remote EEs in NY GA VA - Empire Distribution Inc, - PENDING In"
type textarea "x"
type input "24-25 WC 3 remote EEs in NY GA VA - Empire Distribution Inc, - PENDING Inf"
type textarea "x"
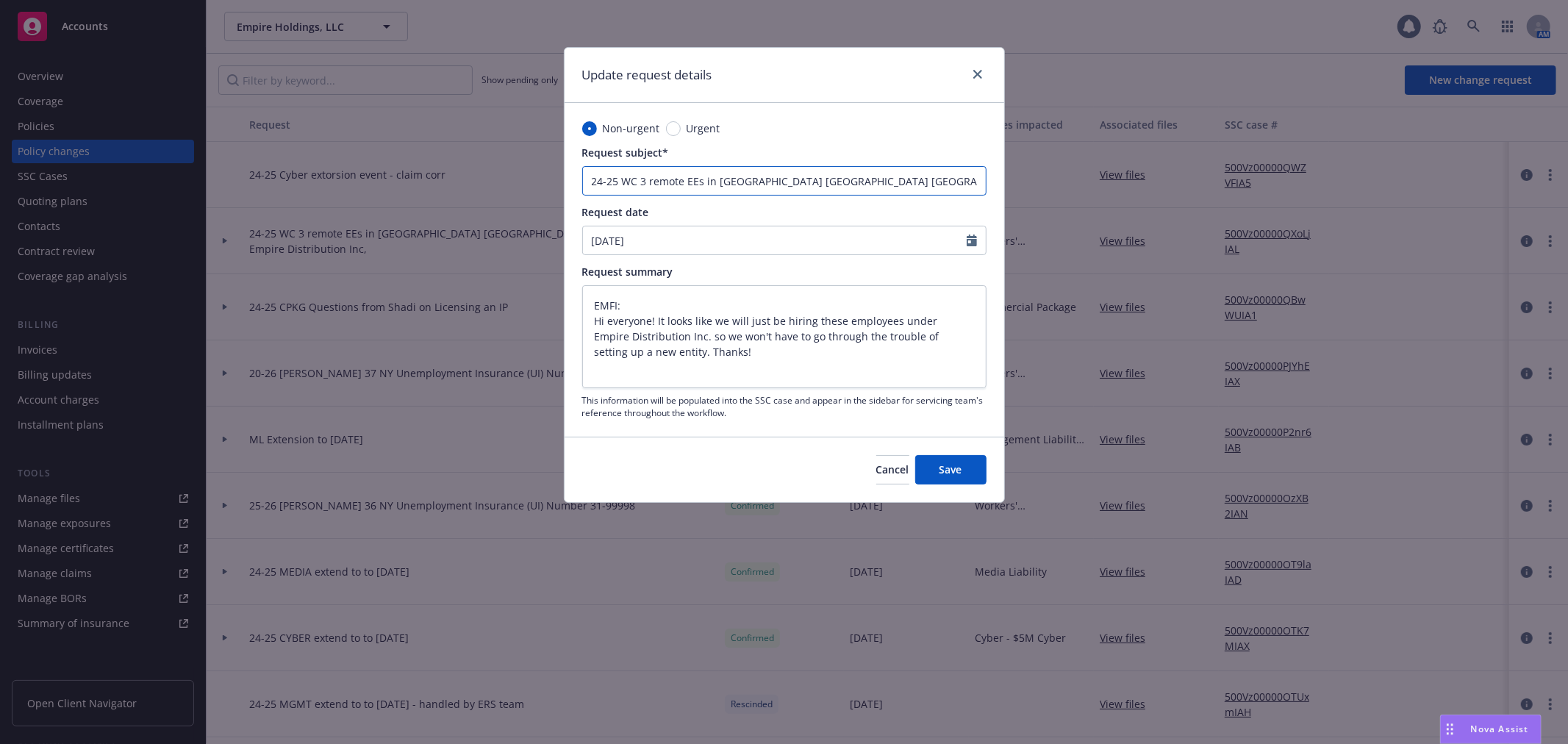
type input "24-25 WC 3 remote EEs in NY GA VA - Empire Distribution Inc, - PENDING Info"
type textarea "x"
type input "24-25 WC 3 remote EEs in NY GA VA - Empire Distribution Inc, - PENDING Info"
type textarea "x"
type input "24-25 WC 3 remote EEs in NY GA VA - Empire Distribution Inc, - PENDING Info f"
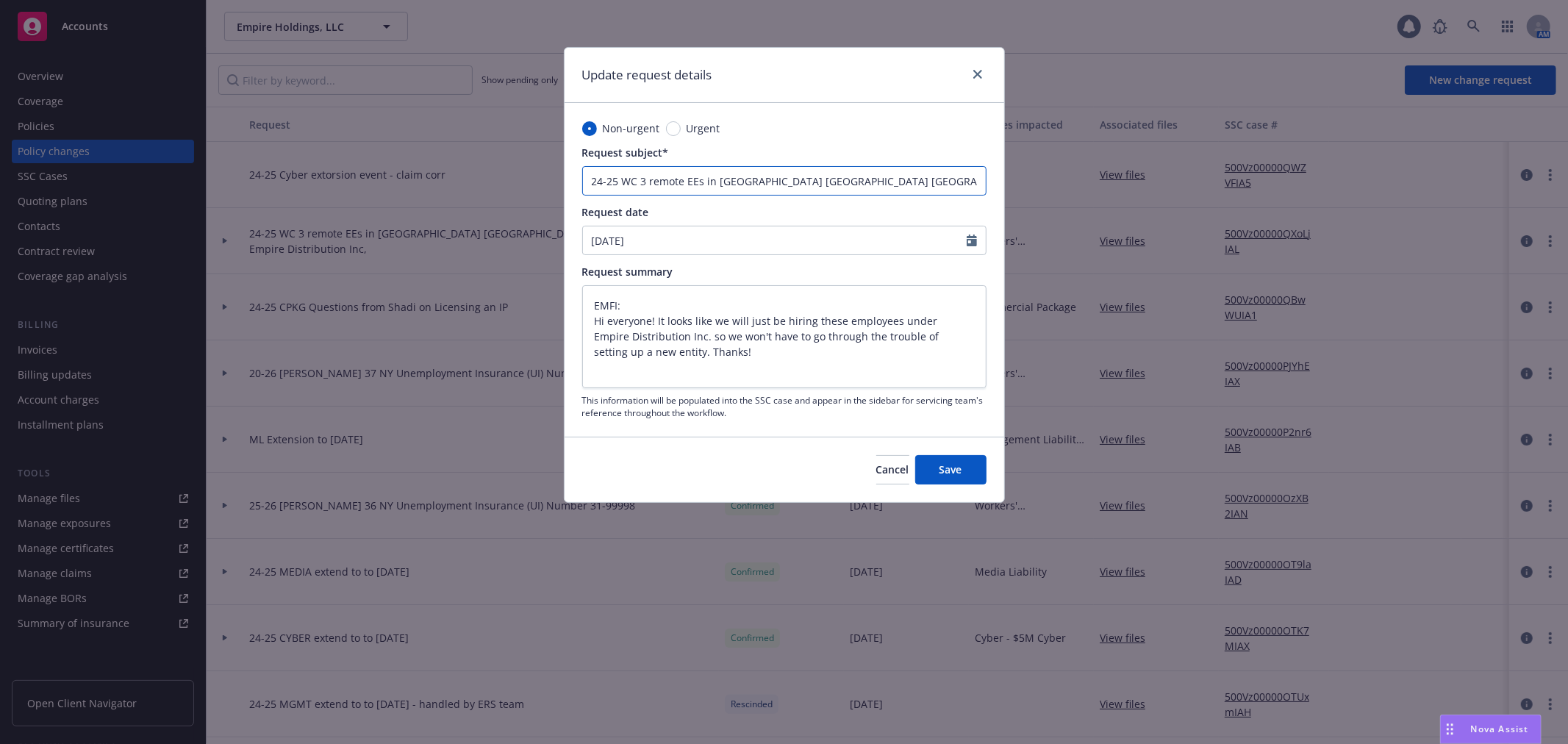
type textarea "x"
type input "24-25 WC 3 remote EEs in NY GA VA - Empire Distribution Inc, - PENDING Info fr"
type textarea "x"
type input "24-25 WC 3 remote EEs in NY GA VA - Empire Distribution Inc, - PENDING Info fro"
type textarea "x"
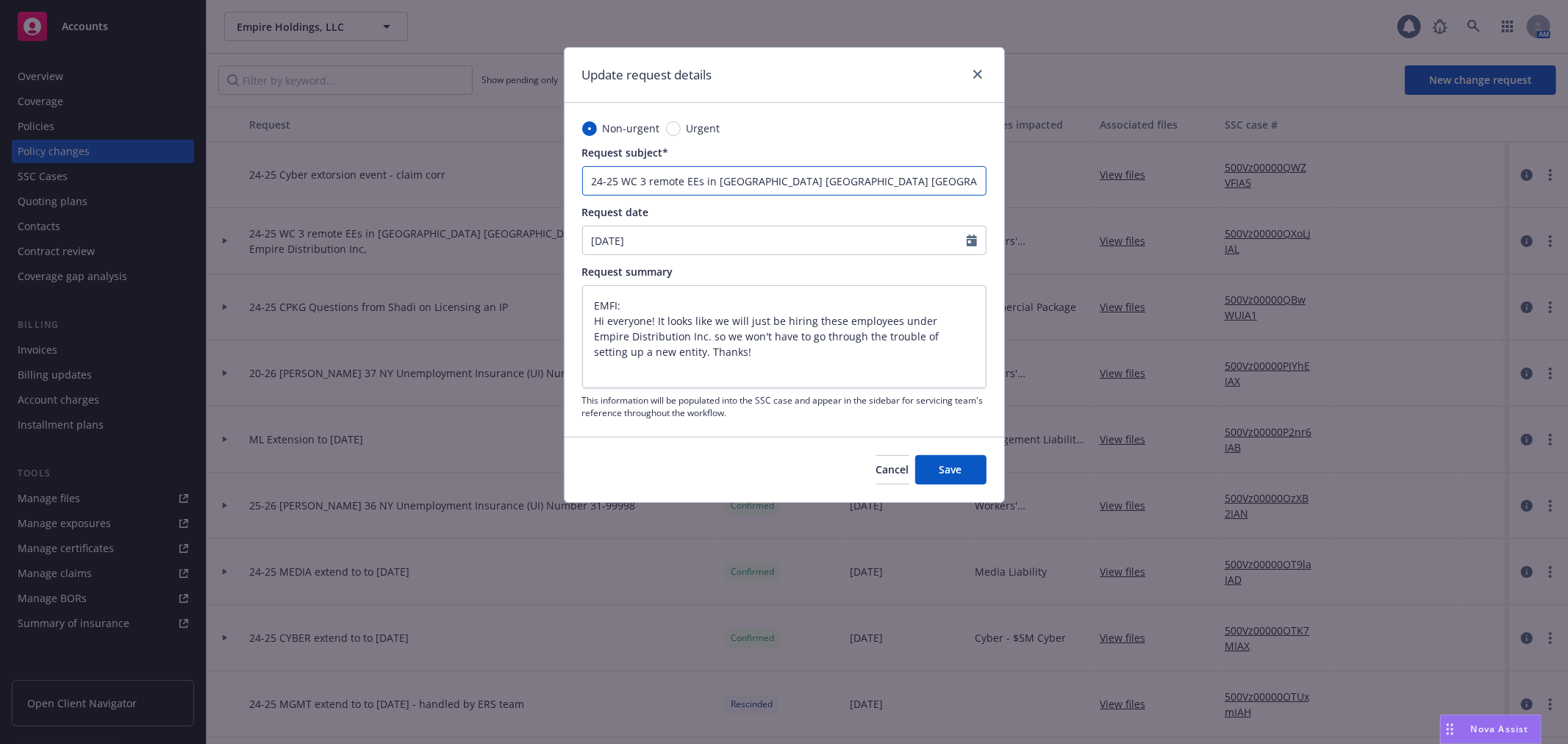
type input "24-25 WC 3 remote EEs in NY GA VA - Empire Distribution Inc, - PENDING Info from"
type textarea "x"
type input "24-25 WC 3 remote EEs in NY GA VA - Empire Distribution Inc, - PENDING Info from"
type textarea "x"
type input "24-25 WC 3 remote EEs in NY GA VA - Empire Distribution Inc, - PENDING Info fro…"
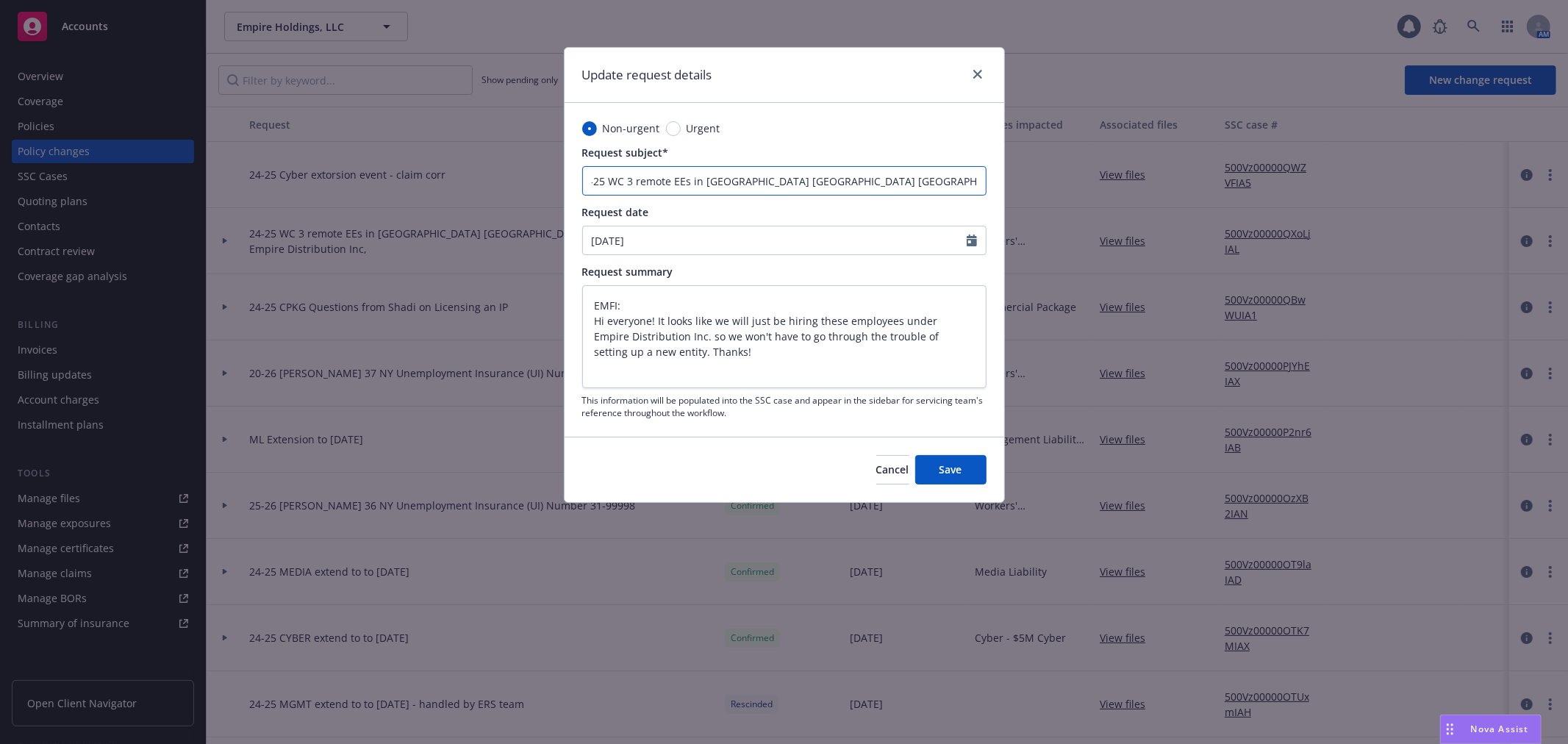
type textarea "x"
type input "24-25 WC 3 remote EEs in NY GA VA - Empire Distribution Inc, - PENDING Info fro…"
type textarea "x"
type input "24-25 WC 3 remote EEs in NY GA VA - Empire Distribution Inc, - PENDING Info fro…"
type textarea "x"
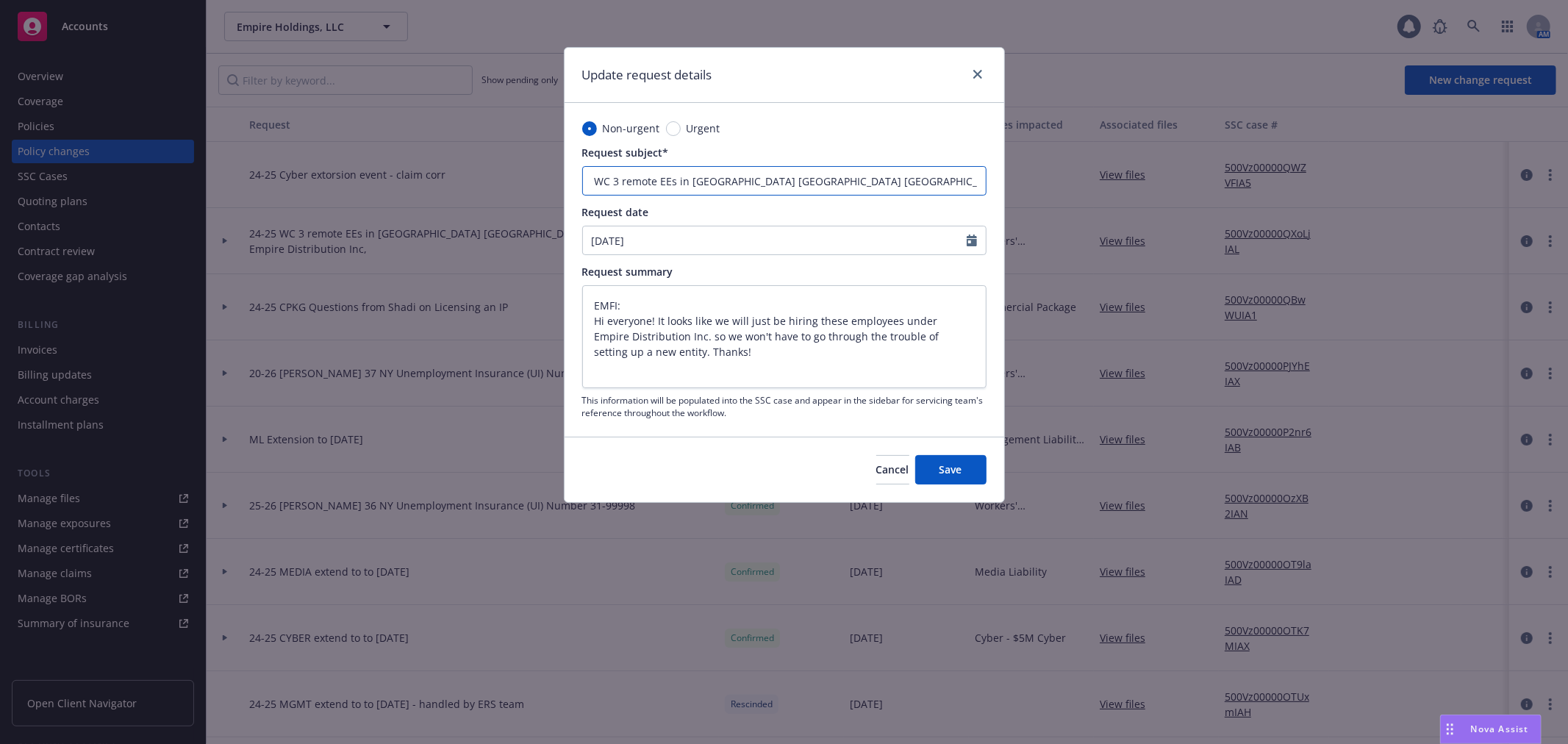
scroll to position [0, 34]
type input "24-25 WC 3 remote EEs in NY GA VA - Empire Distribution Inc, - PENDING Info fro…"
click at [953, 469] on span "Save" at bounding box center [950, 469] width 23 height 14
type textarea "x"
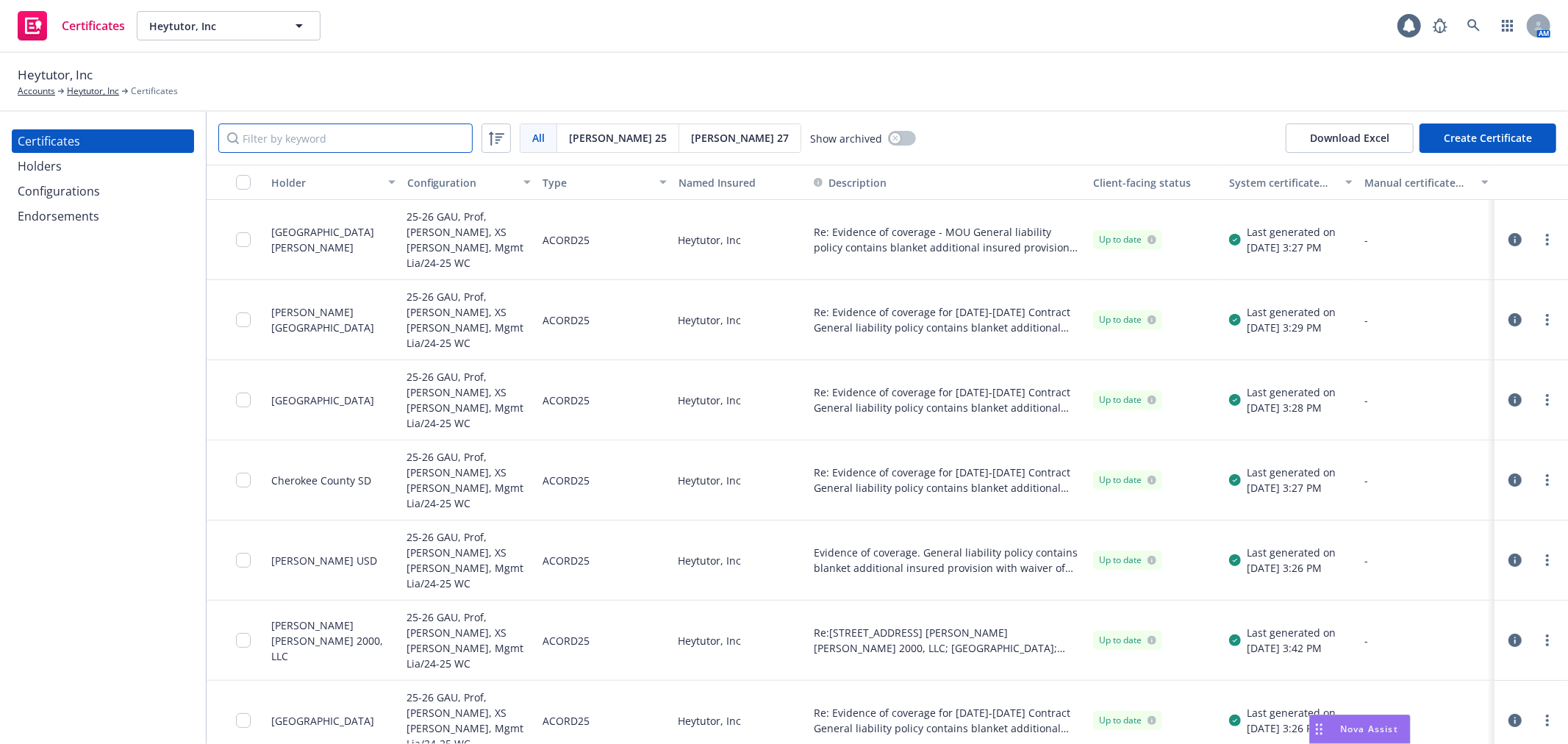
click at [335, 139] on input "Filter by keyword" at bounding box center [345, 138] width 255 height 29
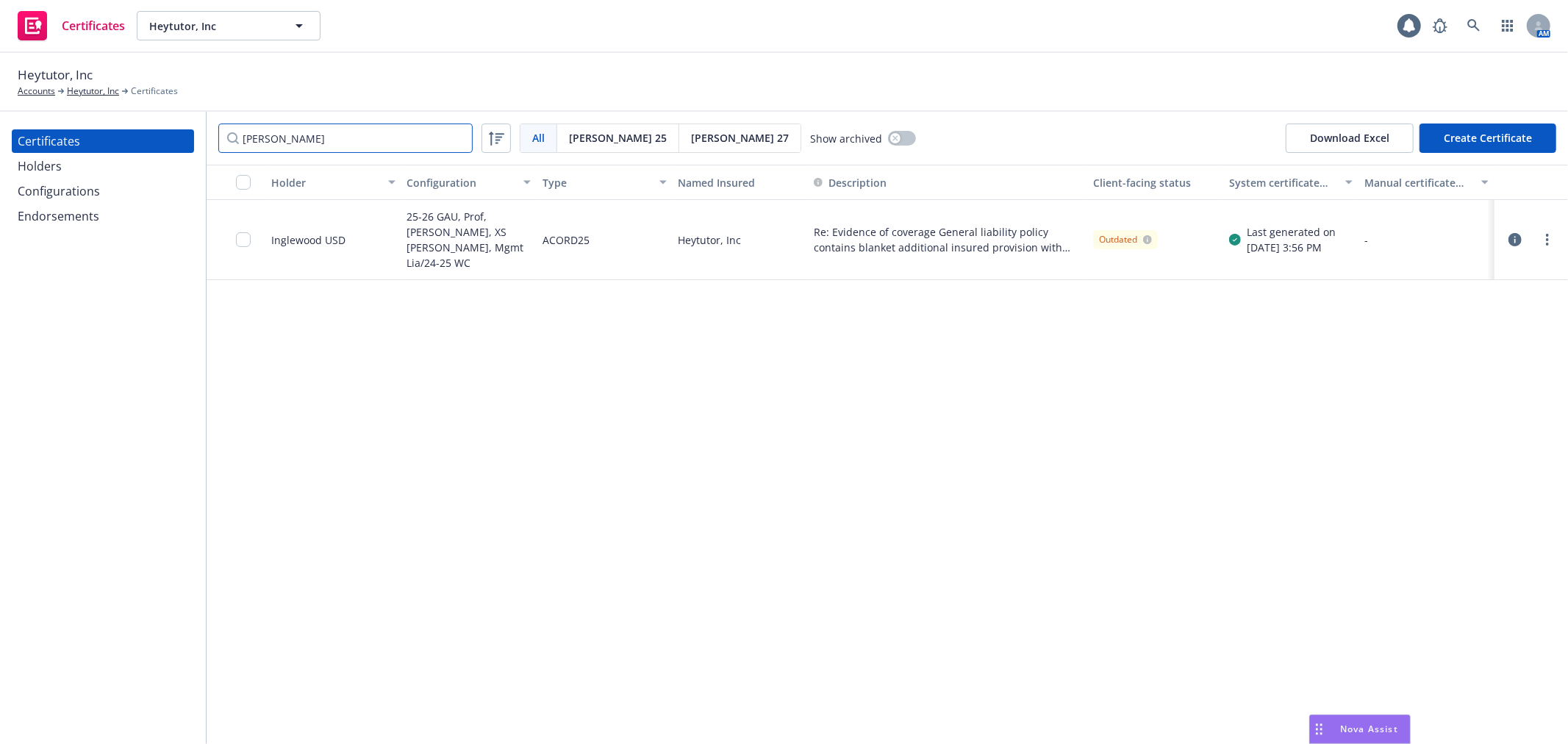
type input "[PERSON_NAME]"
click at [246, 232] on input "checkbox" at bounding box center [244, 239] width 15 height 15
click at [647, 713] on div "Download certificate" at bounding box center [699, 710] width 111 height 28
click at [649, 676] on link "Download uneditable file" at bounding box center [623, 674] width 170 height 29
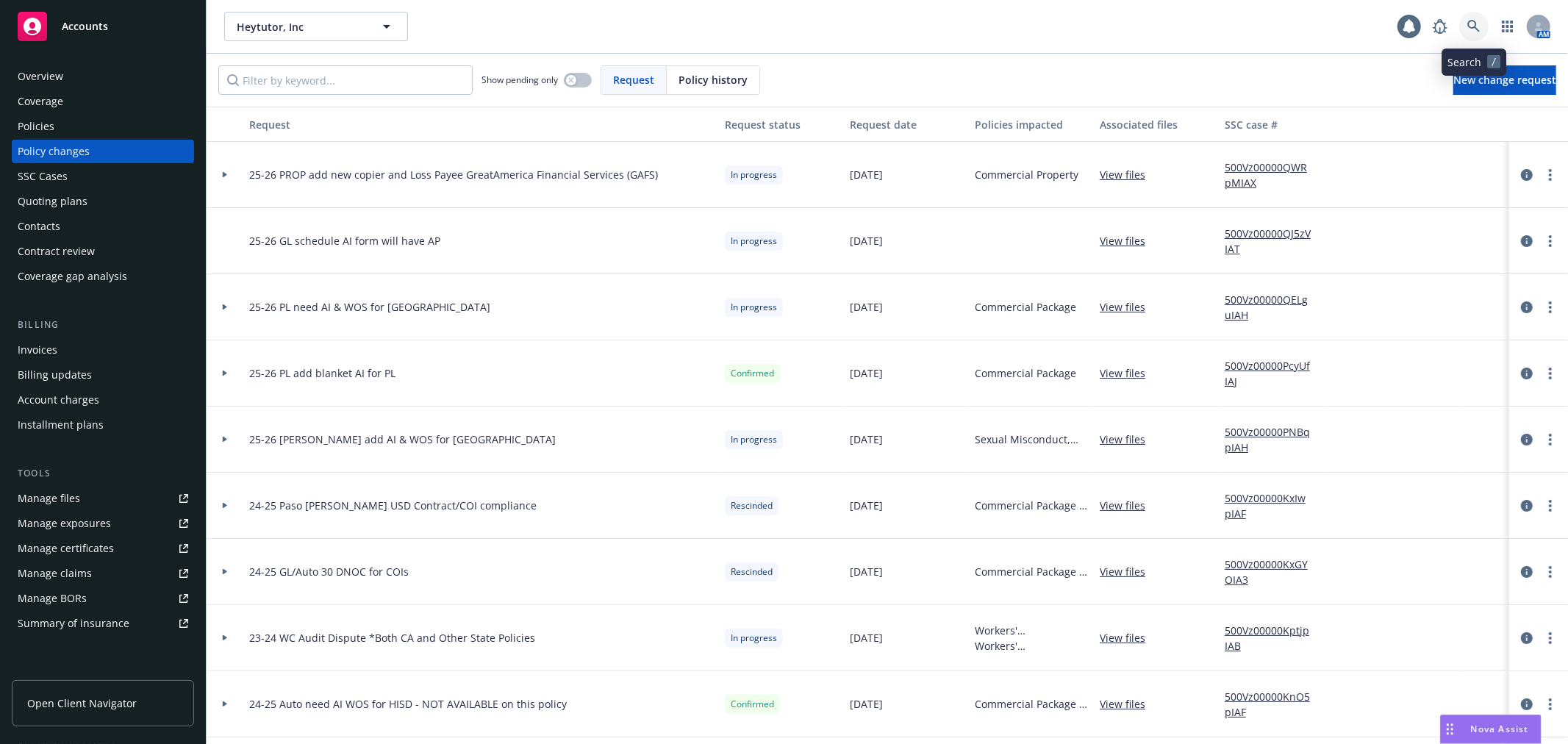
click at [1473, 26] on icon at bounding box center [1475, 27] width 13 height 13
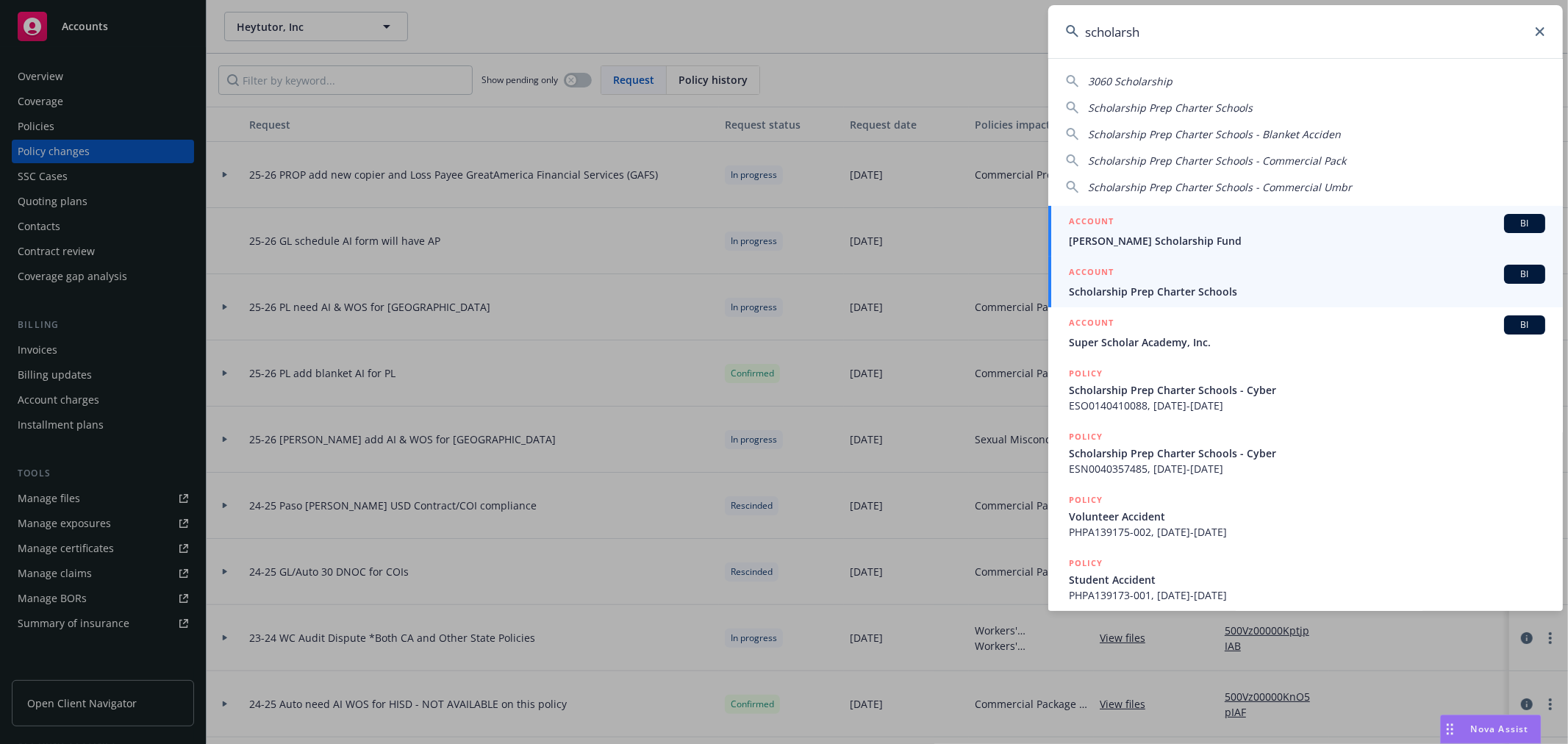
type input "scholarsh"
click at [1202, 287] on span "Scholarship Prep Charter Schools" at bounding box center [1307, 291] width 476 height 16
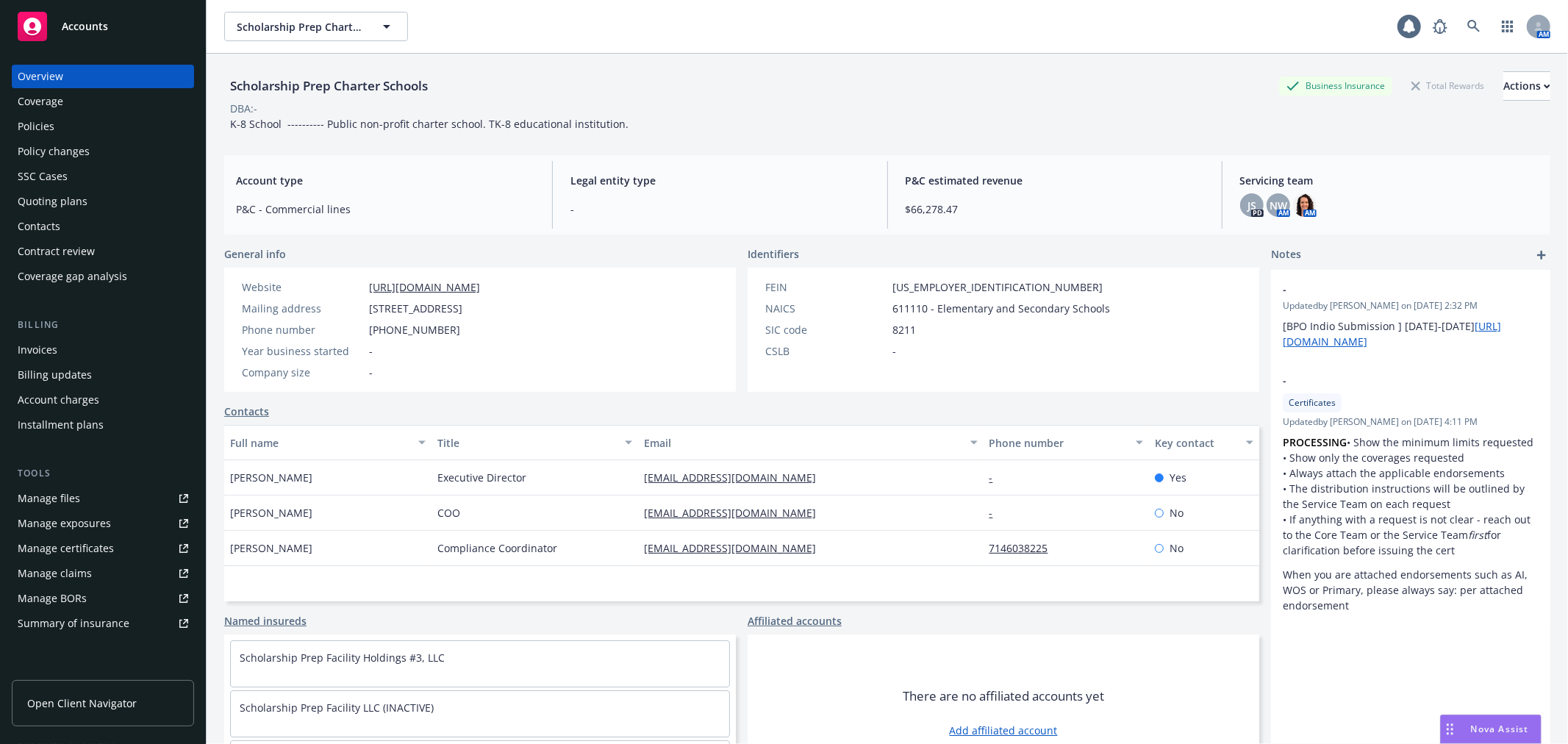
click at [152, 156] on div "Policy changes" at bounding box center [103, 151] width 170 height 23
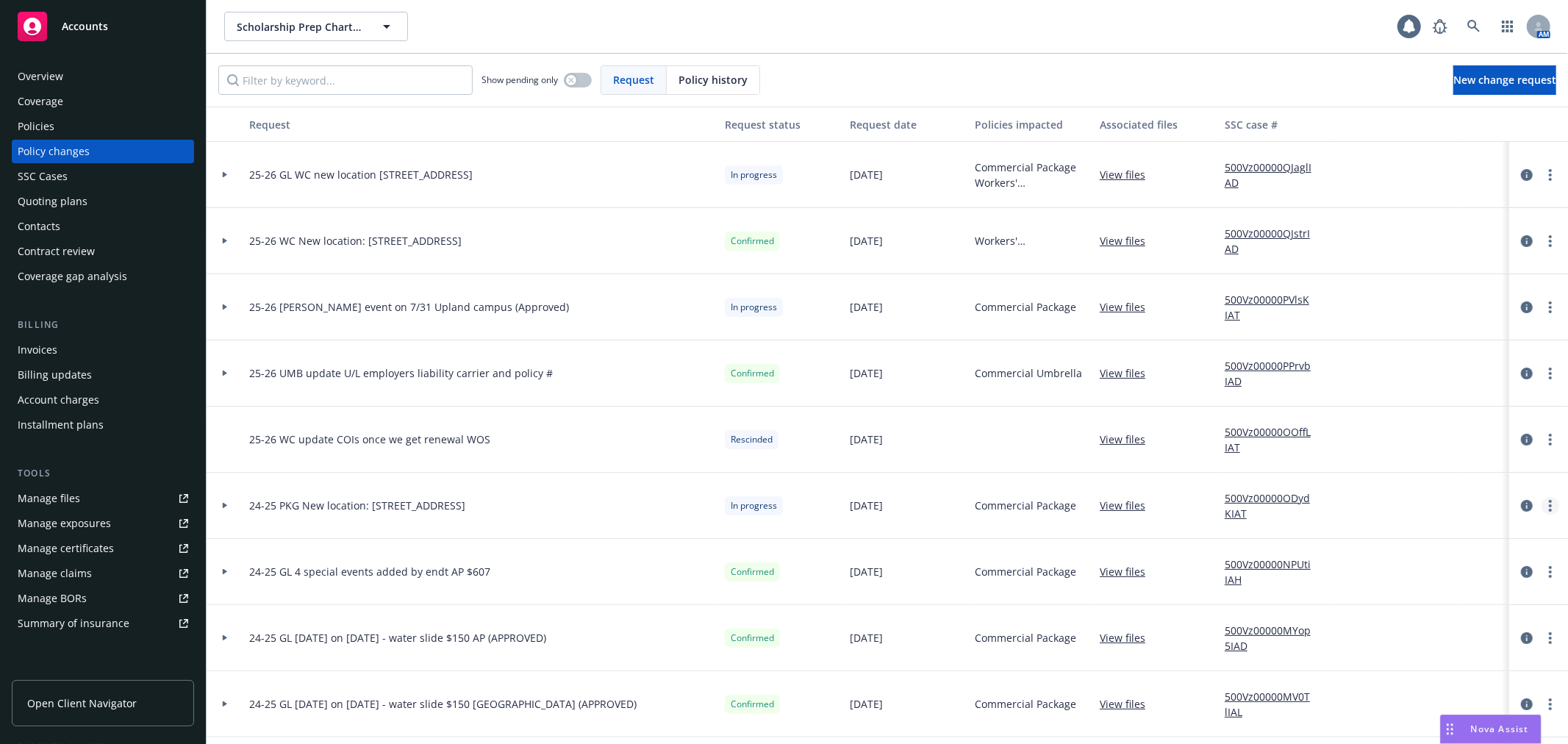
click at [1542, 505] on link "more" at bounding box center [1550, 505] width 18 height 18
click at [1463, 617] on link "Resume workflow" at bounding box center [1420, 623] width 252 height 29
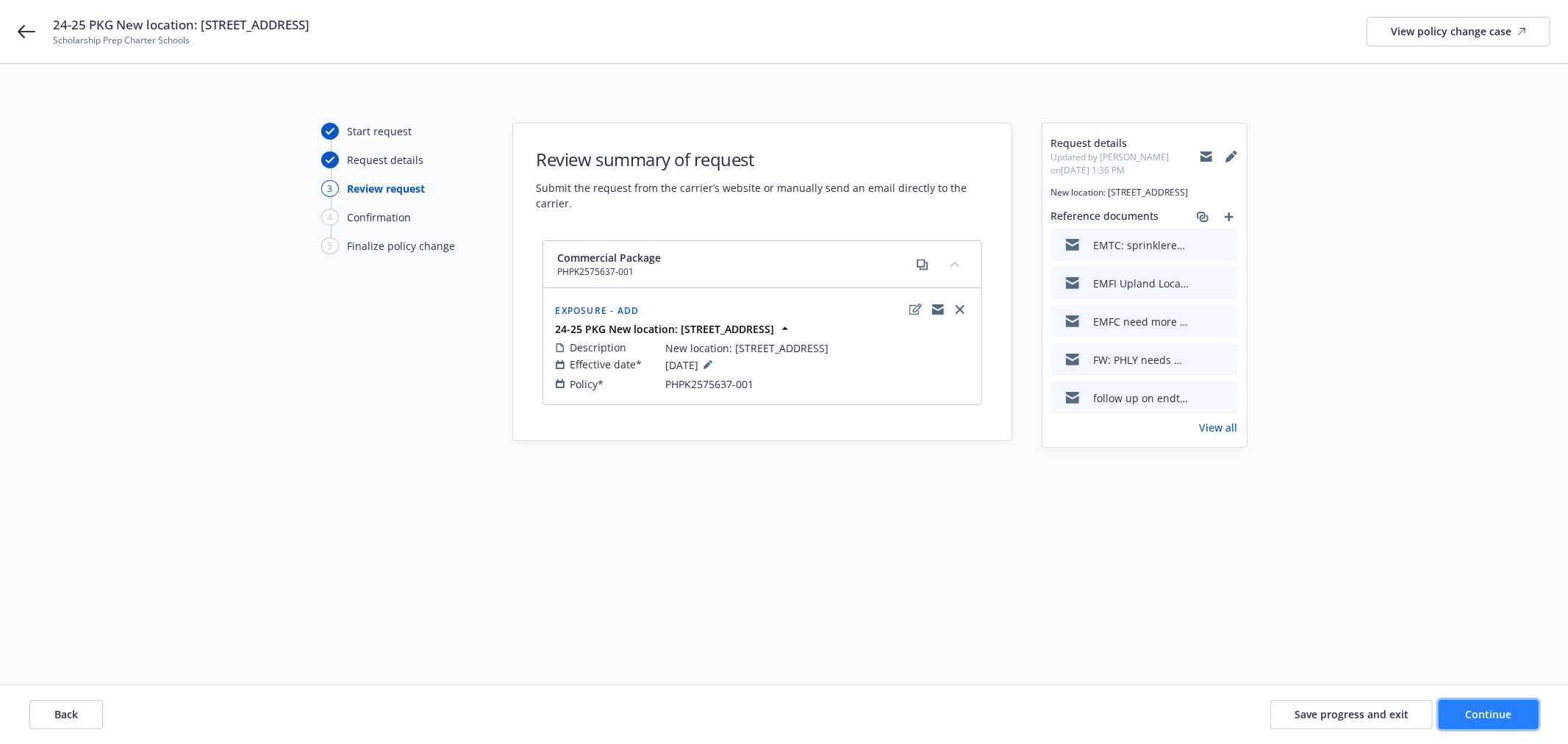
click at [1504, 721] on span "Continue" at bounding box center [1490, 714] width 47 height 14
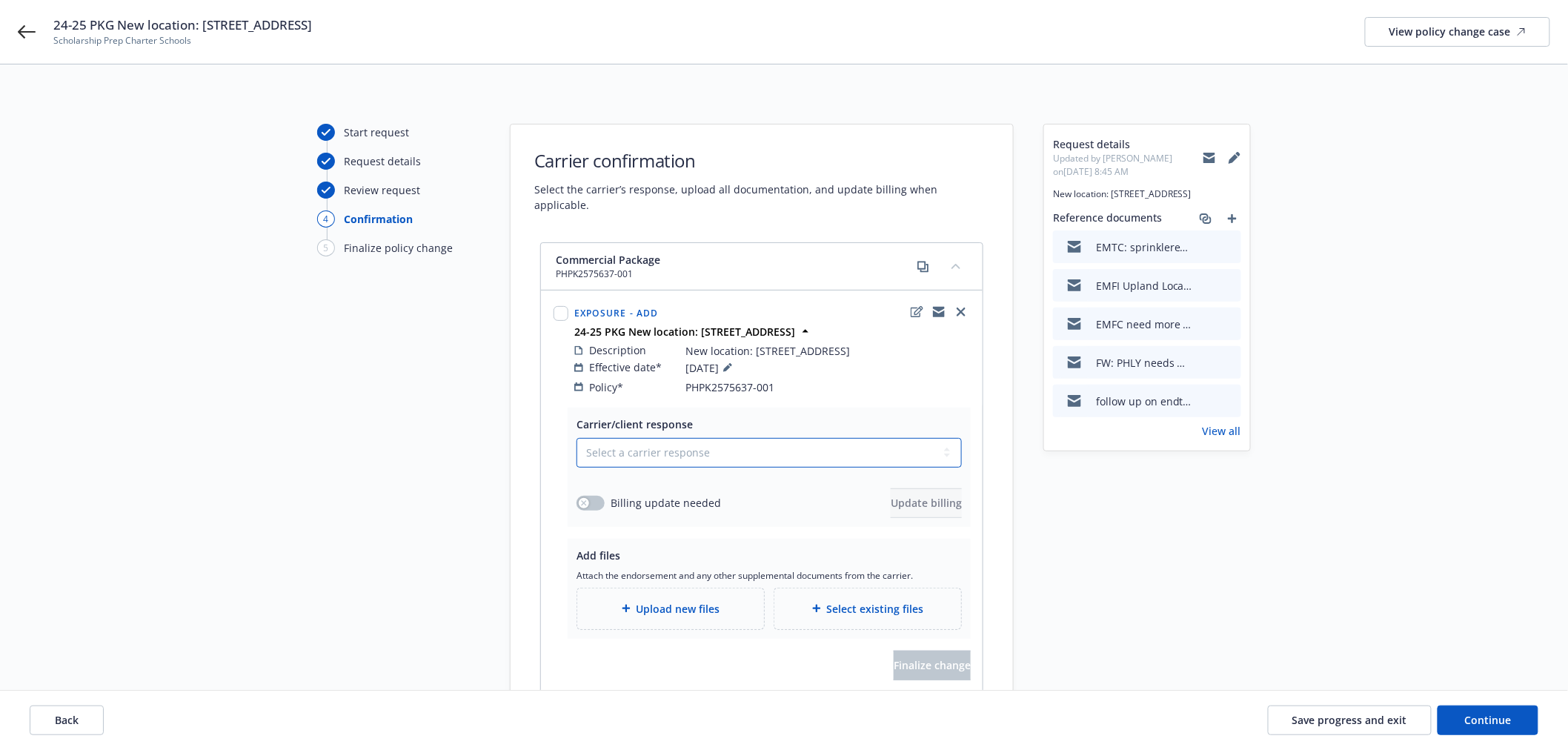
click at [631, 441] on select "Select a carrier response Accepted Accepted with revision No endorsement needed…" at bounding box center [770, 452] width 385 height 29
select select "ACCEPTED"
click at [577, 438] on select "Select a carrier response Accepted Accepted with revision No endorsement needed…" at bounding box center [770, 452] width 385 height 29
click at [660, 601] on span "Upload new files" at bounding box center [679, 609] width 84 height 16
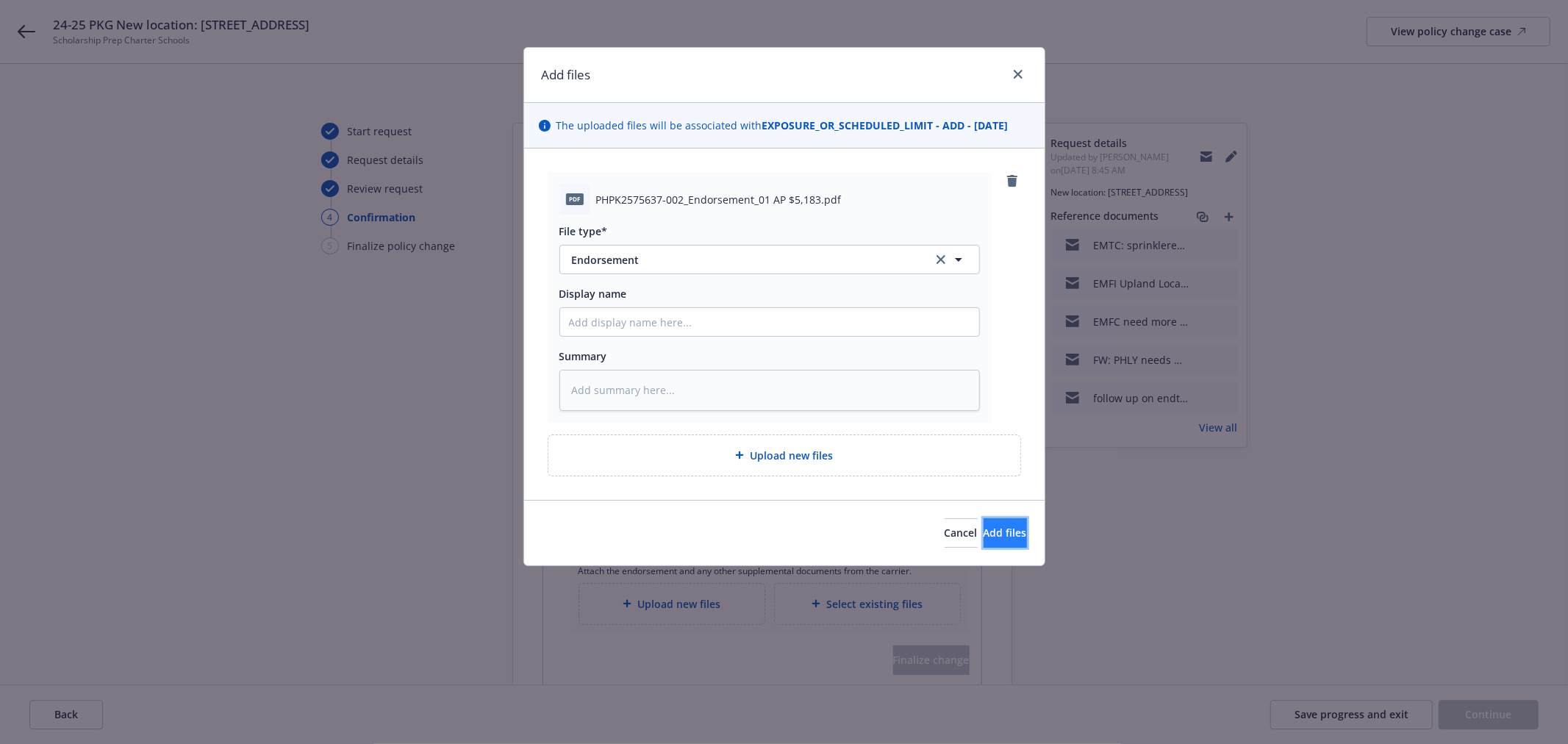
click at [984, 530] on span "Add files" at bounding box center [1006, 532] width 43 height 14
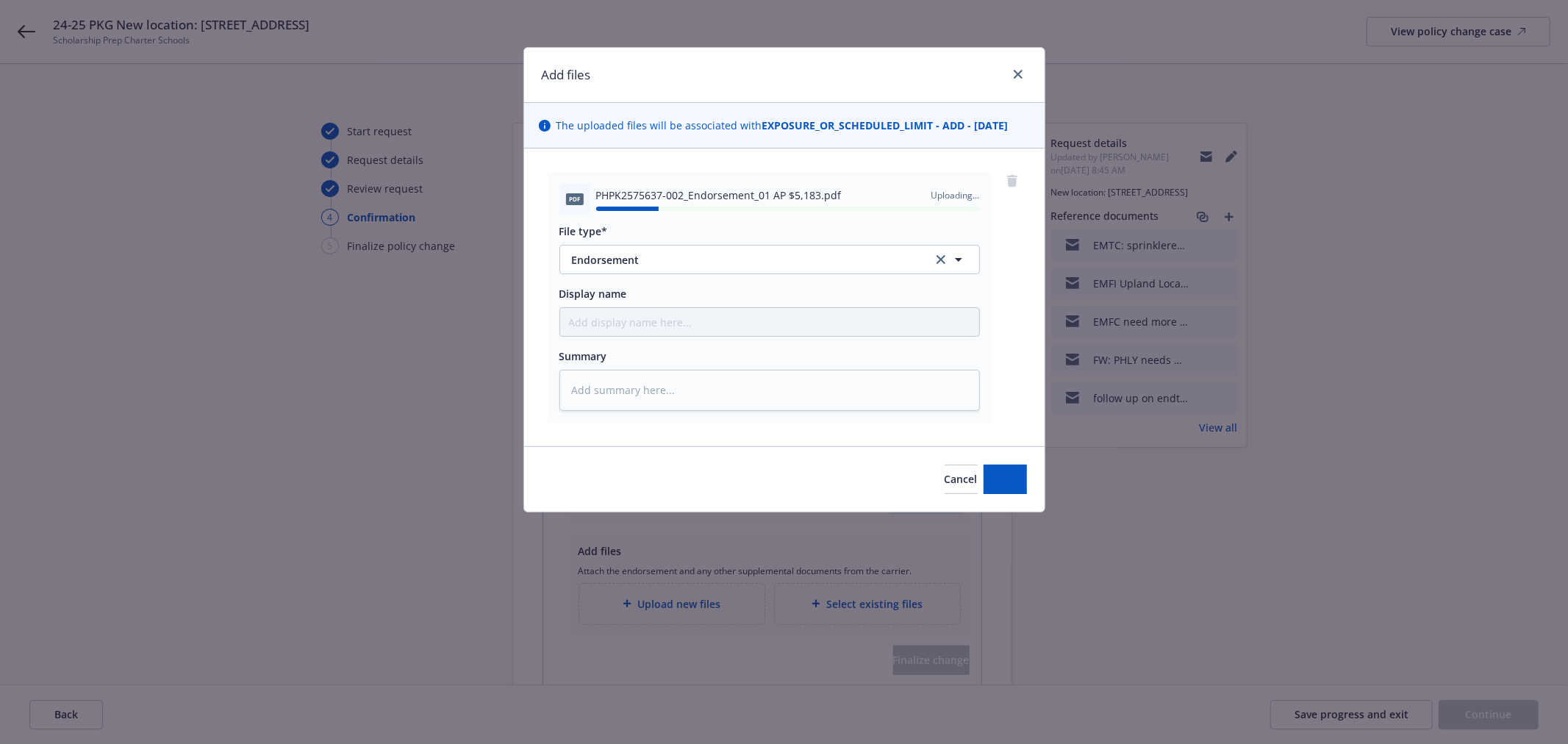
type textarea "x"
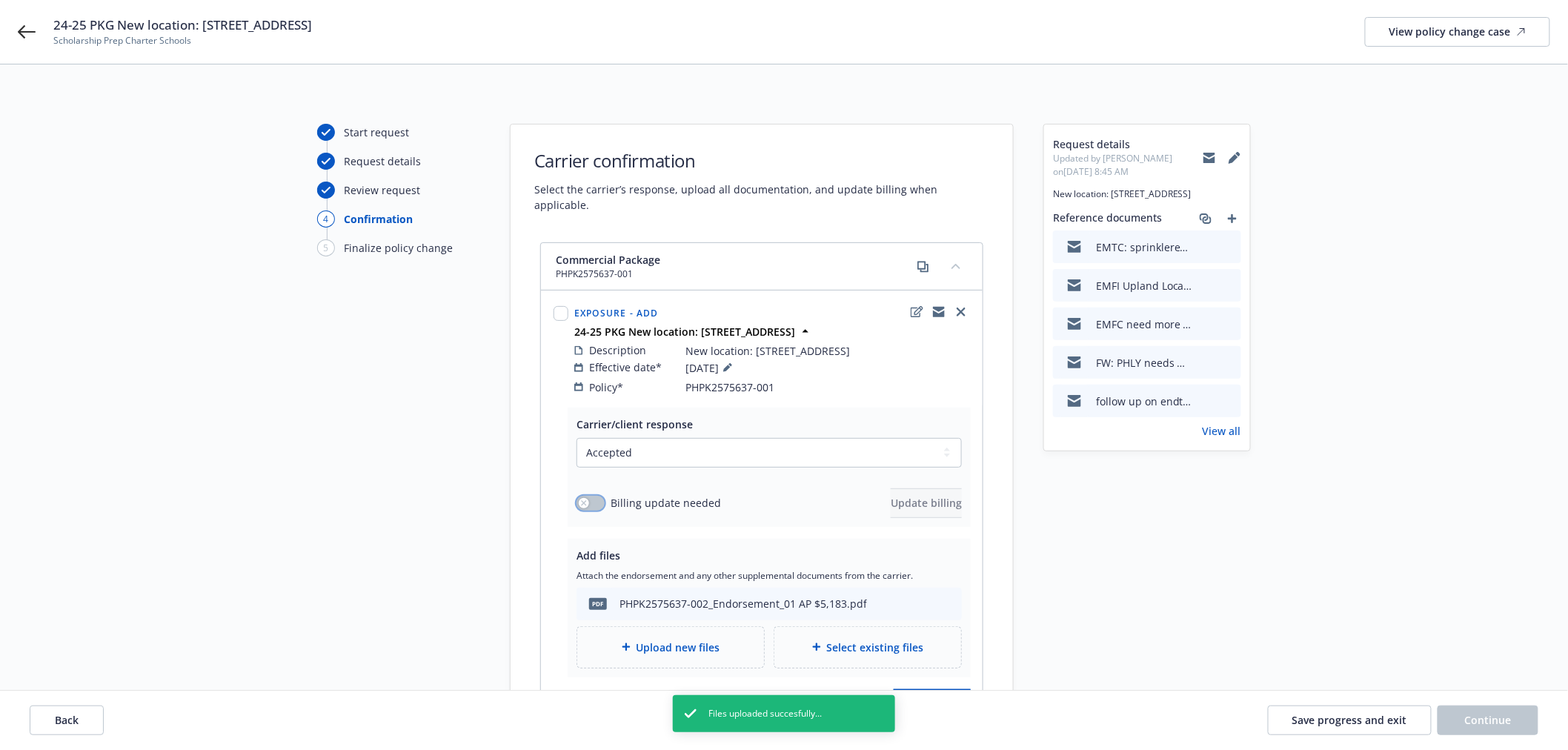
click at [591, 495] on button "button" at bounding box center [591, 503] width 28 height 15
click at [900, 495] on span "Update billing" at bounding box center [926, 502] width 72 height 14
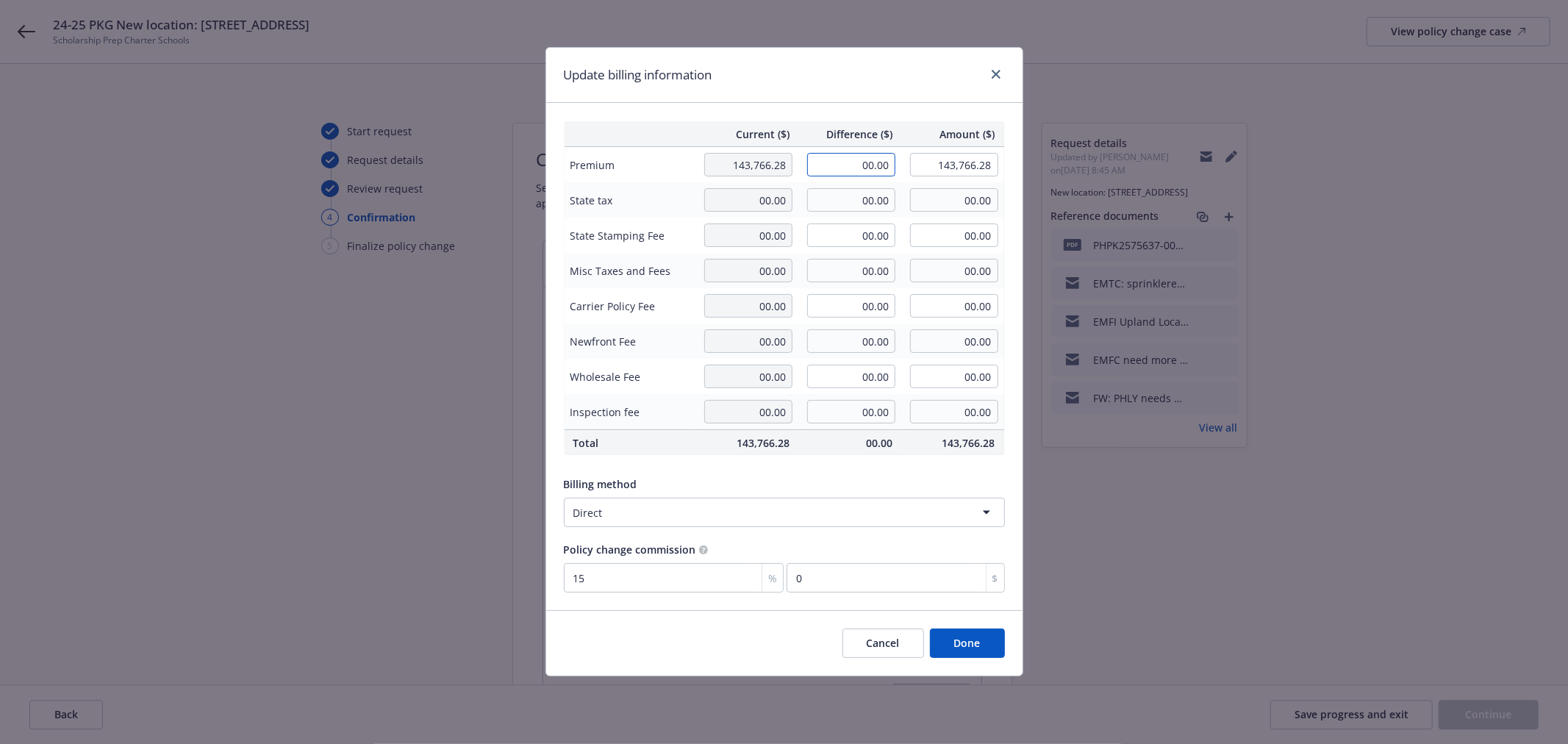
click at [868, 163] on input "00.00" at bounding box center [851, 164] width 88 height 23
type input "5,183.00"
type input "148,949.28"
type input "777.45"
click at [968, 647] on button "Done" at bounding box center [968, 642] width 75 height 29
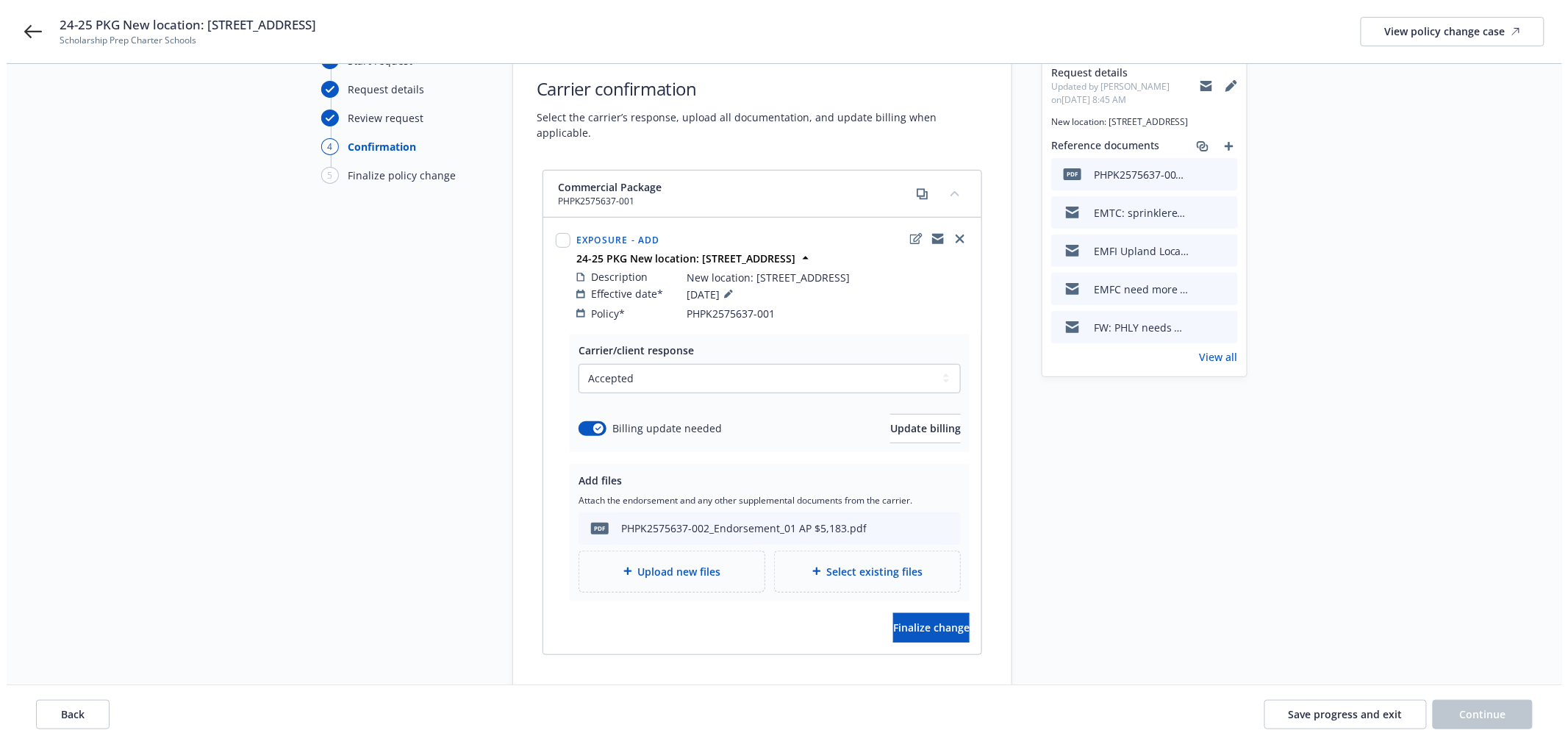
scroll to position [82, 0]
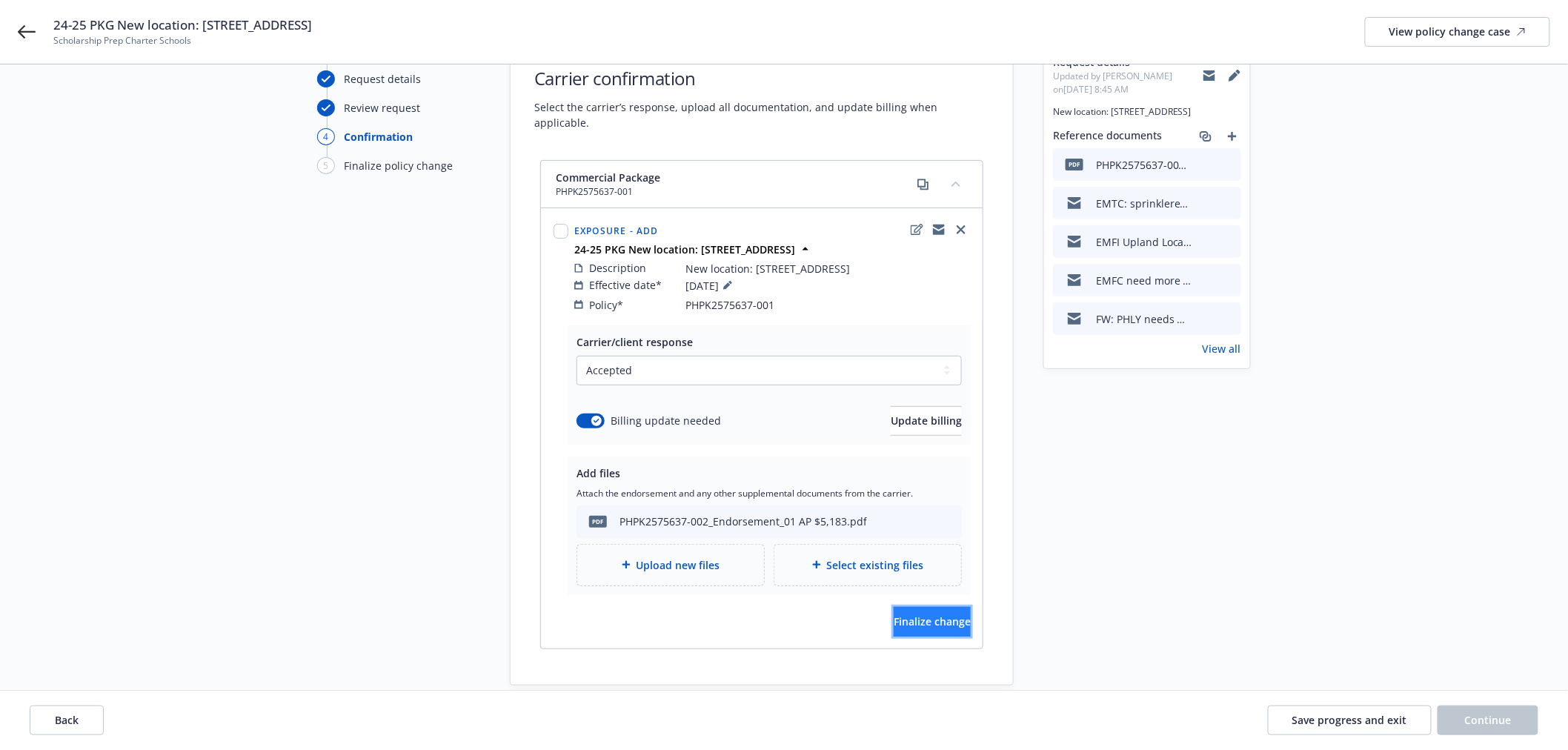
click at [902, 614] on span "Finalize change" at bounding box center [933, 621] width 77 height 14
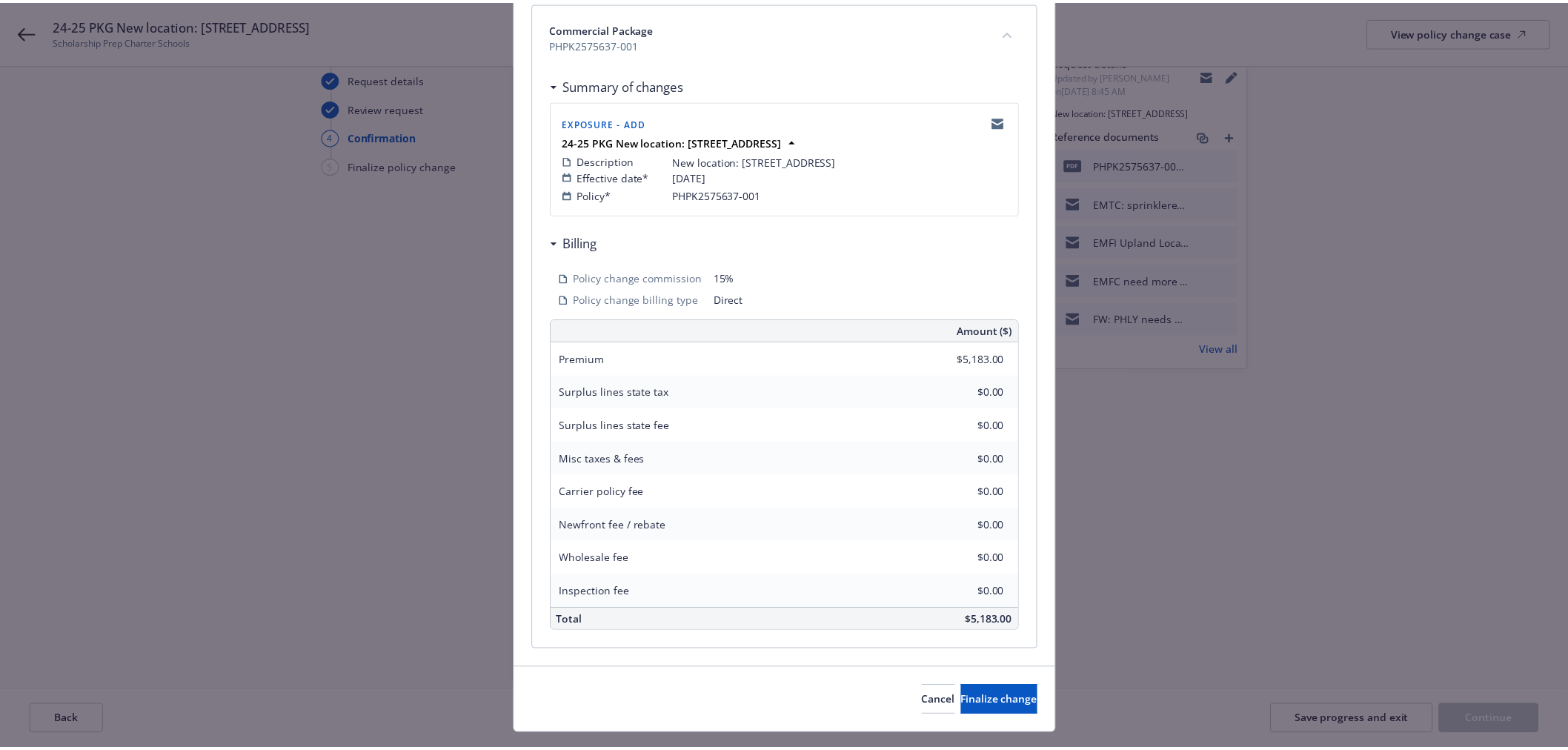
scroll to position [253, 0]
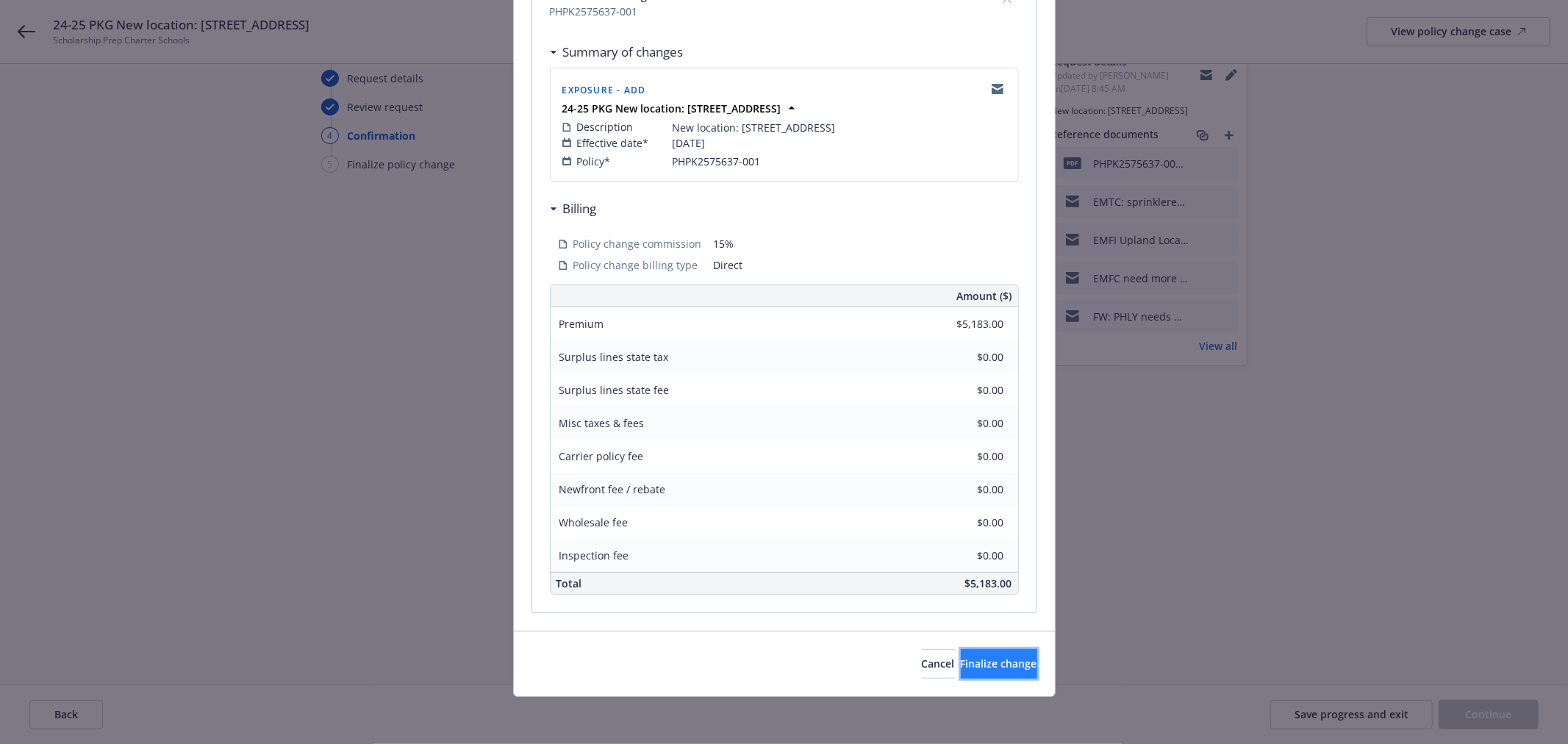
click at [979, 654] on button "Finalize change" at bounding box center [1000, 663] width 77 height 29
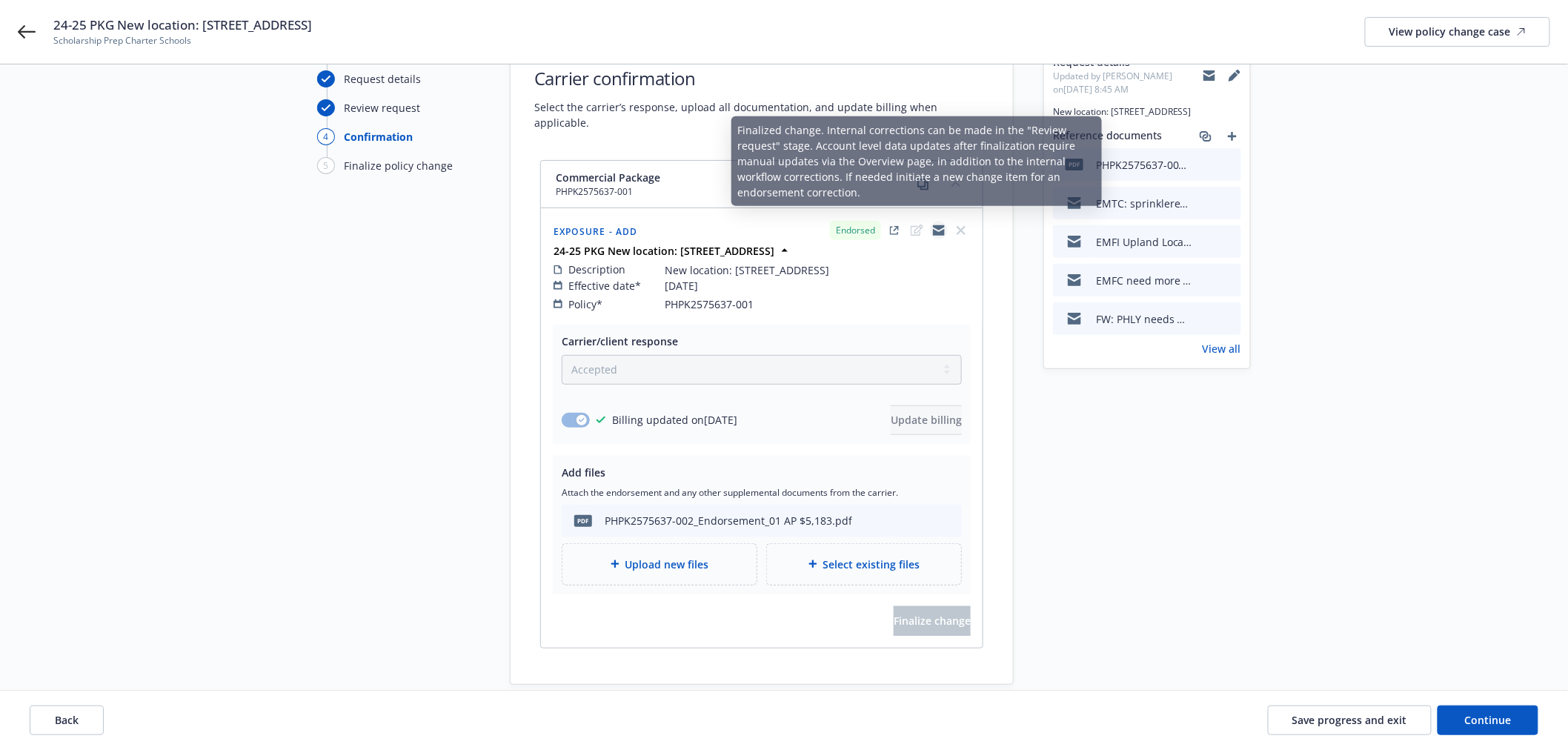
click at [936, 224] on icon "copyLogging" at bounding box center [939, 230] width 12 height 12
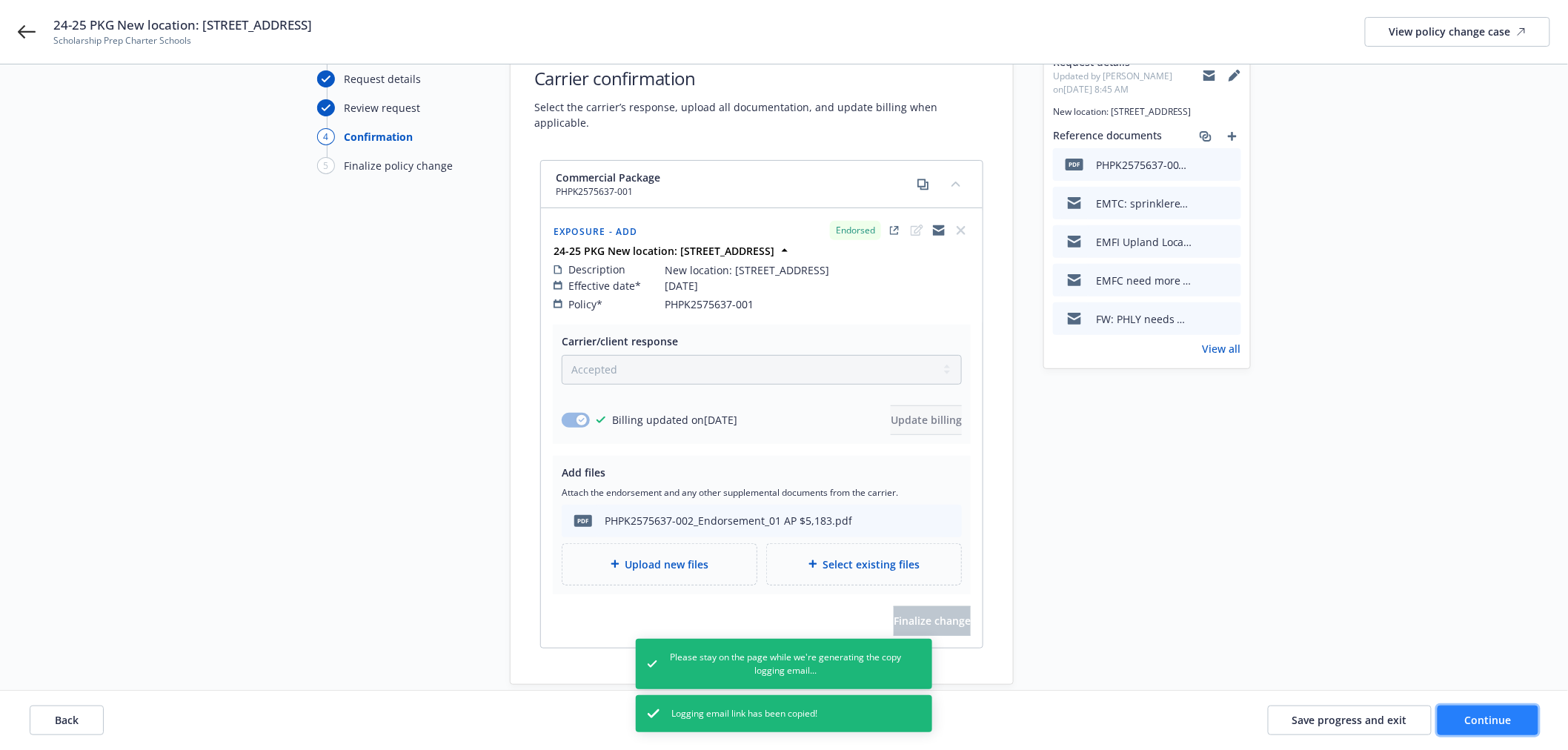
click at [1502, 711] on button "Continue" at bounding box center [1488, 720] width 101 height 29
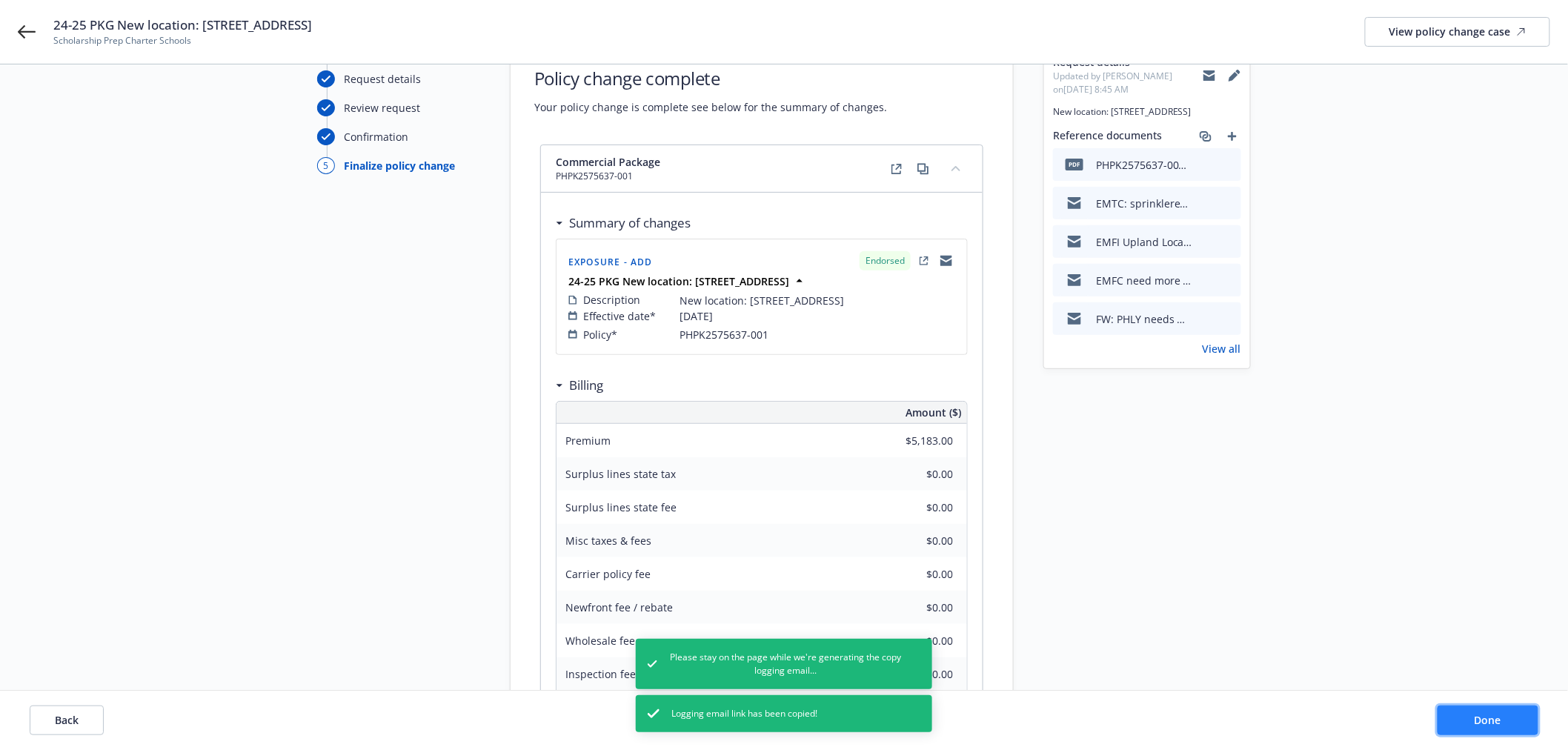
click at [1502, 711] on button "Done" at bounding box center [1488, 720] width 101 height 29
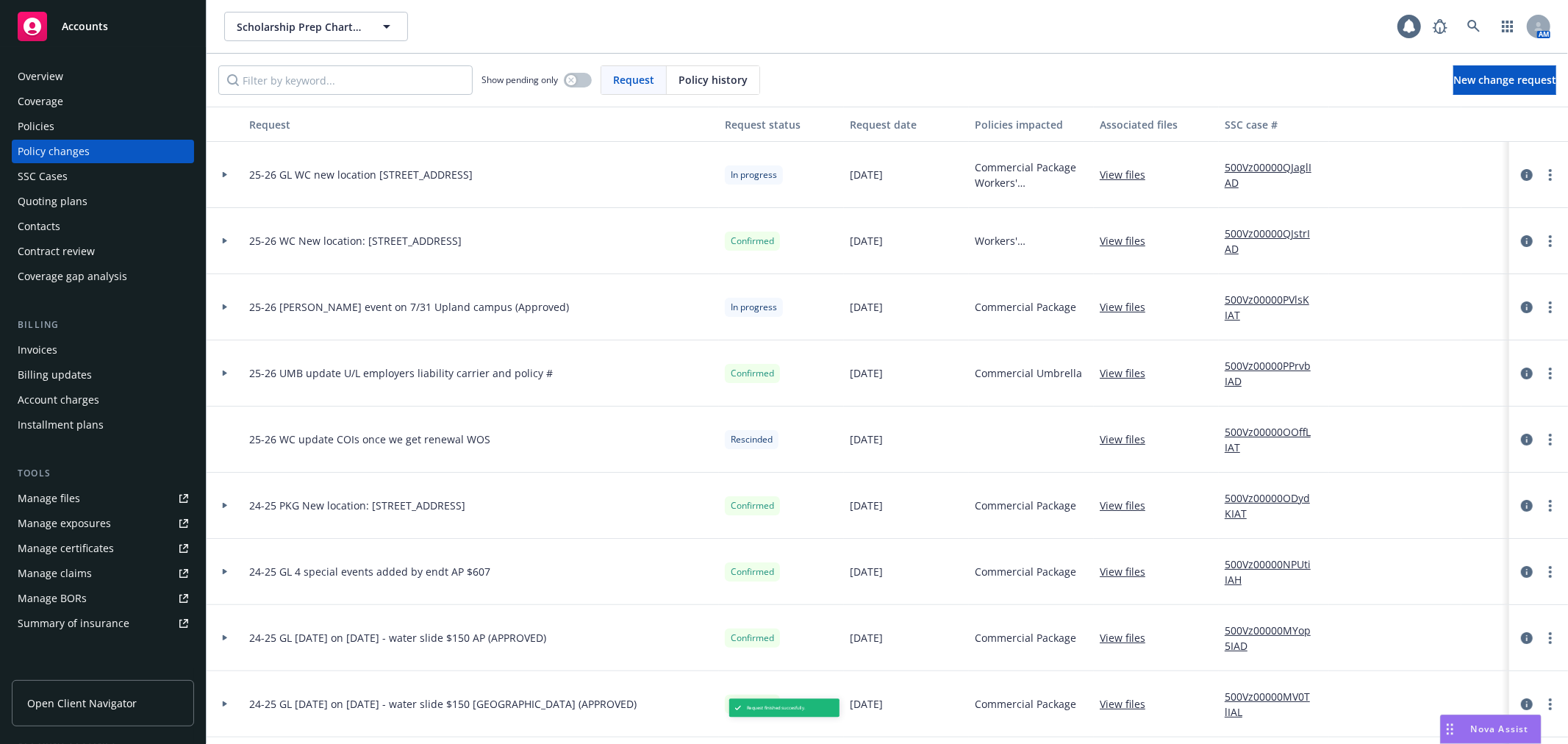
drag, startPoint x: 301, startPoint y: 504, endPoint x: 497, endPoint y: 507, distance: 196.0
click at [466, 507] on span "24-25 PKG New location: [STREET_ADDRESS]" at bounding box center [357, 505] width 216 height 16
copy span "New location: [STREET_ADDRESS]"
click at [144, 178] on div "SSC Cases" at bounding box center [103, 176] width 170 height 23
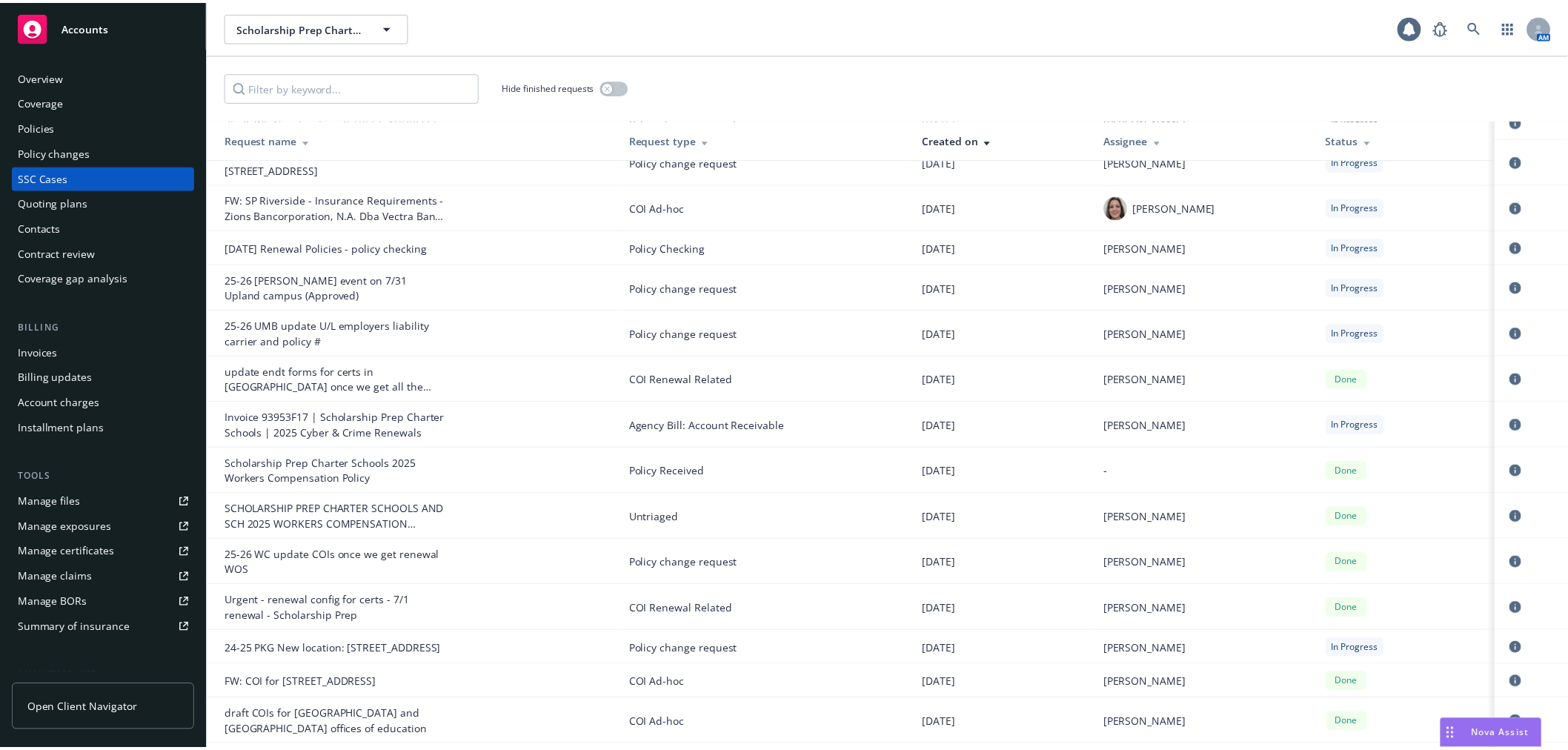
scroll to position [82, 0]
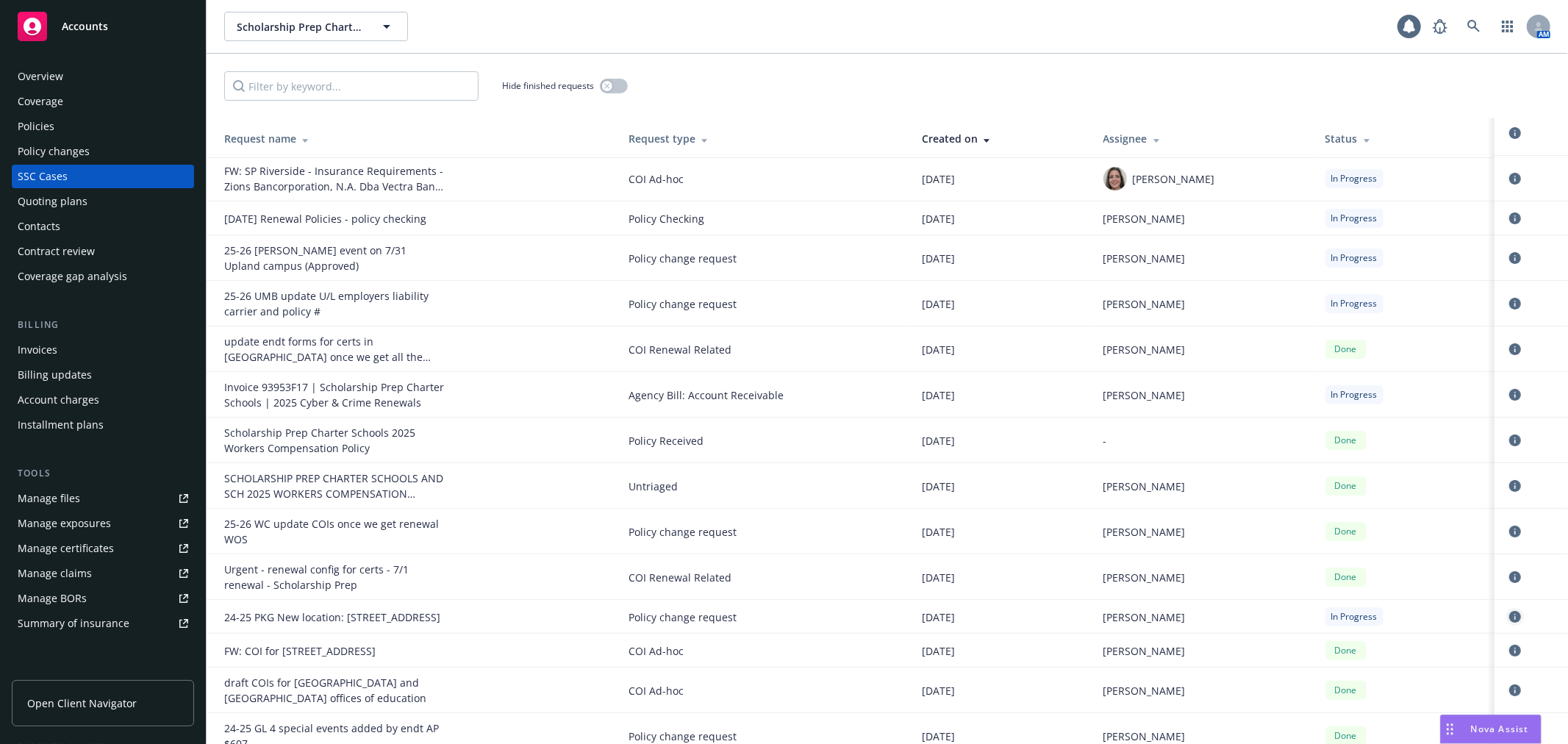
click at [1510, 622] on icon "circleInformation" at bounding box center [1515, 616] width 12 height 12
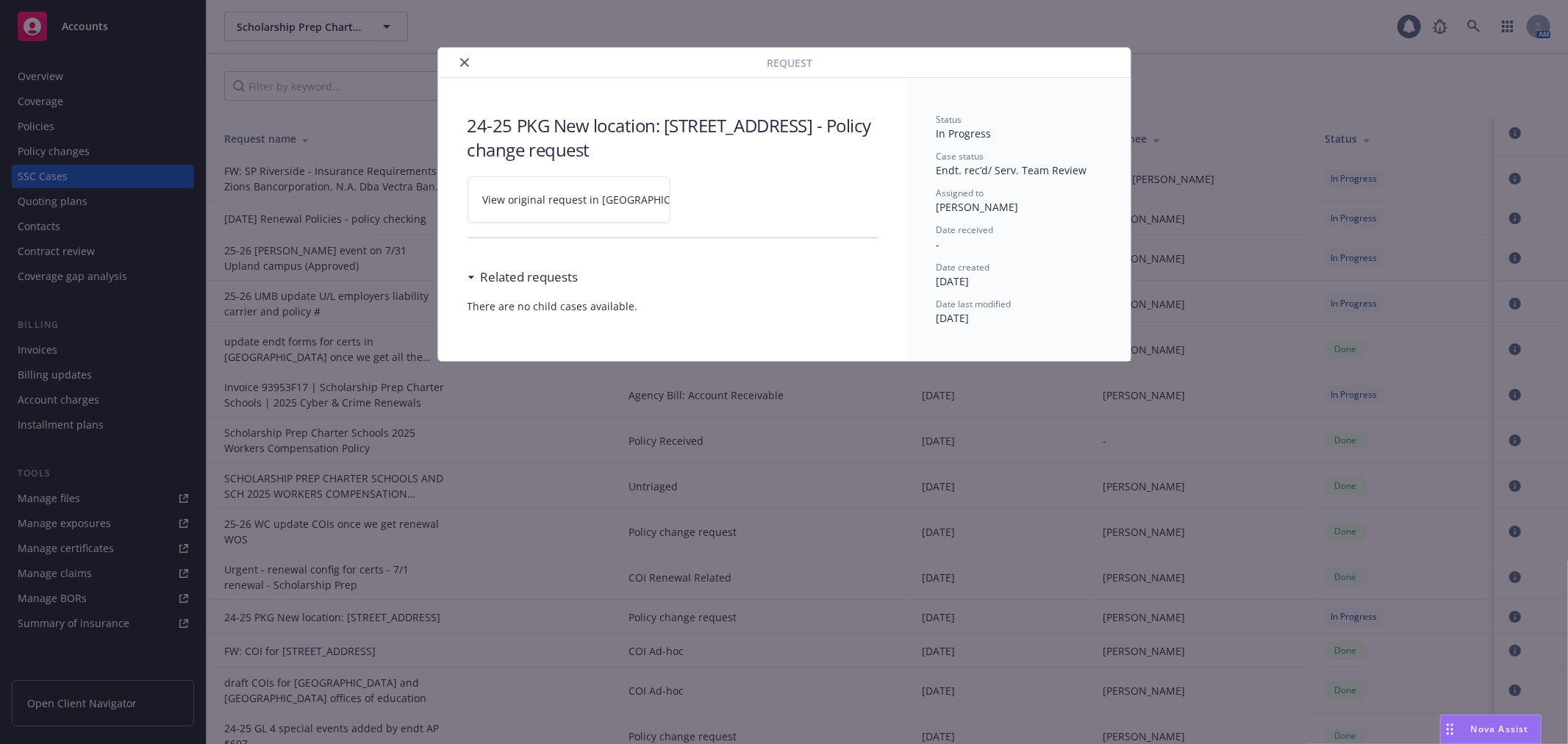
click at [589, 199] on span "View original request in [GEOGRAPHIC_DATA]" at bounding box center [594, 199] width 223 height 16
click at [461, 58] on icon "close" at bounding box center [465, 63] width 9 height 9
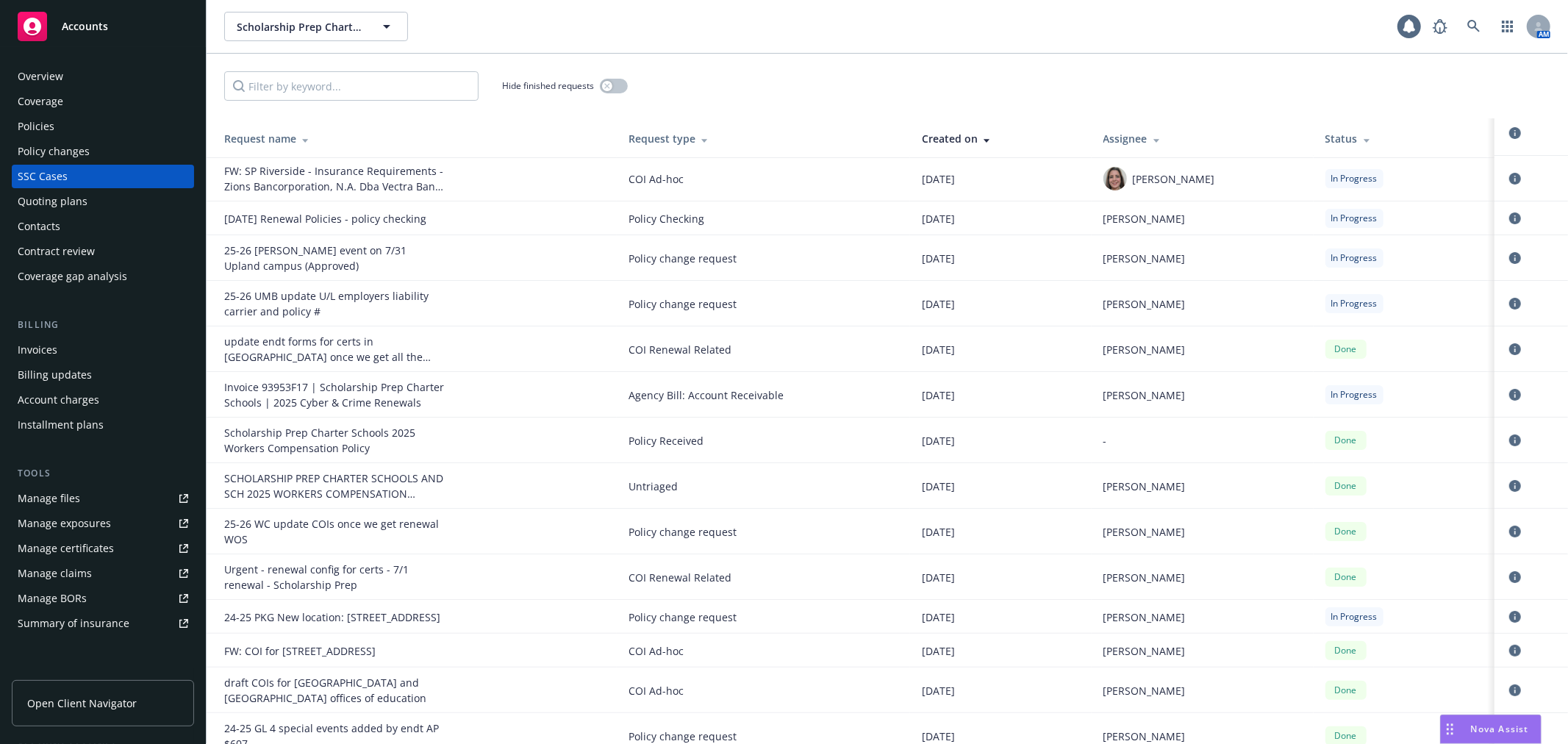
click at [89, 133] on div "Policies" at bounding box center [103, 126] width 170 height 23
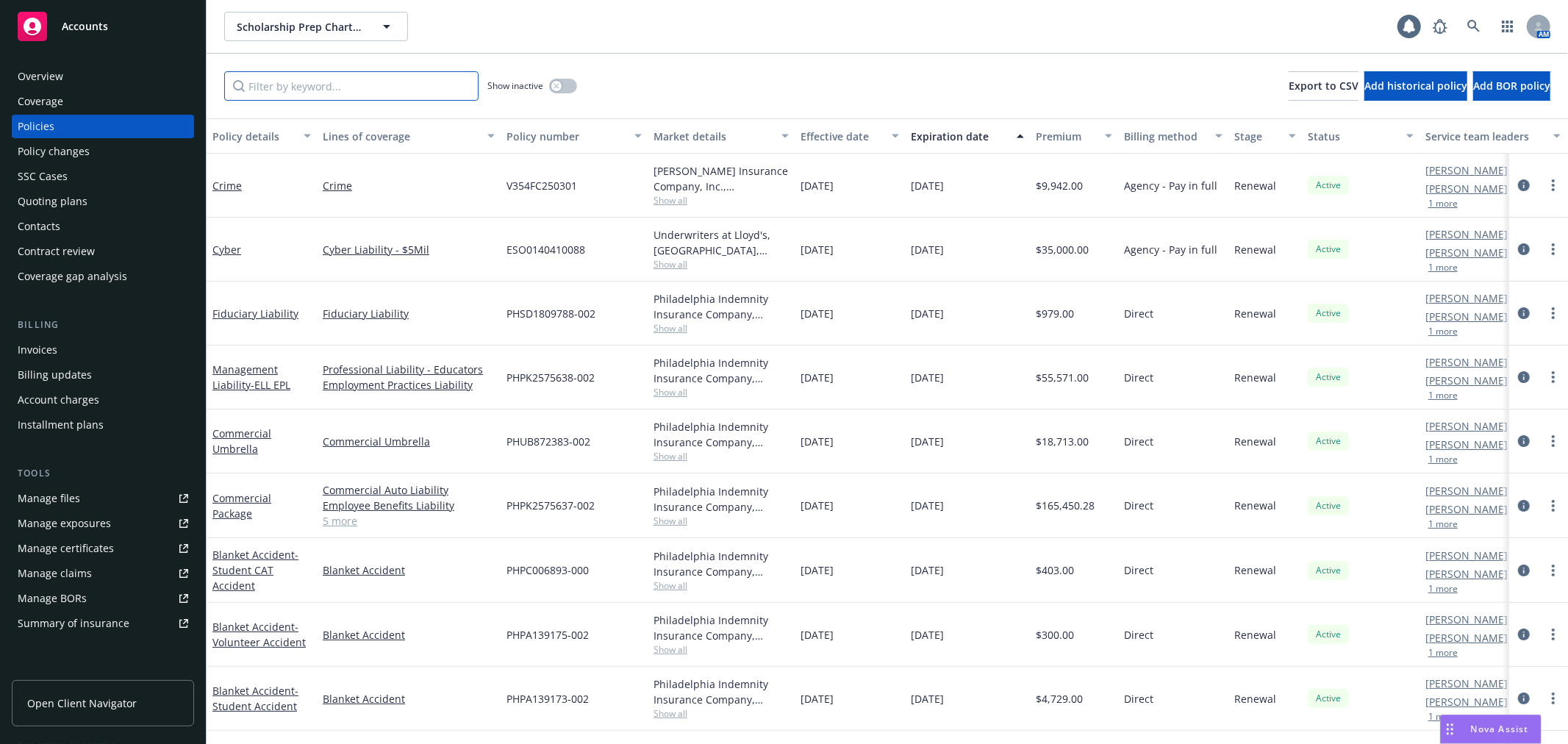
click at [275, 89] on input "Filter by keyword..." at bounding box center [351, 85] width 255 height 29
paste input "V354FC250301"
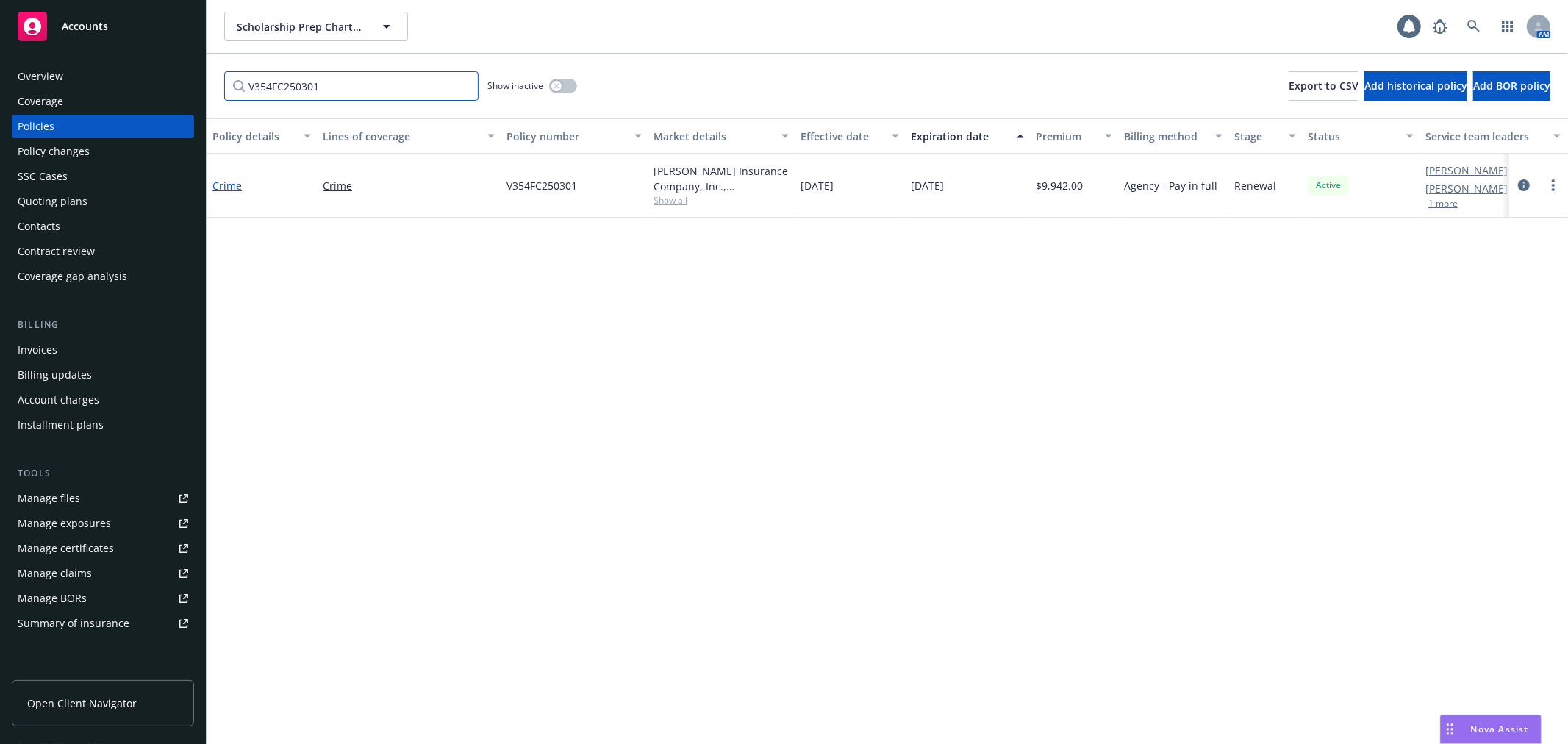
type input "V354FC250301"
click at [238, 178] on link "Crime" at bounding box center [227, 185] width 29 height 14
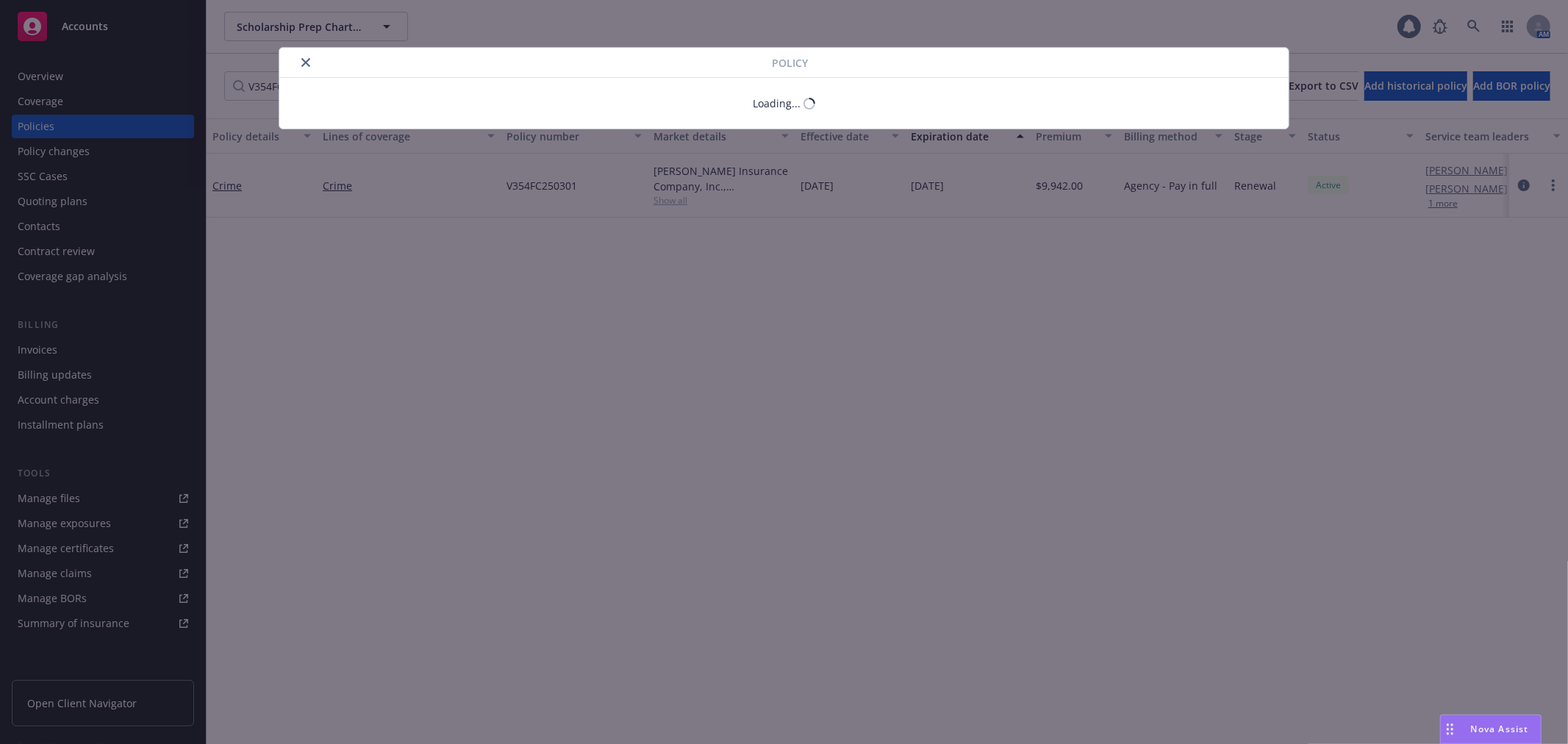
click at [230, 187] on div "Policy Loading..." at bounding box center [784, 372] width 1568 height 744
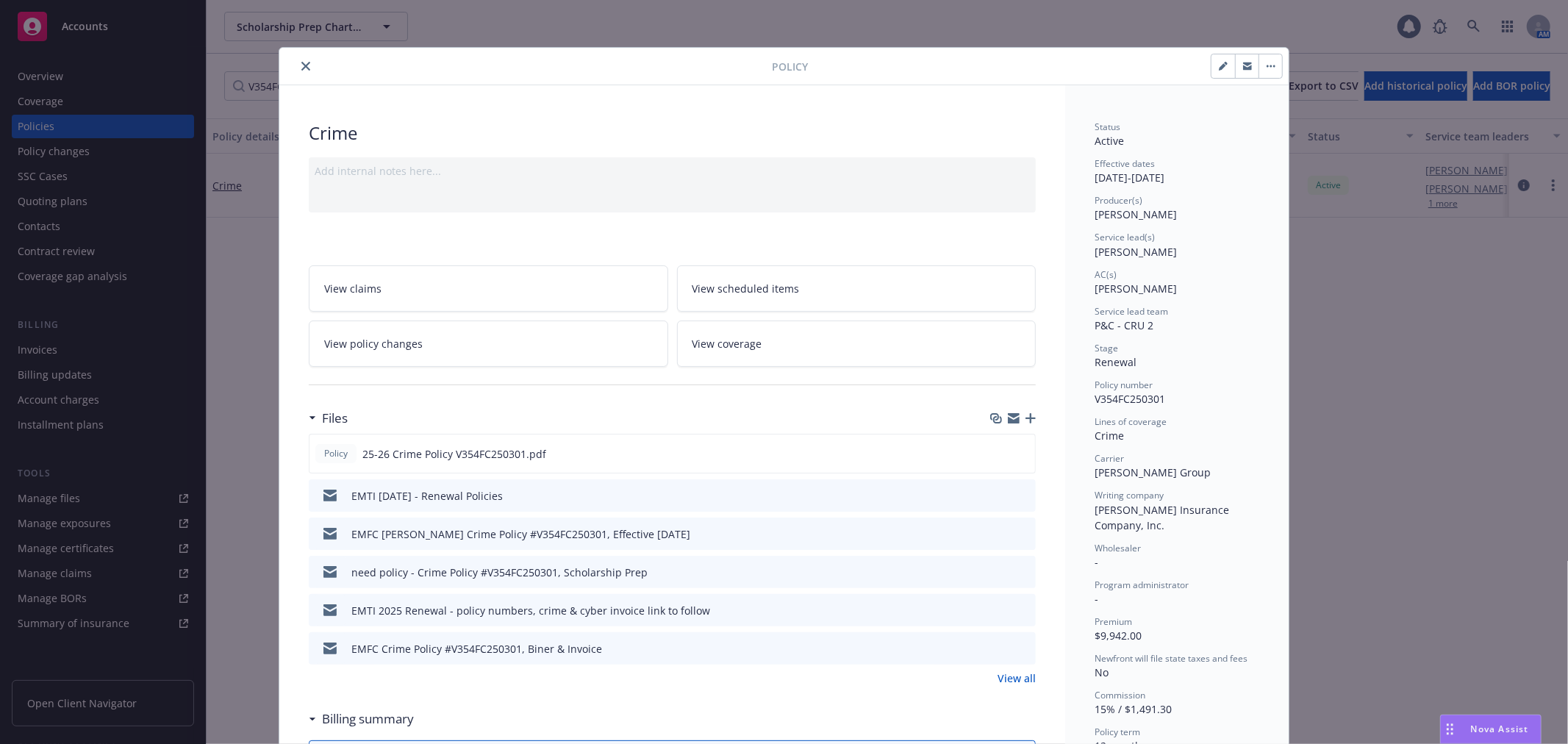
click at [1010, 417] on icon "button" at bounding box center [1014, 418] width 12 height 12
click at [301, 62] on icon "close" at bounding box center [305, 66] width 9 height 9
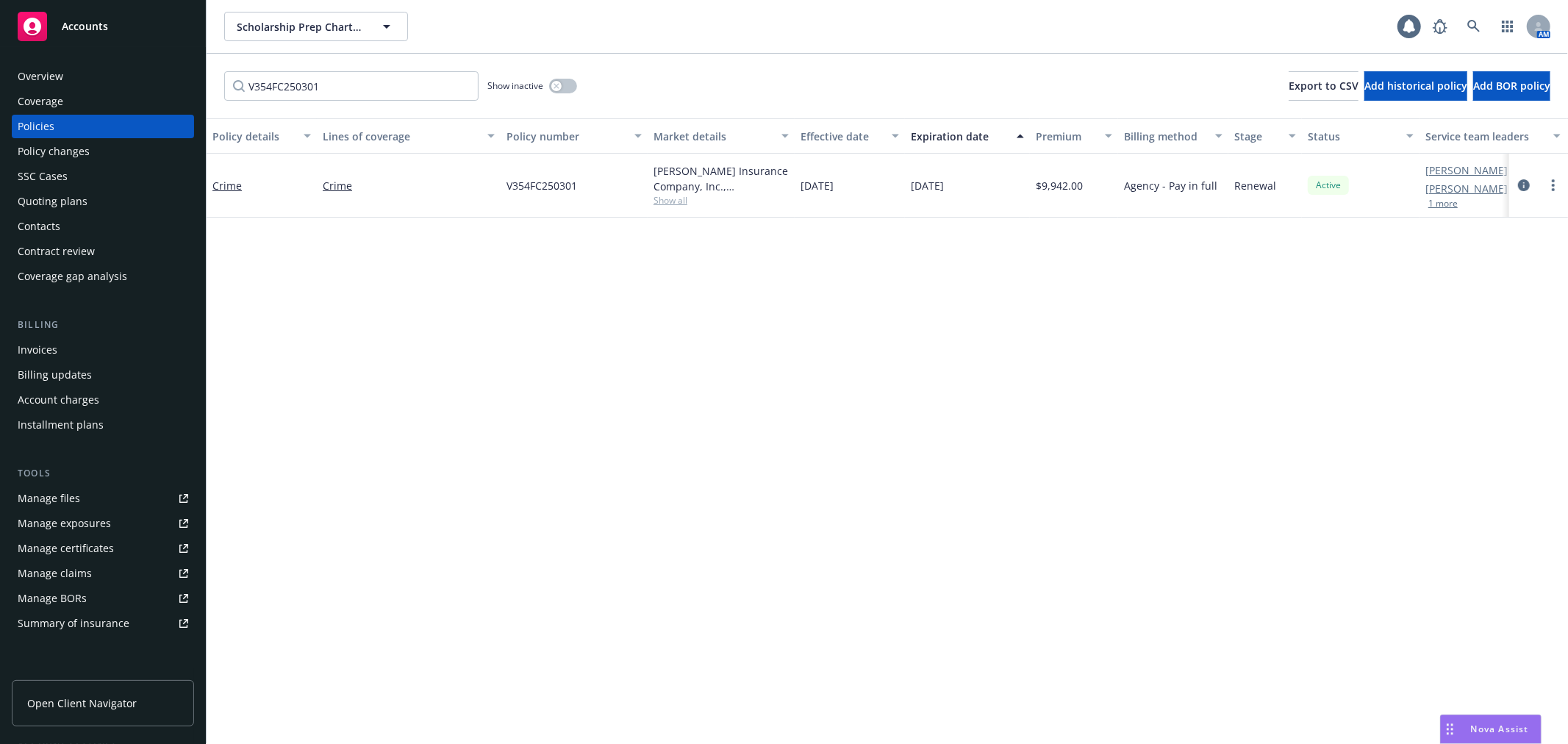
click at [98, 143] on div "Policy changes" at bounding box center [103, 151] width 170 height 23
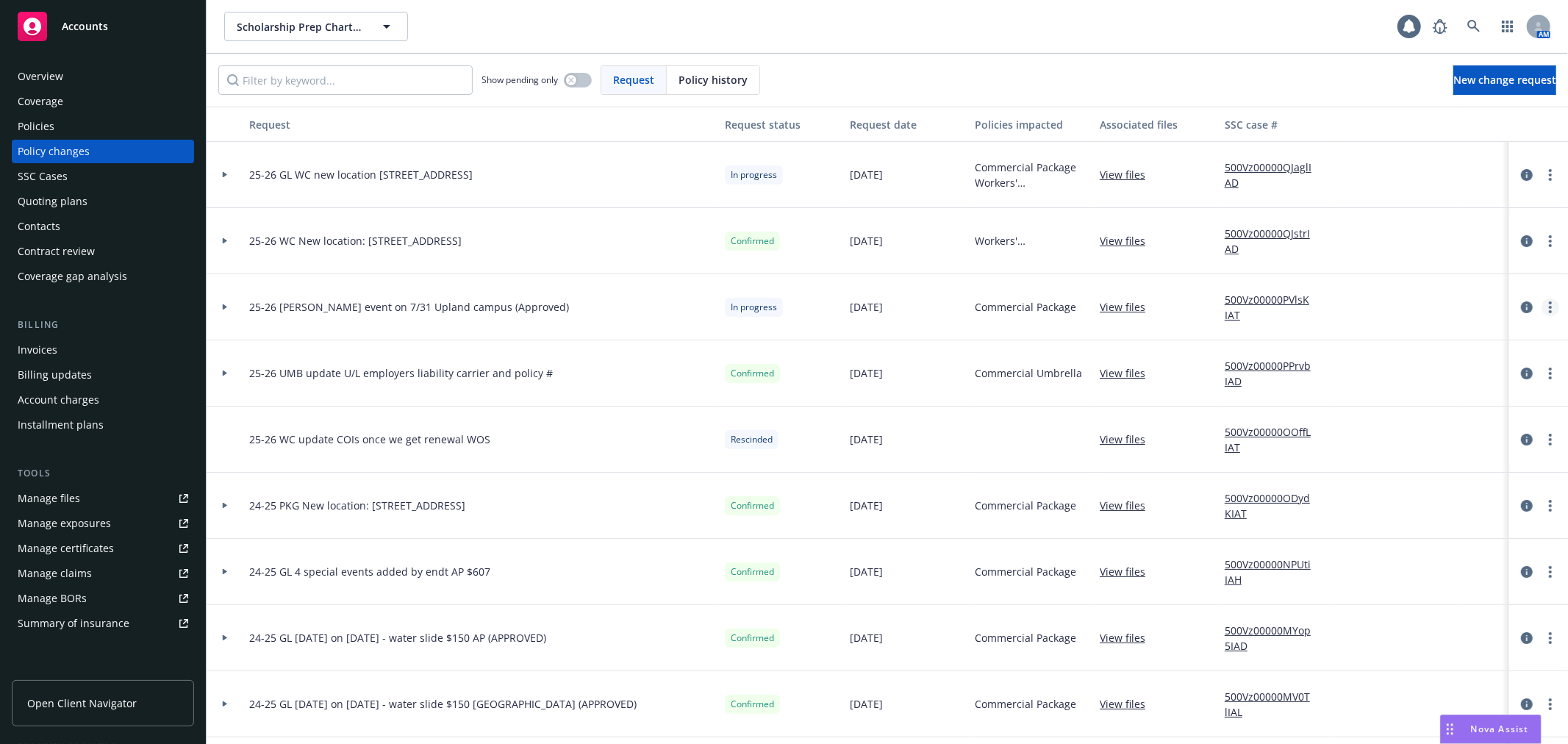
click at [1542, 309] on link "more" at bounding box center [1550, 307] width 18 height 18
click at [1467, 423] on link "Resume workflow" at bounding box center [1420, 425] width 252 height 29
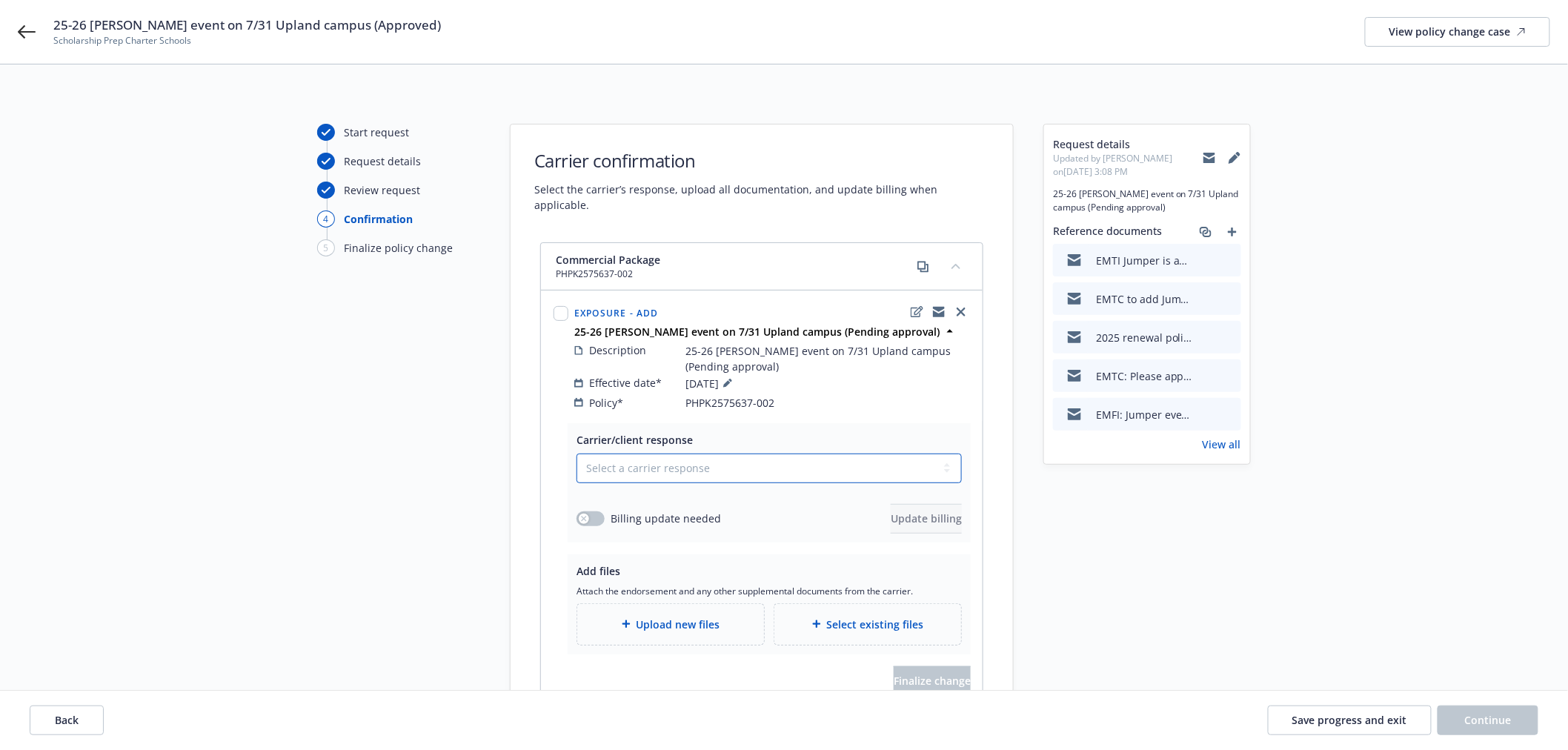
click at [638, 462] on select "Select a carrier response Accepted Accepted with revision No endorsement needed…" at bounding box center [770, 467] width 385 height 29
select select "ACCEPTED"
click at [577, 453] on select "Select a carrier response Accepted Accepted with revision No endorsement needed…" at bounding box center [770, 467] width 385 height 29
click at [673, 604] on div "Upload new files" at bounding box center [670, 624] width 187 height 40
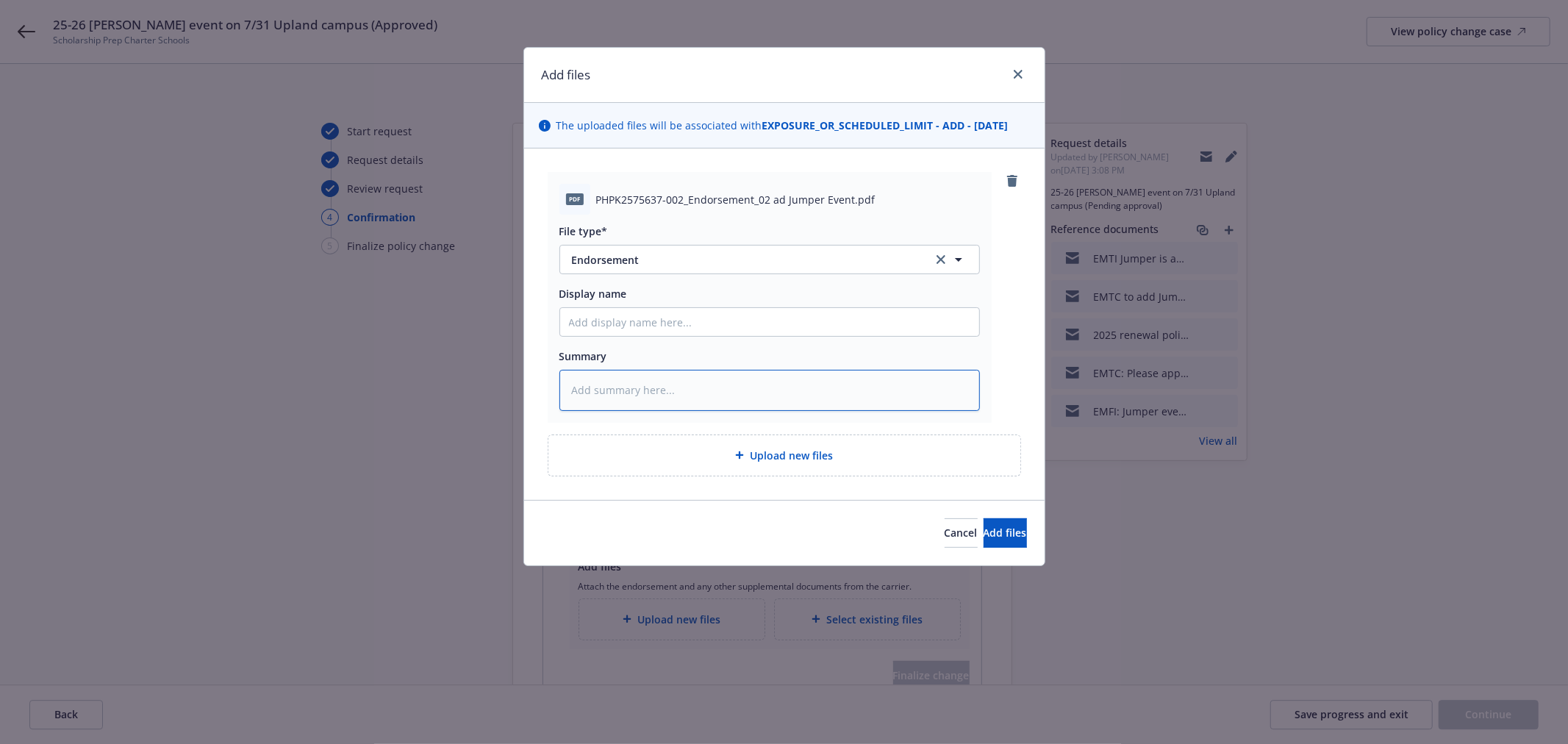
click at [641, 397] on textarea at bounding box center [770, 390] width 421 height 40
paste textarea "Amended: Special Event to Jumper Event in lieu of Scholarship Prep - Oceanside …"
type textarea "x"
type textarea "Amended: Special Event to Jumper Event in lieu of Scholarship Prep - Oceanside …"
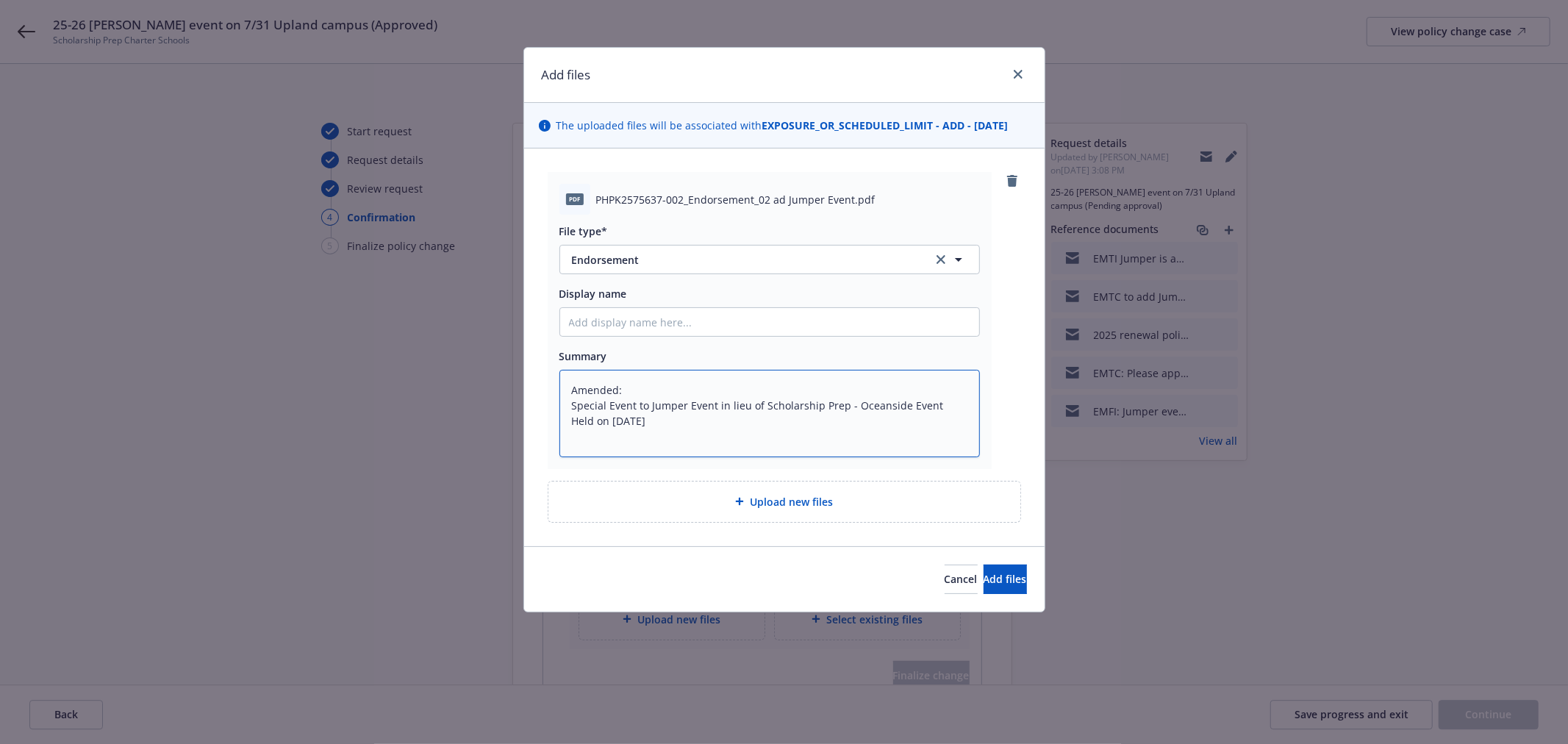
click at [651, 392] on textarea "Amended: Special Event to Jumper Event in lieu of Scholarship Prep - Oceanside …" at bounding box center [770, 413] width 421 height 87
type textarea "x"
type textarea "Amended: Special Event to Jumper Event in lieu of Scholarship Prep - Oceanside …"
type textarea "x"
type textarea "Amended: Special Event to Jumper Event in lieu of Scholarship Prep - Oceanside …"
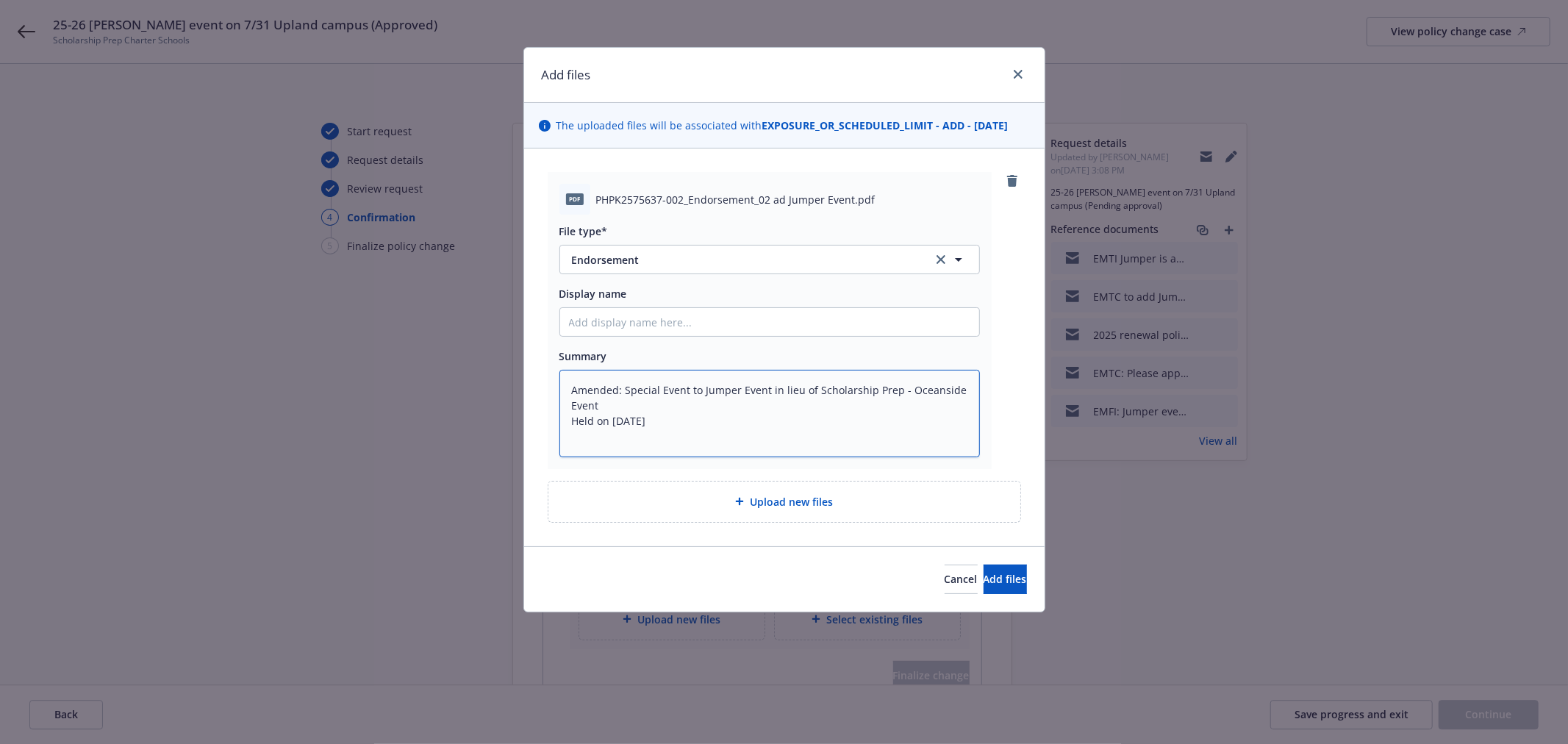
click at [655, 400] on textarea "Amended: Special Event to Jumper Event in lieu of Scholarship Prep - Oceanside …" at bounding box center [770, 413] width 421 height 87
type textarea "x"
type textarea "Amended: Special Event to Jumper Event in lieu of Scholarship Prep - Oceanside …"
type textarea "x"
type textarea "Amended: Special Event to Jumper Event in lieu of Scholarship Prep - Oceanside …"
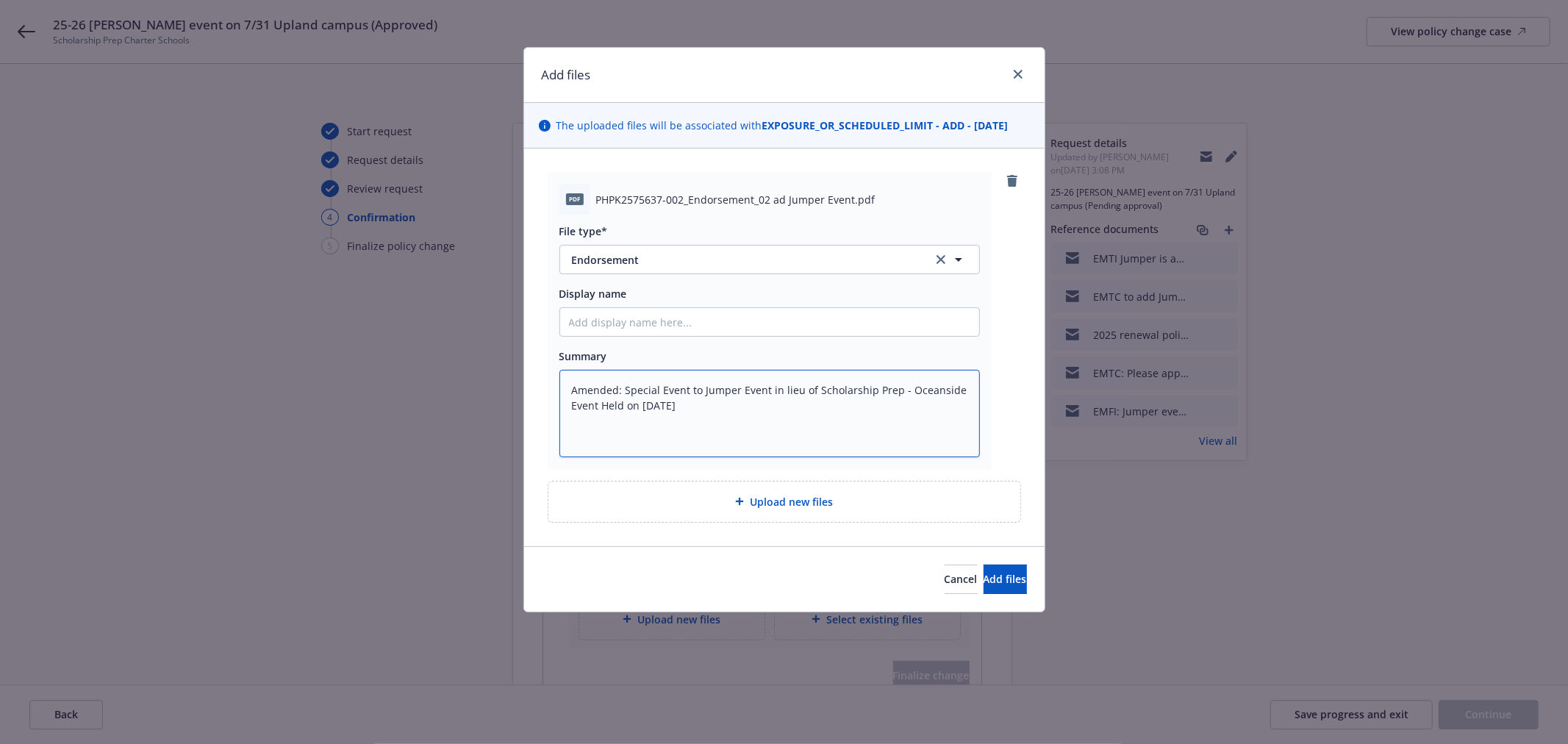
type textarea "x"
type textarea "Amended: Special Event to Jumper Event in lieu of Scholarship Prep - Oceanside …"
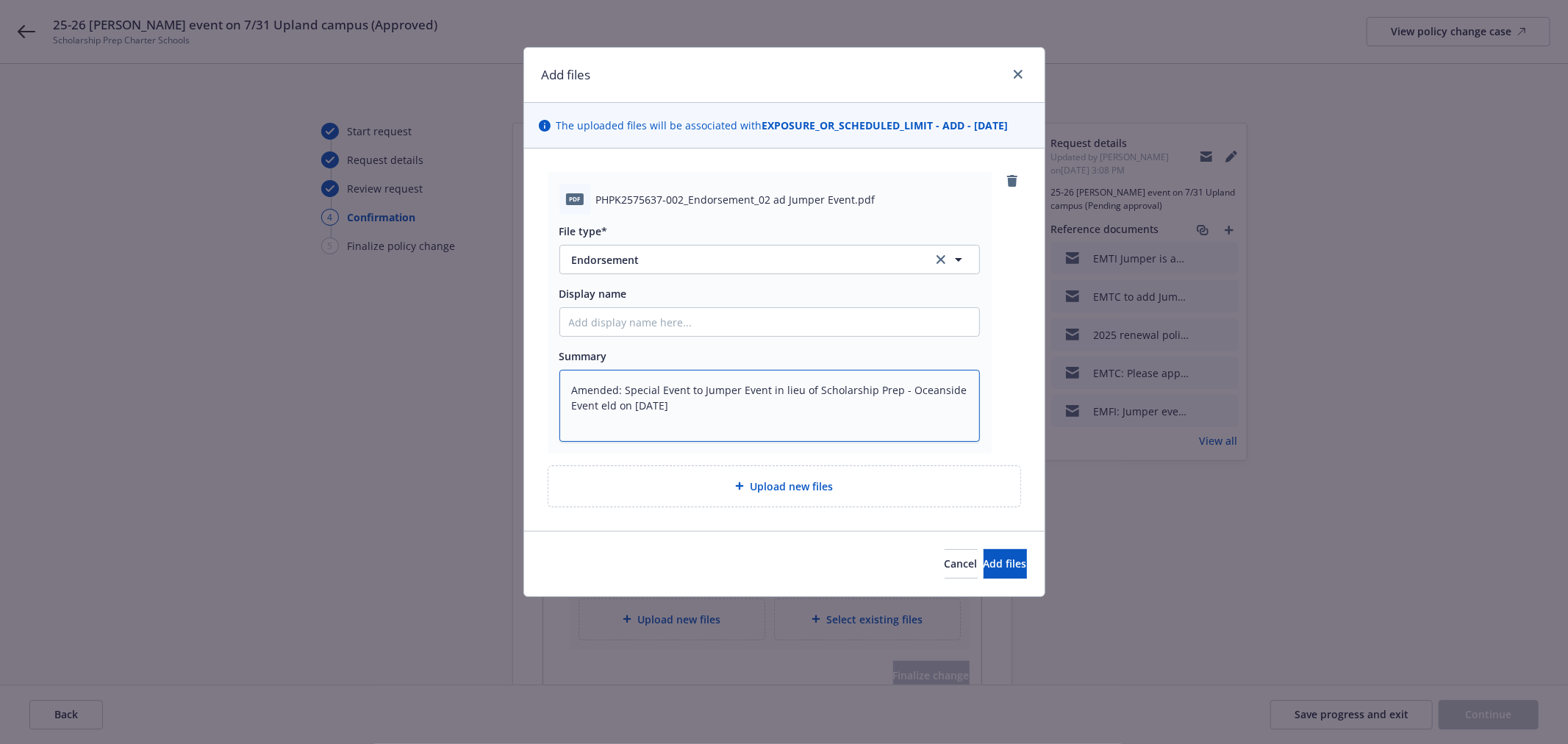
type textarea "x"
type textarea "Amended: Special Event to Jumper Event in lieu of Scholarship Prep - Oceanside …"
click at [999, 556] on span "Add files" at bounding box center [1006, 563] width 43 height 14
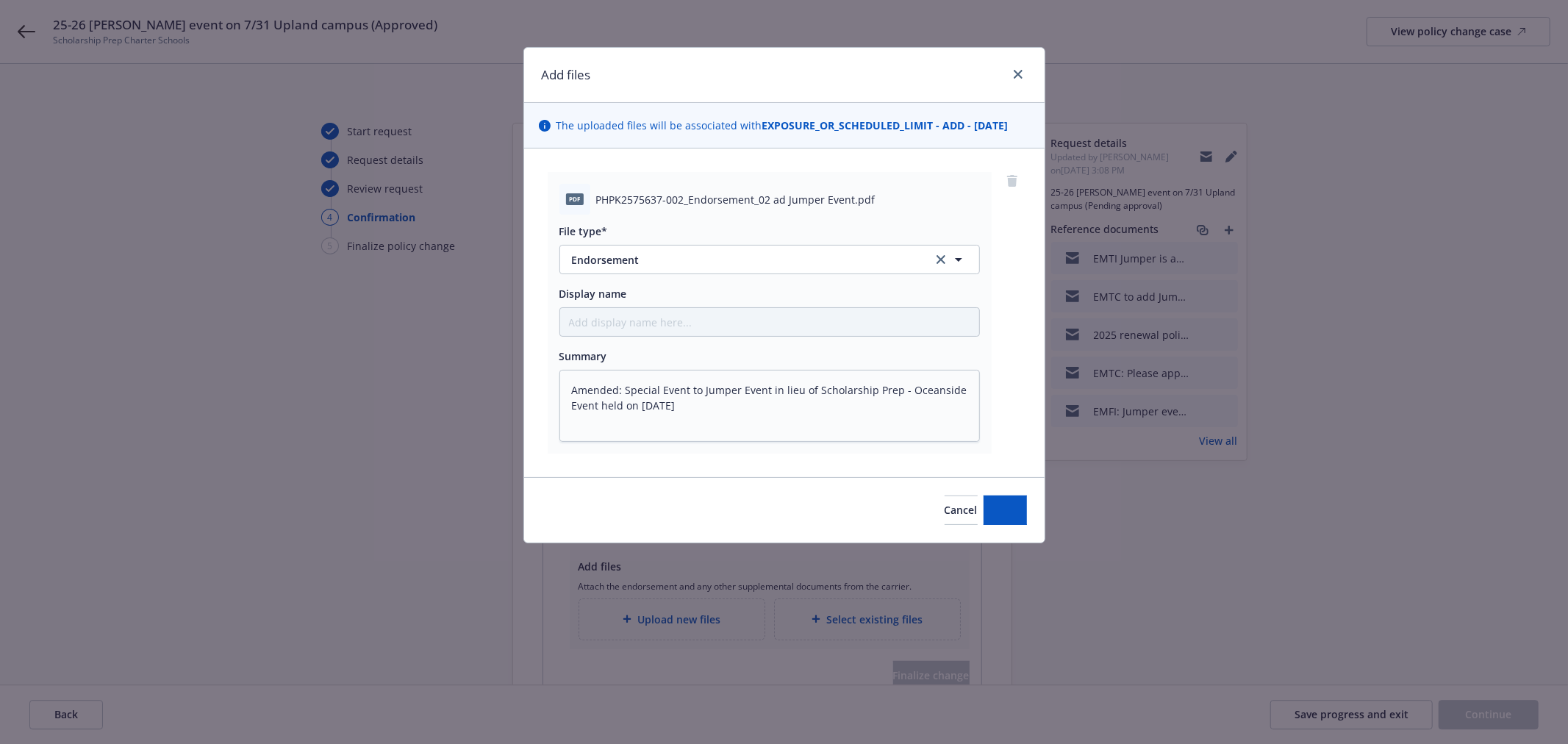
type textarea "x"
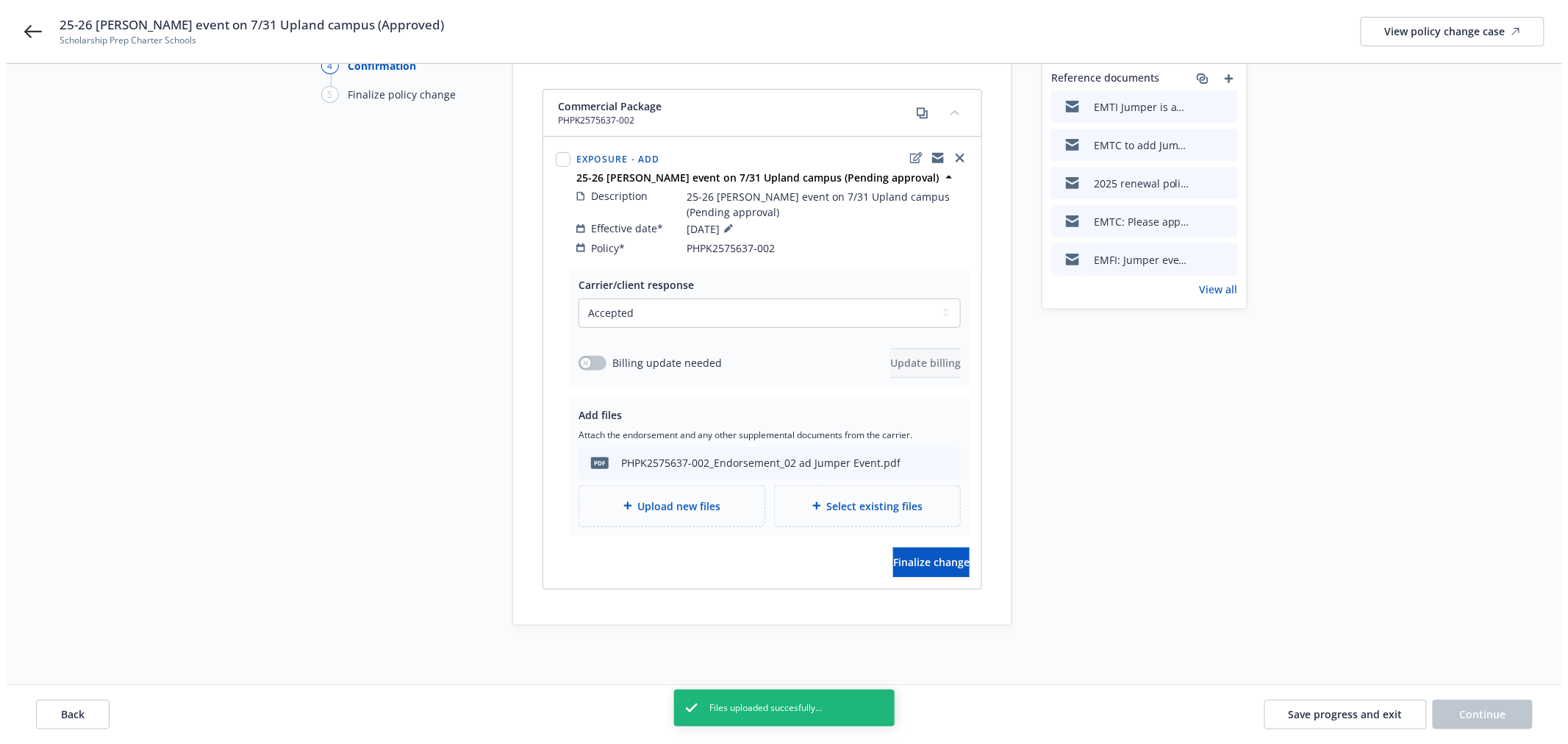
scroll to position [163, 0]
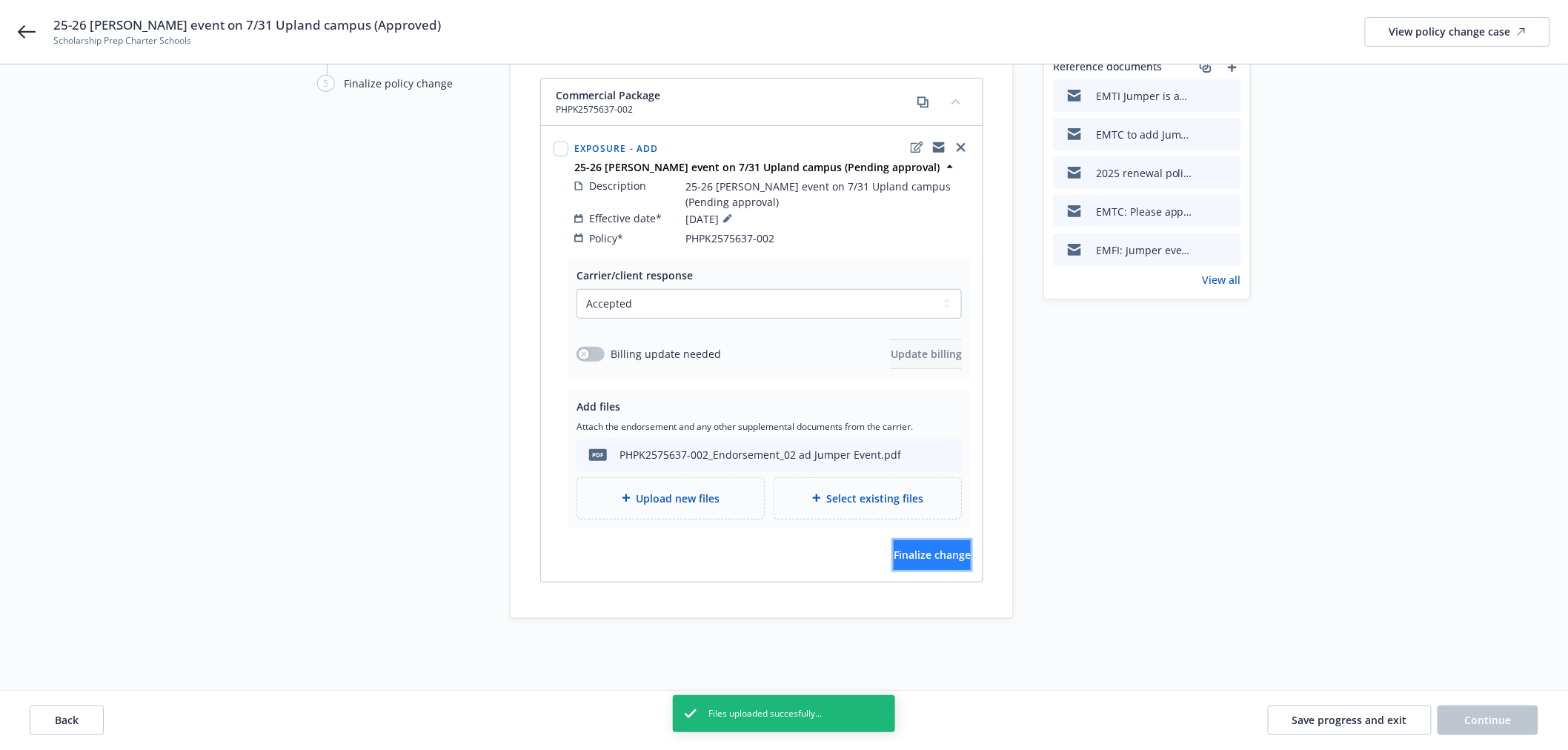
click at [922, 547] on span "Finalize change" at bounding box center [933, 554] width 77 height 14
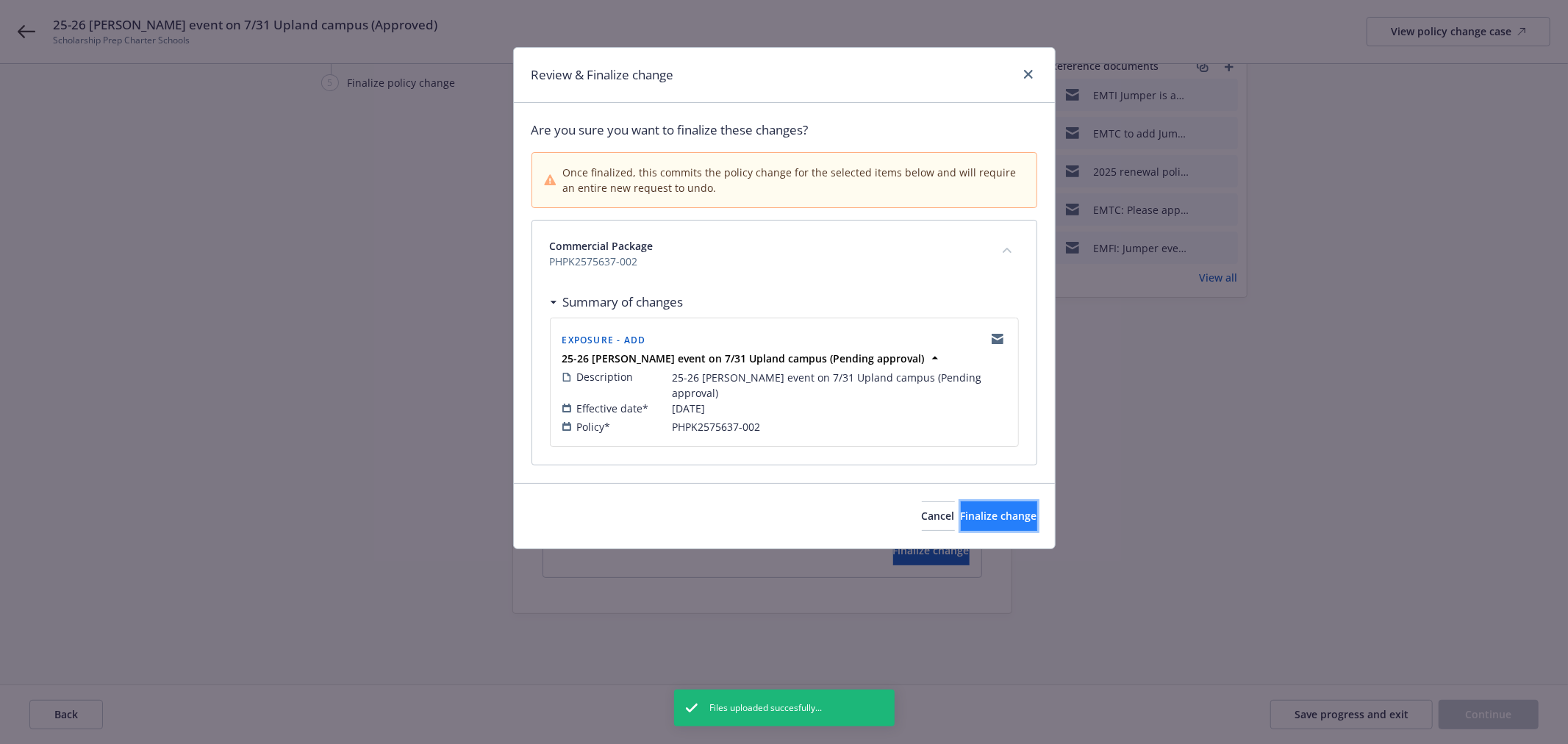
click at [1007, 501] on button "Finalize change" at bounding box center [1000, 515] width 77 height 29
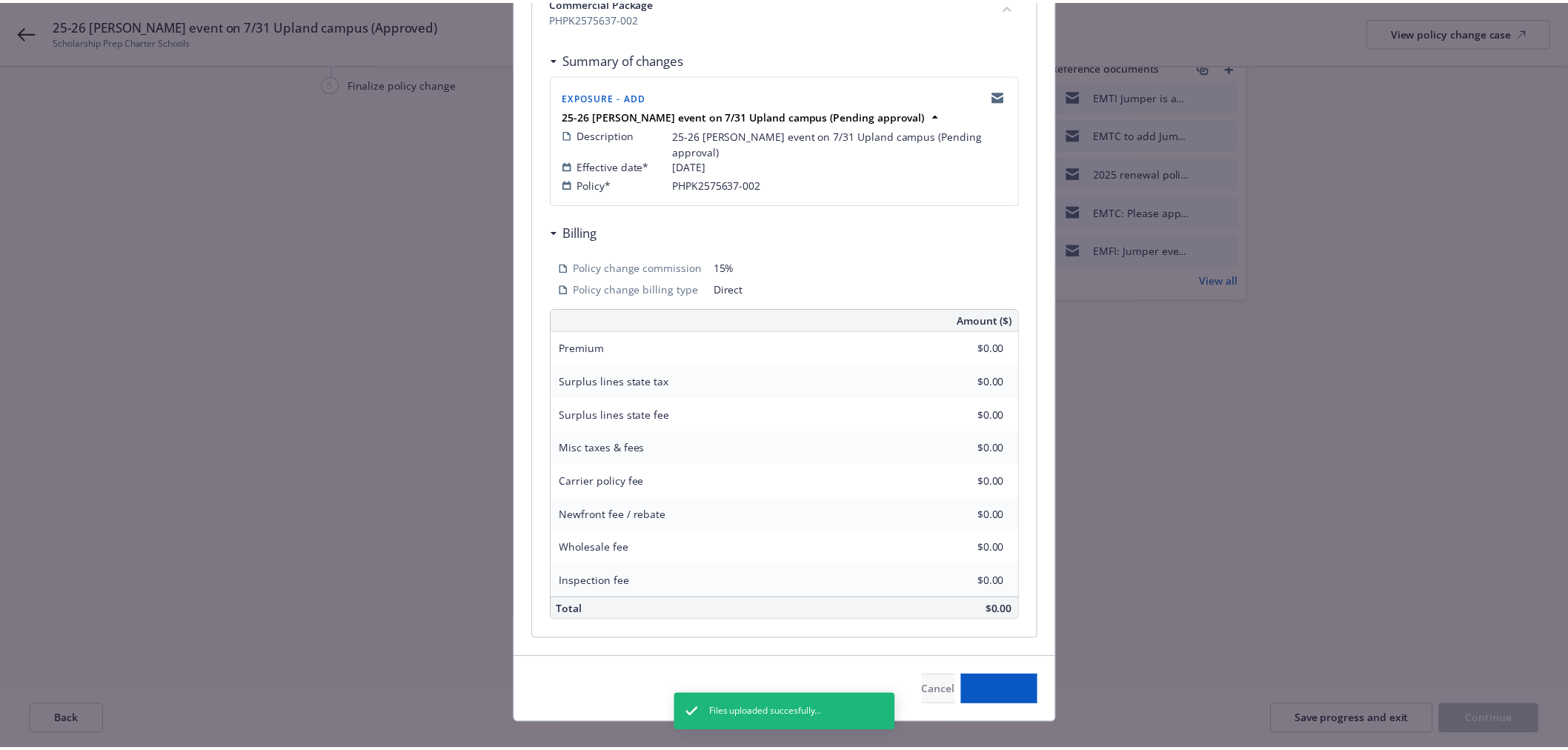
scroll to position [246, 0]
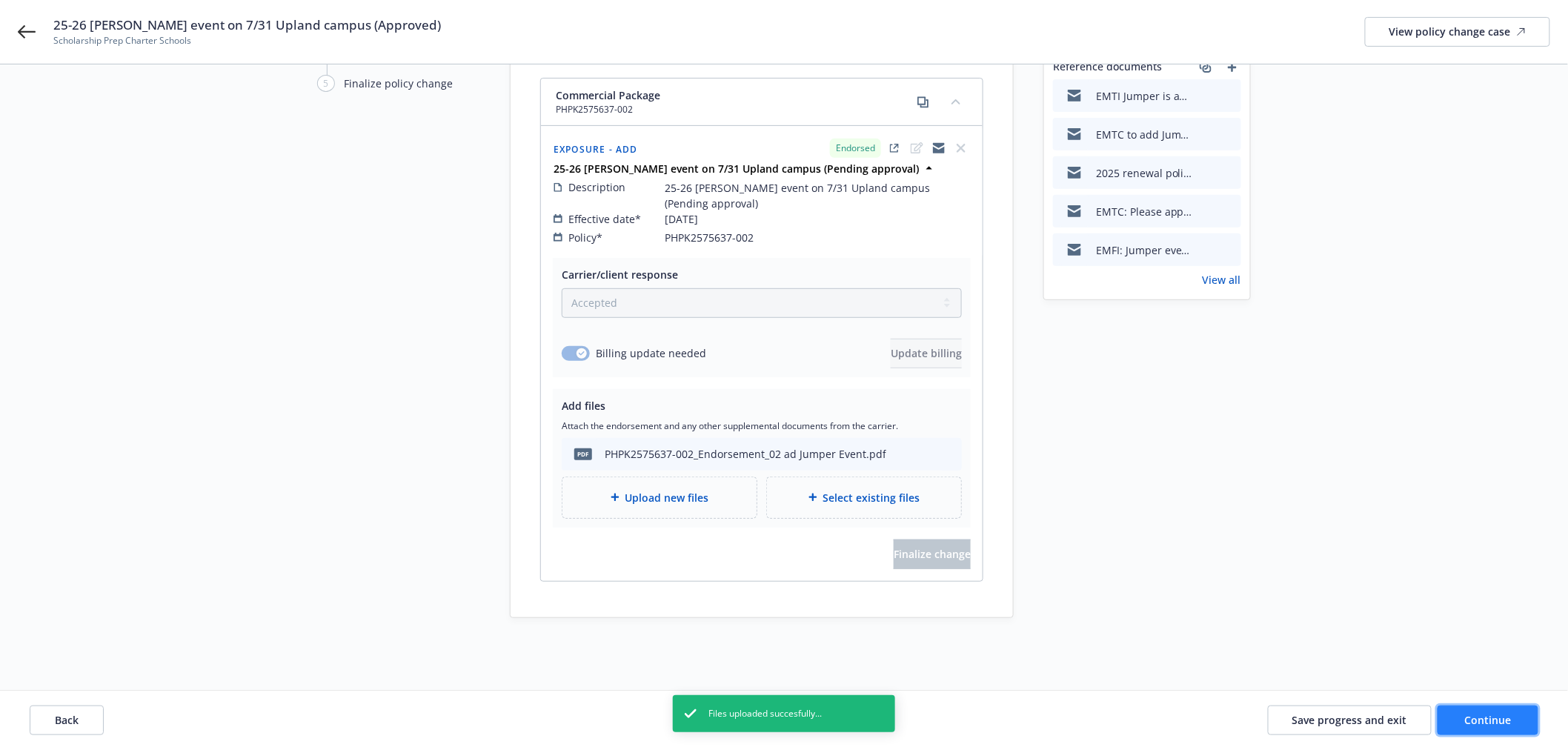
click at [1500, 721] on span "Continue" at bounding box center [1489, 720] width 47 height 14
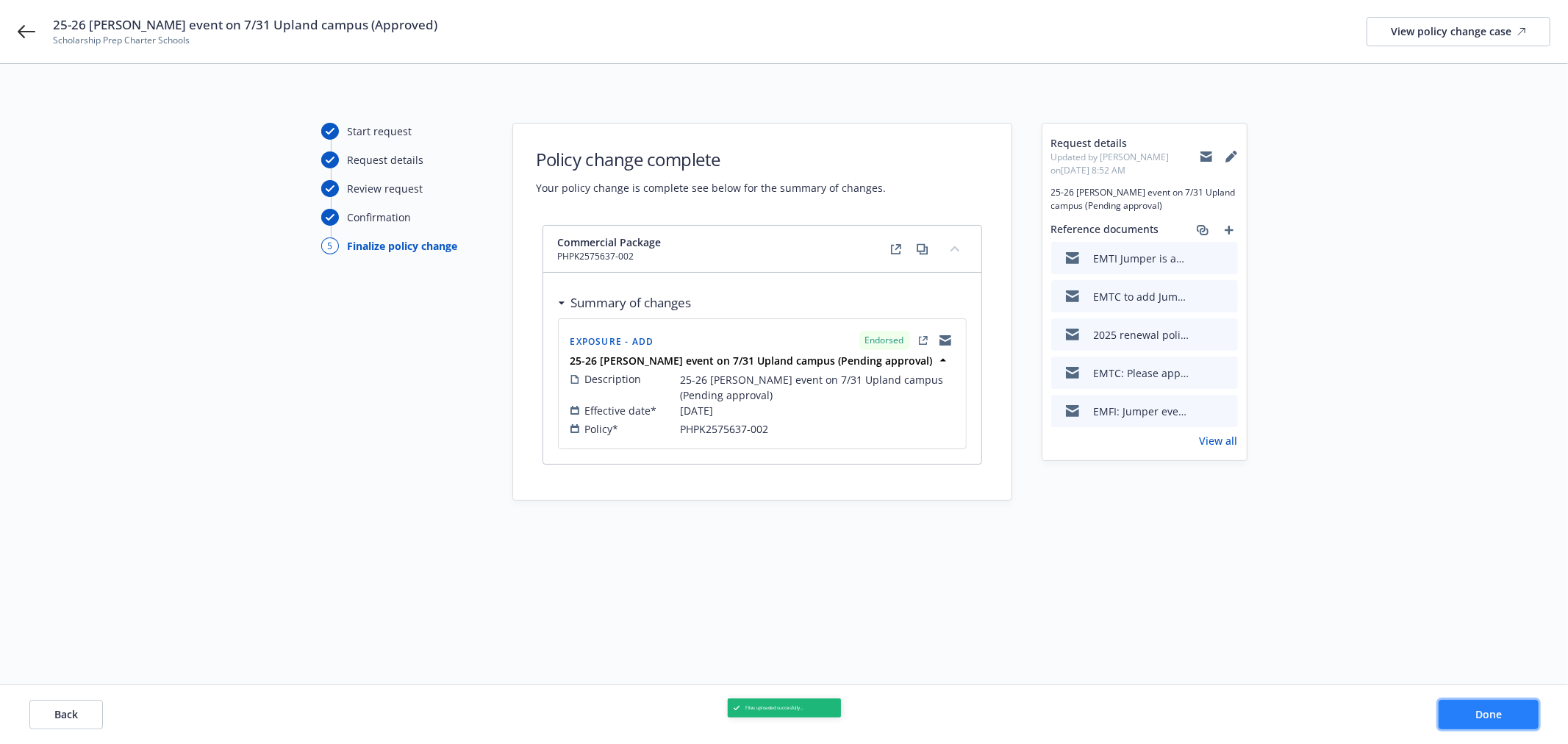
click at [1488, 716] on span "Done" at bounding box center [1489, 714] width 27 height 14
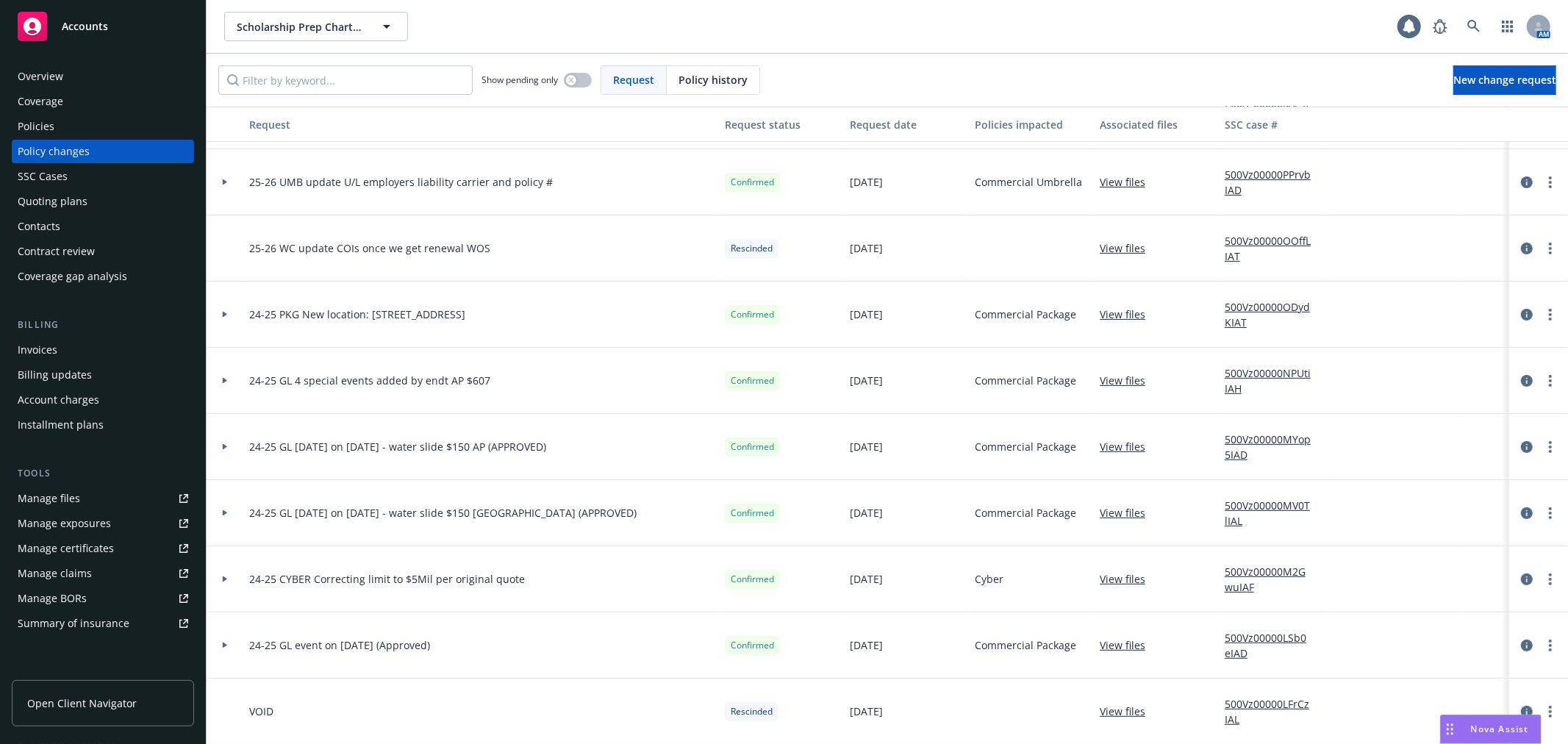
scroll to position [163, 0]
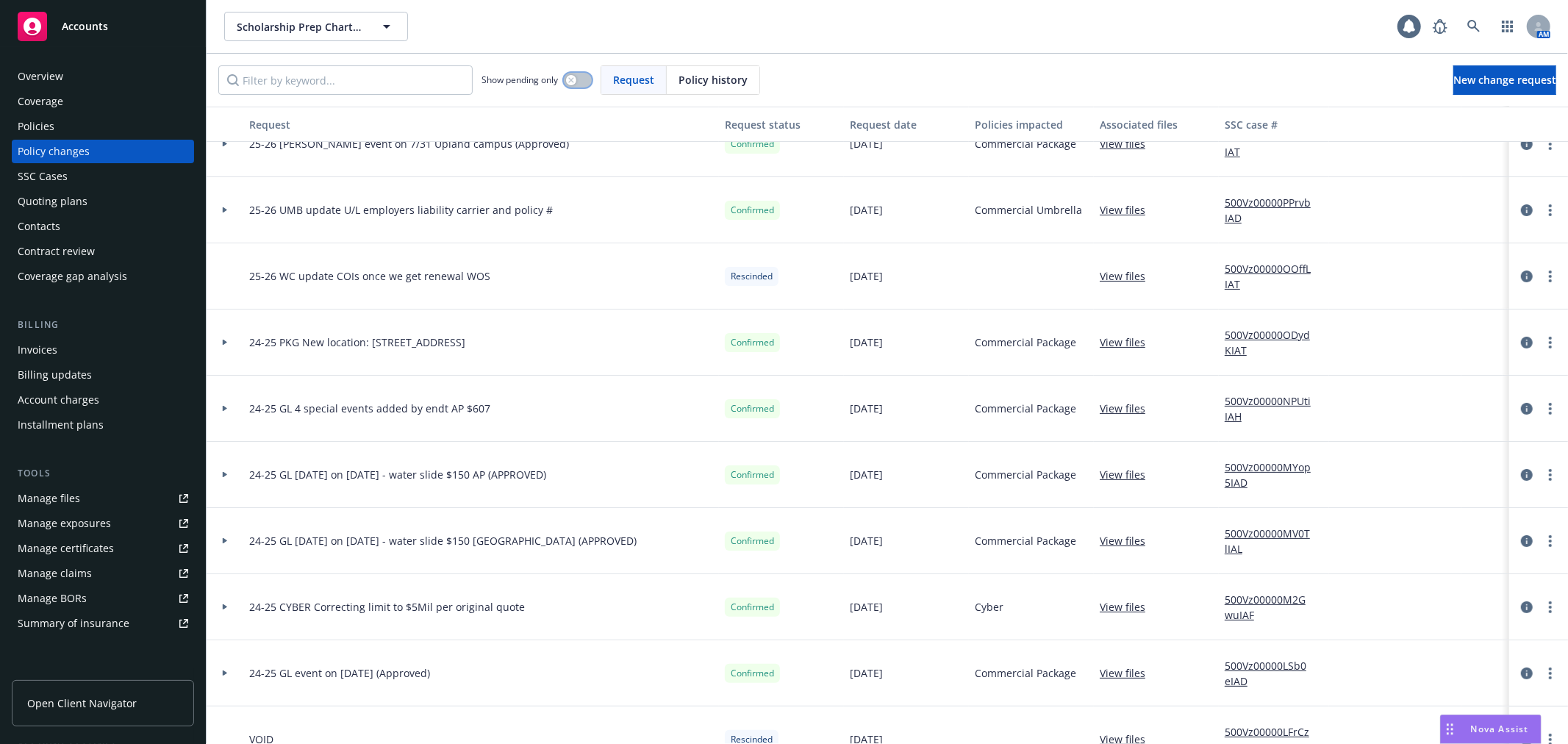
click at [582, 83] on button "button" at bounding box center [577, 80] width 28 height 15
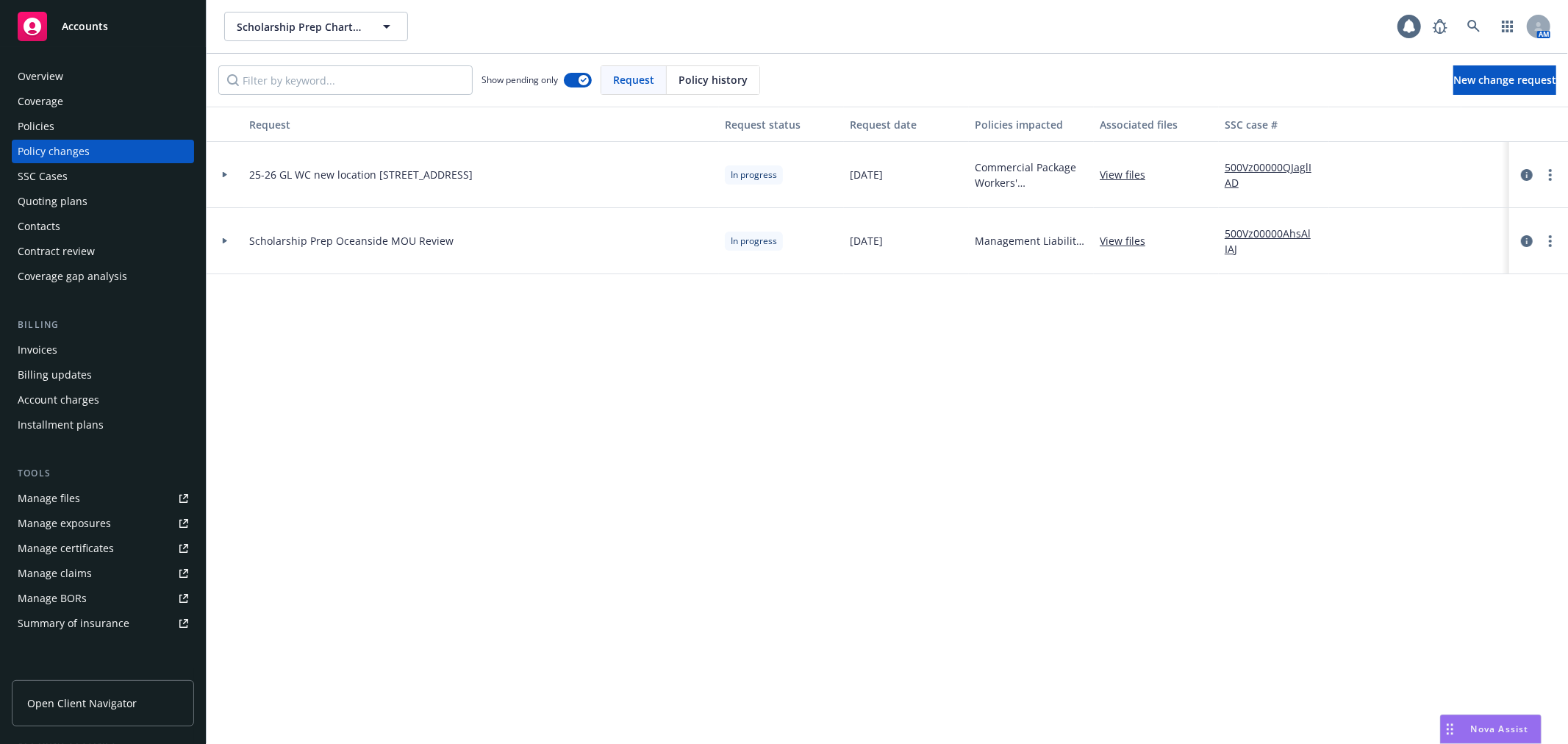
click at [224, 240] on icon at bounding box center [224, 240] width 4 height 6
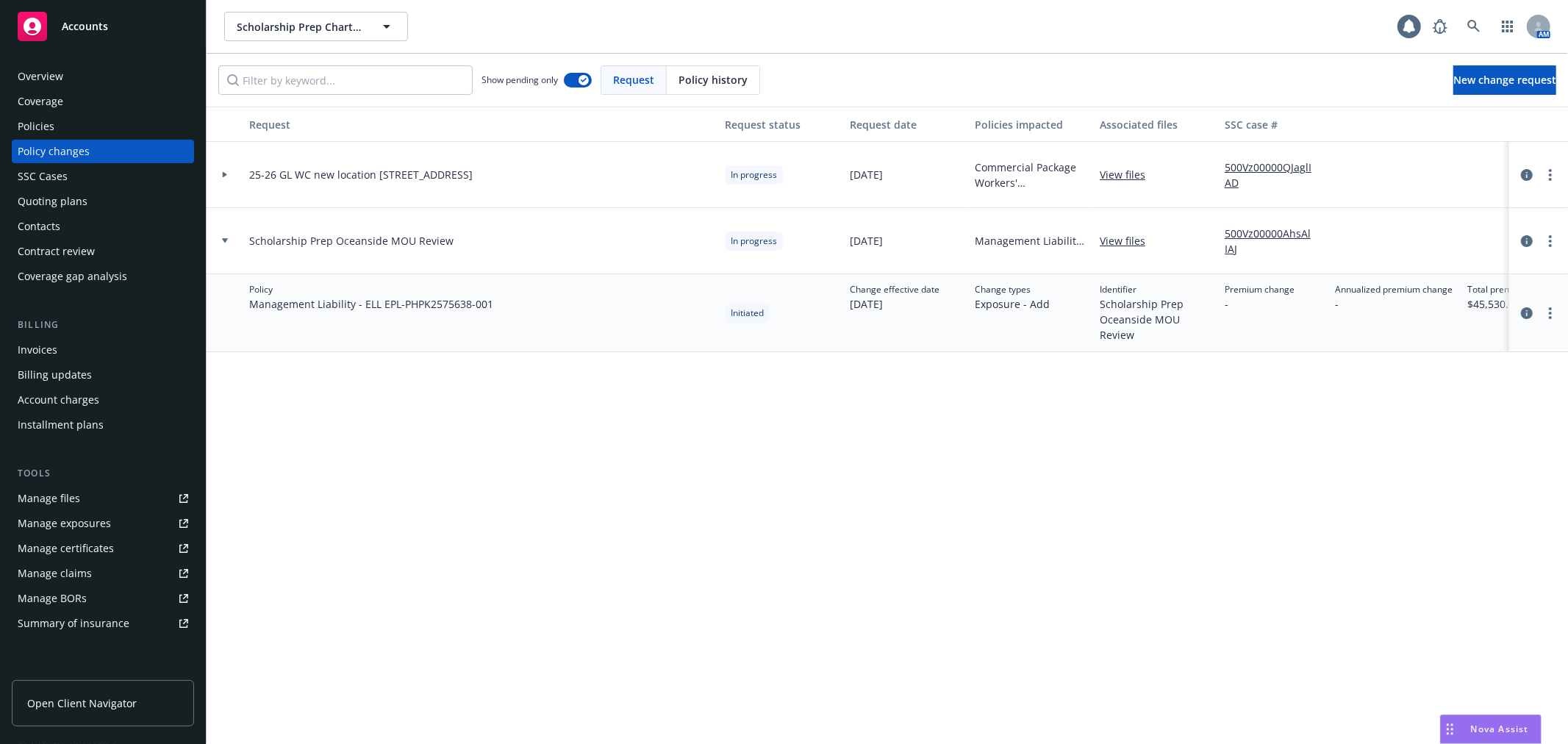
click at [224, 240] on icon at bounding box center [224, 239] width 6 height 4
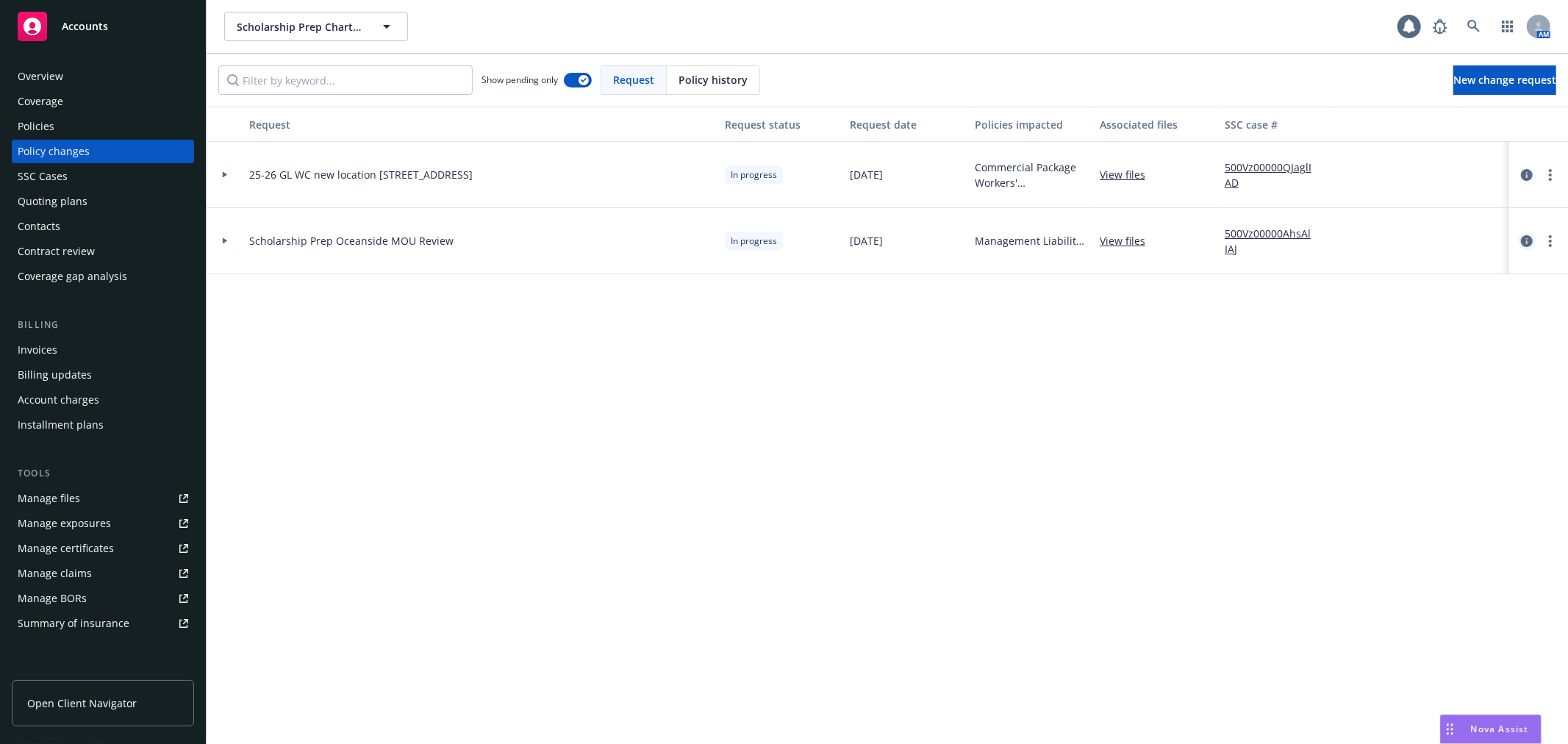
click at [1531, 235] on icon "circleInformation" at bounding box center [1527, 241] width 12 height 12
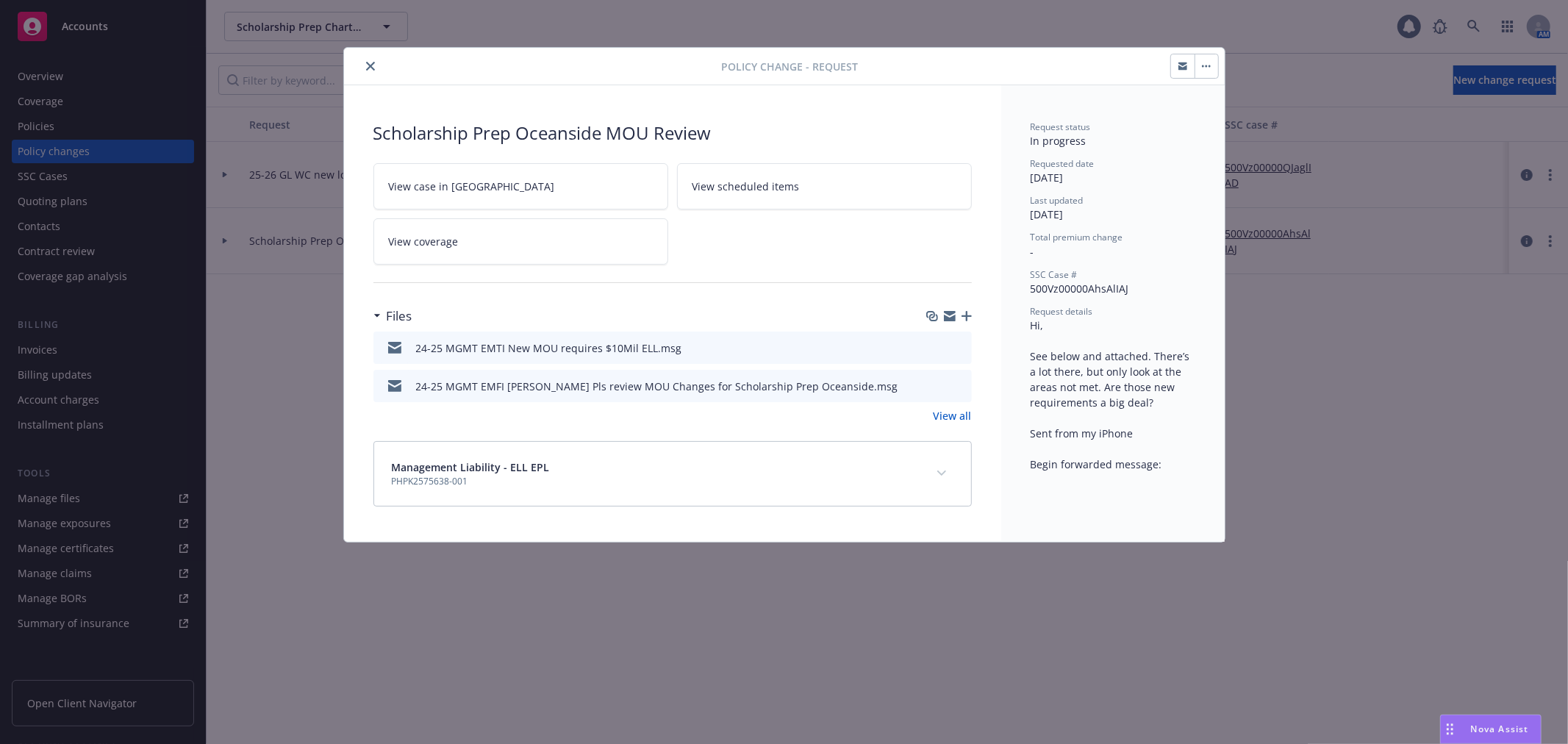
click at [473, 177] on link "View case in [GEOGRAPHIC_DATA]" at bounding box center [521, 187] width 295 height 47
